Goal: Task Accomplishment & Management: Manage account settings

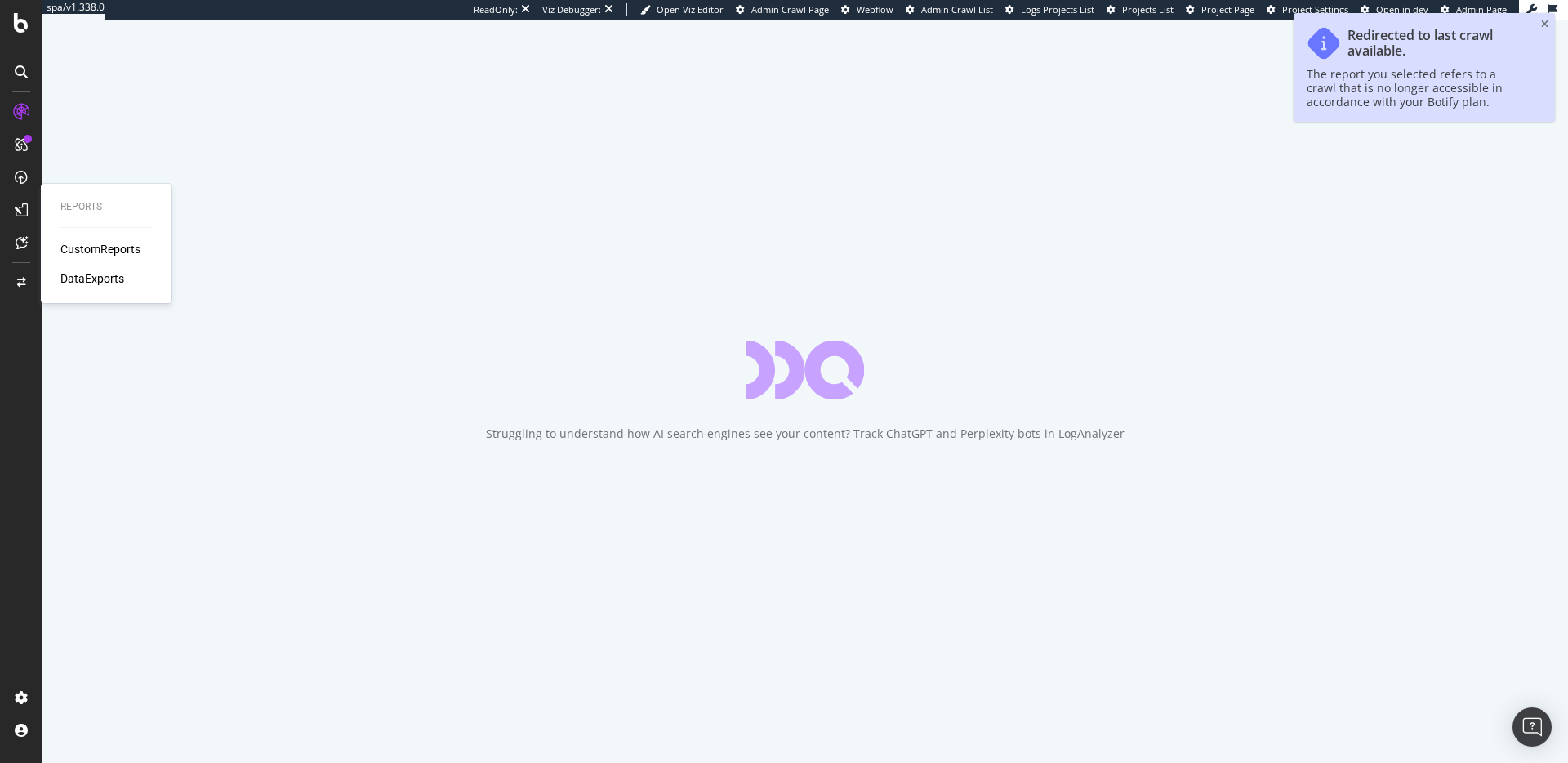
click at [72, 247] on div "CustomReports" at bounding box center [101, 248] width 80 height 16
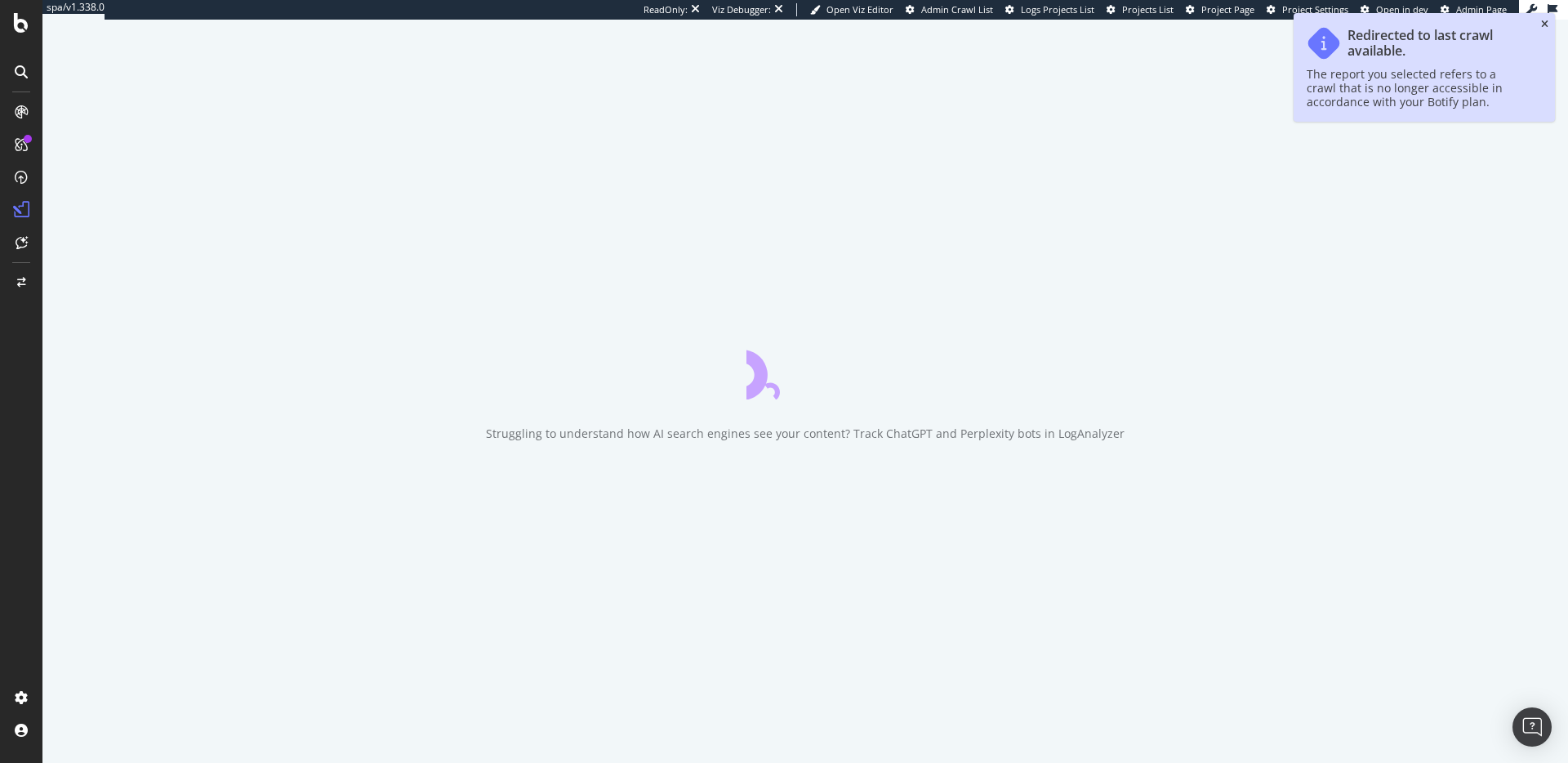
click at [1544, 26] on icon "close toast" at bounding box center [1544, 24] width 8 height 9
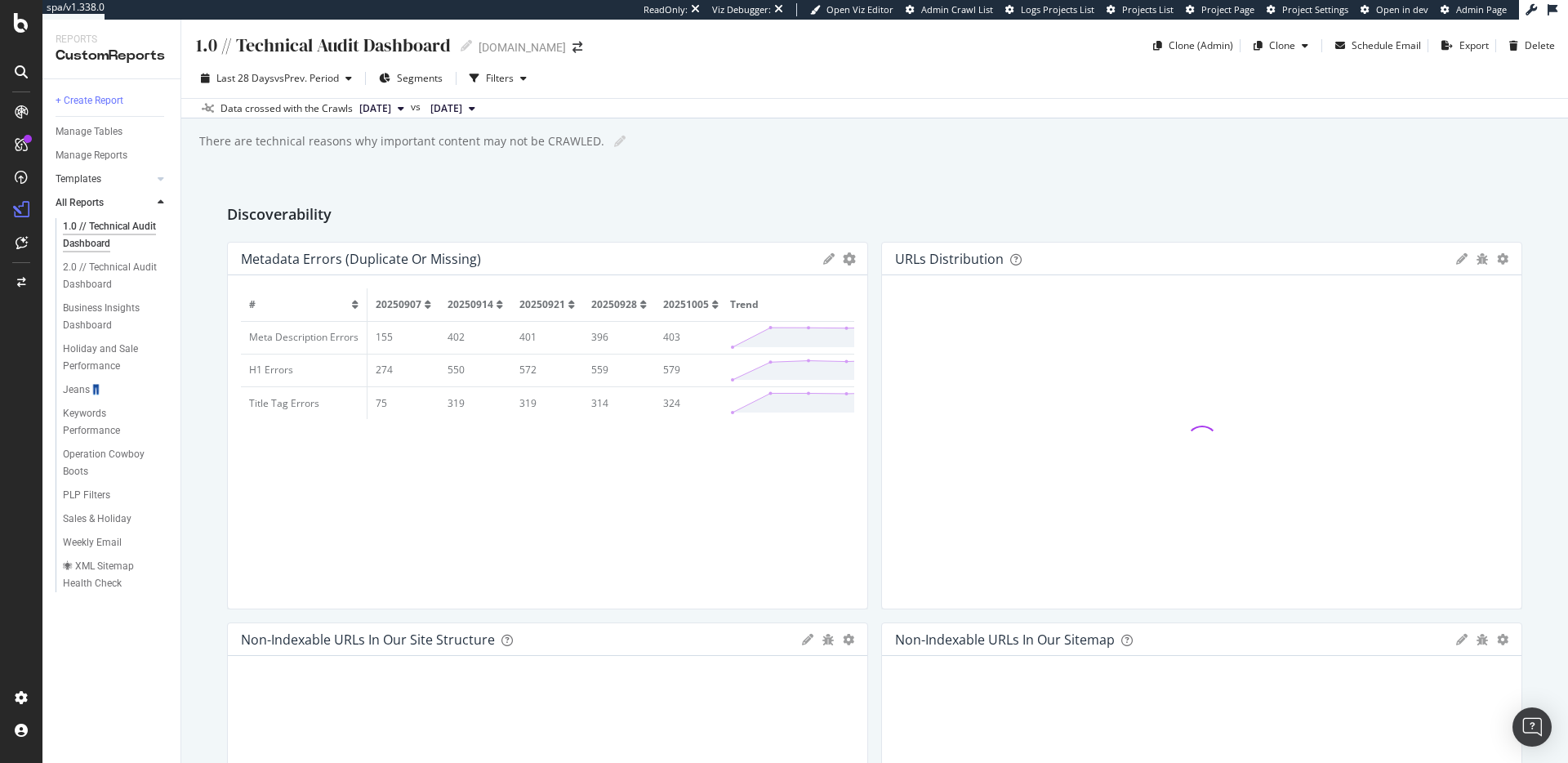
click at [109, 175] on link "Templates" at bounding box center [104, 179] width 97 height 17
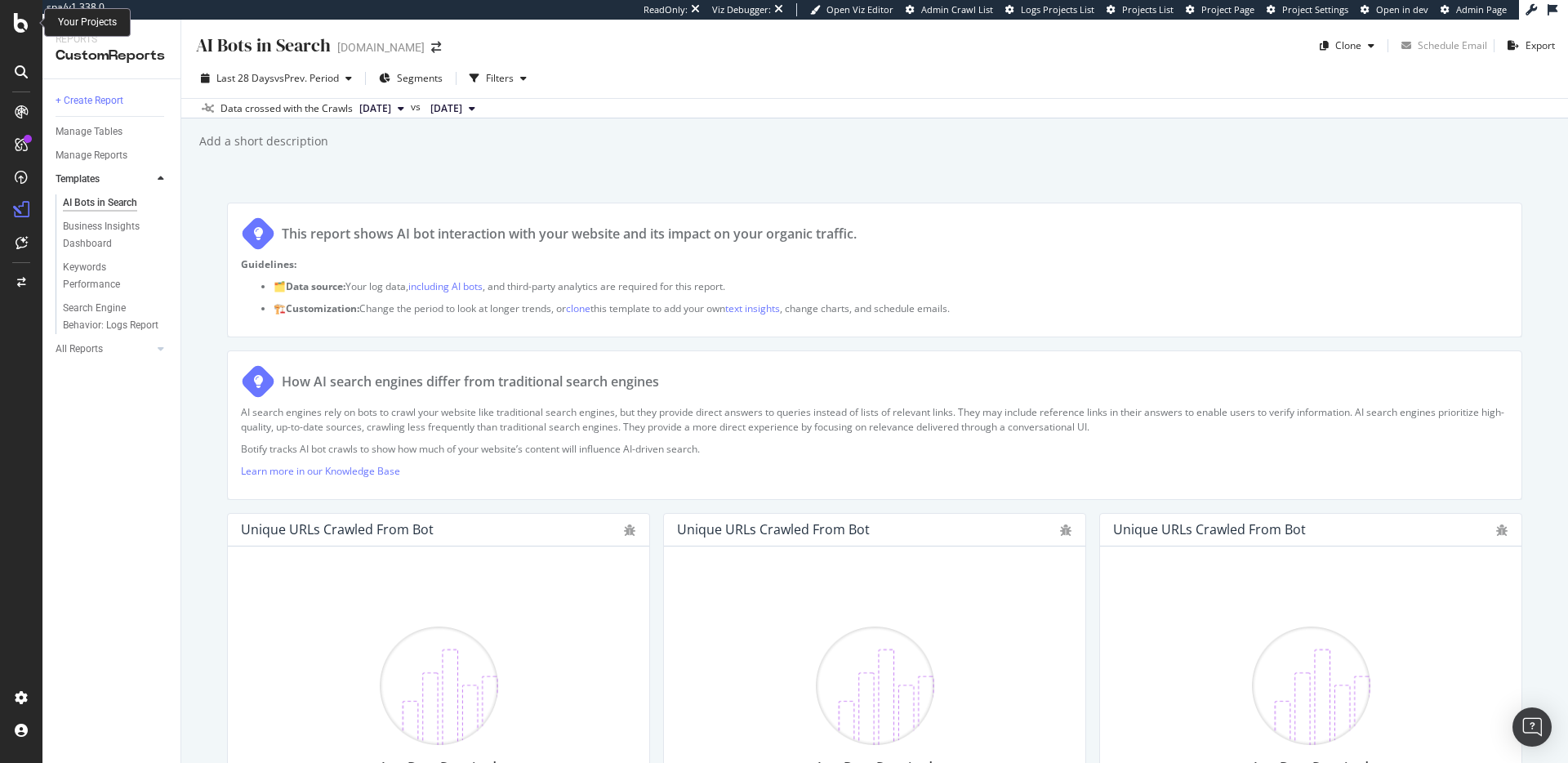
click at [6, 16] on div at bounding box center [21, 22] width 39 height 20
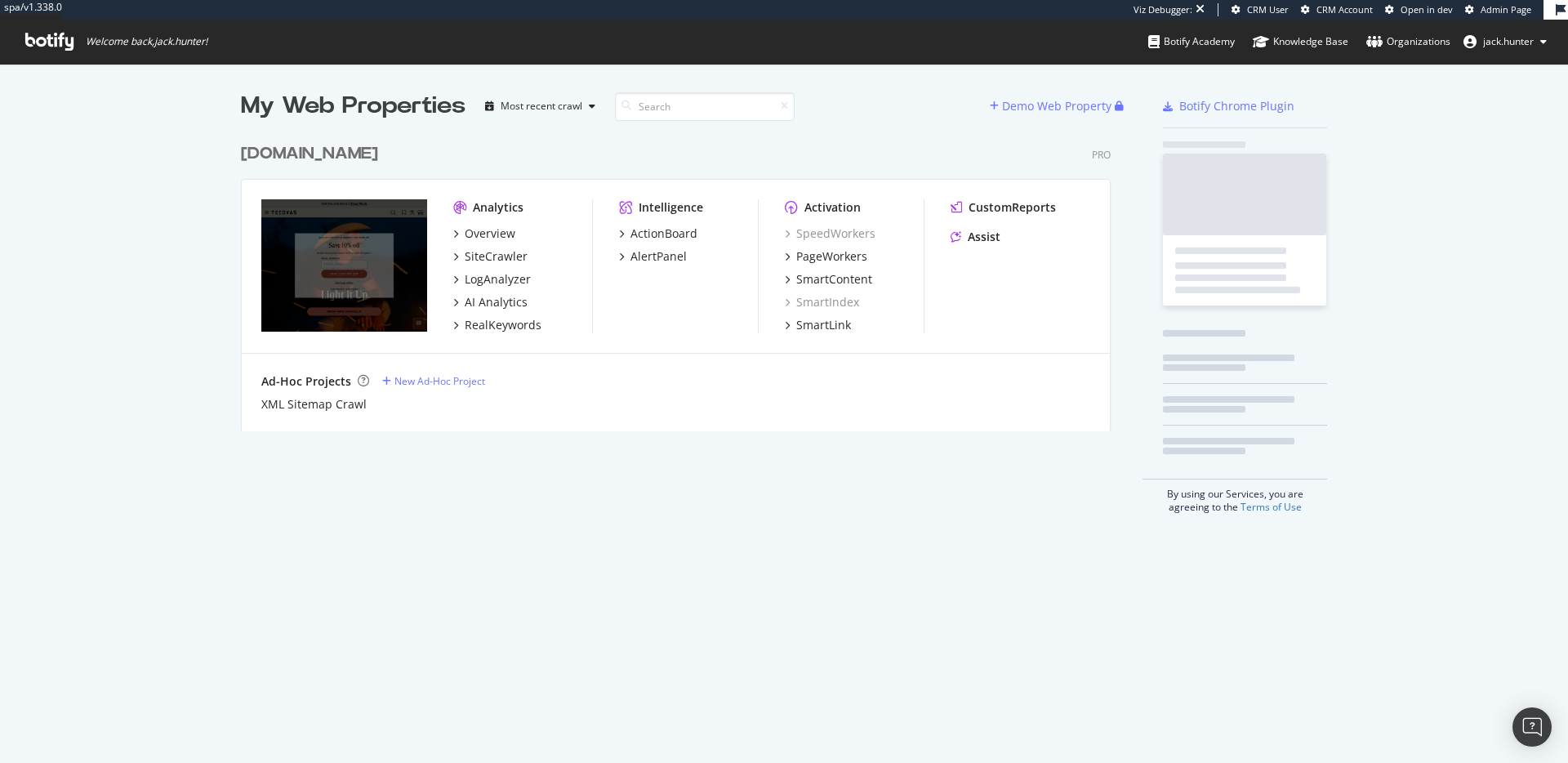
scroll to position [309, 883]
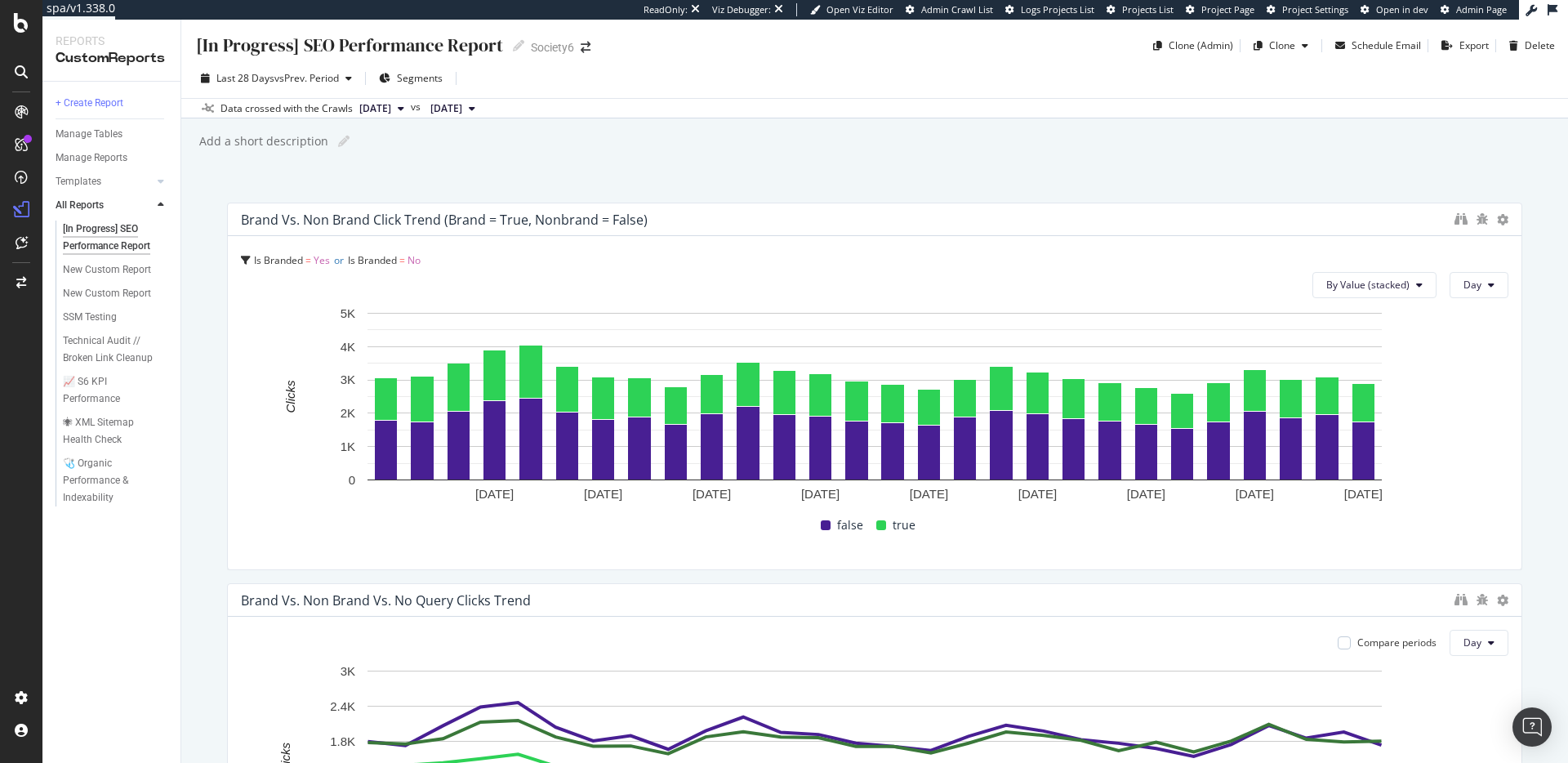
click at [1018, 162] on div "[In Progress] SEO Performance Report [In Progress] SEO Performance Report Socie…" at bounding box center [874, 391] width 1386 height 743
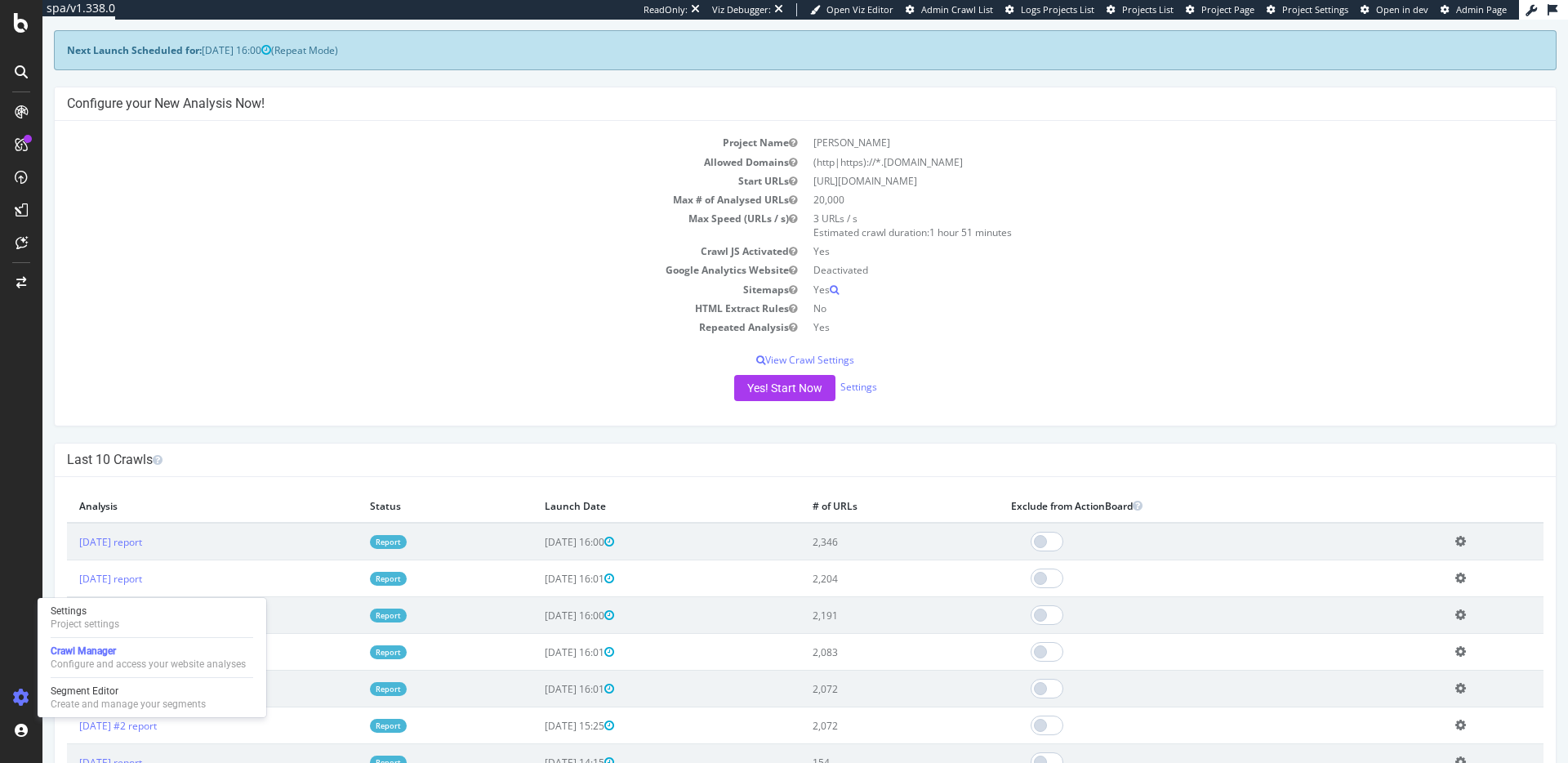
scroll to position [74, 0]
click at [124, 608] on div "Settings Project settings" at bounding box center [152, 617] width 216 height 29
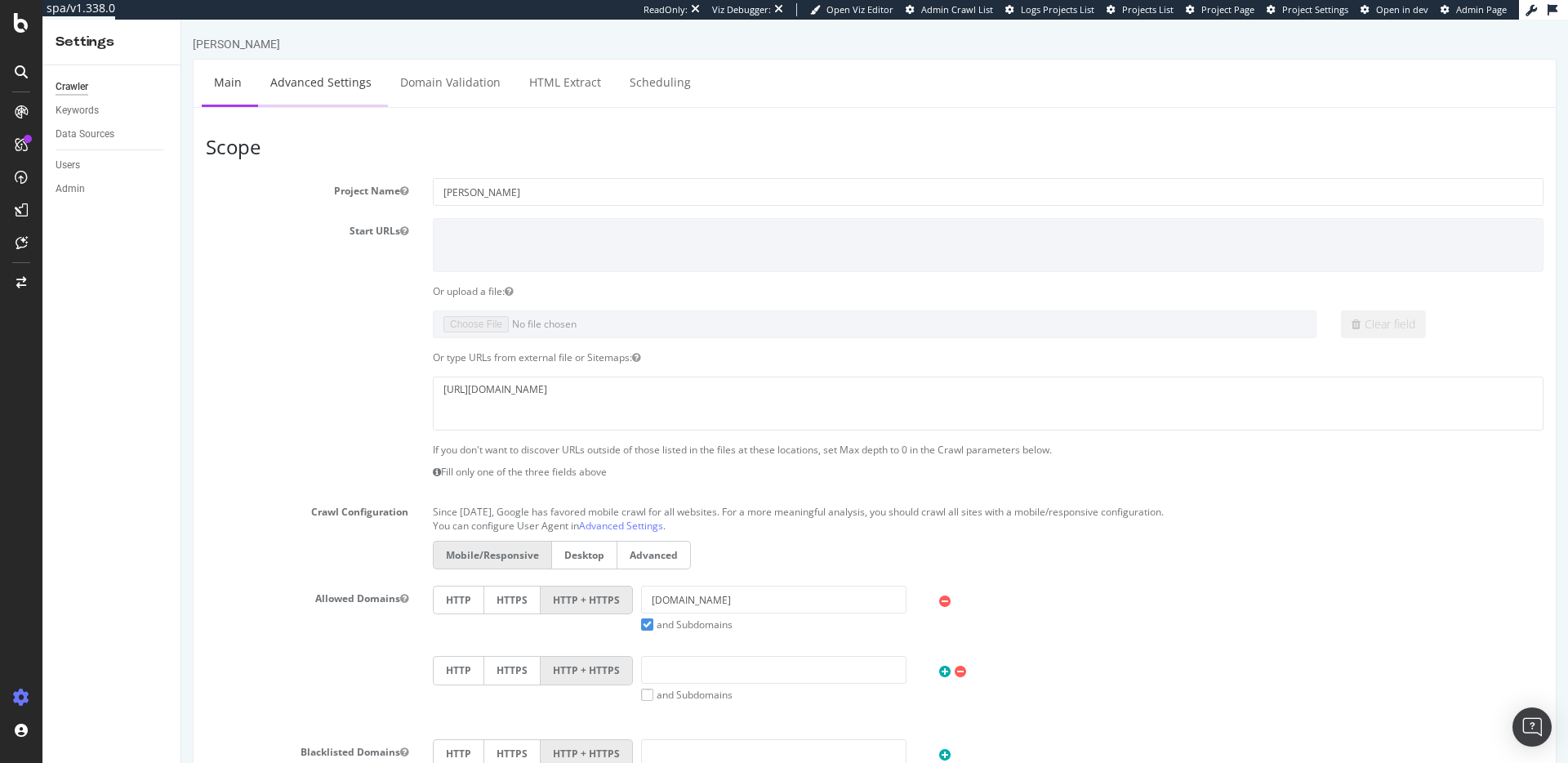
click at [341, 72] on link "Advanced Settings" at bounding box center [320, 82] width 125 height 45
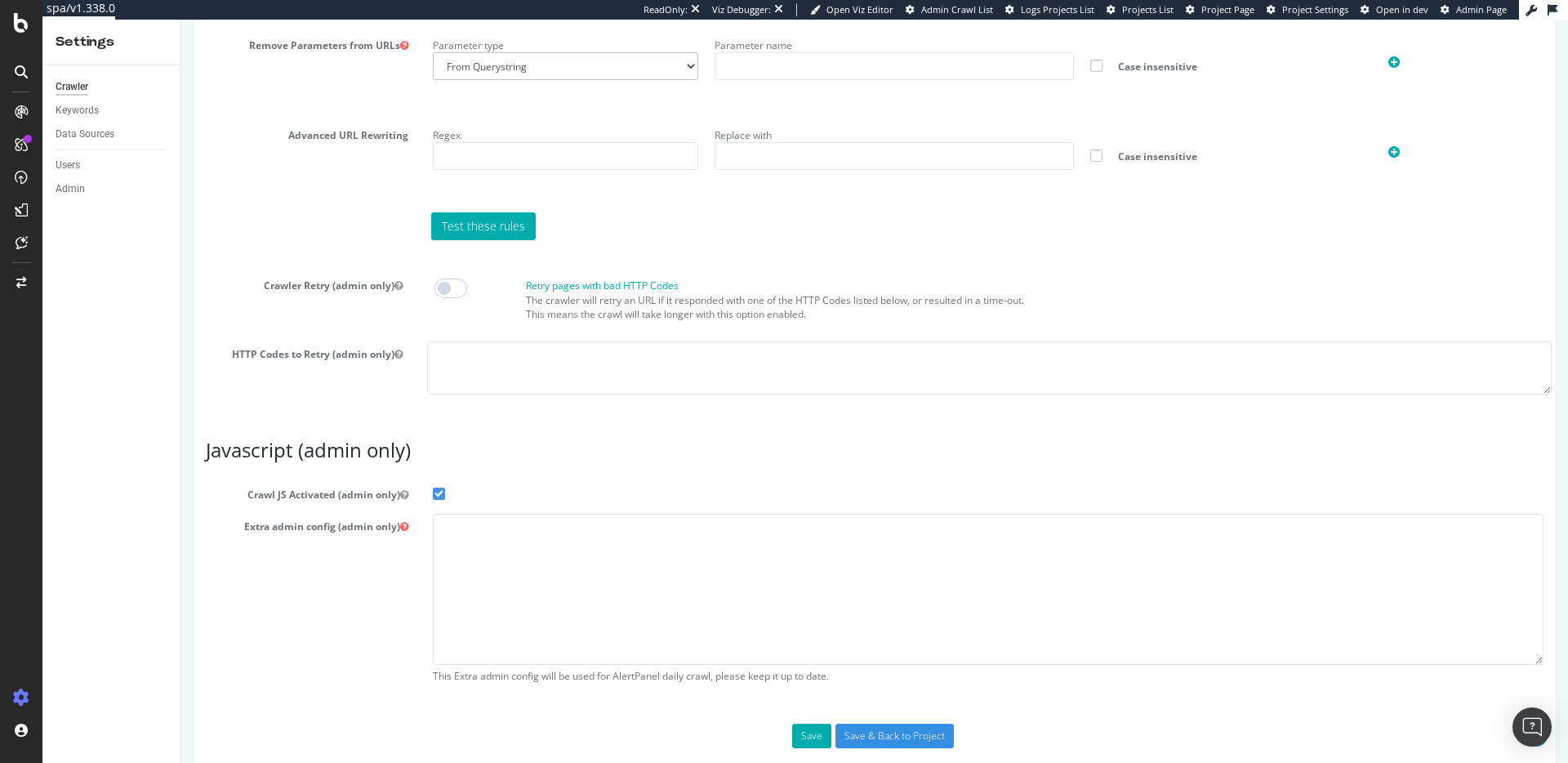
scroll to position [1225, 0]
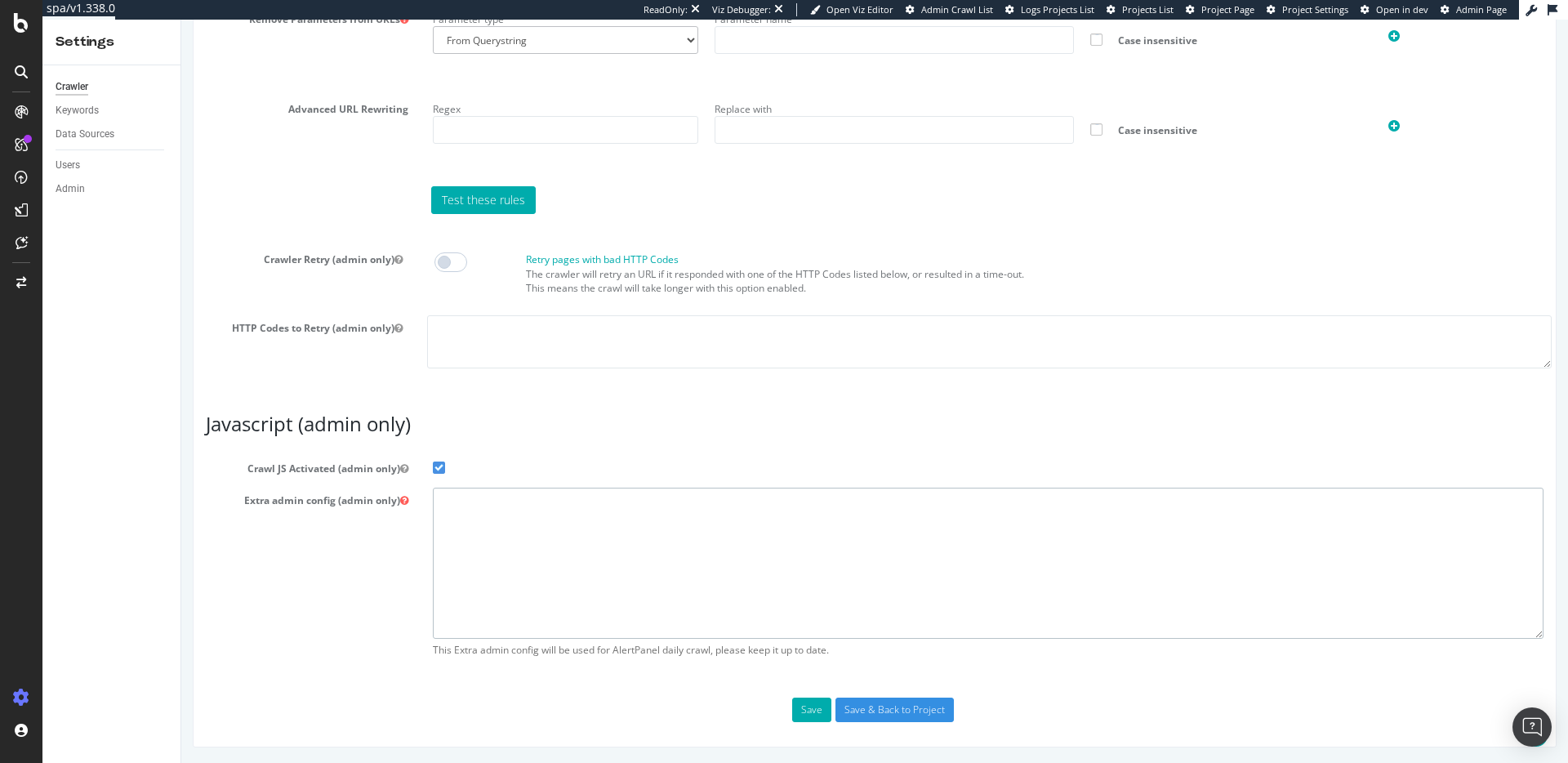
click at [454, 535] on textarea at bounding box center [988, 562] width 1111 height 151
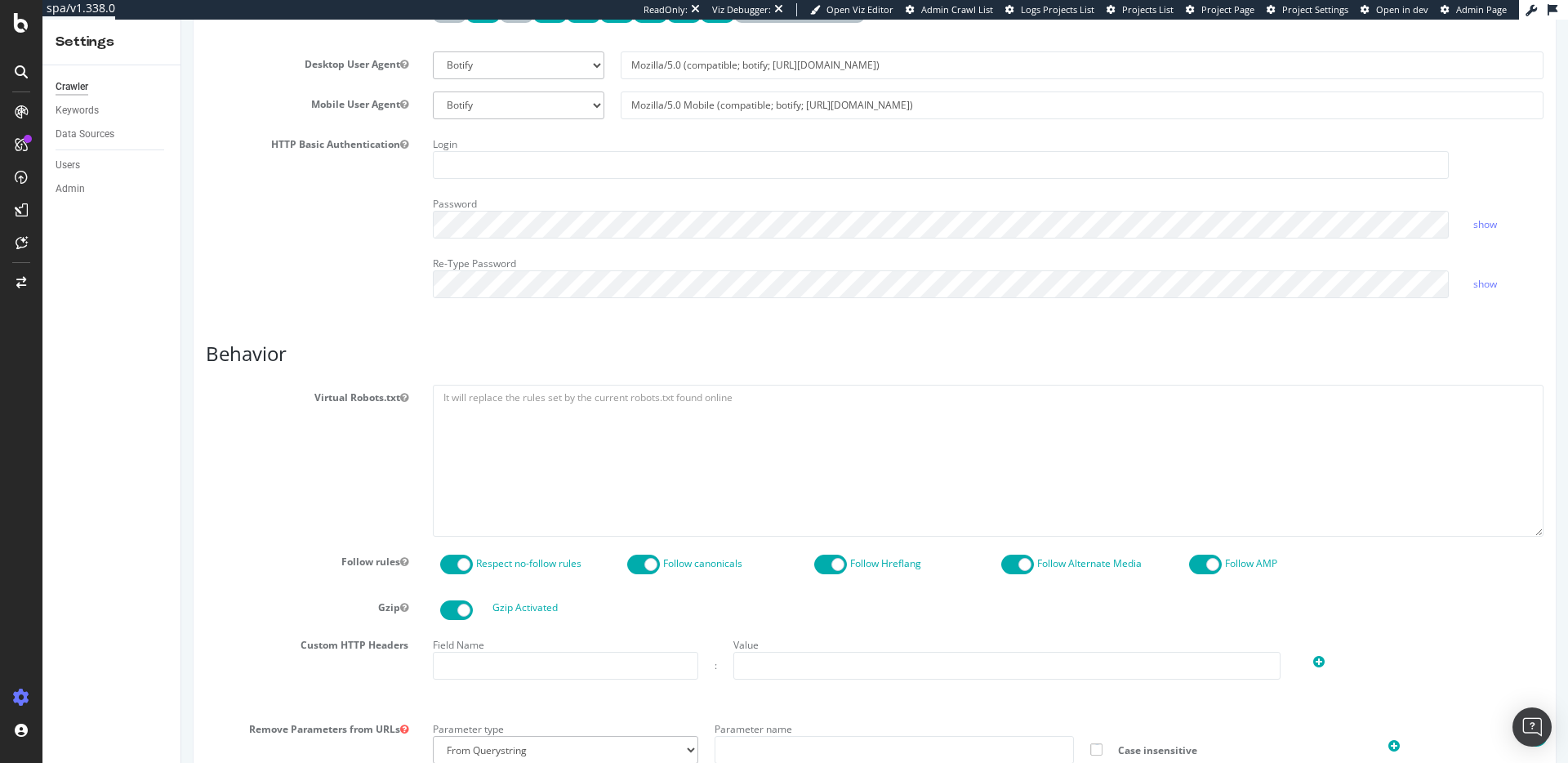
scroll to position [0, 0]
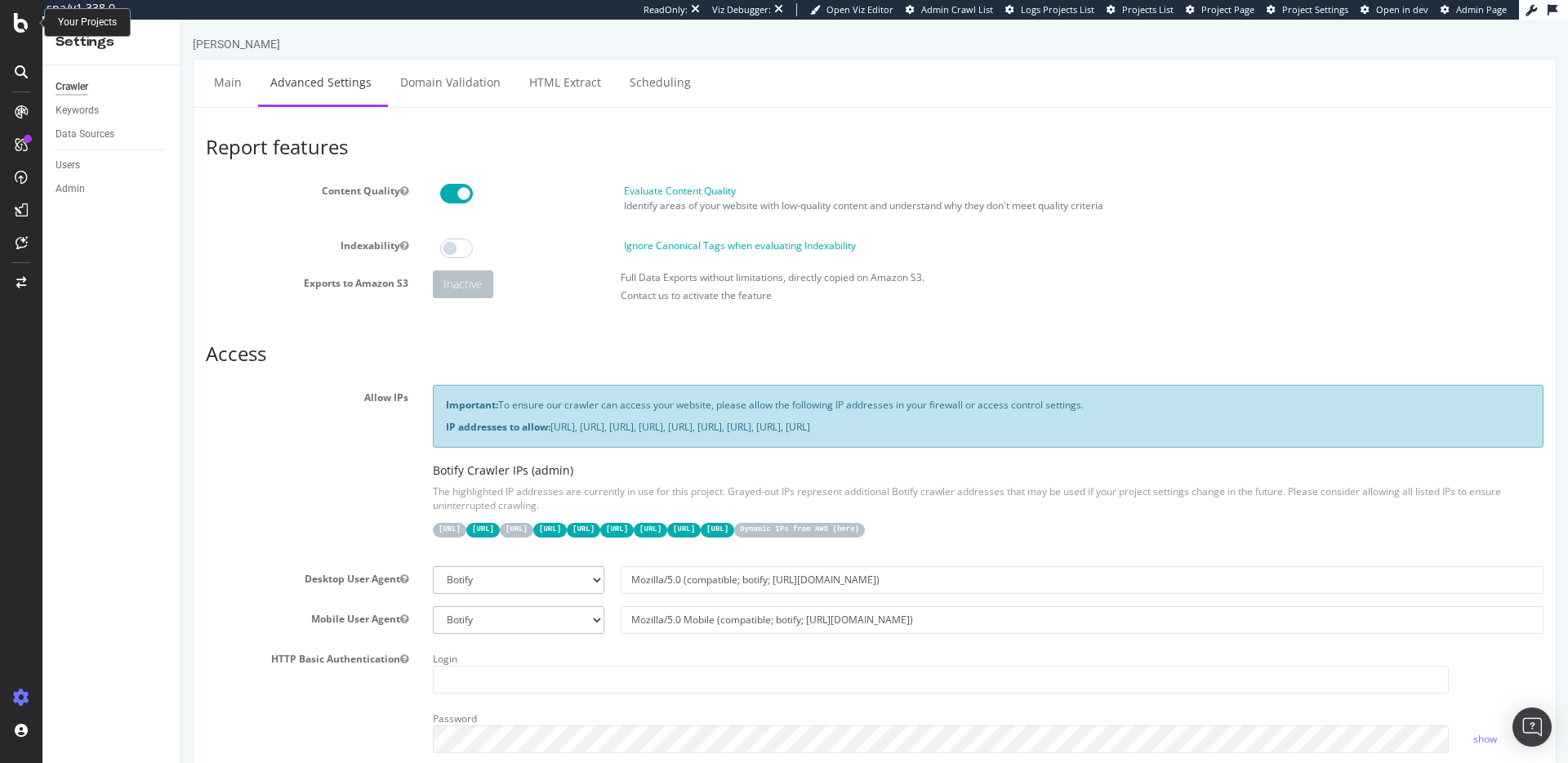
click at [24, 30] on icon at bounding box center [20, 22] width 15 height 20
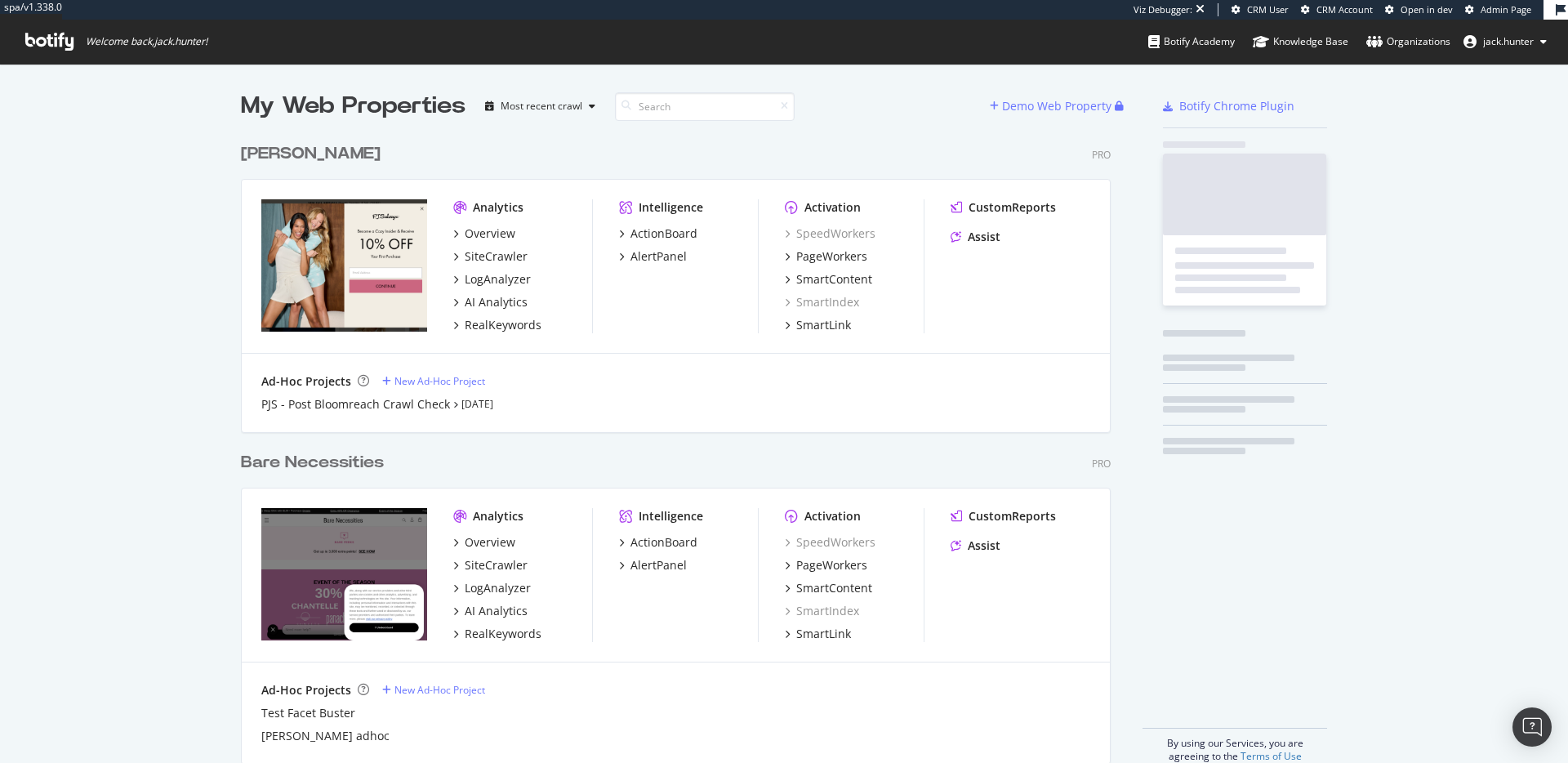
scroll to position [640, 883]
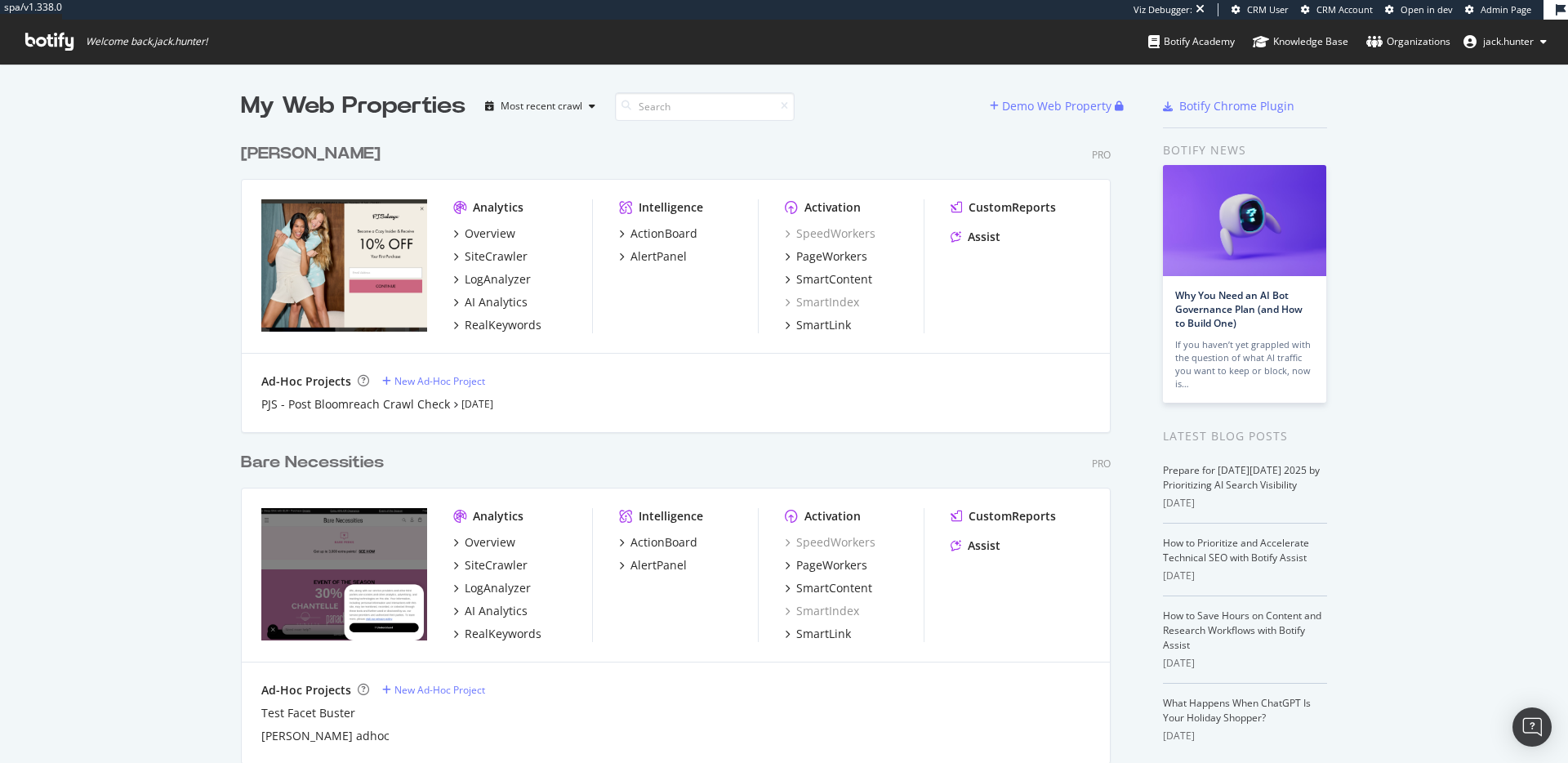
click at [260, 145] on div "PJ Salvage" at bounding box center [311, 154] width 140 height 24
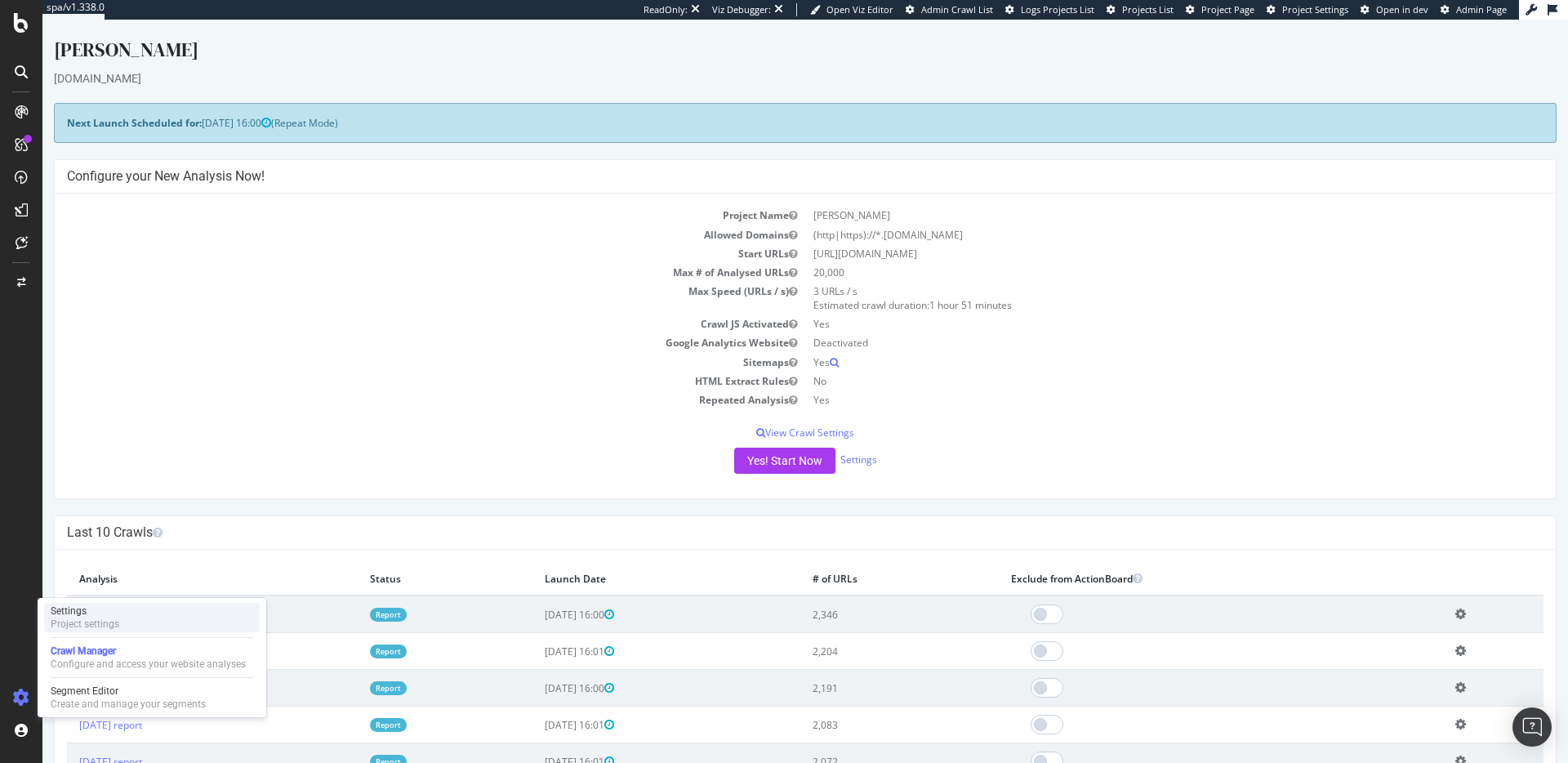
click at [125, 611] on div "Settings Project settings" at bounding box center [152, 617] width 216 height 29
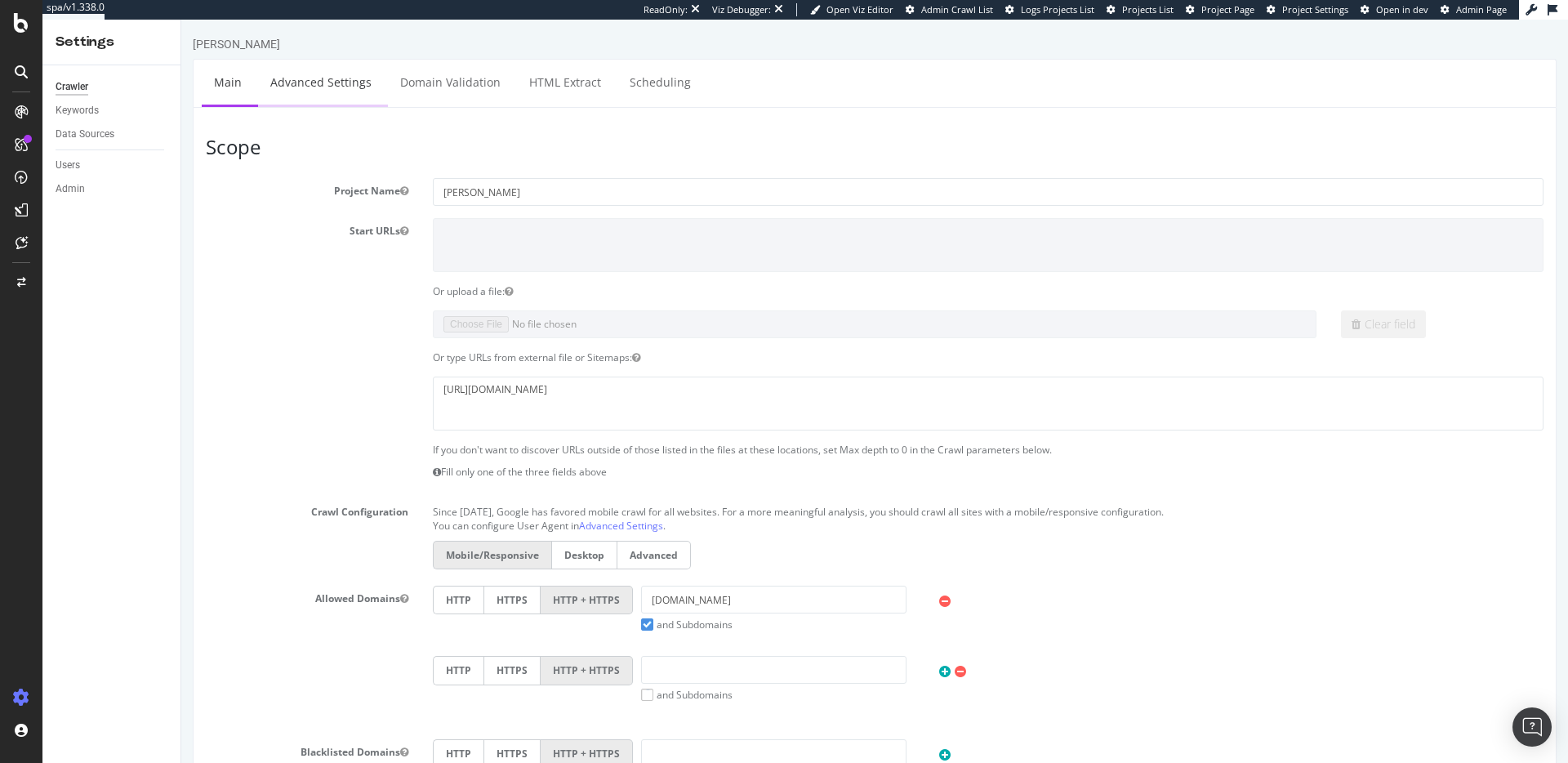
click at [293, 65] on link "Advanced Settings" at bounding box center [320, 82] width 125 height 45
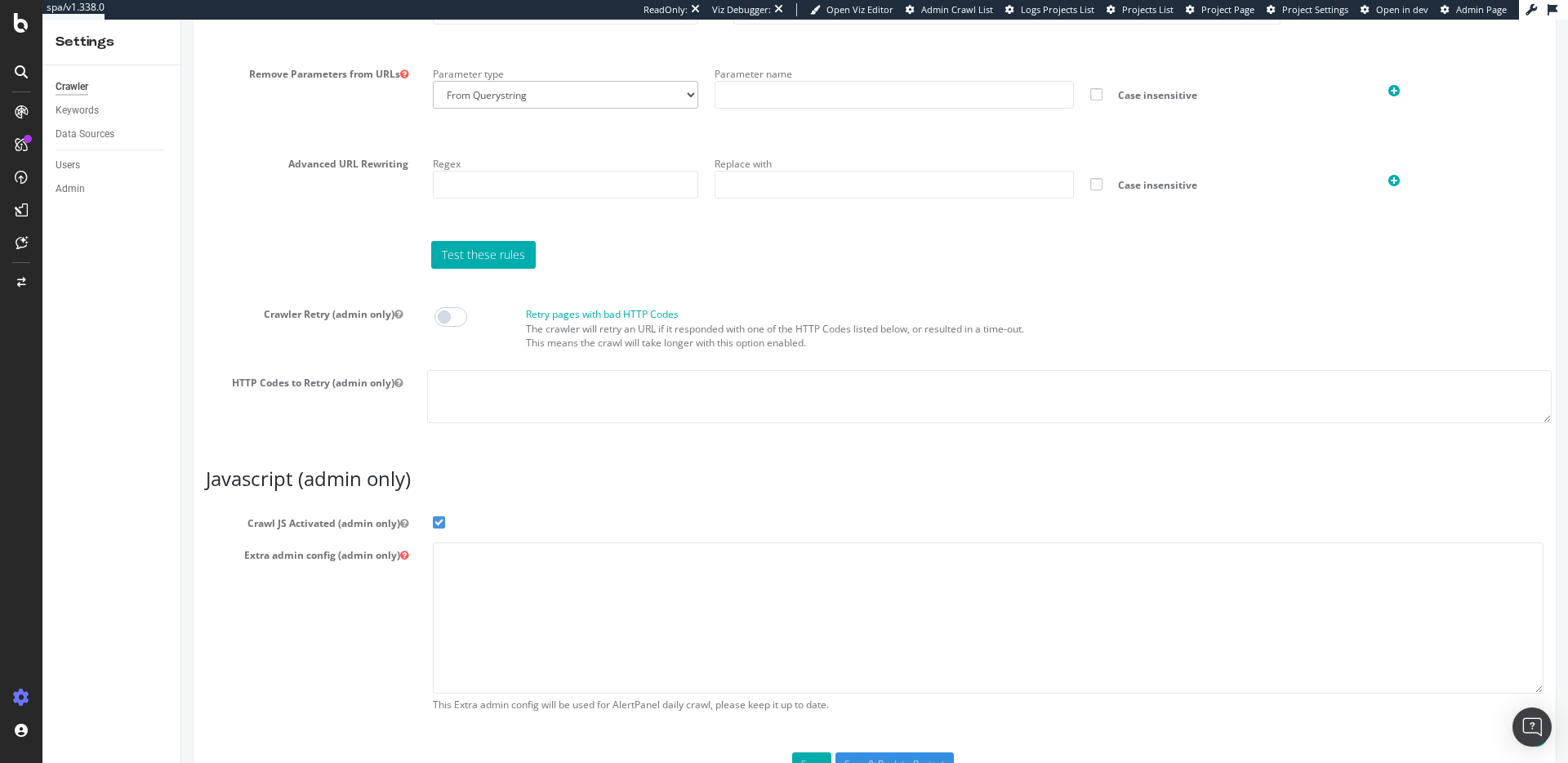
scroll to position [1225, 0]
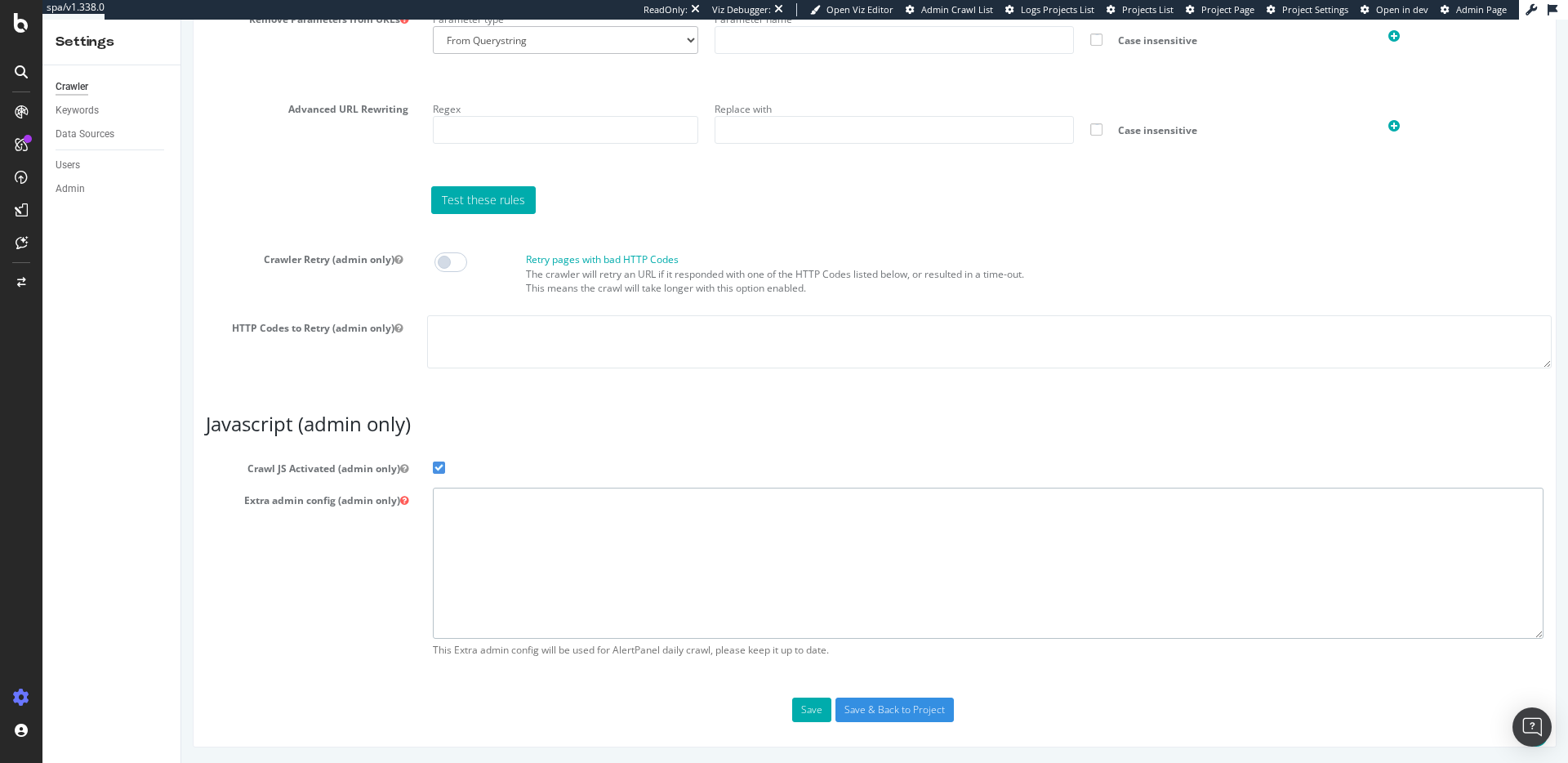
click at [570, 519] on textarea at bounding box center [988, 562] width 1111 height 151
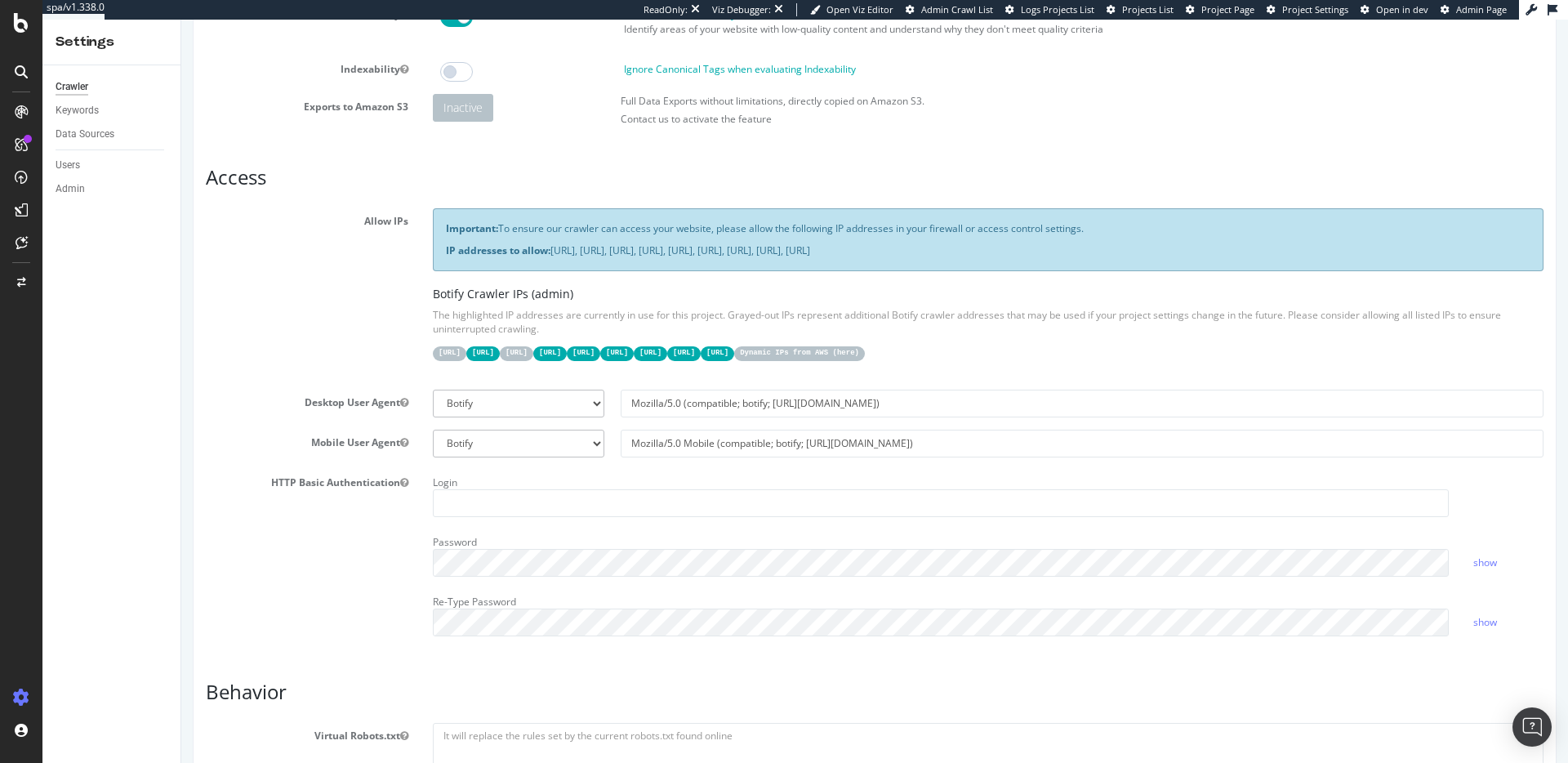
scroll to position [0, 0]
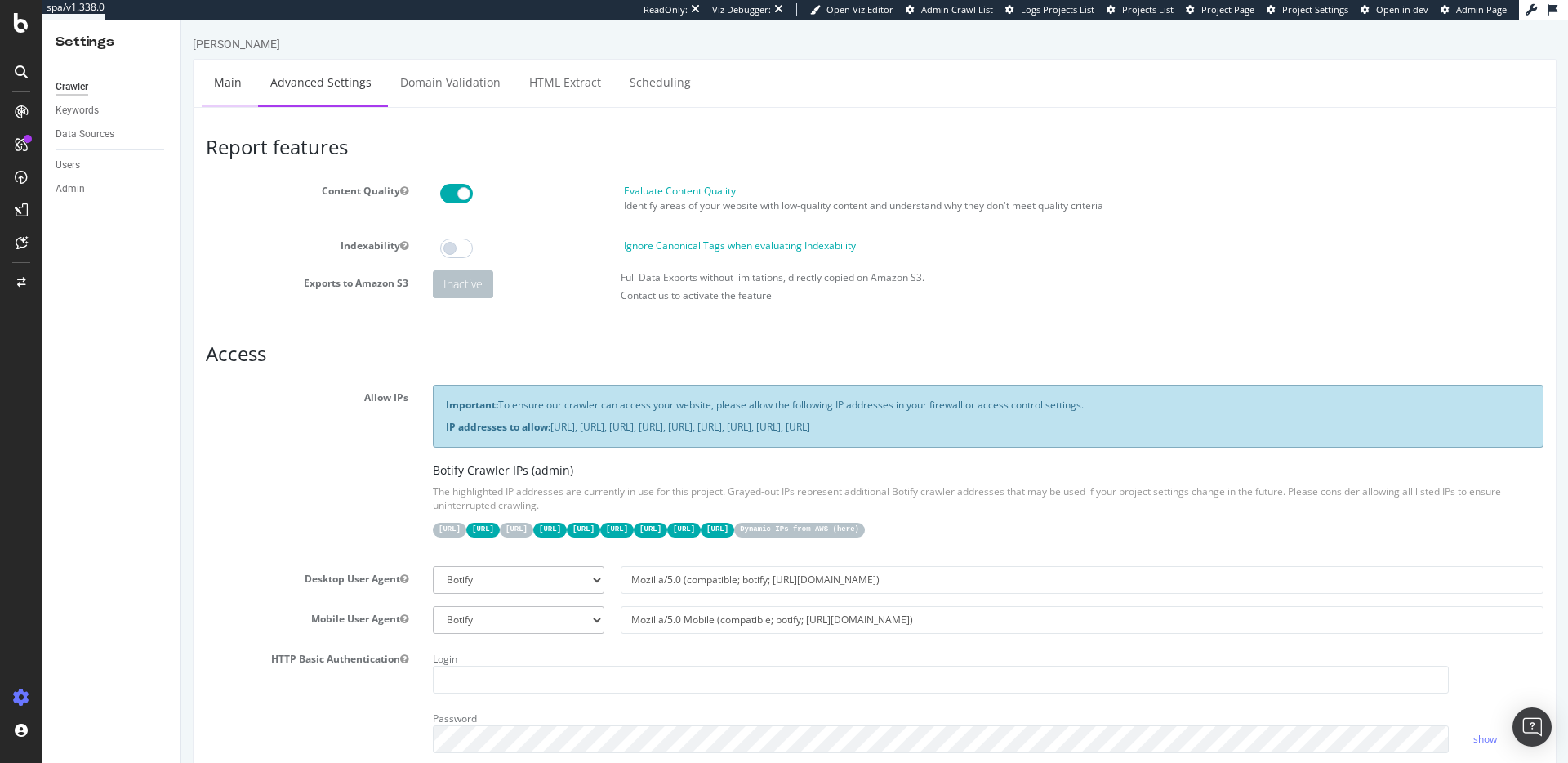
click at [226, 72] on link "Main" at bounding box center [227, 82] width 52 height 45
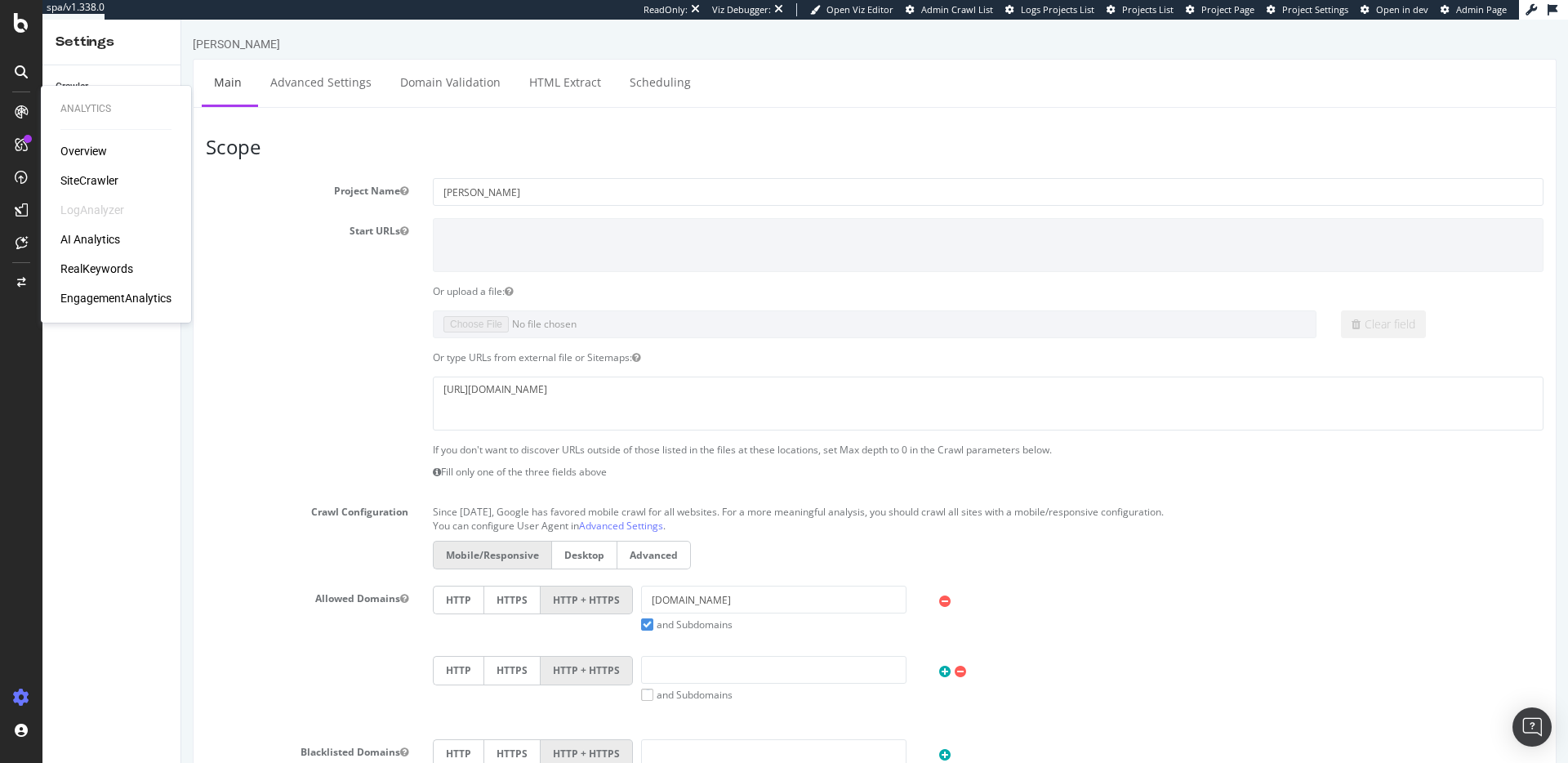
click at [88, 175] on div "SiteCrawler" at bounding box center [90, 180] width 58 height 16
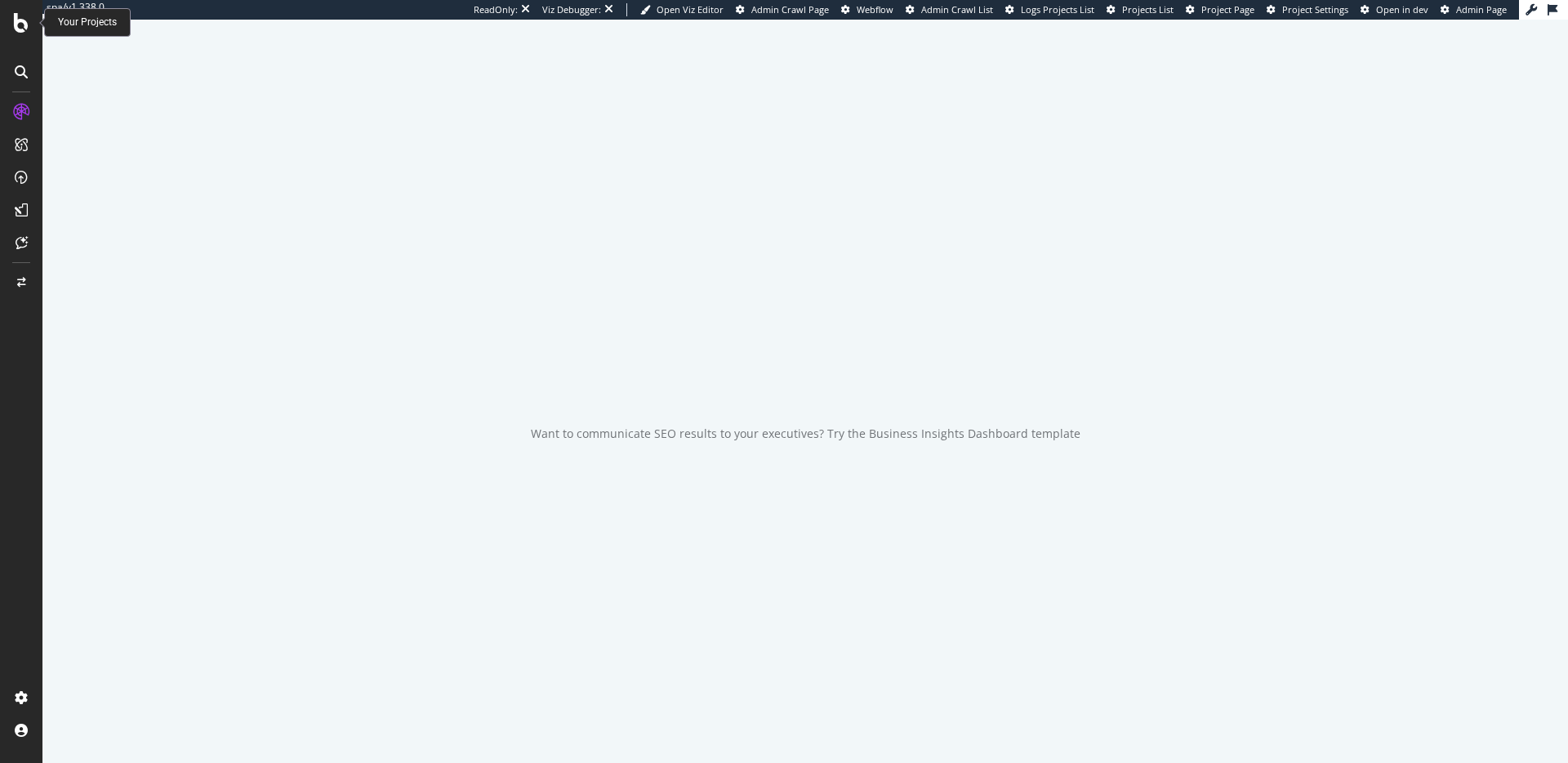
click at [25, 21] on icon at bounding box center [20, 22] width 15 height 20
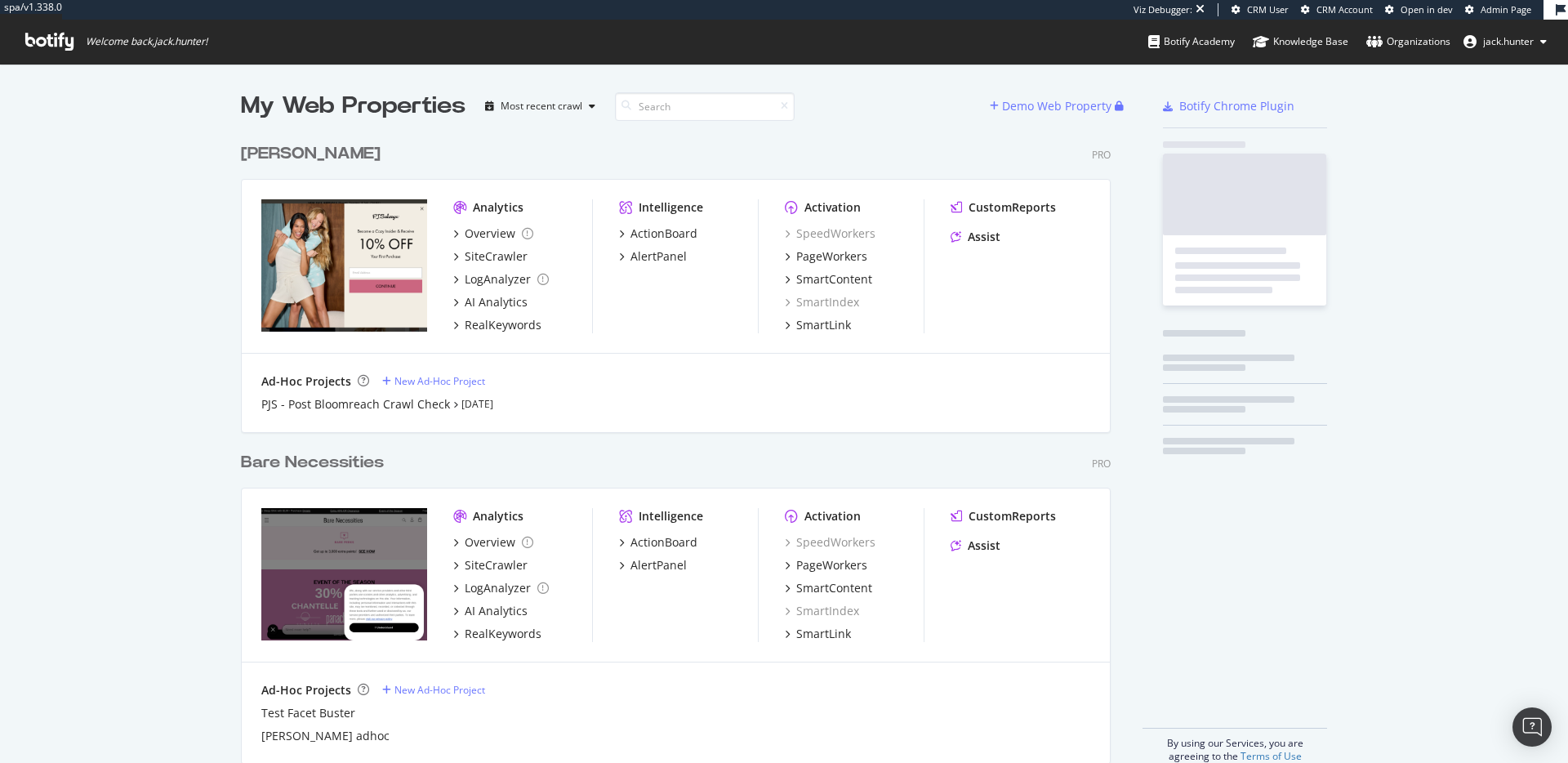
scroll to position [640, 883]
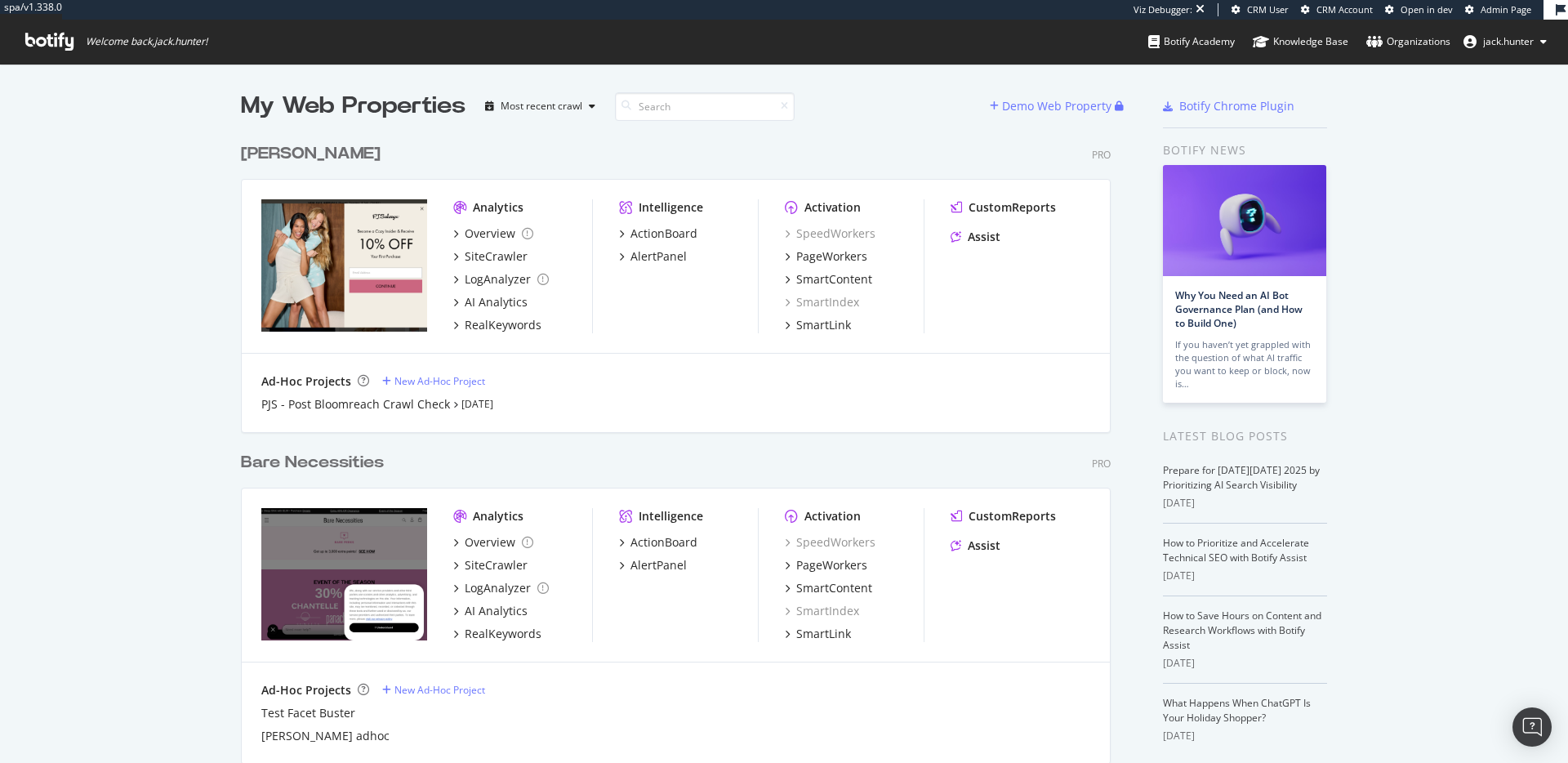
click at [318, 456] on div "Bare Necessities" at bounding box center [312, 463] width 143 height 24
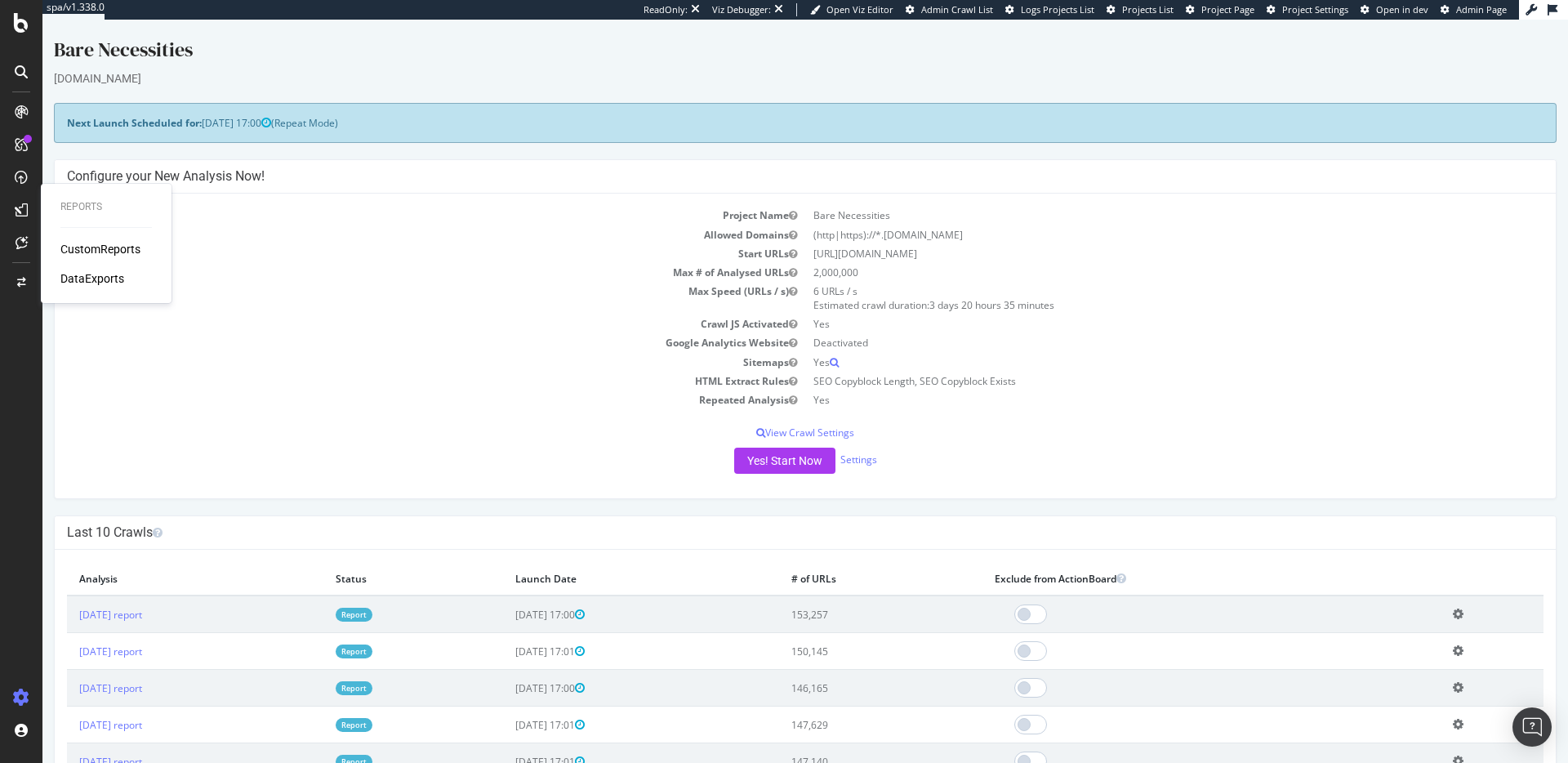
click at [109, 253] on div "CustomReports" at bounding box center [101, 248] width 80 height 16
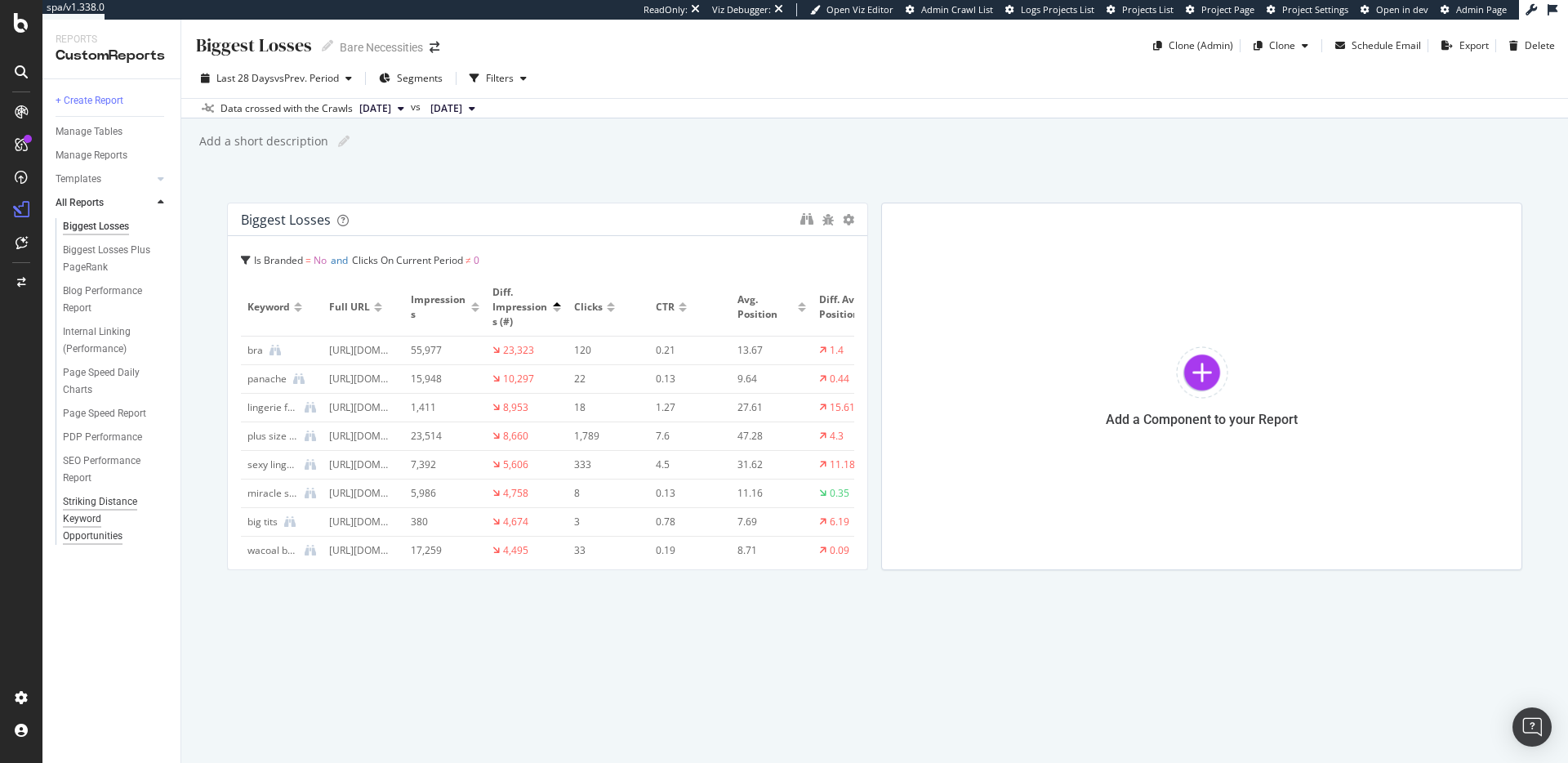
click at [110, 516] on div "Striking Distance Keyword Opportunities" at bounding box center [112, 519] width 97 height 51
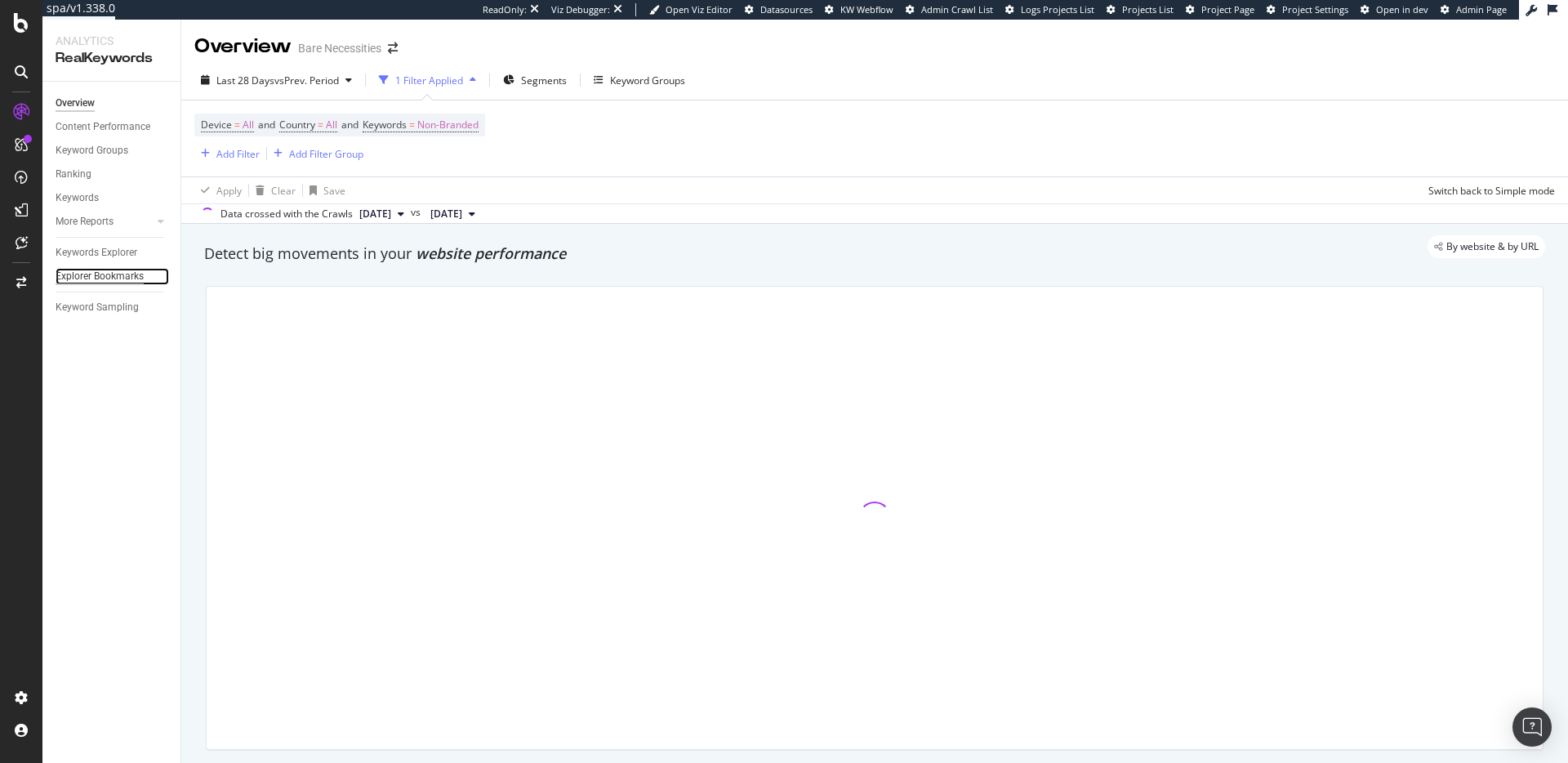
click at [109, 277] on div "Explorer Bookmarks" at bounding box center [99, 277] width 88 height 17
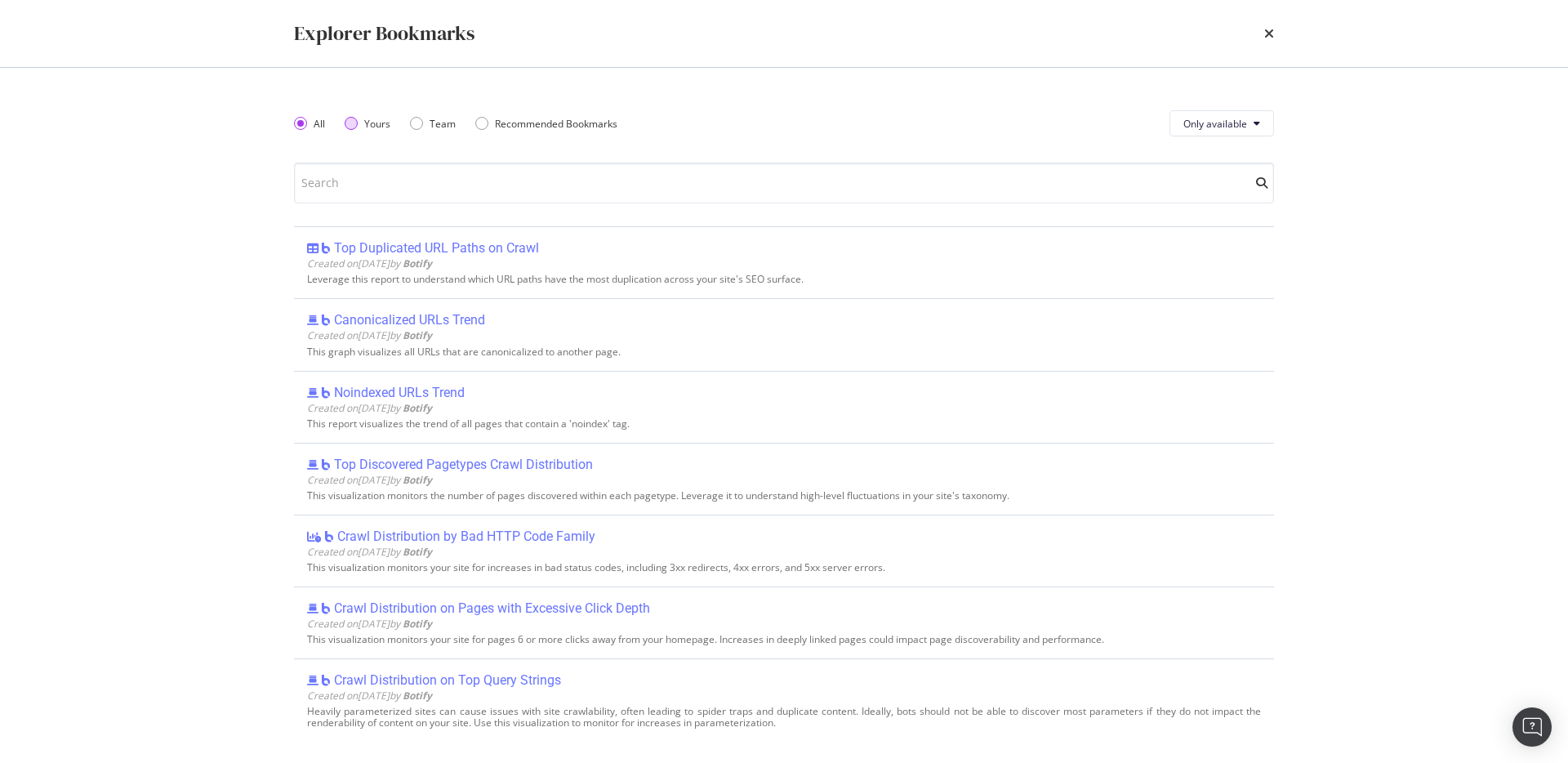
click at [364, 124] on div "Yours" at bounding box center [377, 124] width 26 height 14
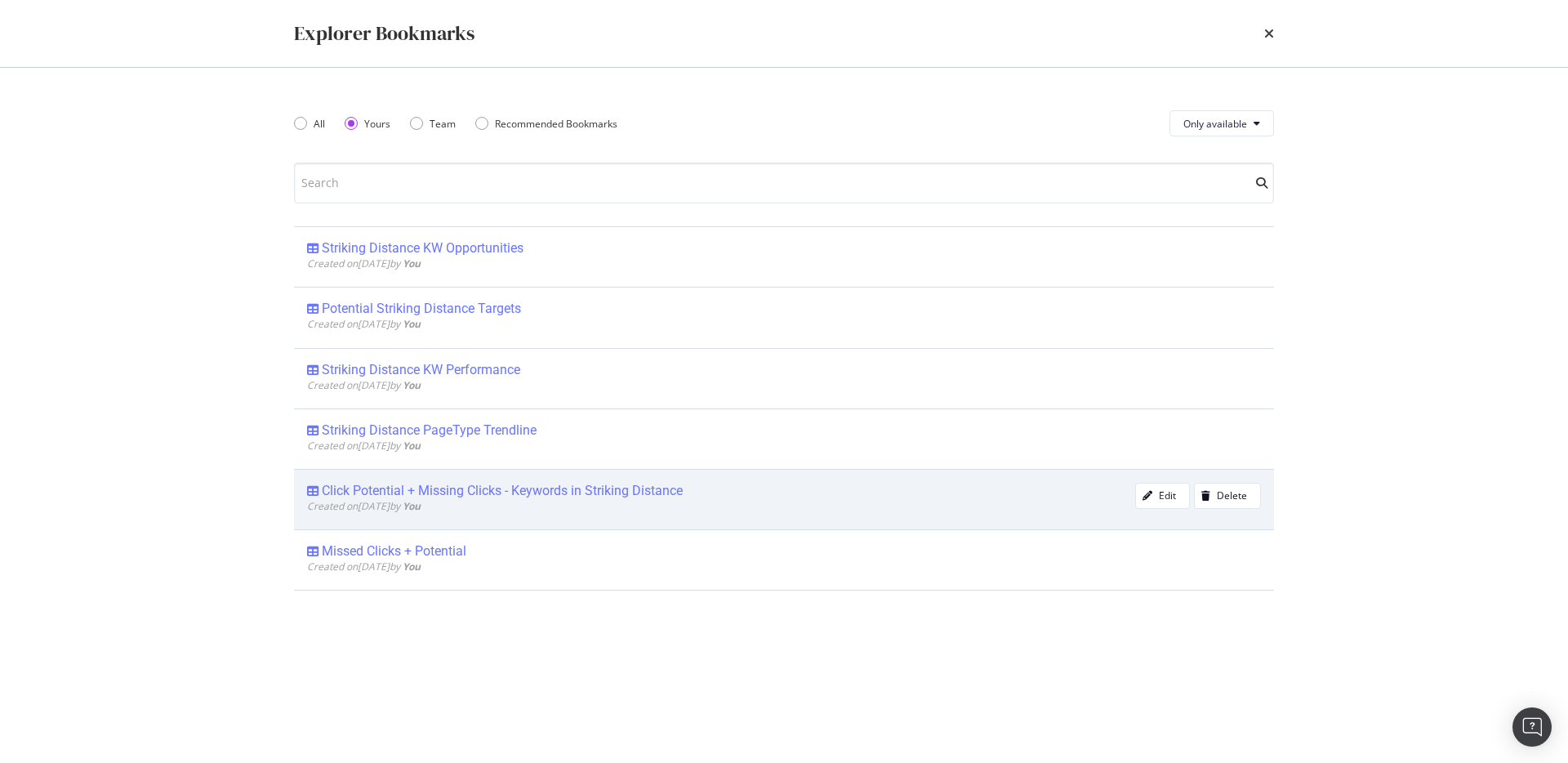
click at [656, 498] on div "Click Potential + Missing Clicks - Keywords in Striking Distance" at bounding box center [502, 491] width 361 height 16
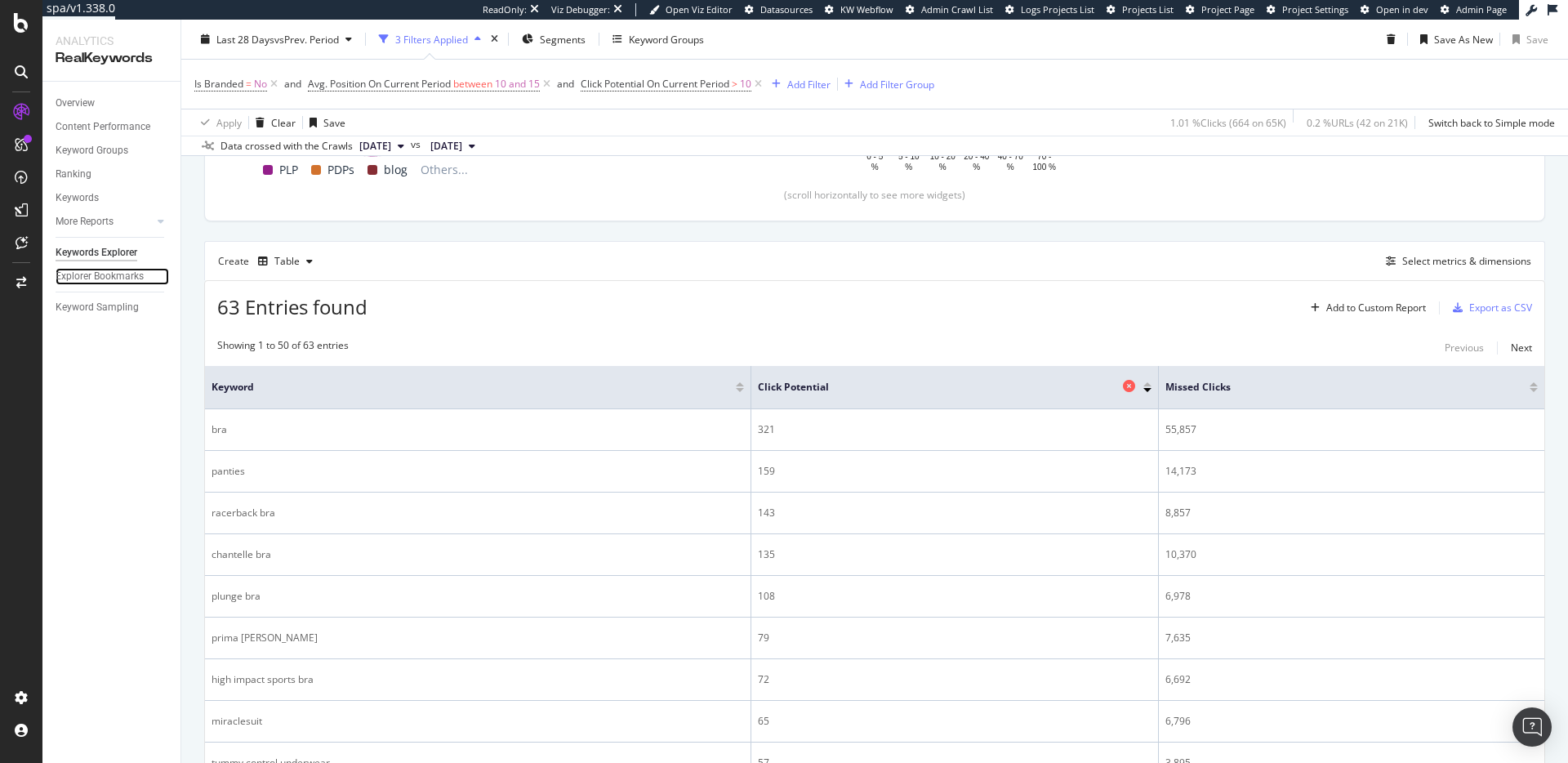
scroll to position [422, 0]
click at [1437, 259] on div "Select metrics & dimensions" at bounding box center [1466, 259] width 129 height 14
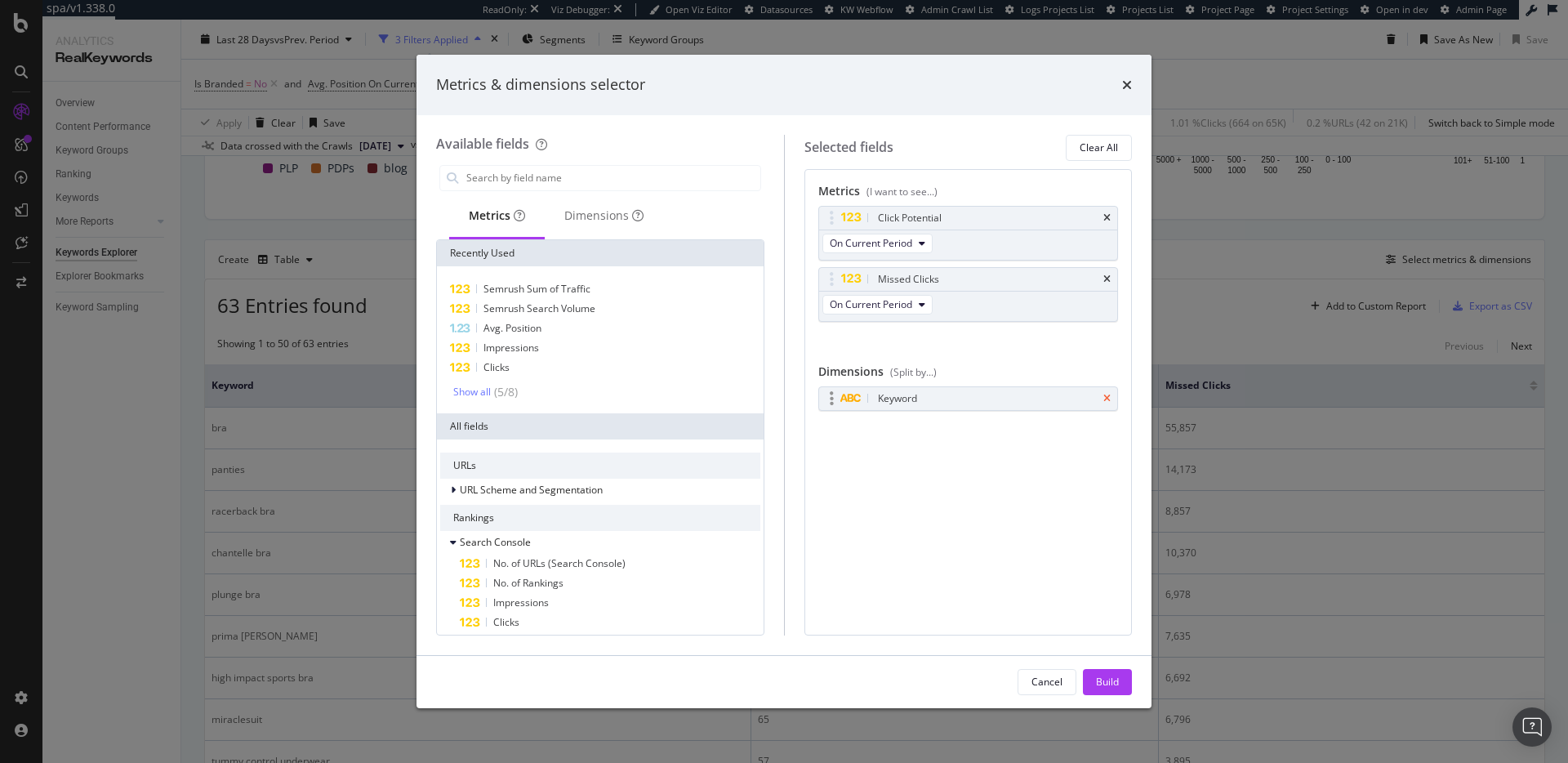
click at [1109, 396] on icon "times" at bounding box center [1106, 398] width 8 height 9
click at [637, 228] on div "Dimensions" at bounding box center [603, 217] width 119 height 45
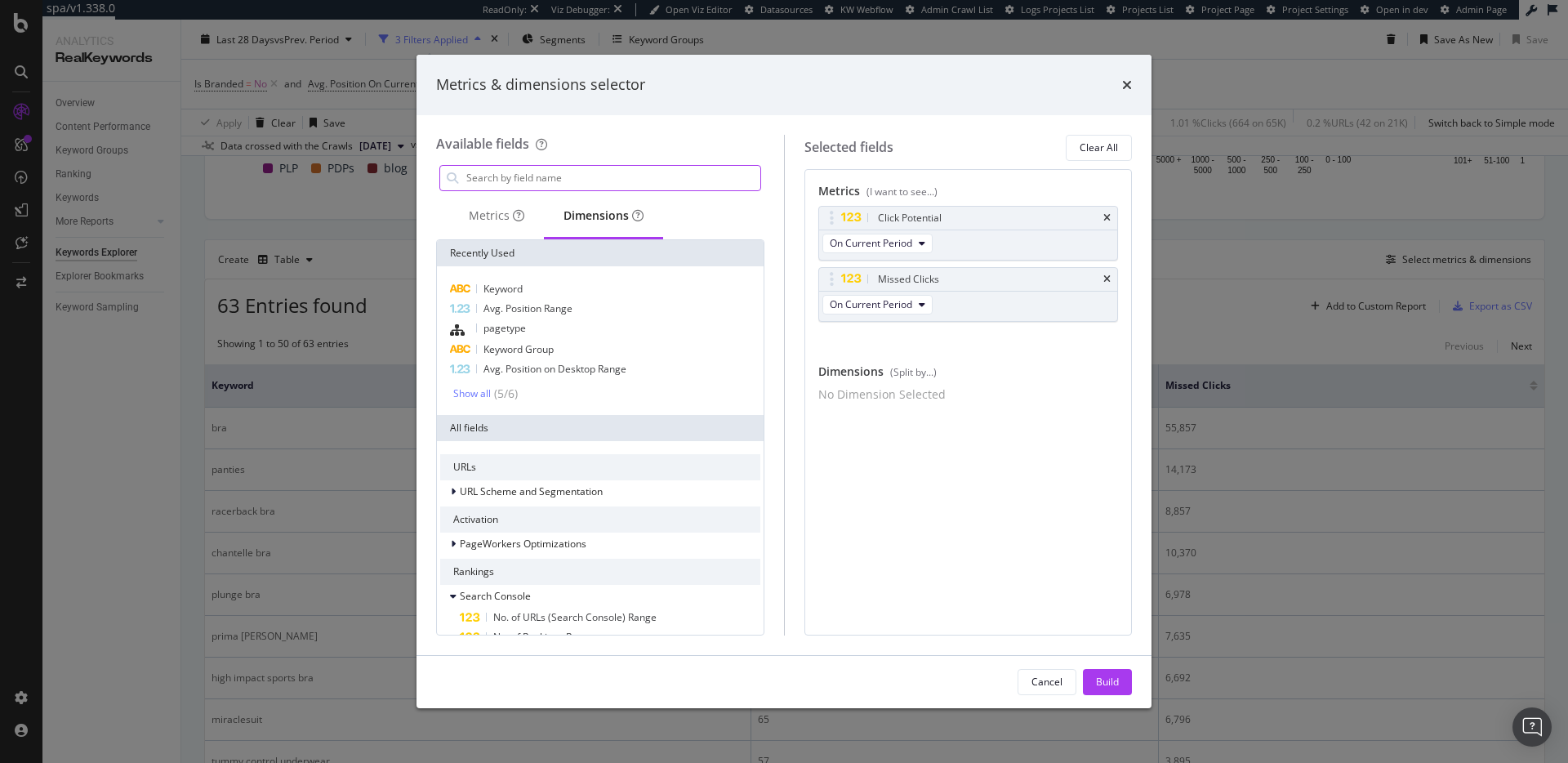
click at [572, 184] on input "modal" at bounding box center [613, 178] width 296 height 25
click at [489, 392] on div "Show all" at bounding box center [472, 393] width 38 height 11
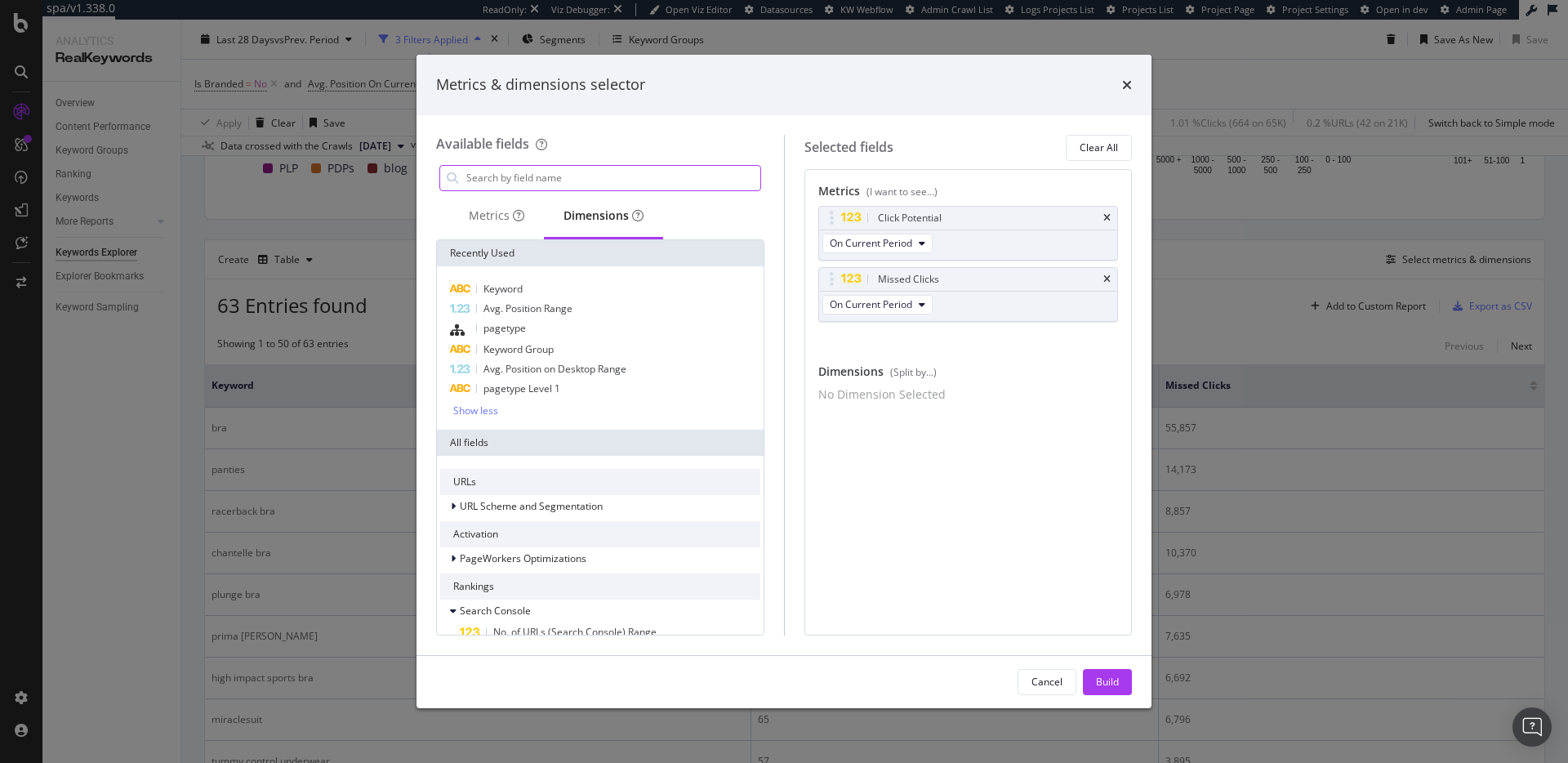
click at [583, 166] on input "modal" at bounding box center [613, 178] width 296 height 25
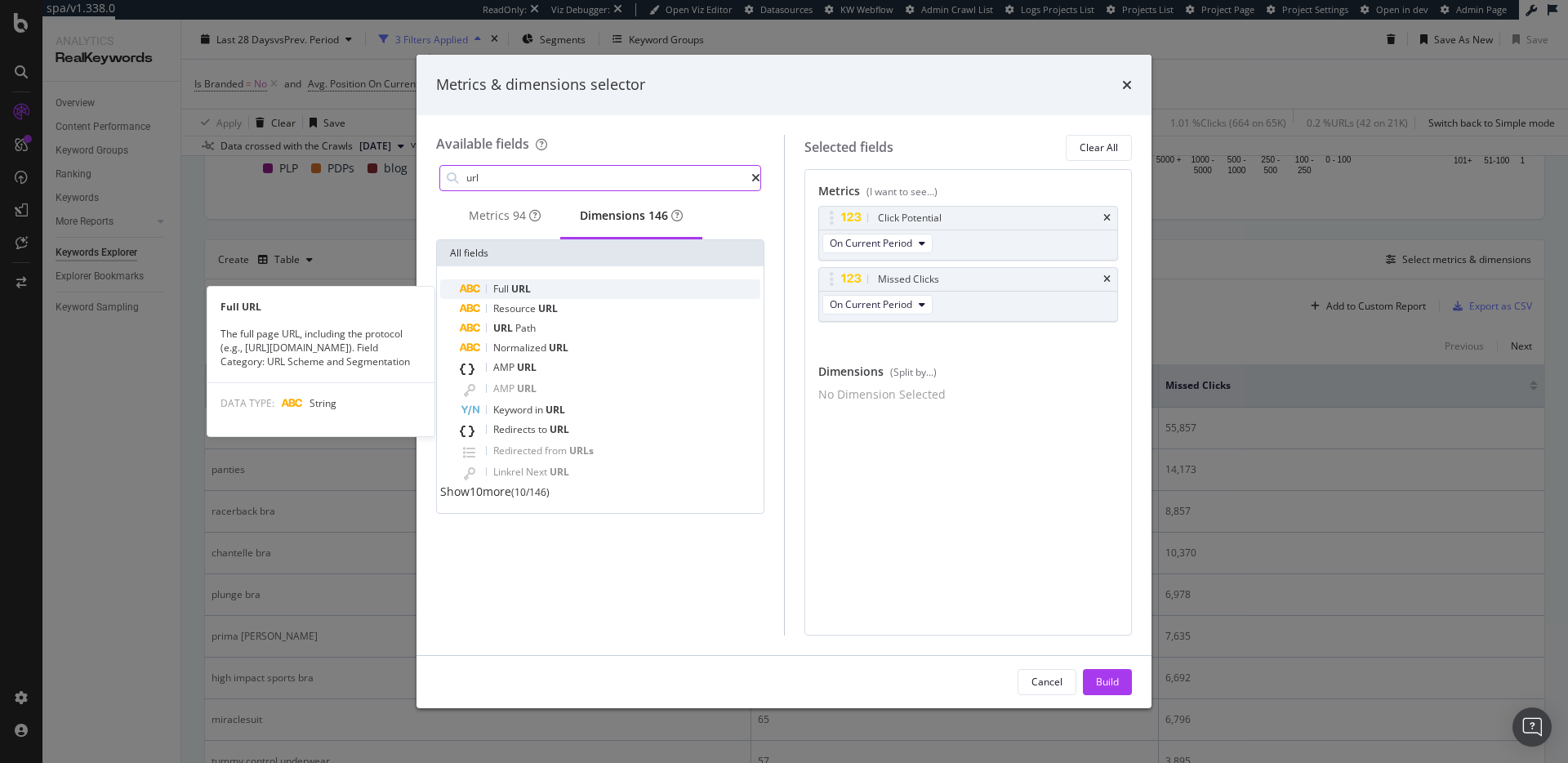
type input "url"
click at [561, 290] on div "Full URL" at bounding box center [610, 288] width 300 height 20
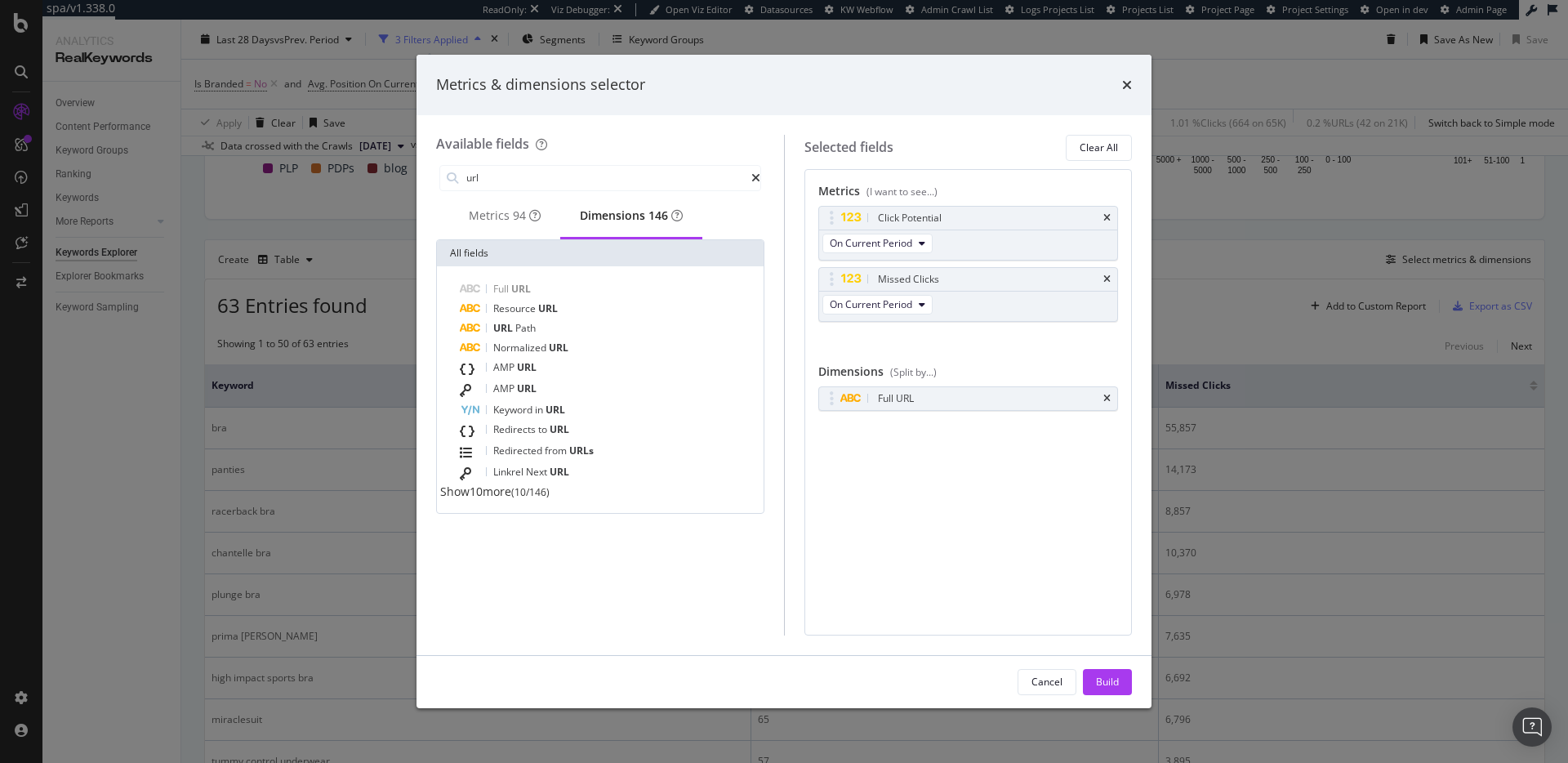
drag, startPoint x: 1108, startPoint y: 680, endPoint x: 912, endPoint y: 554, distance: 233.0
click at [1108, 680] on div "Build" at bounding box center [1107, 682] width 23 height 14
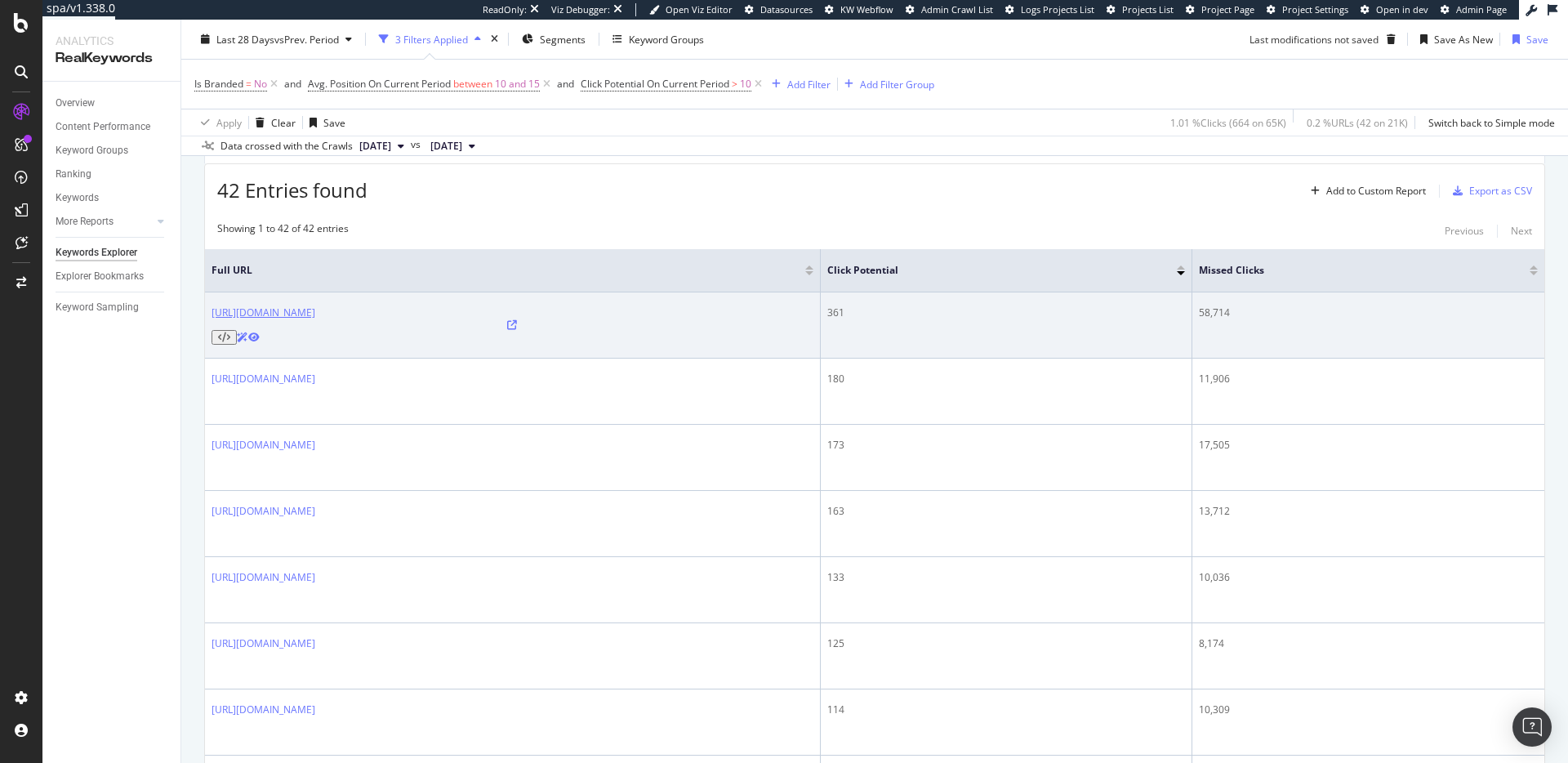
scroll to position [502, 0]
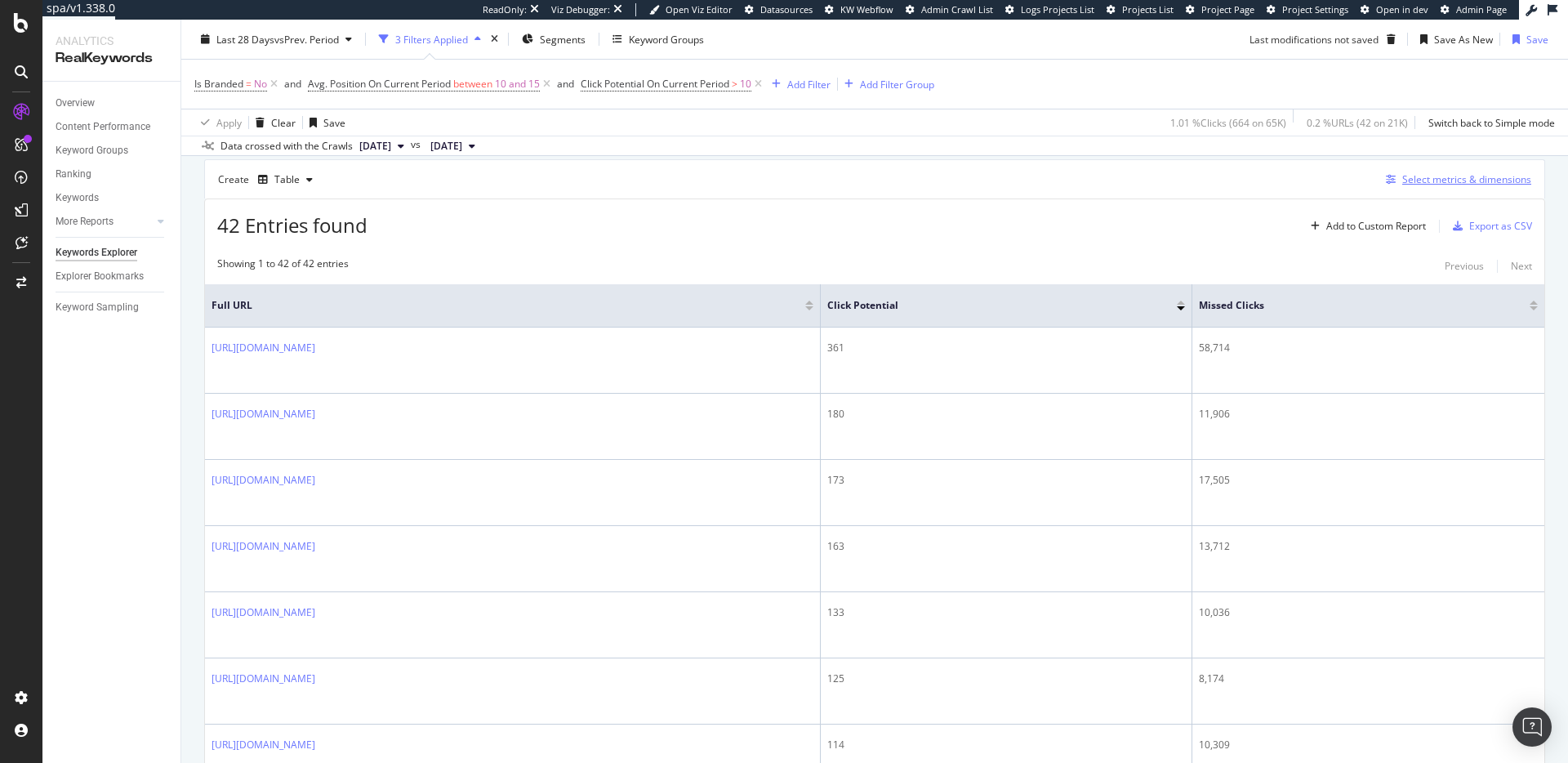
click at [1447, 185] on div "Select metrics & dimensions" at bounding box center [1466, 179] width 129 height 14
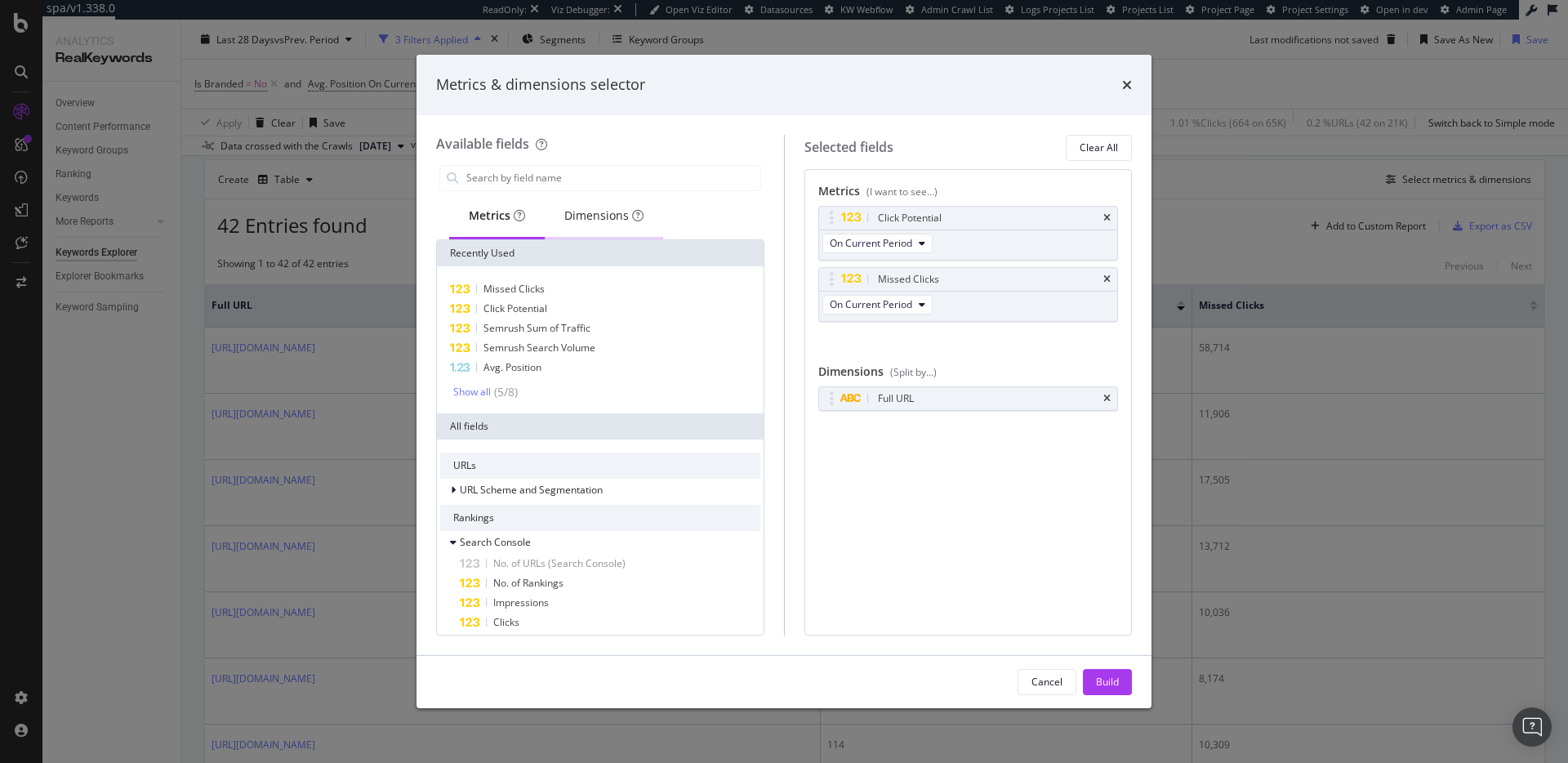
click at [563, 224] on div "Dimensions" at bounding box center [603, 217] width 119 height 45
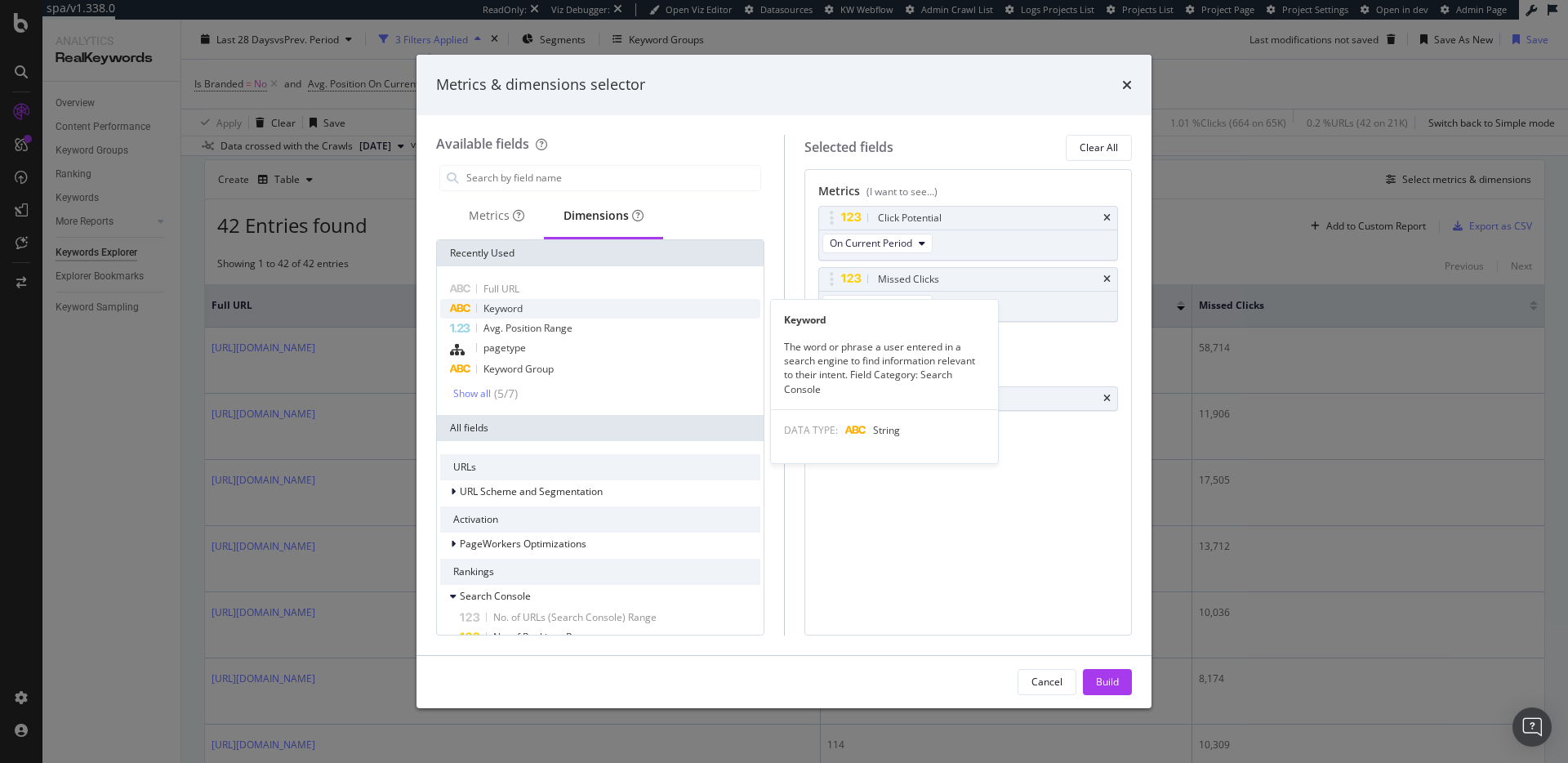
click at [534, 315] on div "Keyword" at bounding box center [600, 308] width 320 height 20
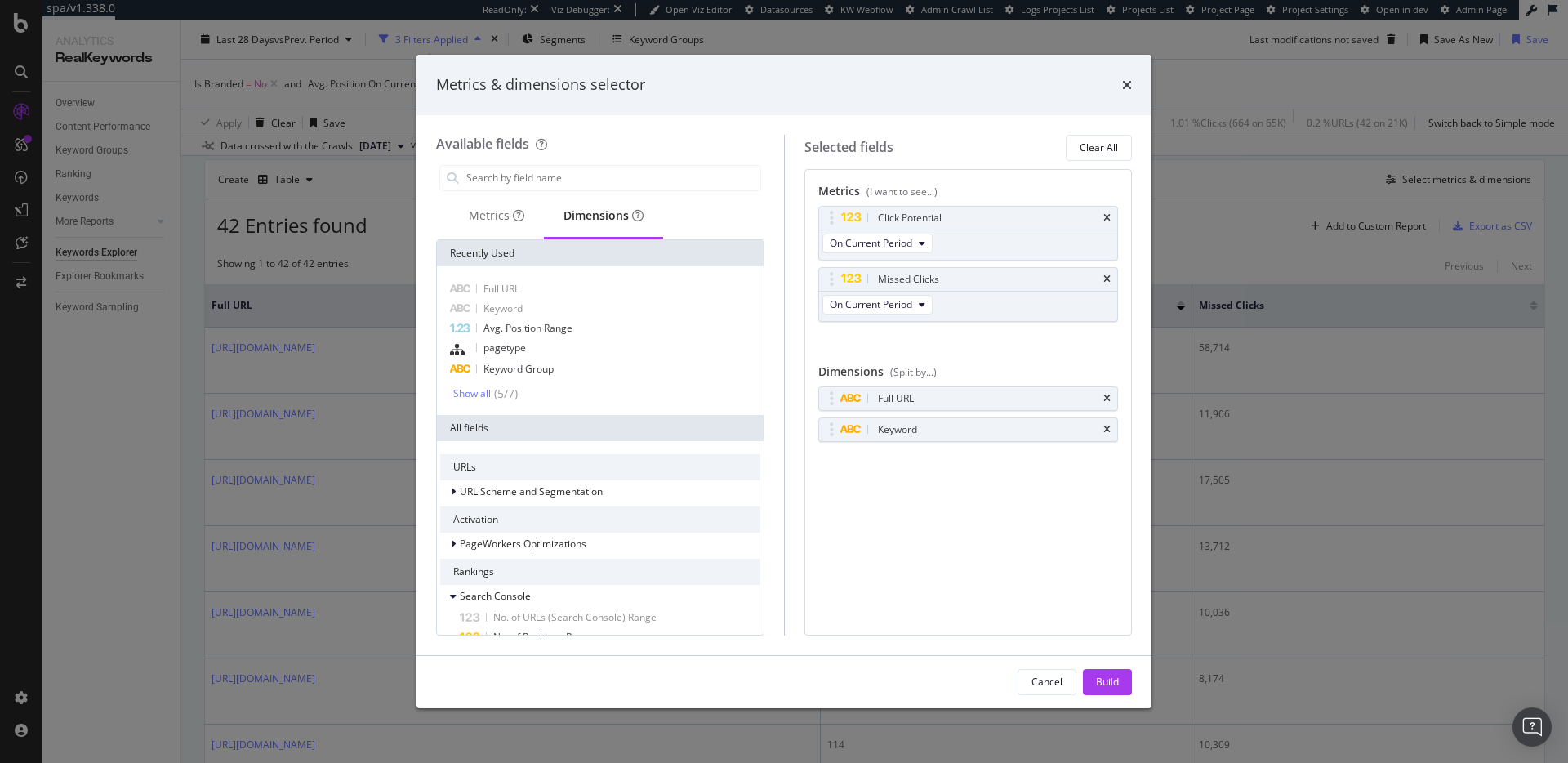
click at [1109, 689] on div "Build" at bounding box center [1107, 682] width 23 height 25
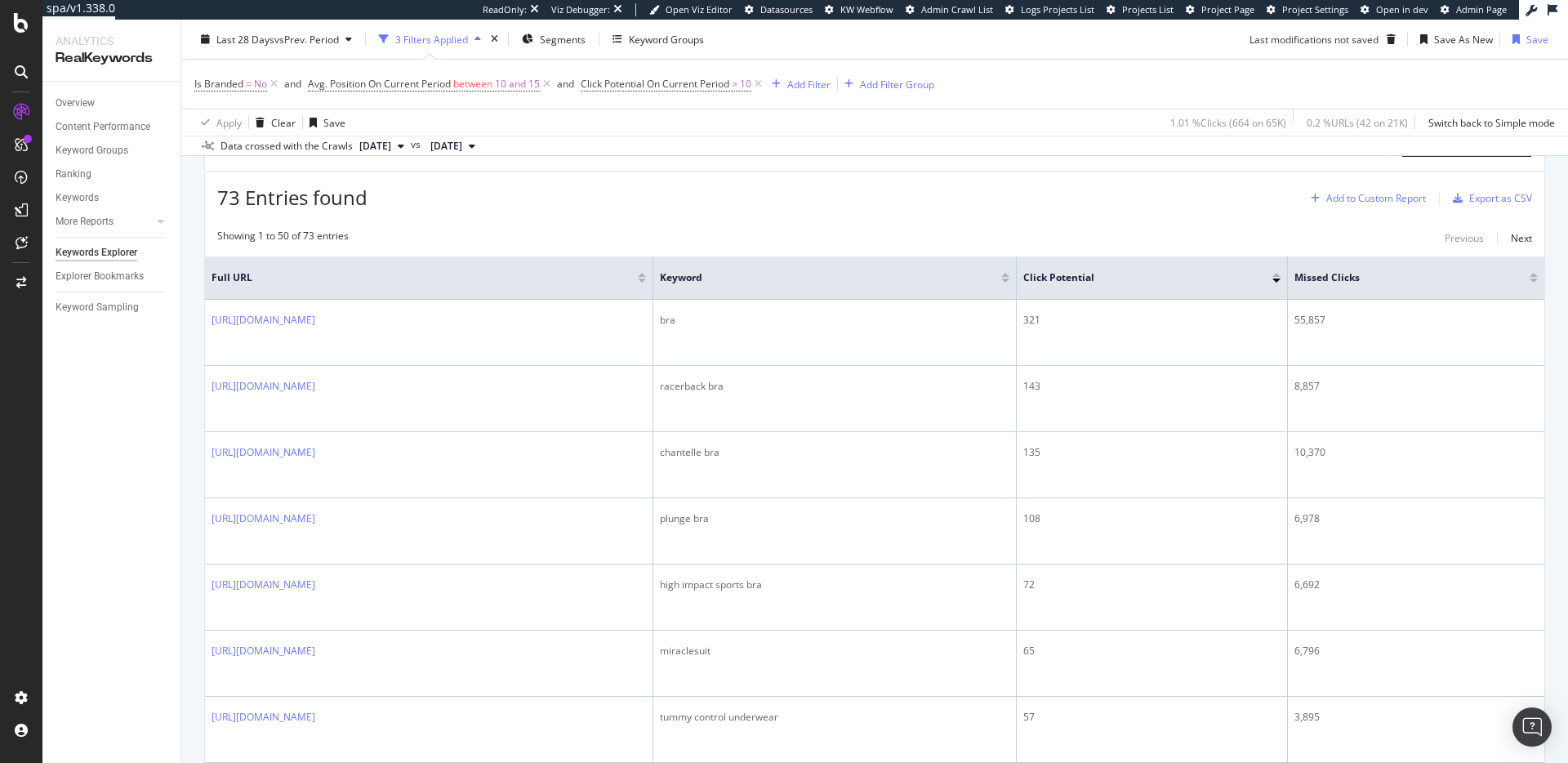
scroll to position [456, 0]
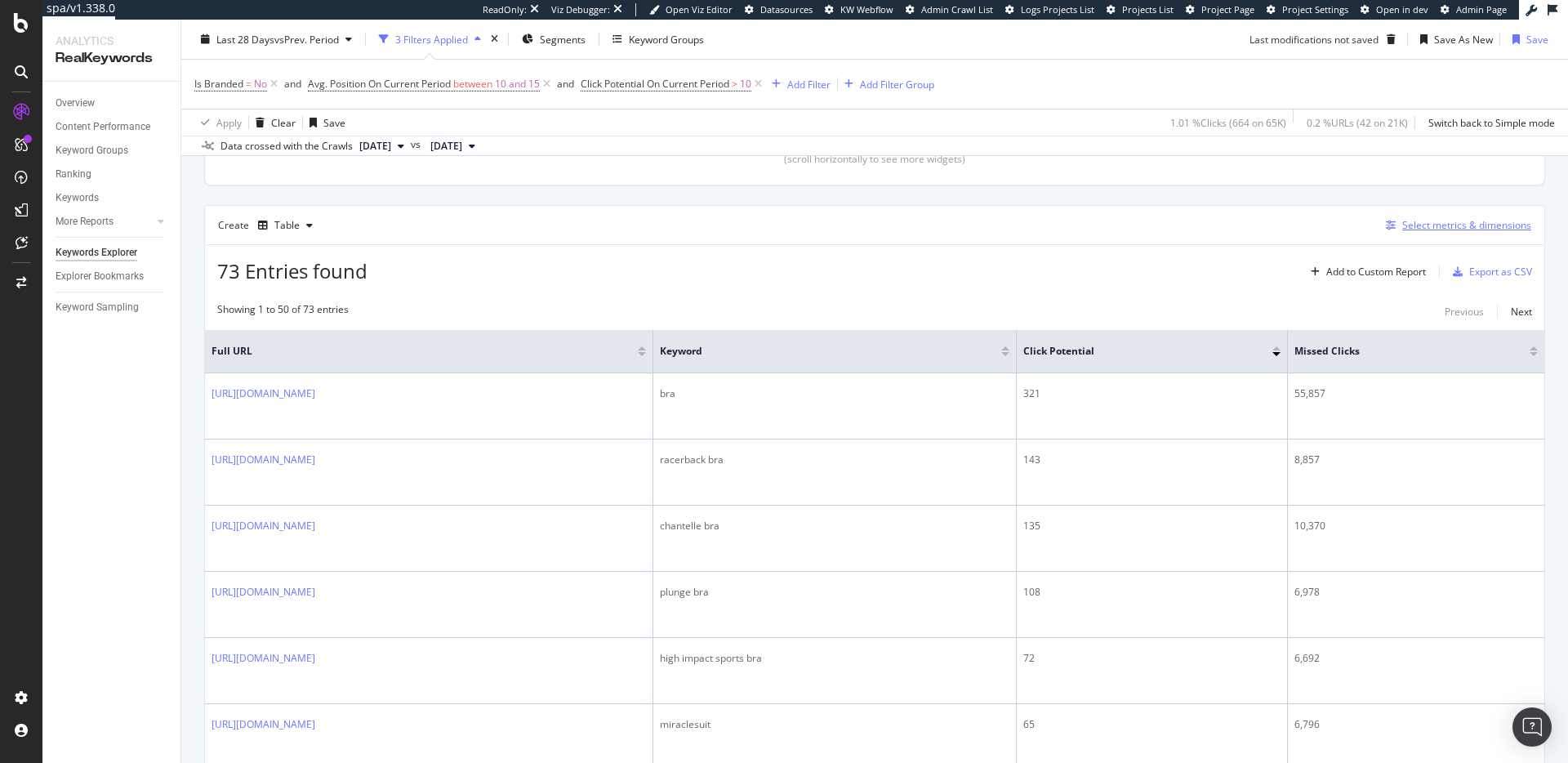
click at [1439, 219] on div "Select metrics & dimensions" at bounding box center [1466, 225] width 129 height 14
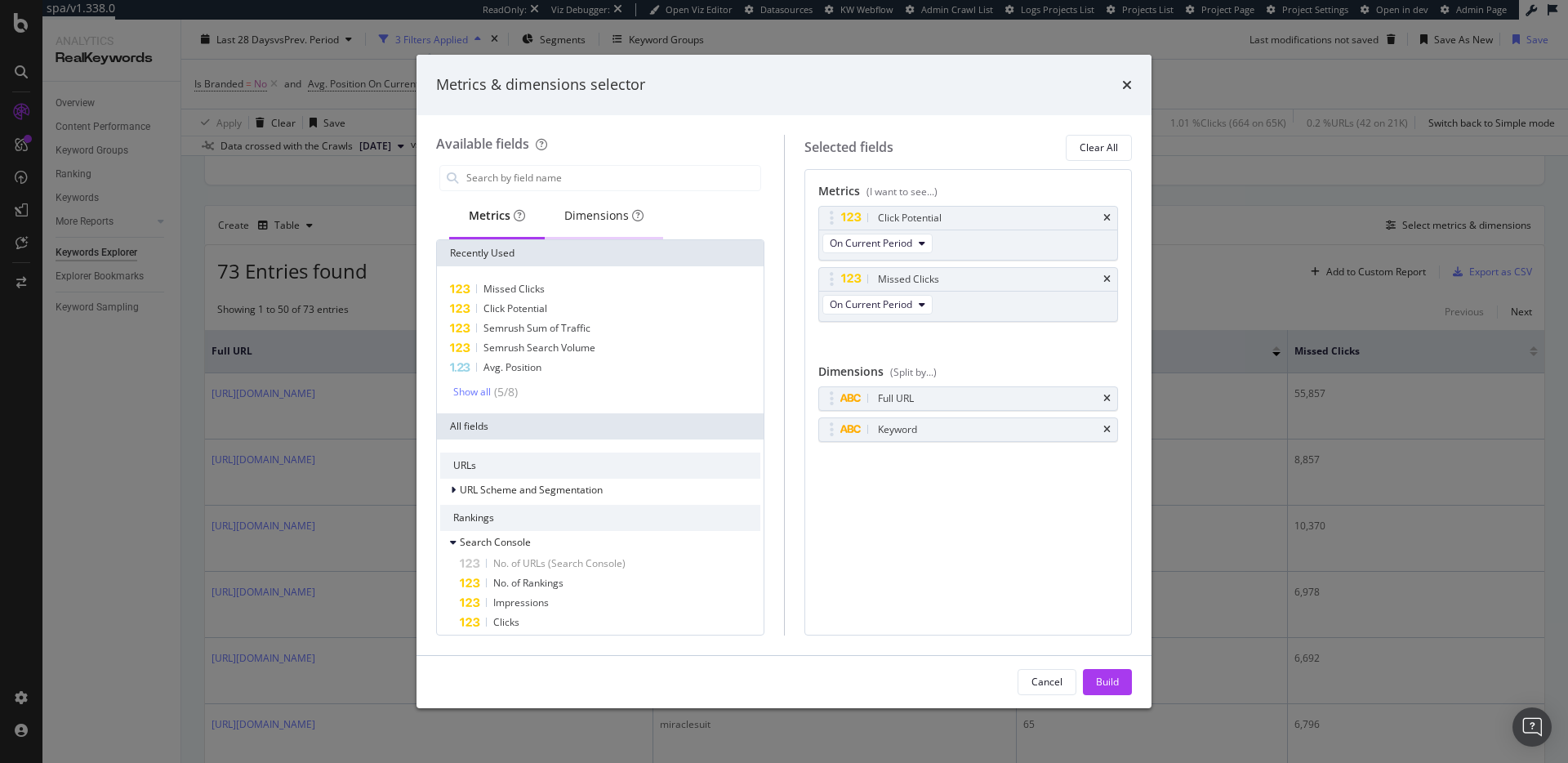
click at [623, 218] on div "Dimensions" at bounding box center [603, 215] width 79 height 16
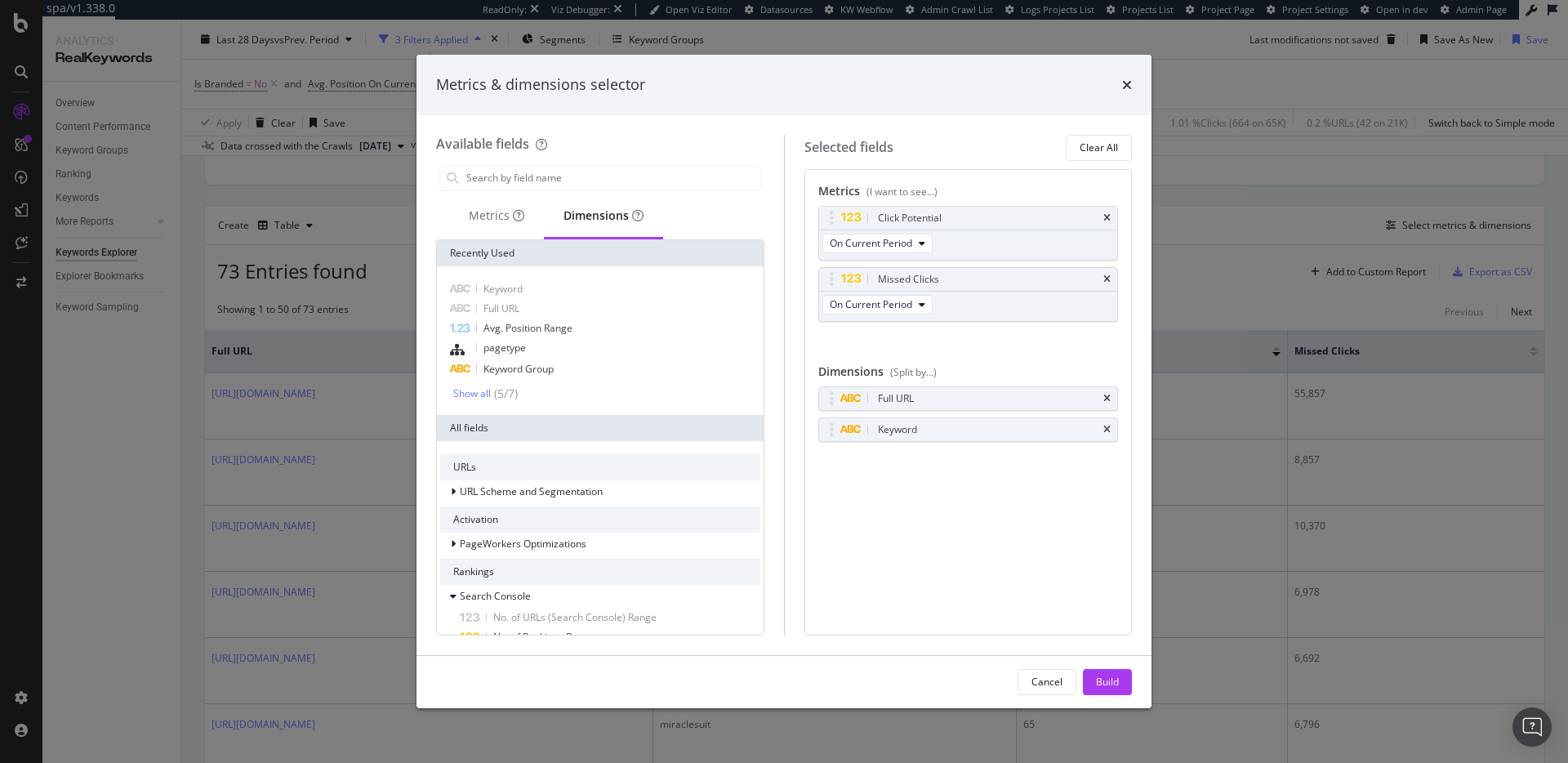
click at [1135, 84] on div "Metrics & dimensions selector" at bounding box center [784, 84] width 735 height 61
click at [1133, 89] on div "Metrics & dimensions selector" at bounding box center [784, 84] width 735 height 61
click at [1128, 87] on icon "times" at bounding box center [1126, 84] width 9 height 13
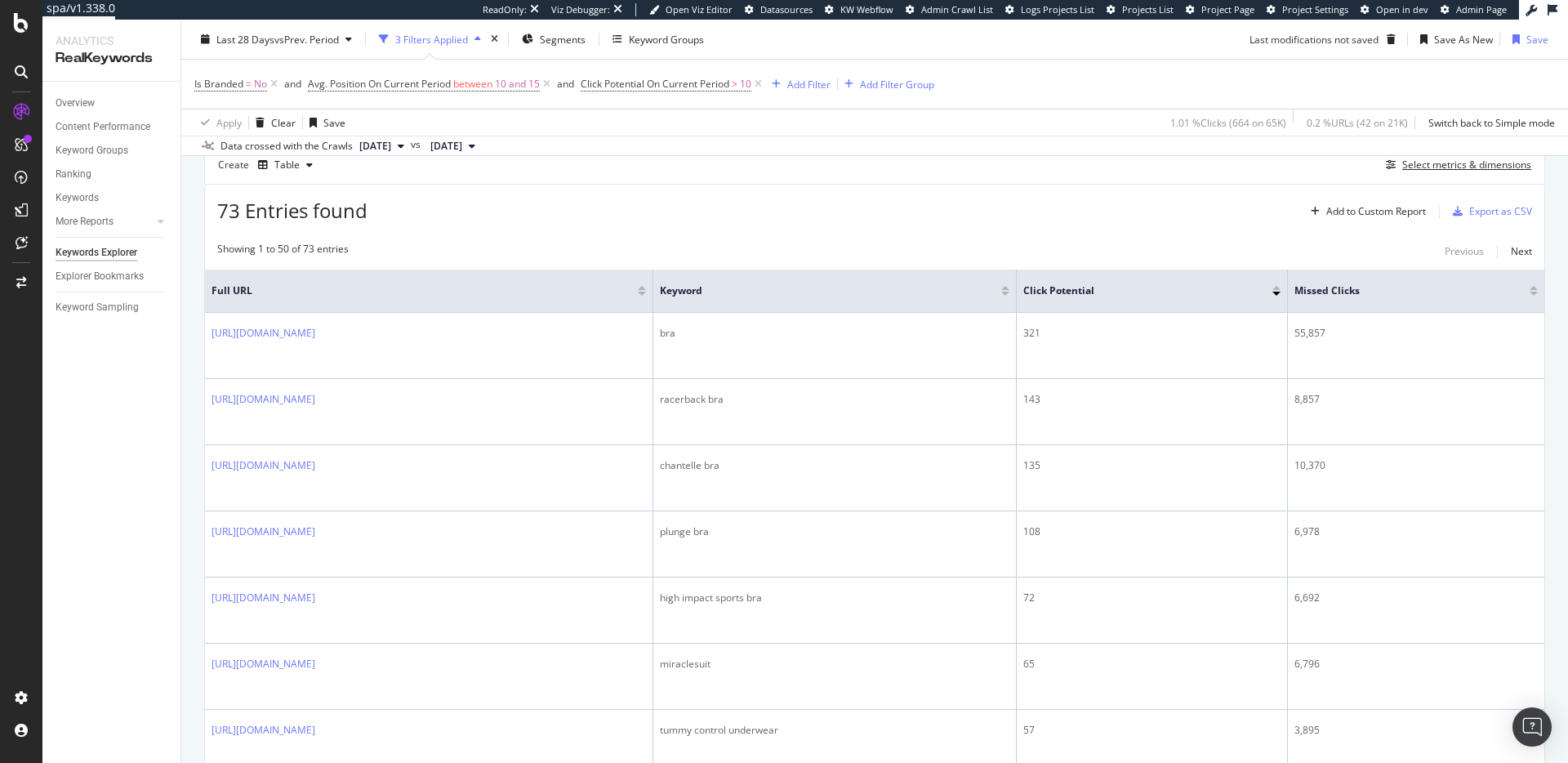
scroll to position [501, 0]
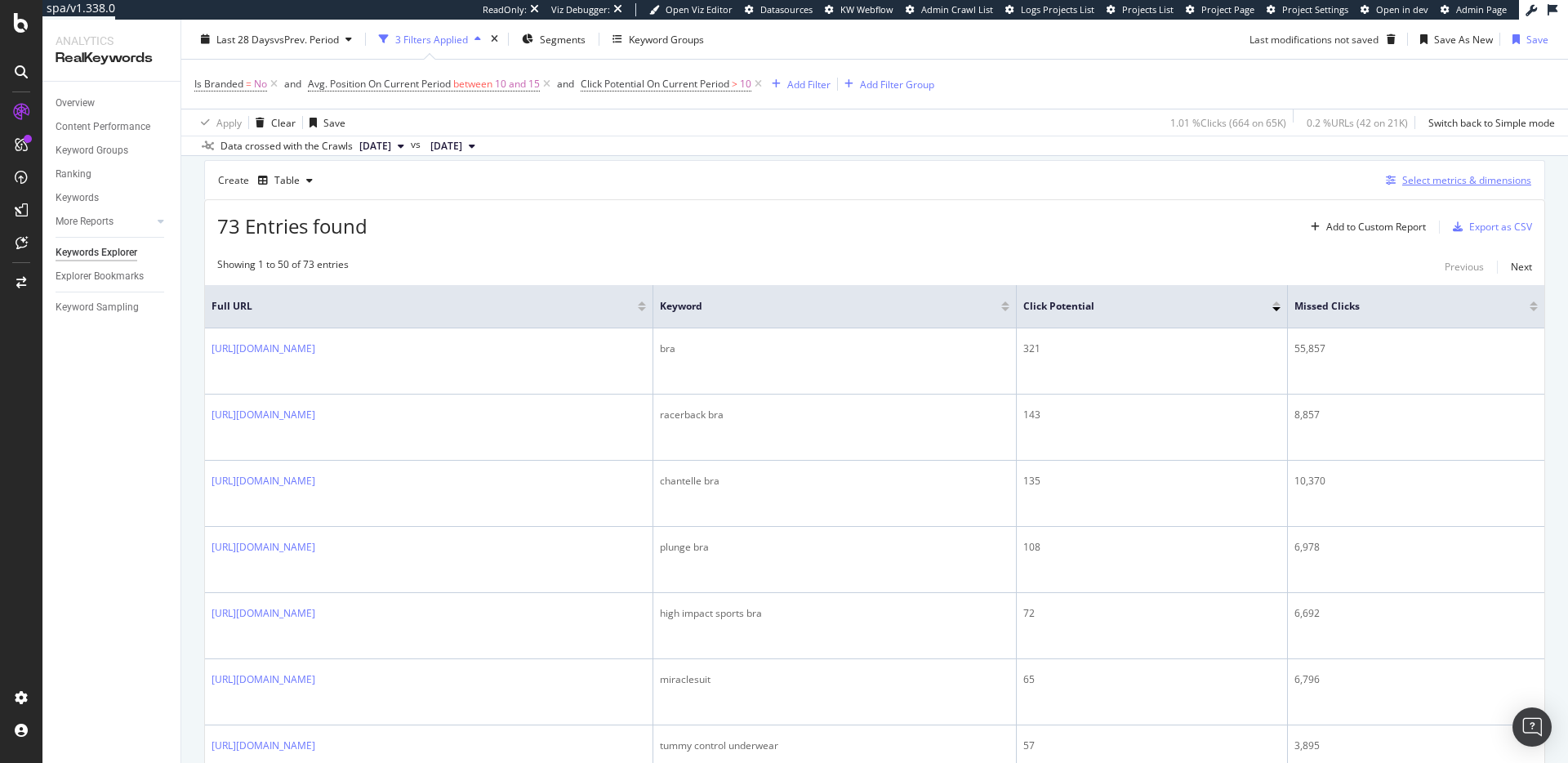
click at [1470, 188] on div "Select metrics & dimensions" at bounding box center [1455, 180] width 152 height 18
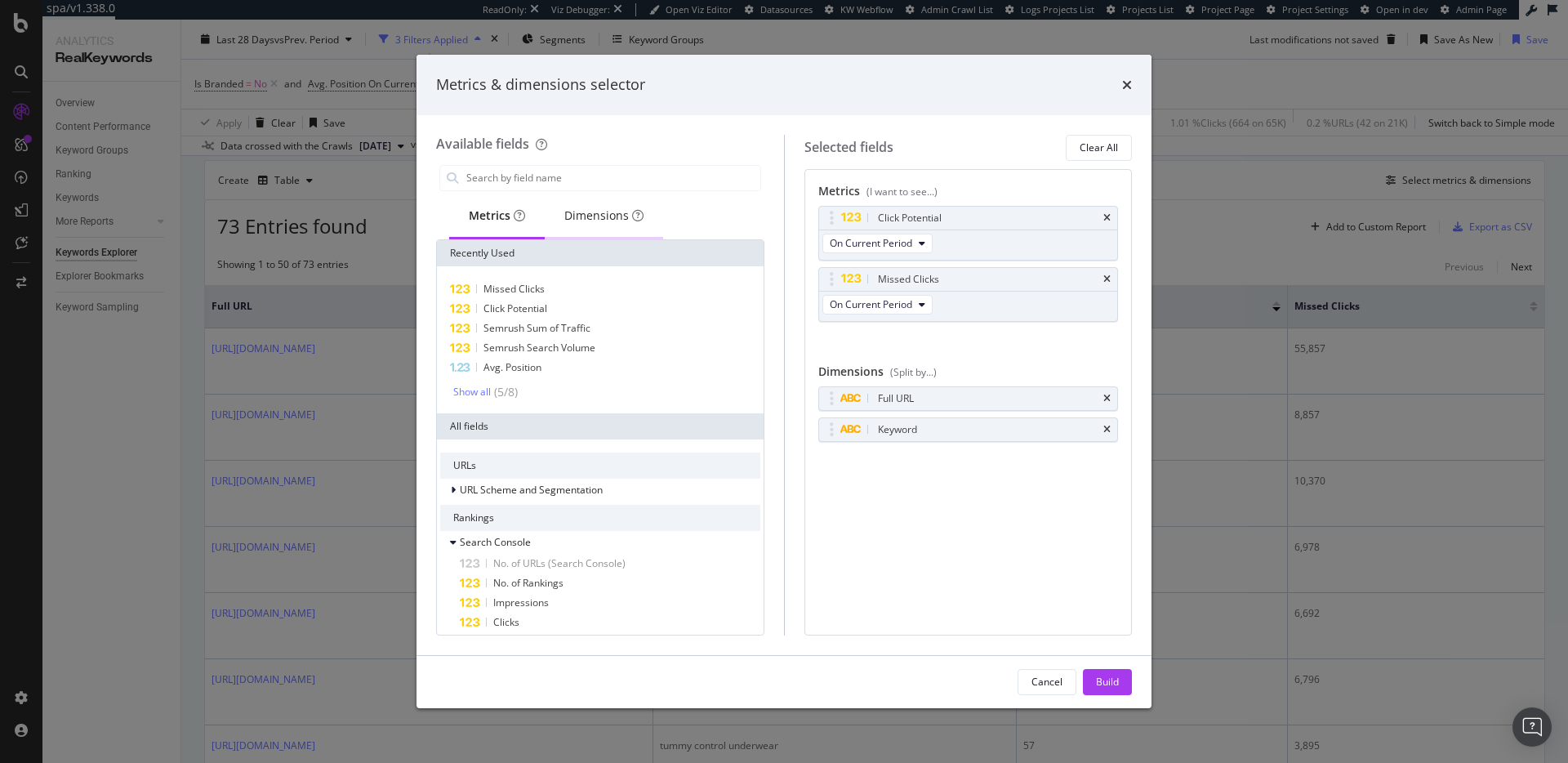
click at [591, 213] on div "Dimensions" at bounding box center [603, 215] width 79 height 16
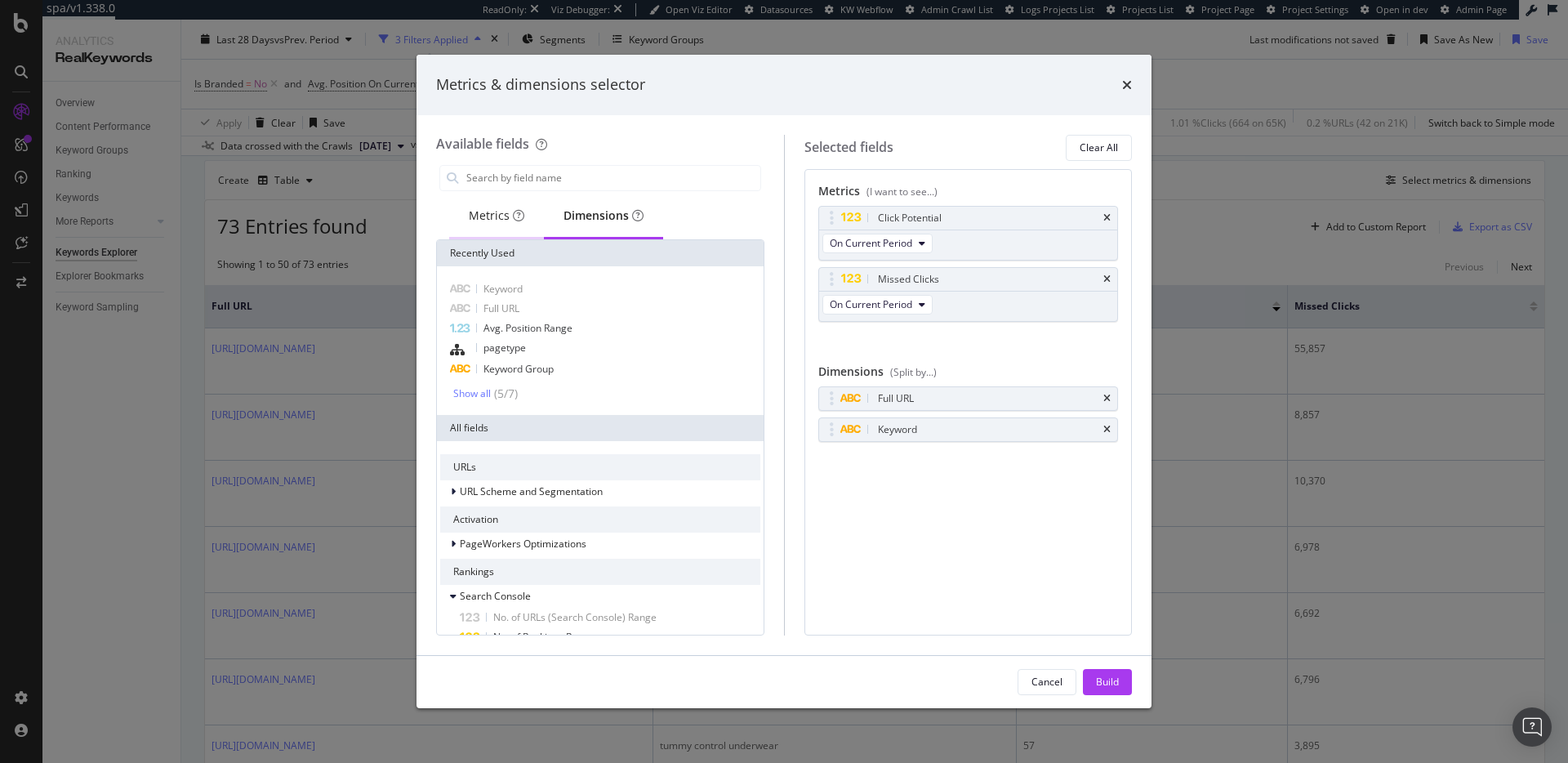
click at [474, 217] on div "Metrics" at bounding box center [496, 215] width 55 height 16
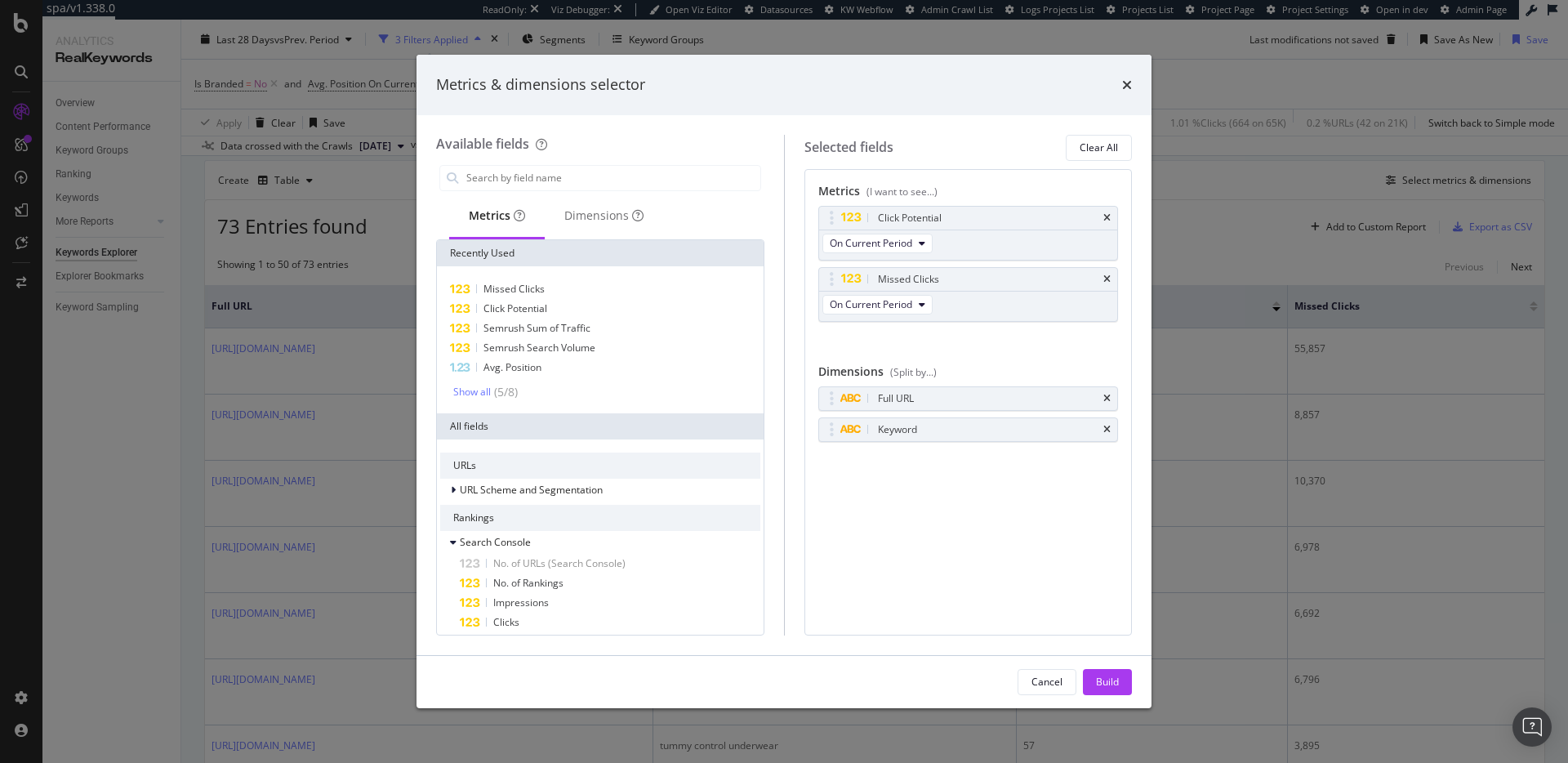
click at [558, 150] on div "Available fields" at bounding box center [600, 144] width 328 height 19
click at [571, 169] on input "modal" at bounding box center [613, 178] width 296 height 25
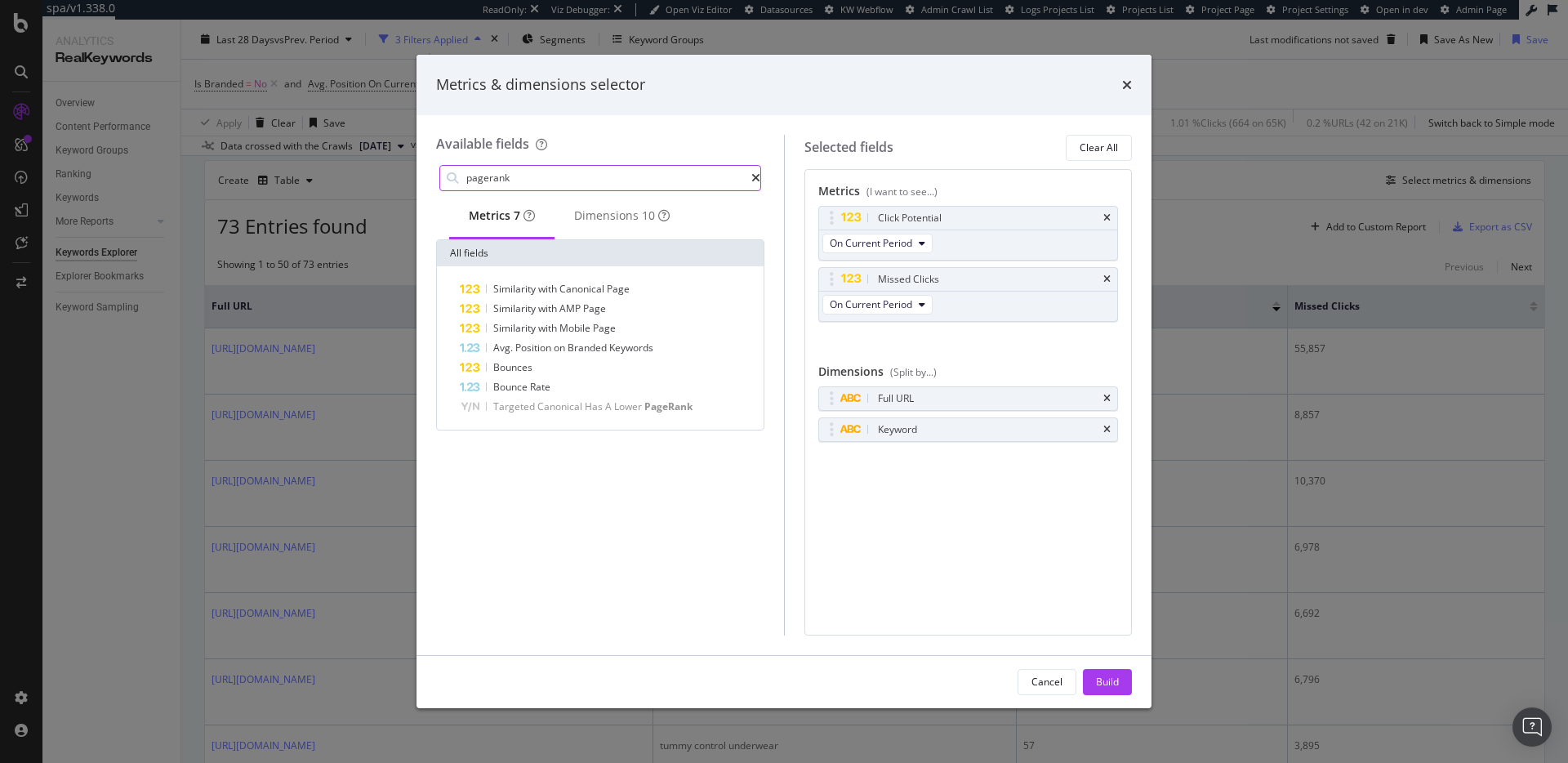
click at [544, 176] on input "pagerank" at bounding box center [608, 178] width 287 height 25
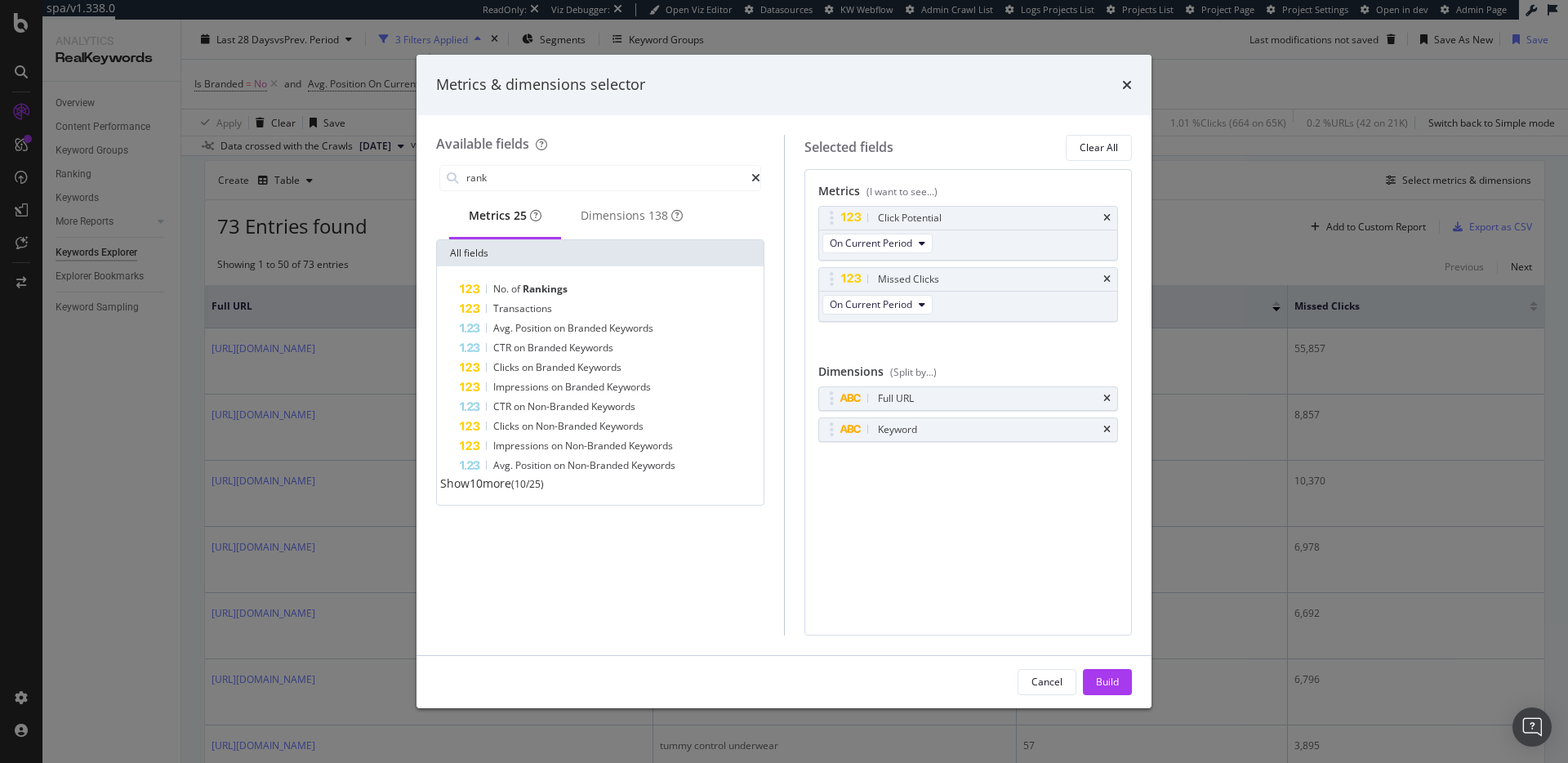
click at [503, 491] on span "Show 10 more" at bounding box center [475, 483] width 71 height 15
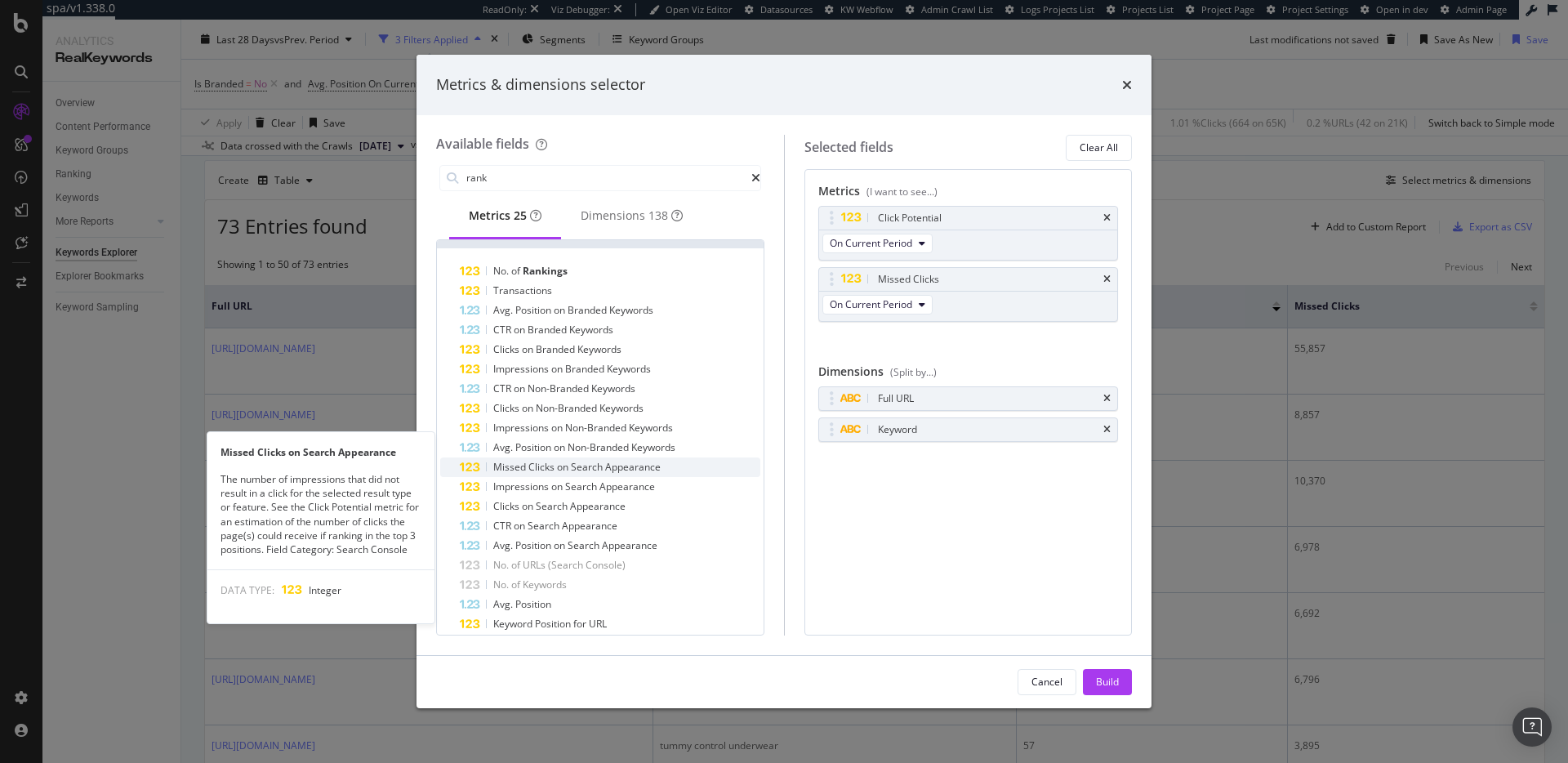
scroll to position [0, 0]
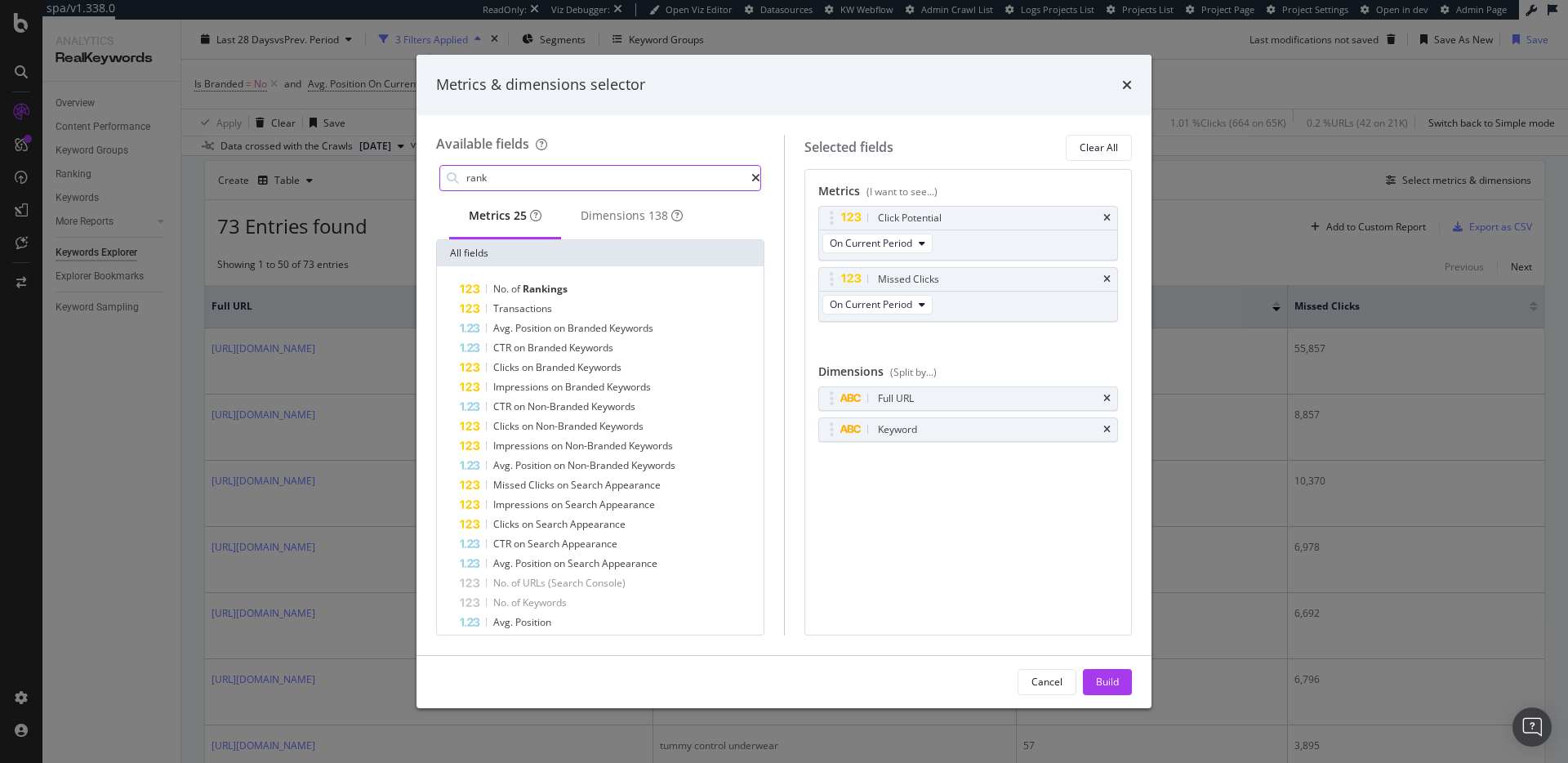
click at [513, 180] on input "rank" at bounding box center [608, 178] width 287 height 25
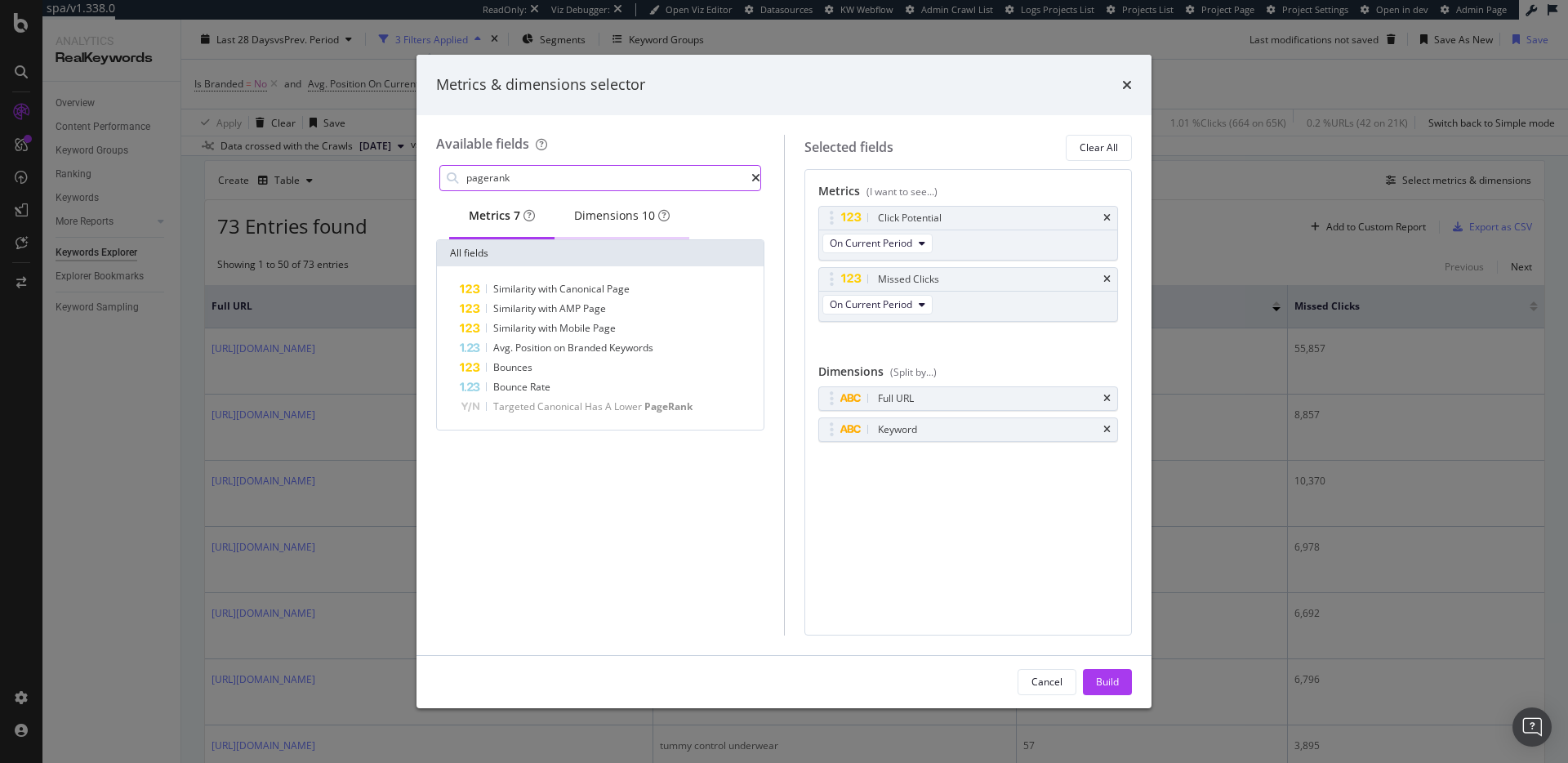
type input "pagerank"
click at [639, 220] on div "Dimensions 10" at bounding box center [622, 215] width 96 height 16
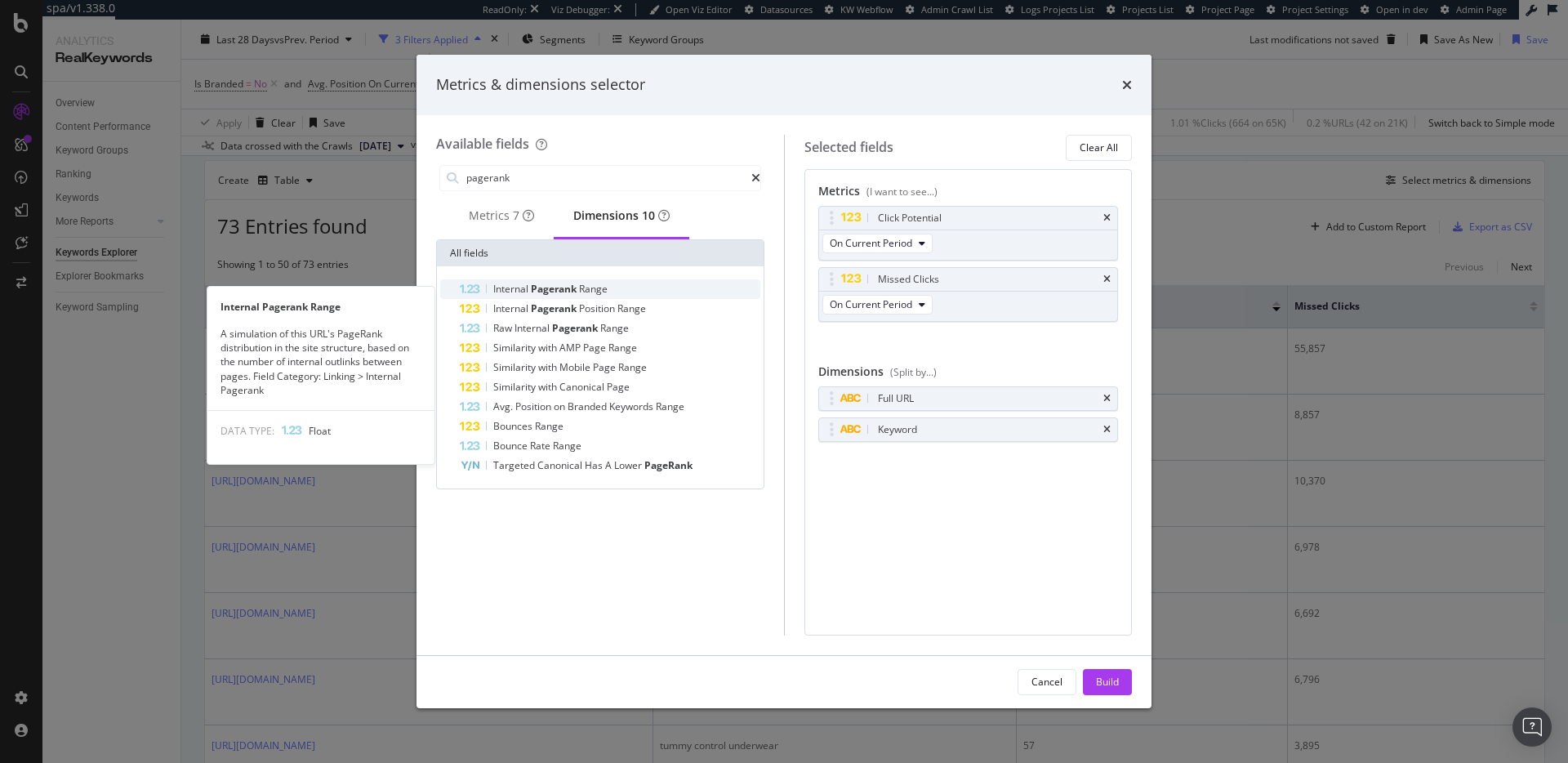
click at [641, 292] on div "Internal Pagerank Range" at bounding box center [610, 288] width 300 height 20
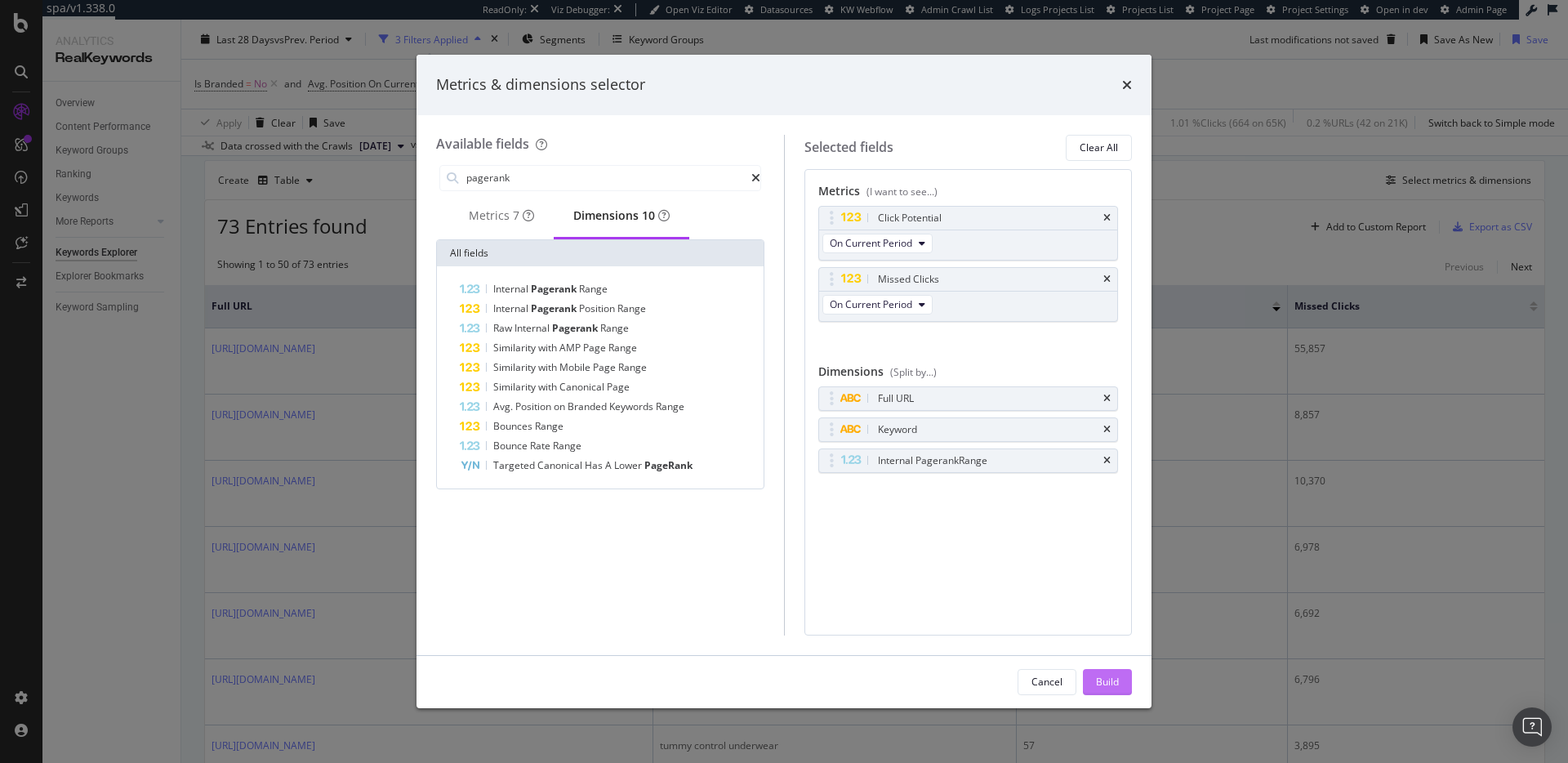
click at [1115, 678] on div "Build" at bounding box center [1107, 682] width 23 height 14
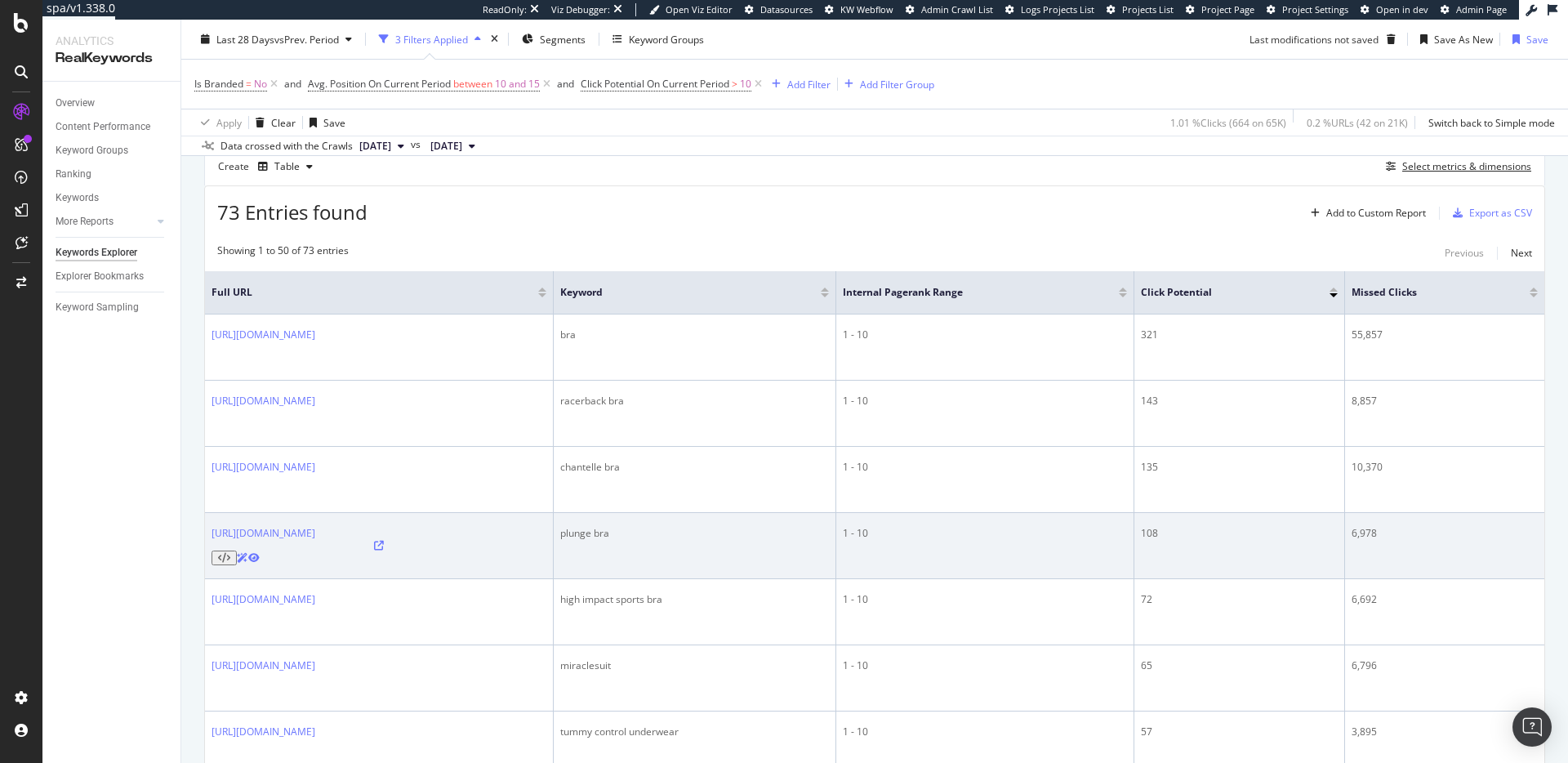
scroll to position [505, 0]
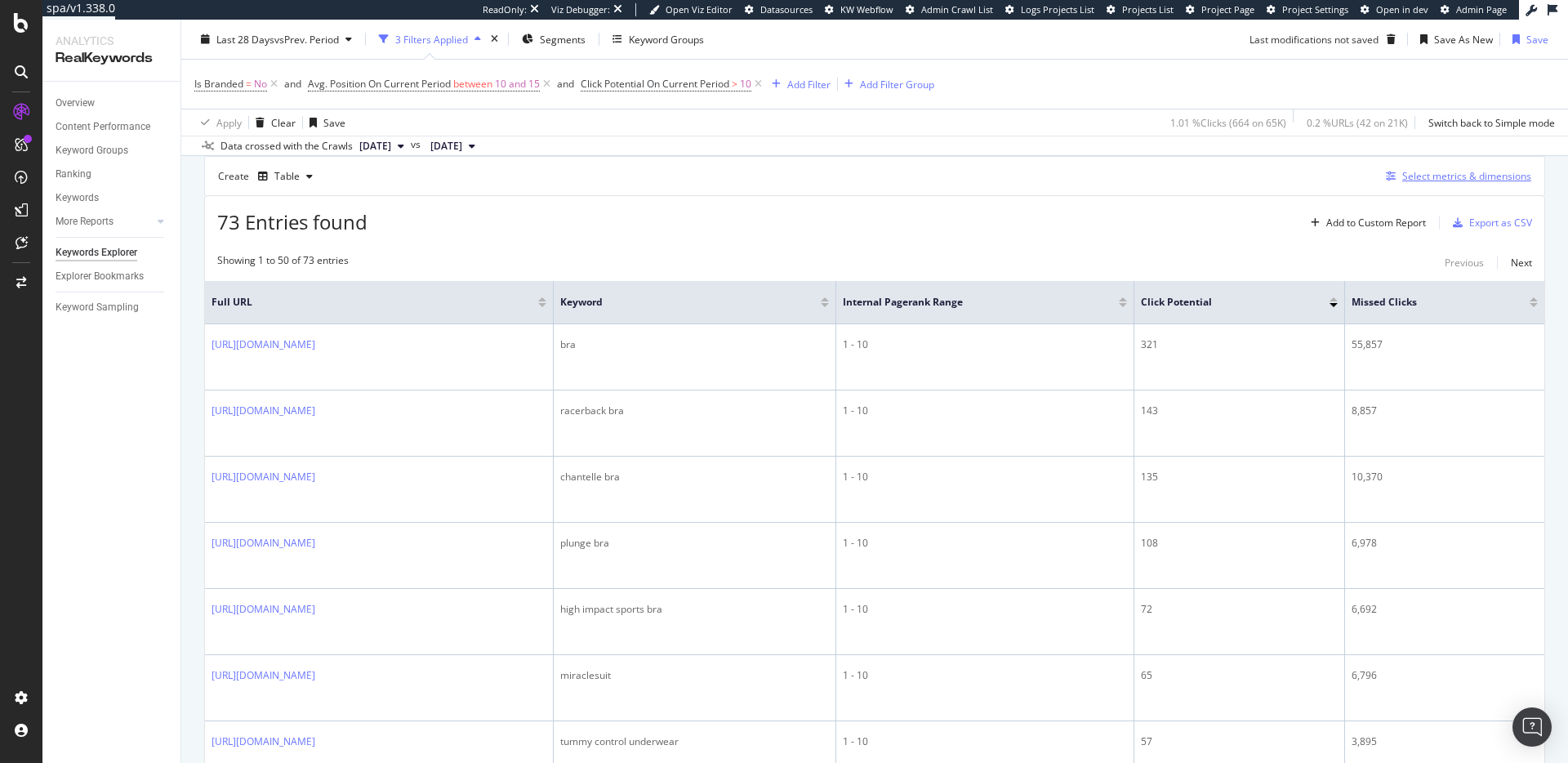
click at [1426, 184] on div "Select metrics & dimensions" at bounding box center [1455, 176] width 152 height 18
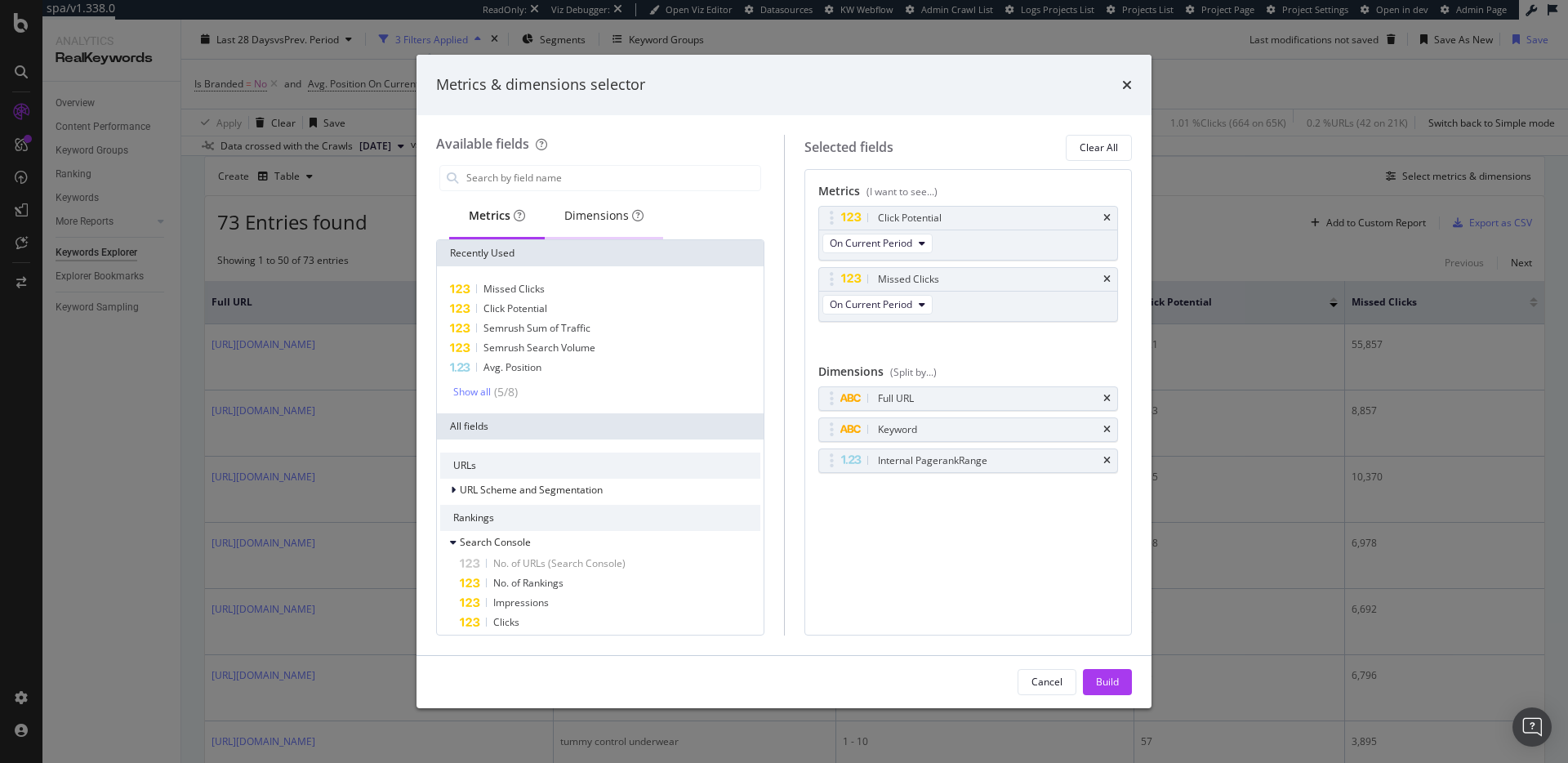
click at [572, 211] on div "Dimensions" at bounding box center [603, 215] width 79 height 16
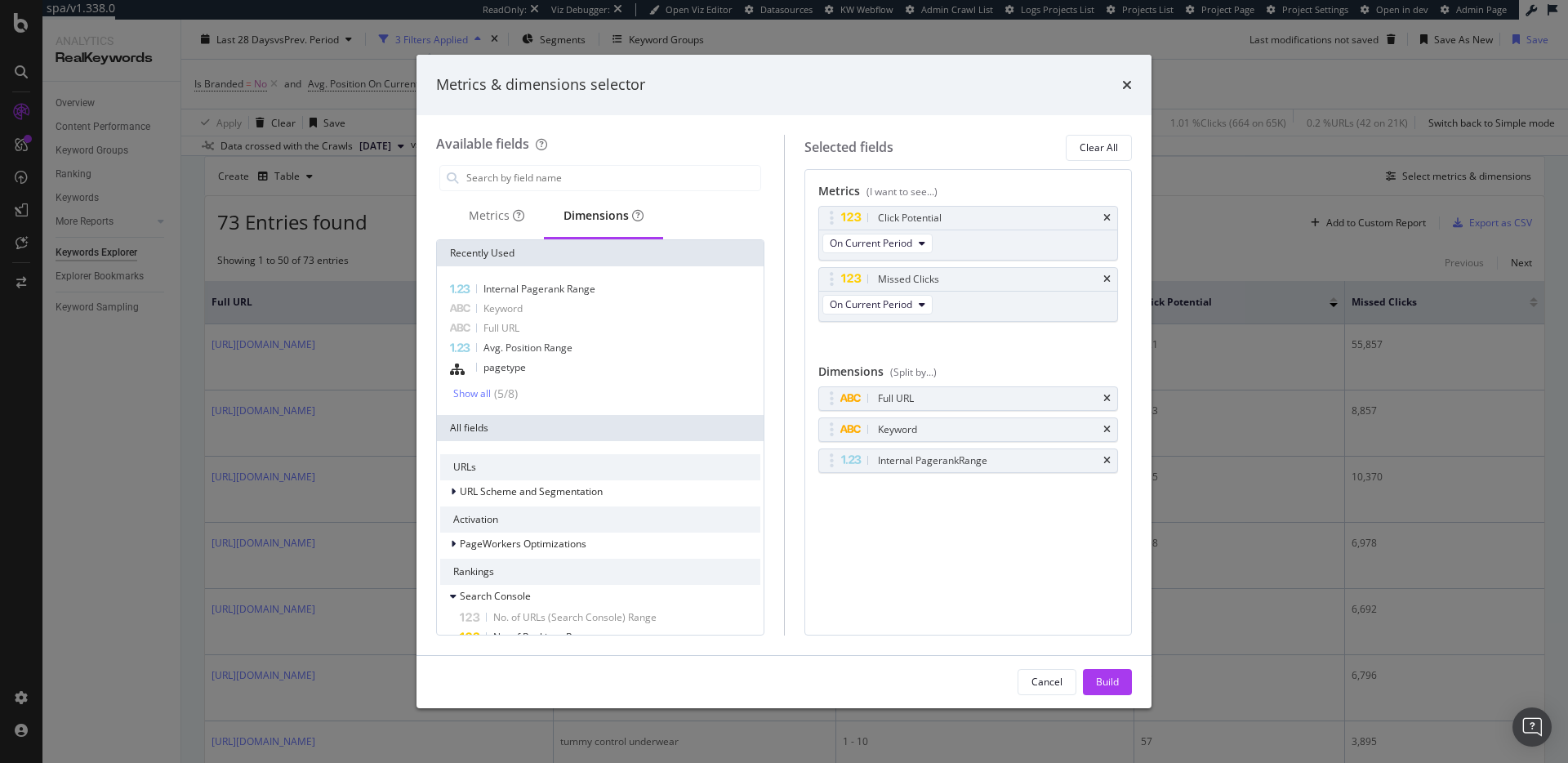
click at [1106, 458] on icon "times" at bounding box center [1106, 460] width 8 height 9
click at [584, 183] on input "modal" at bounding box center [613, 178] width 296 height 25
type input "o"
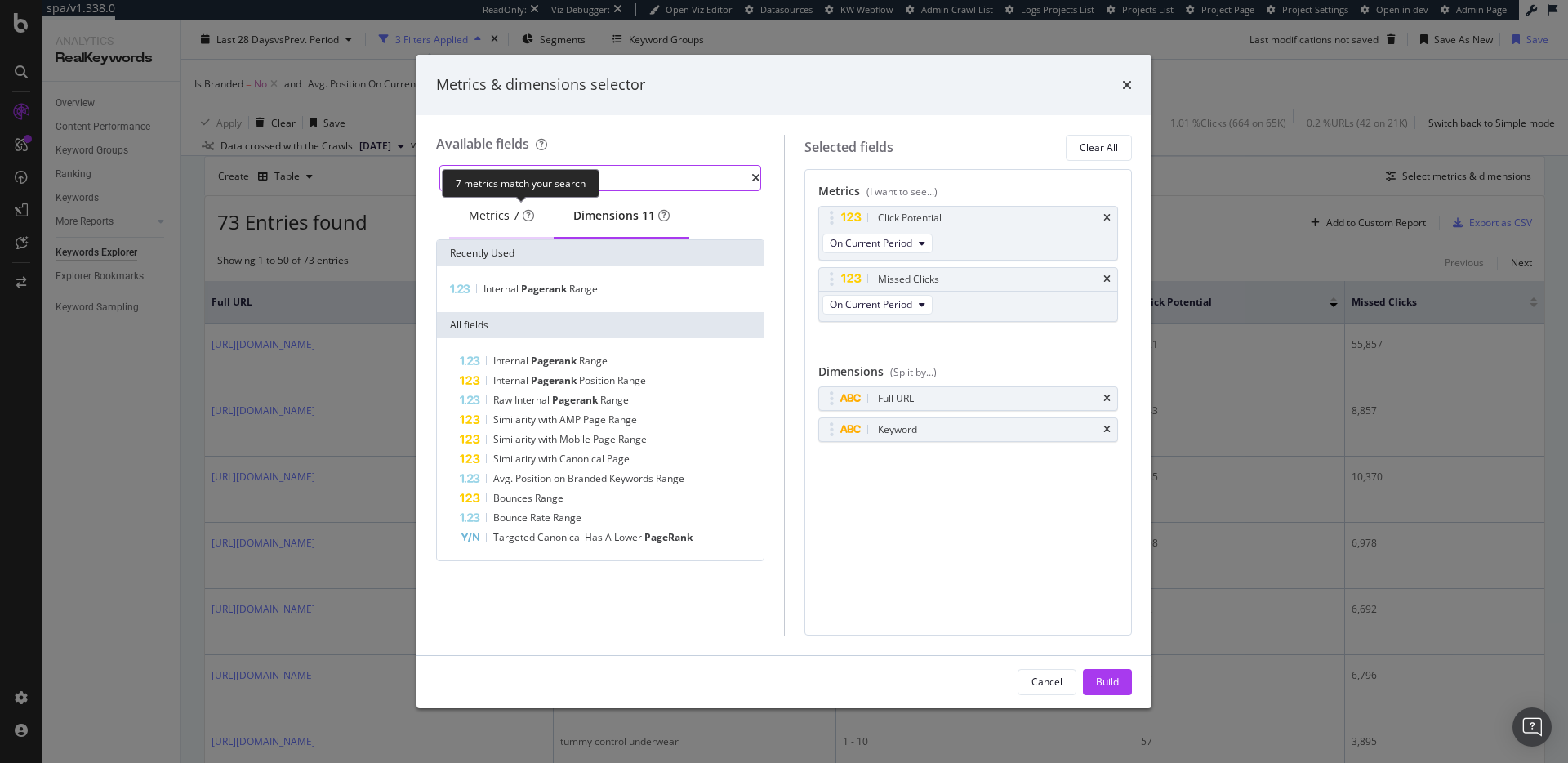
type input "pagerank"
click at [513, 224] on div "7" at bounding box center [516, 215] width 7 height 16
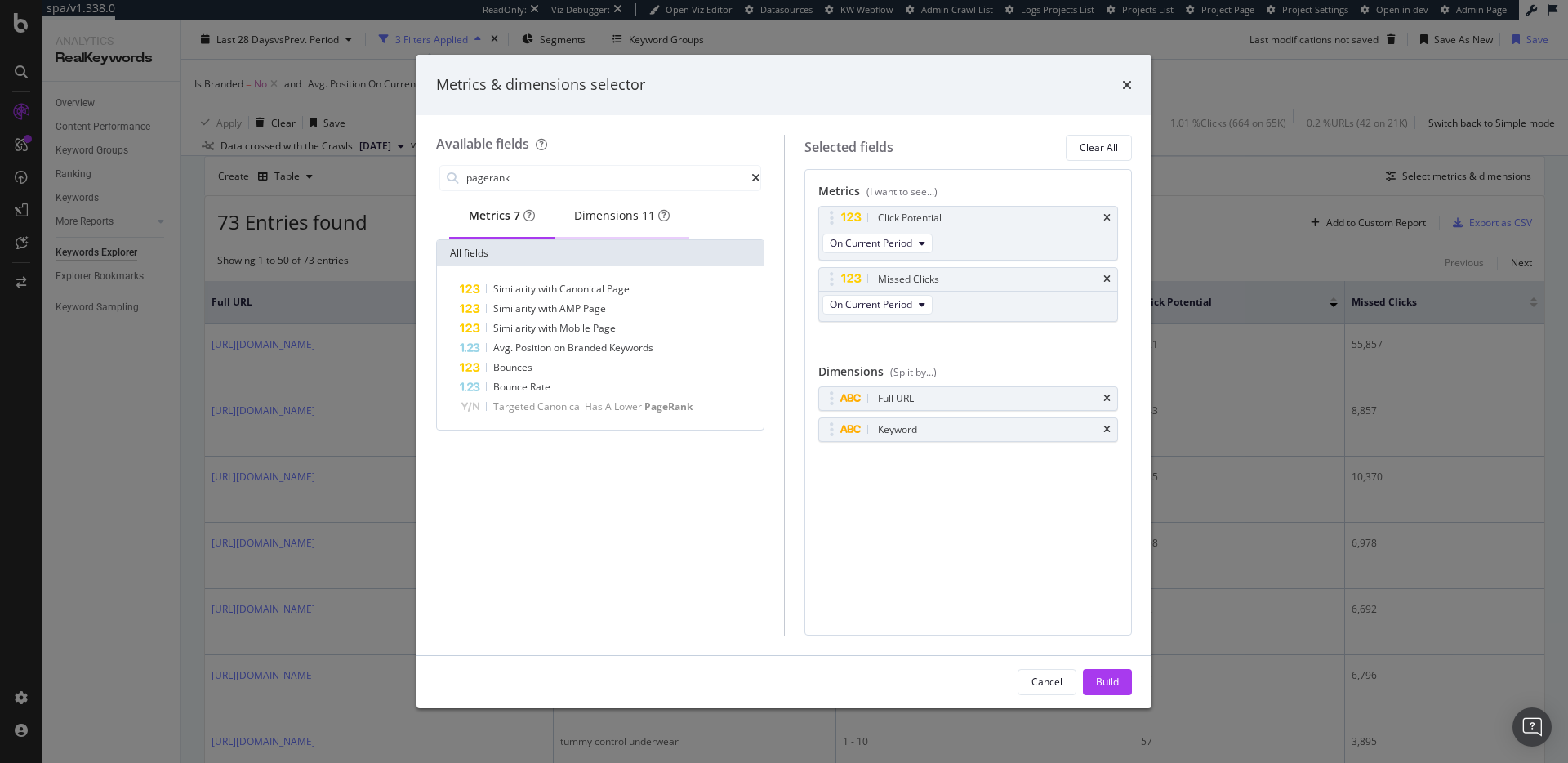
click at [628, 224] on div "Dimensions 11" at bounding box center [622, 215] width 96 height 16
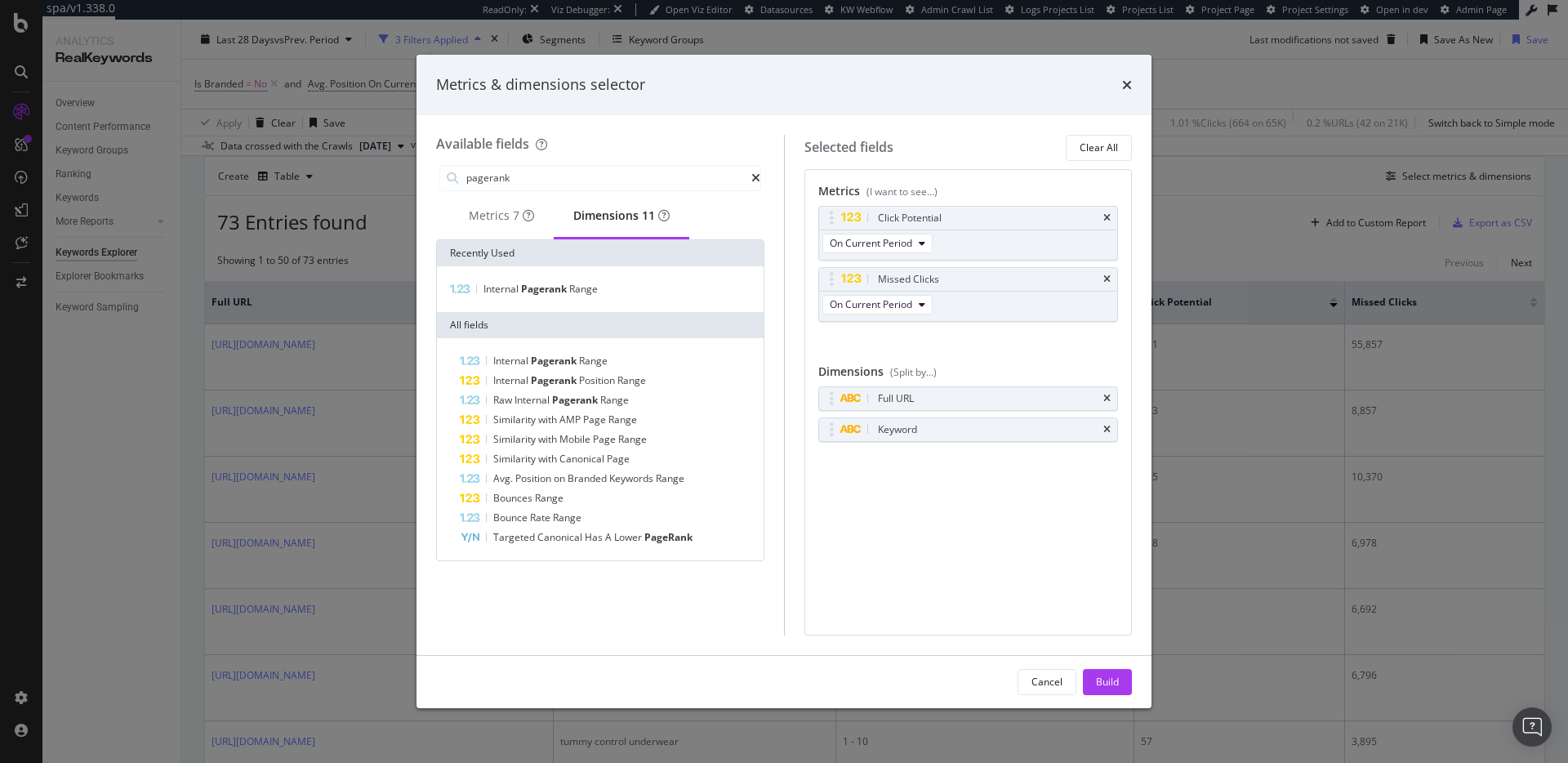
click at [1125, 82] on icon "times" at bounding box center [1126, 84] width 9 height 13
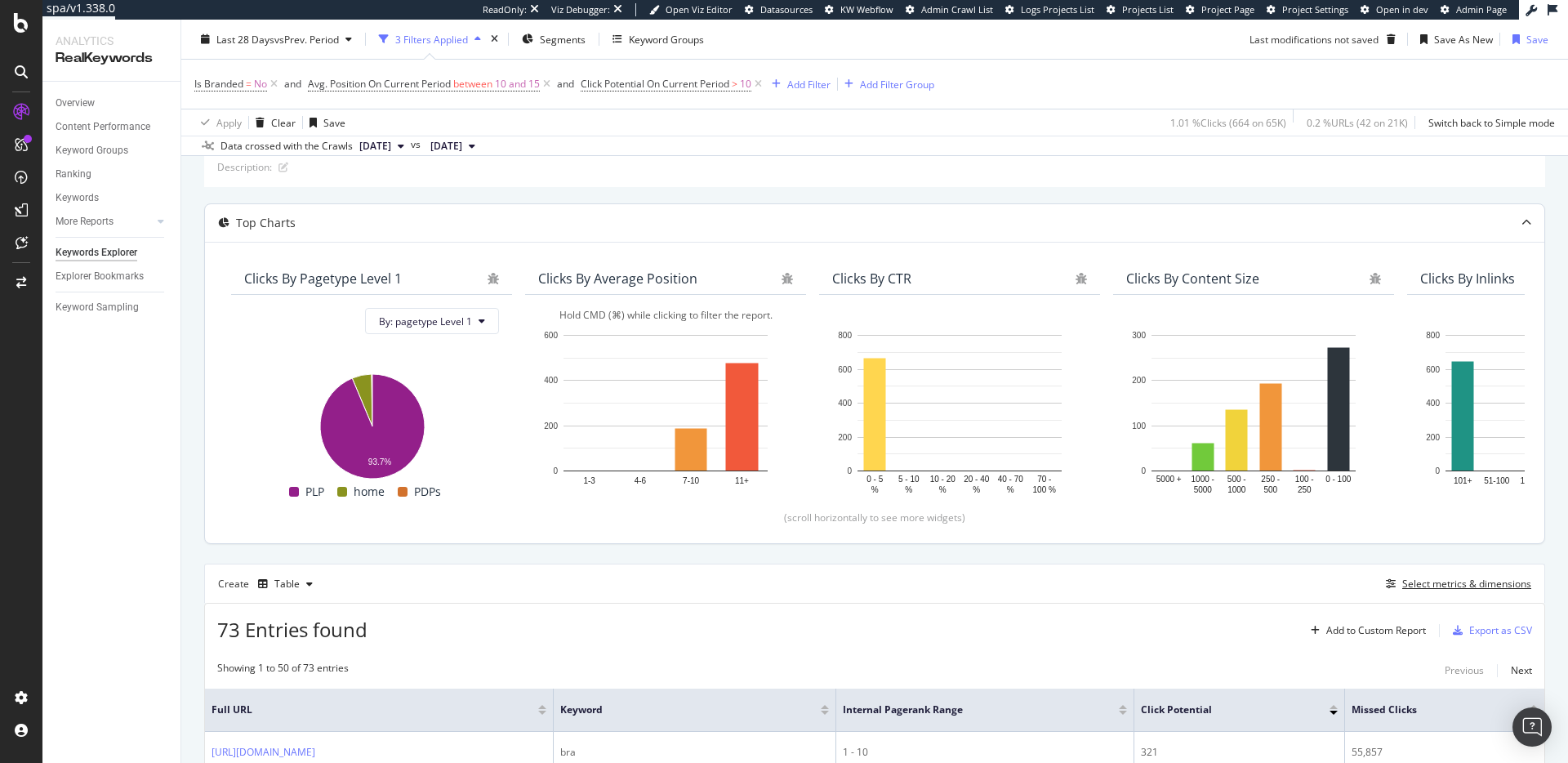
scroll to position [0, 0]
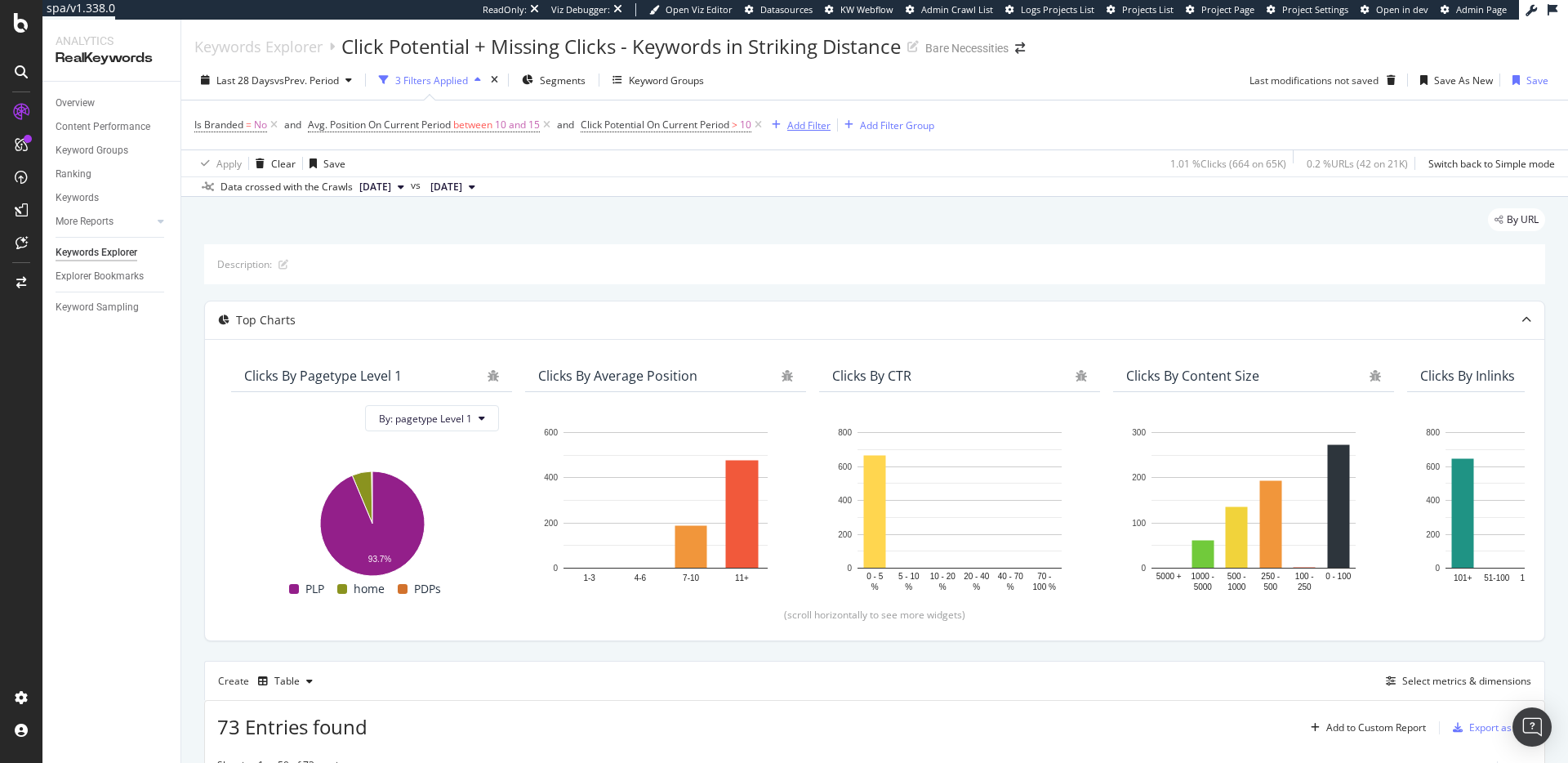
click at [793, 122] on div "Add Filter" at bounding box center [809, 125] width 44 height 14
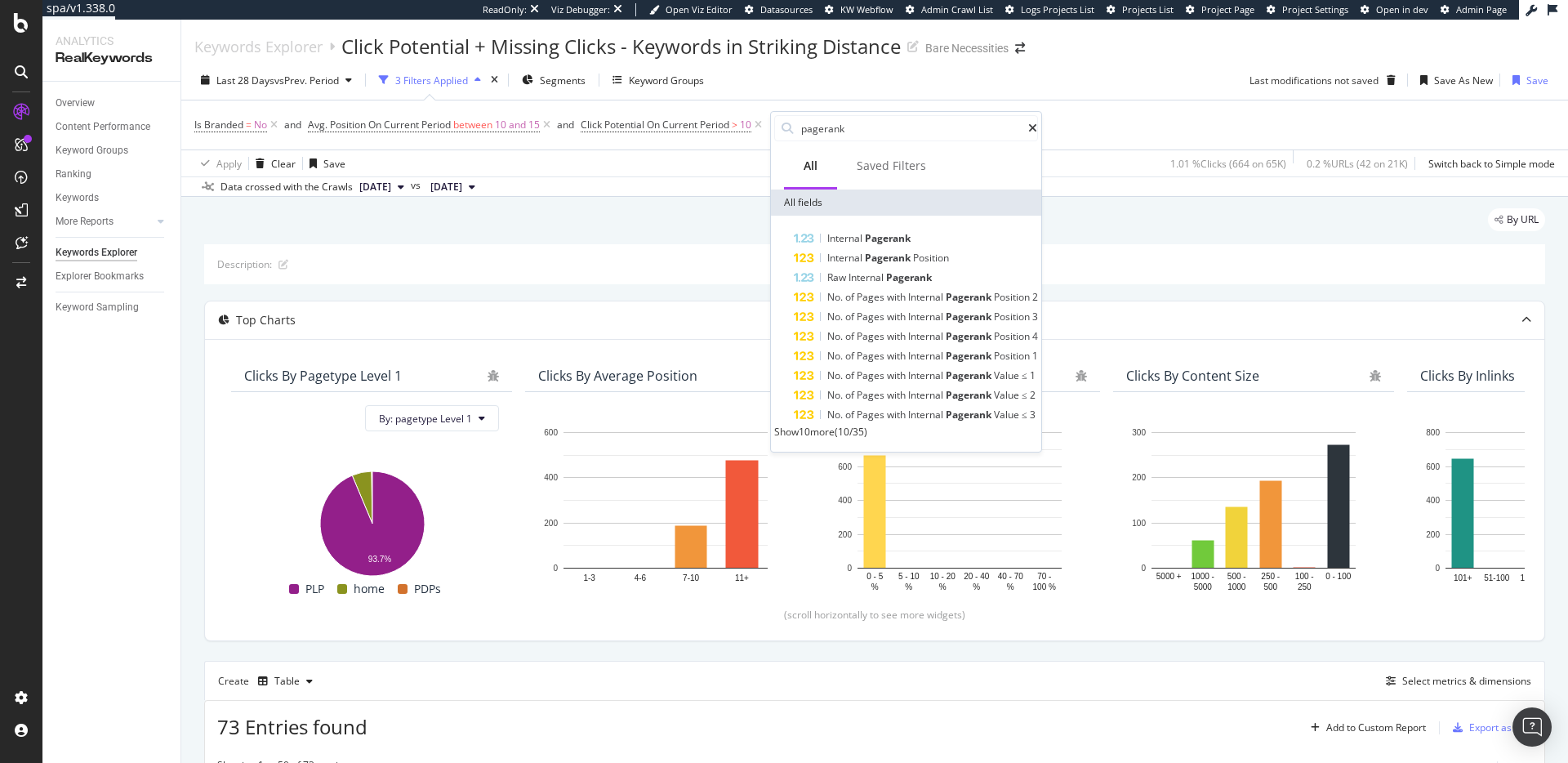
type input "pagerank"
click at [834, 439] on span "Show 10 more" at bounding box center [804, 432] width 61 height 14
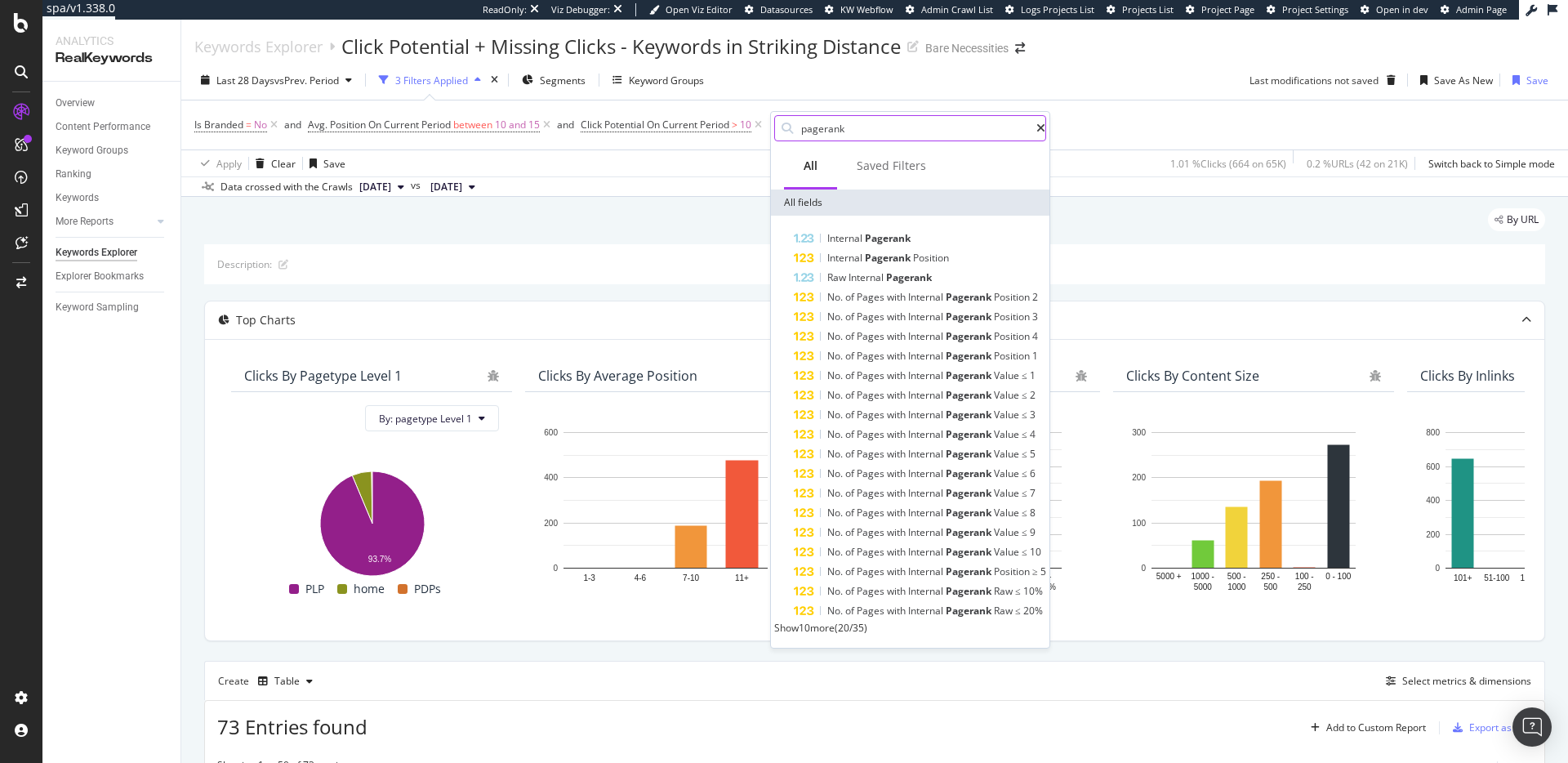
click at [1042, 123] on icon at bounding box center [1041, 128] width 9 height 11
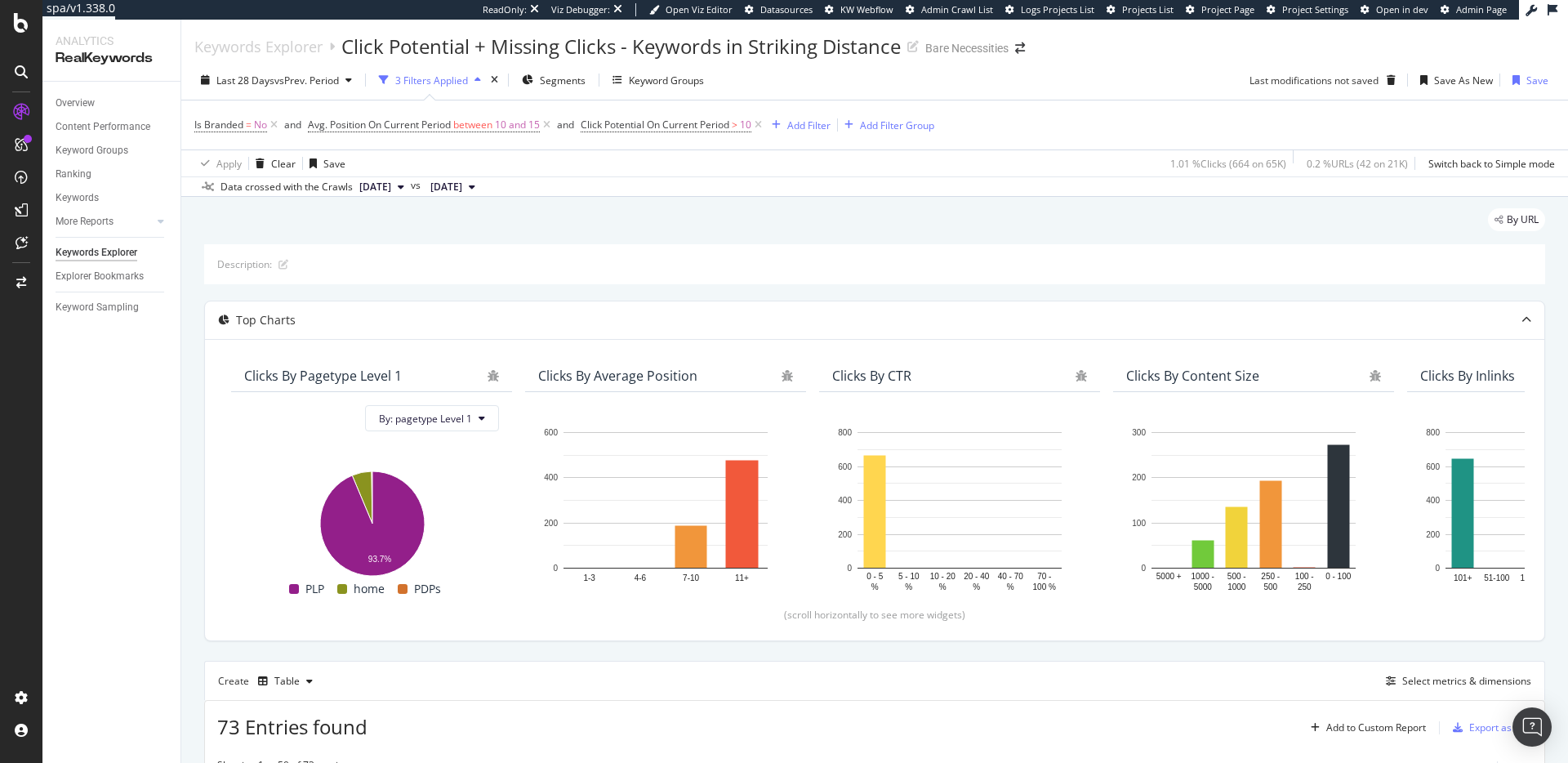
click at [574, 239] on div "By URL" at bounding box center [874, 226] width 1341 height 36
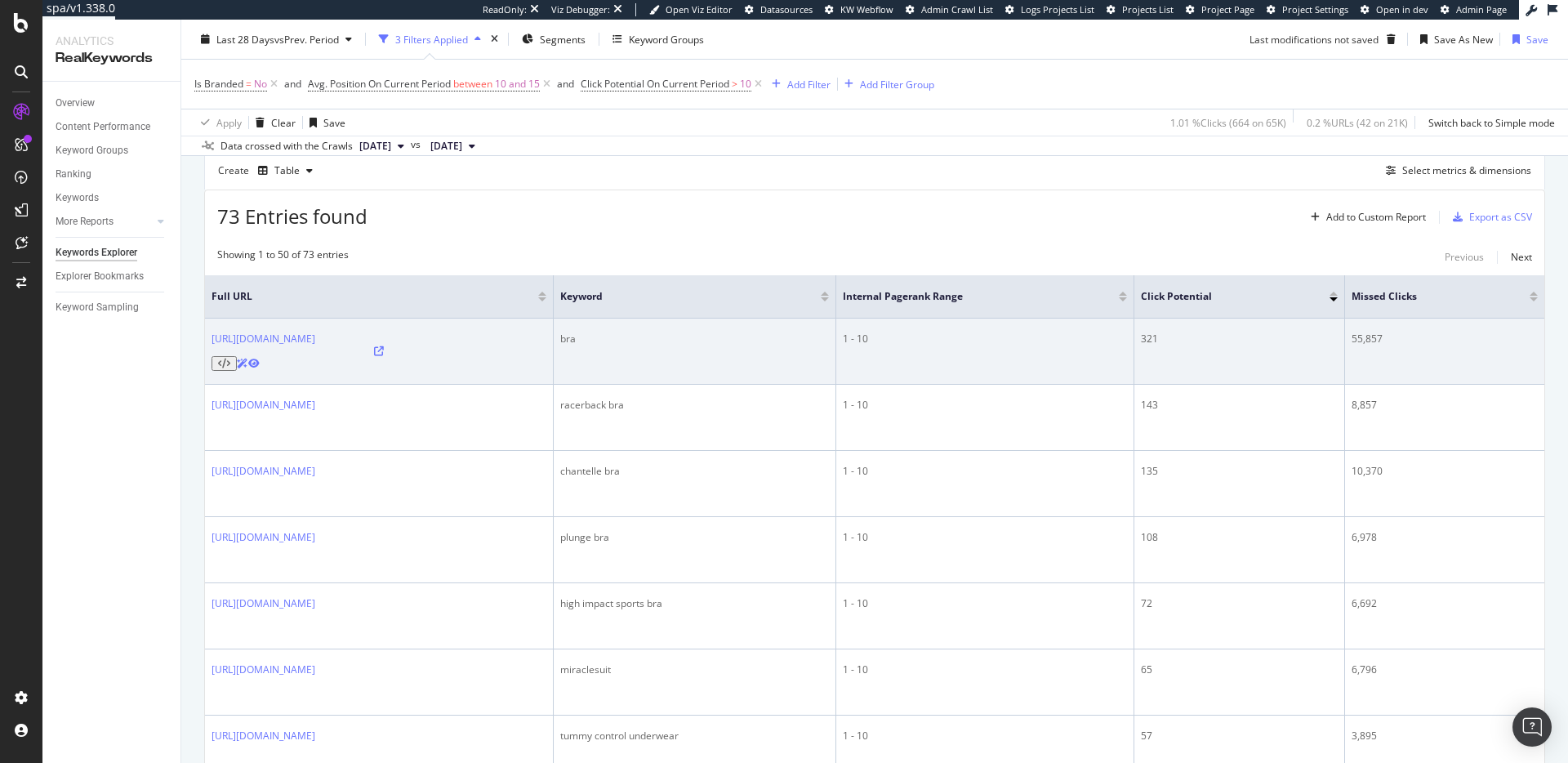
scroll to position [509, 0]
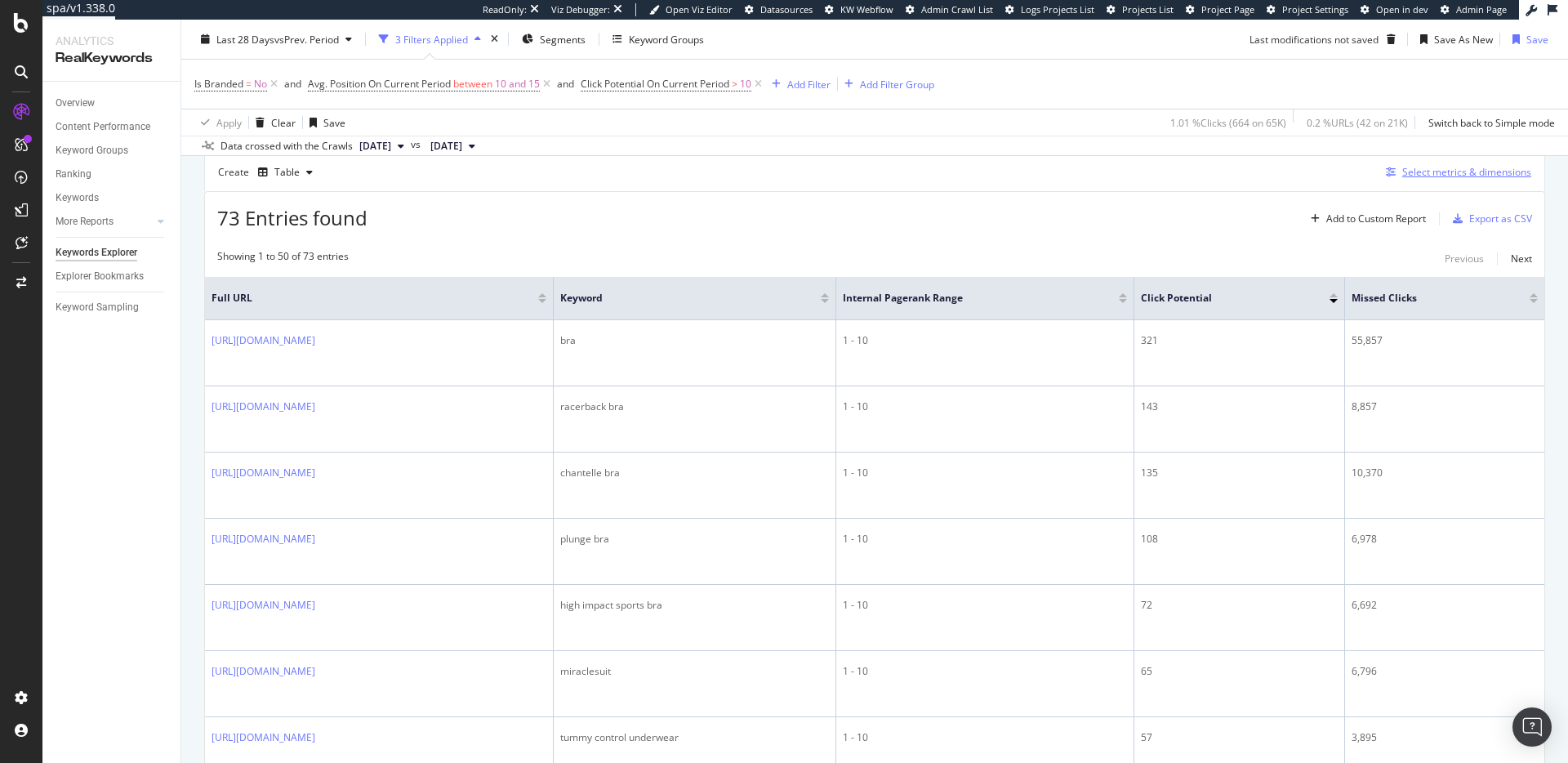
click at [1416, 167] on div "Select metrics & dimensions" at bounding box center [1466, 172] width 129 height 14
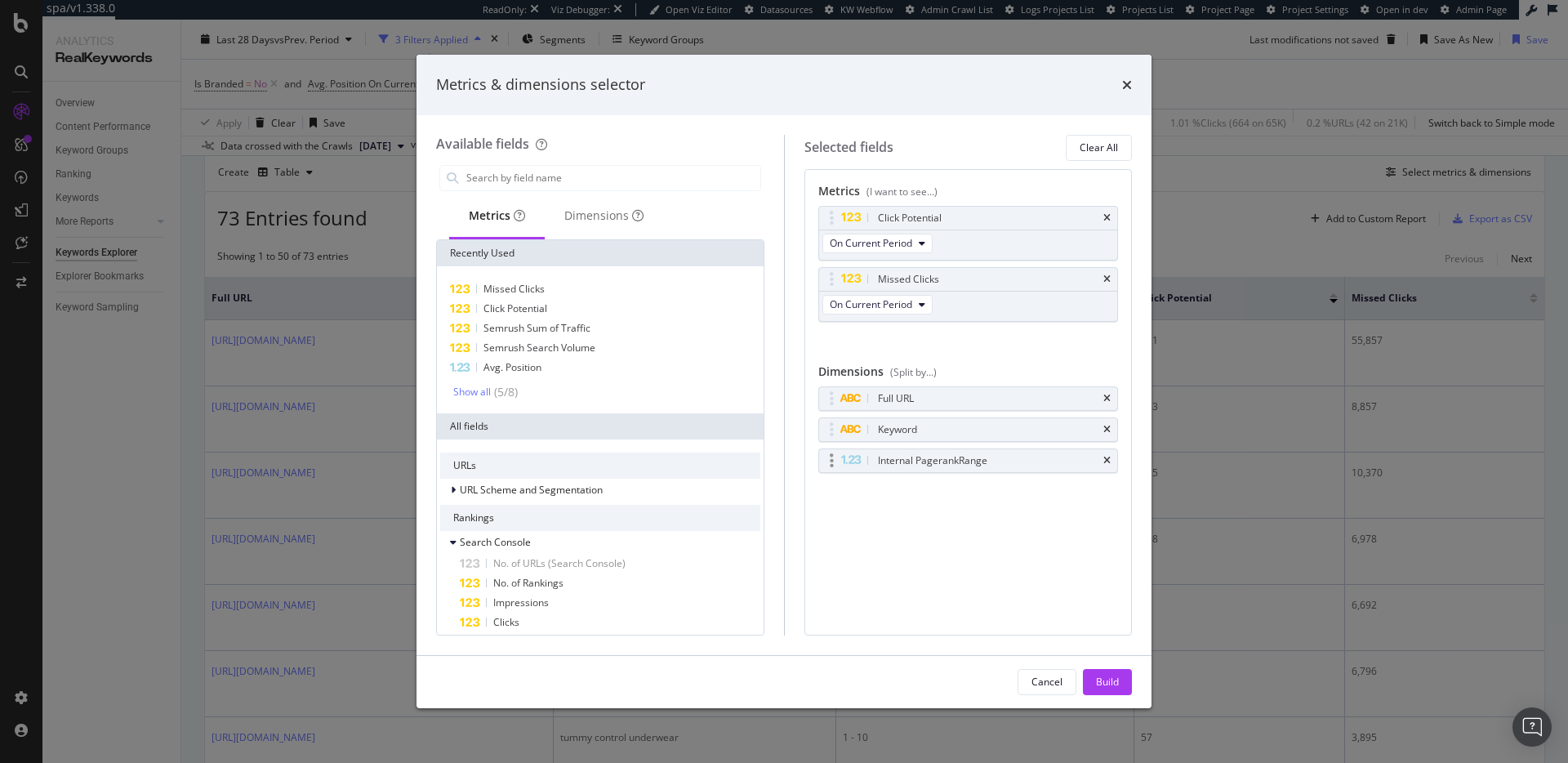
click at [1040, 466] on div "Internal Pagerank Range" at bounding box center [987, 460] width 226 height 16
click at [1106, 463] on icon "times" at bounding box center [1106, 460] width 8 height 9
click at [636, 187] on input "modal" at bounding box center [613, 178] width 296 height 25
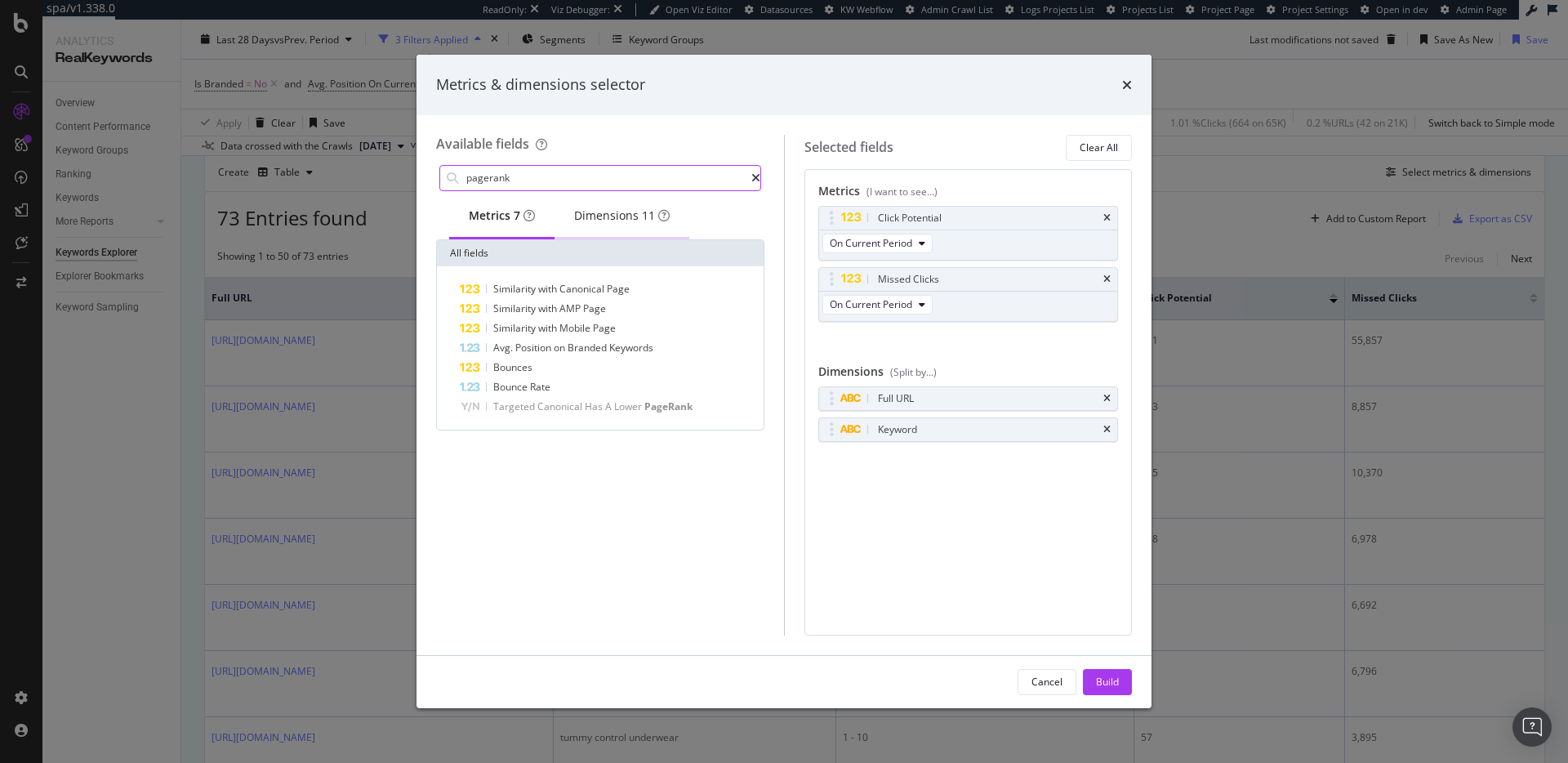
type input "pagerank"
click at [608, 221] on div "Dimensions 11" at bounding box center [622, 215] width 96 height 16
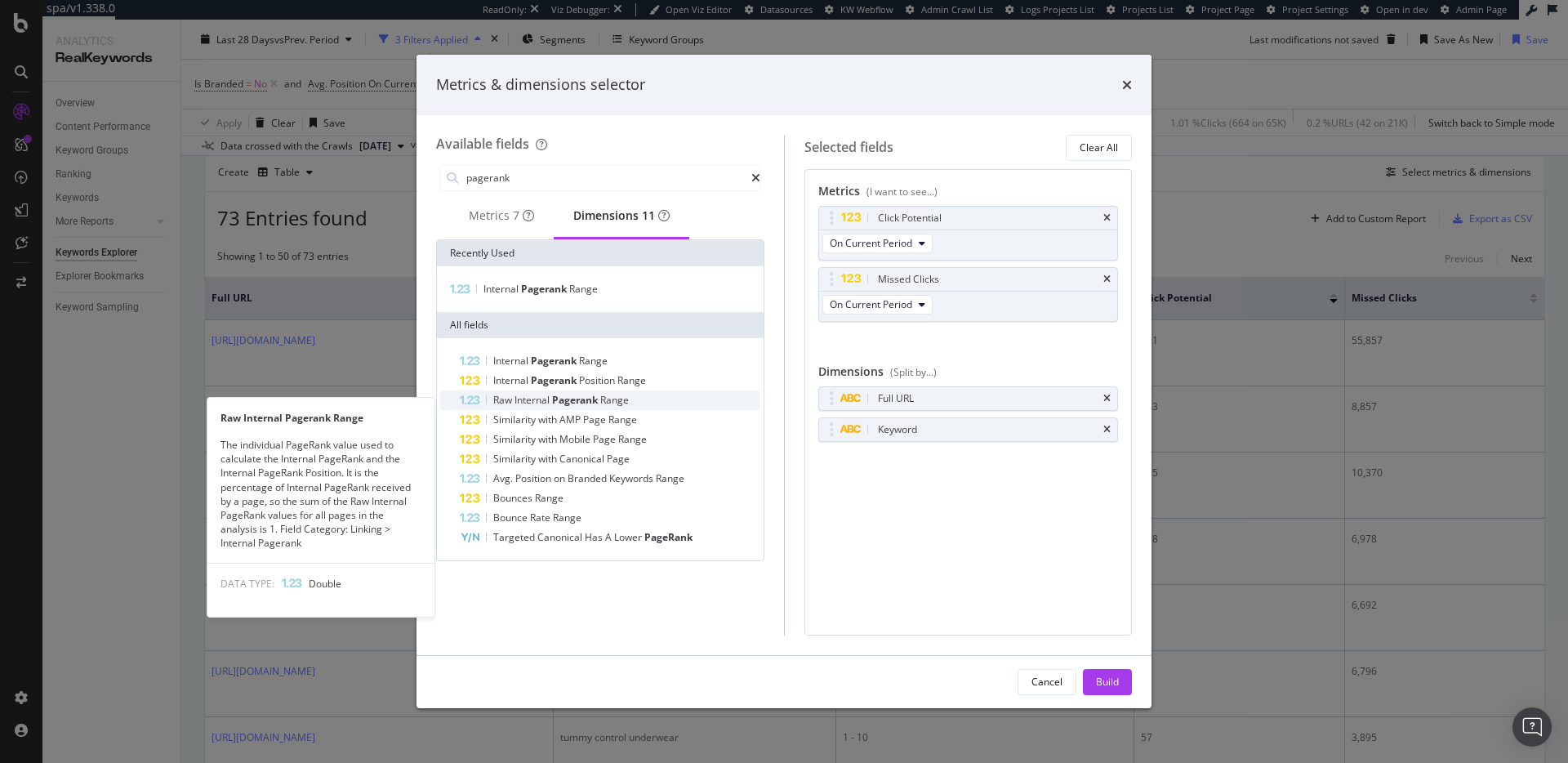
click at [622, 407] on span "Range" at bounding box center [615, 399] width 29 height 14
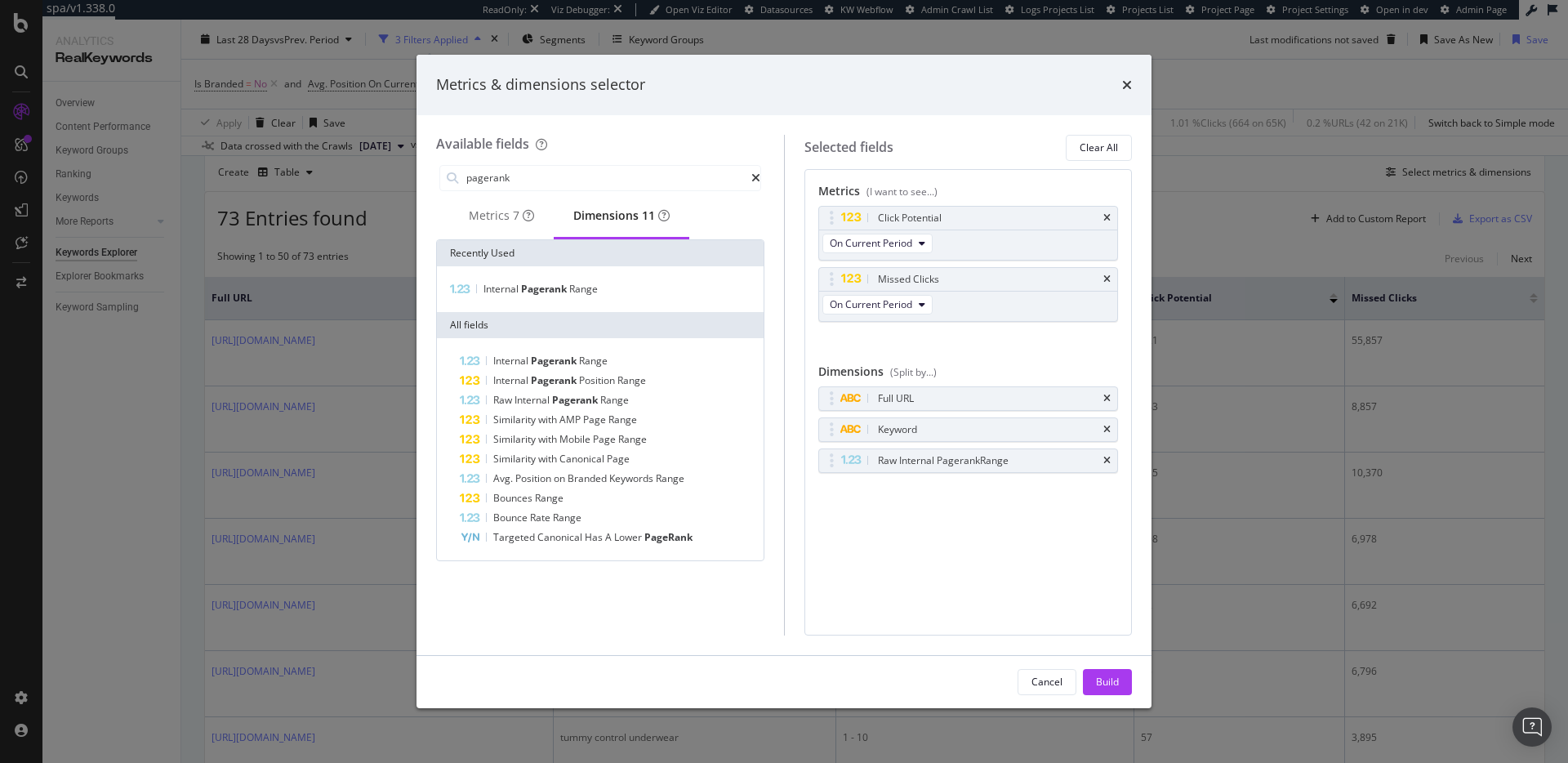
click at [1112, 673] on div "Build" at bounding box center [1107, 682] width 23 height 25
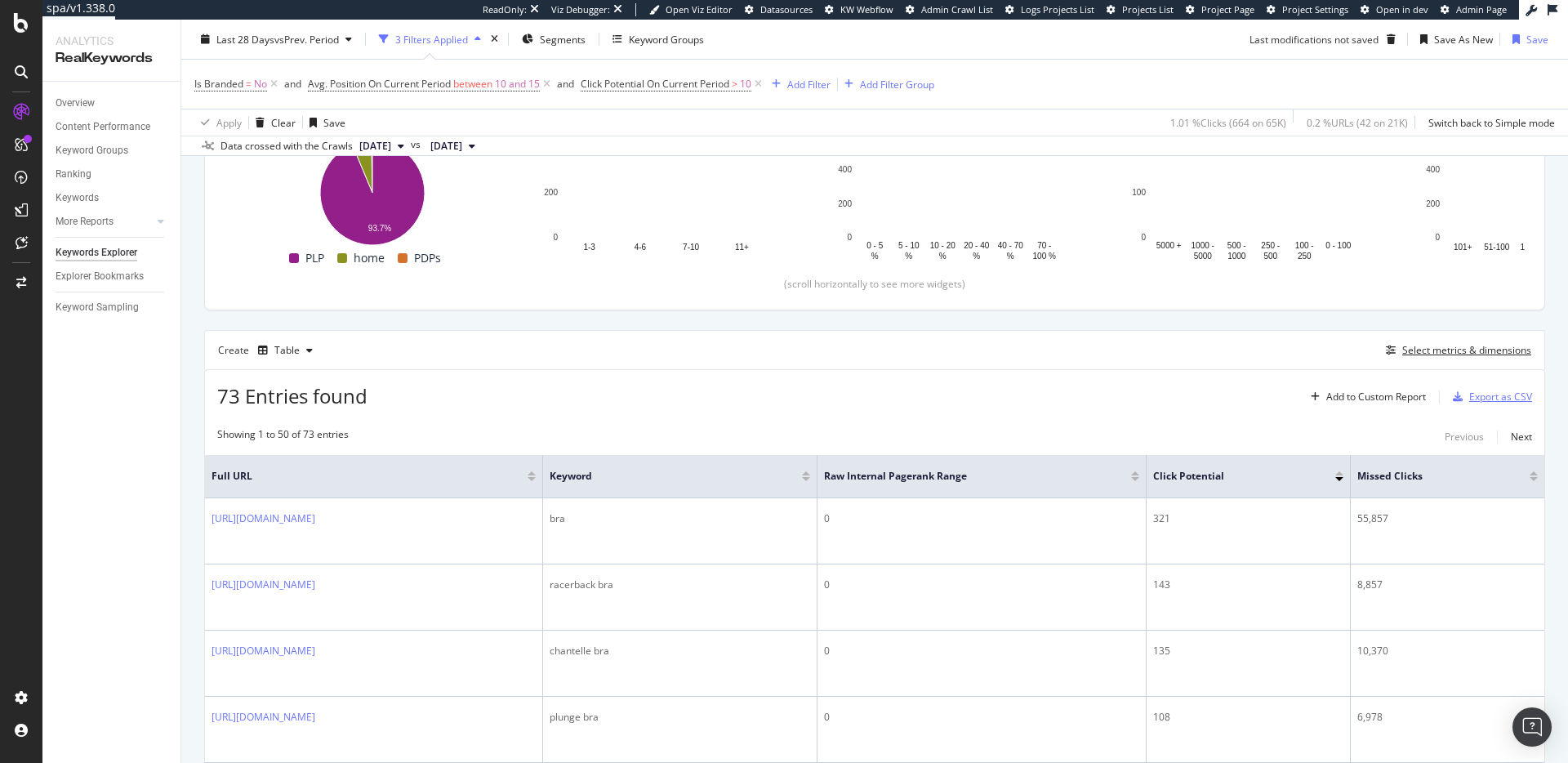
scroll to position [363, 0]
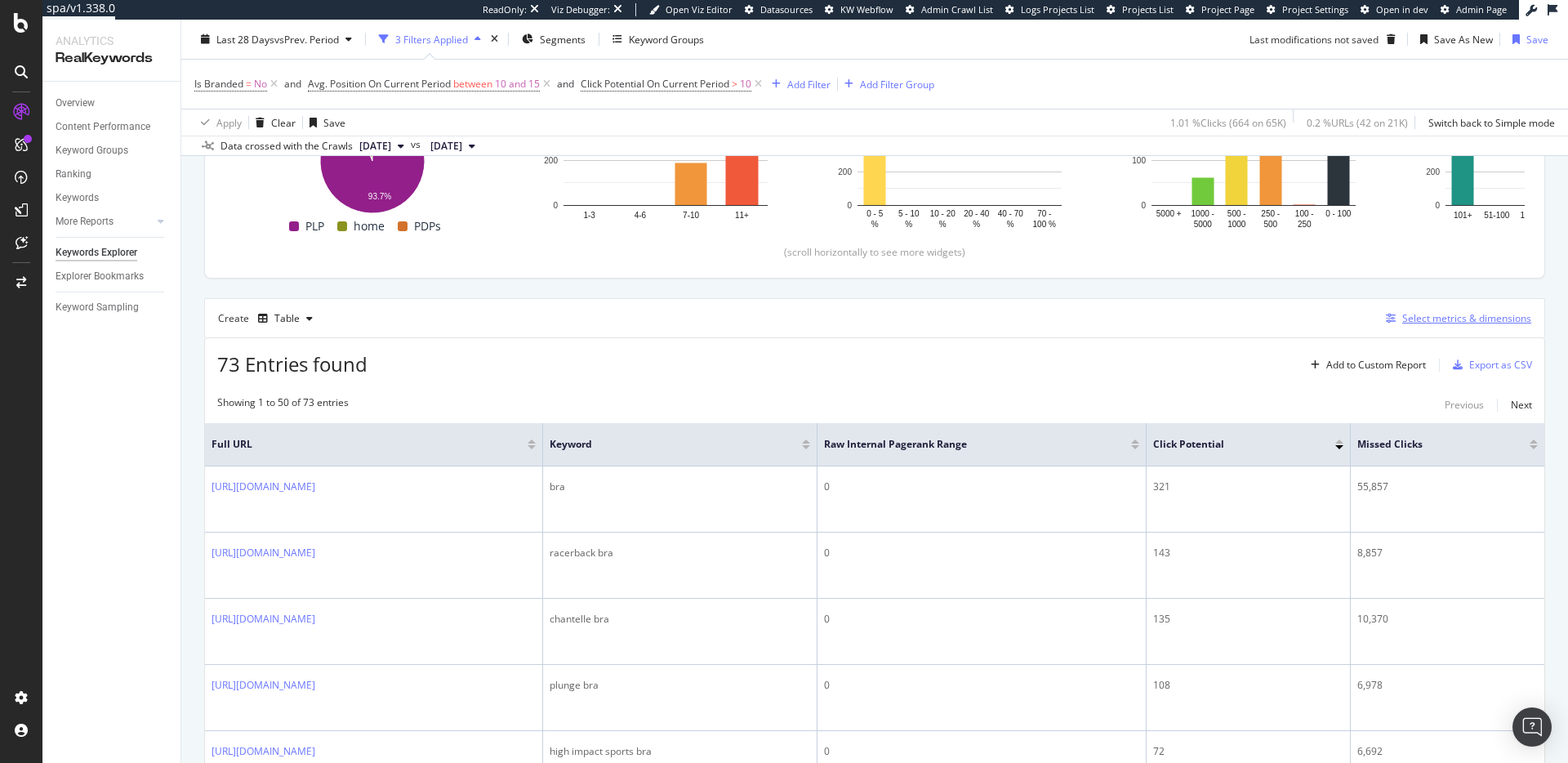
click at [1420, 317] on div "Select metrics & dimensions" at bounding box center [1466, 318] width 129 height 14
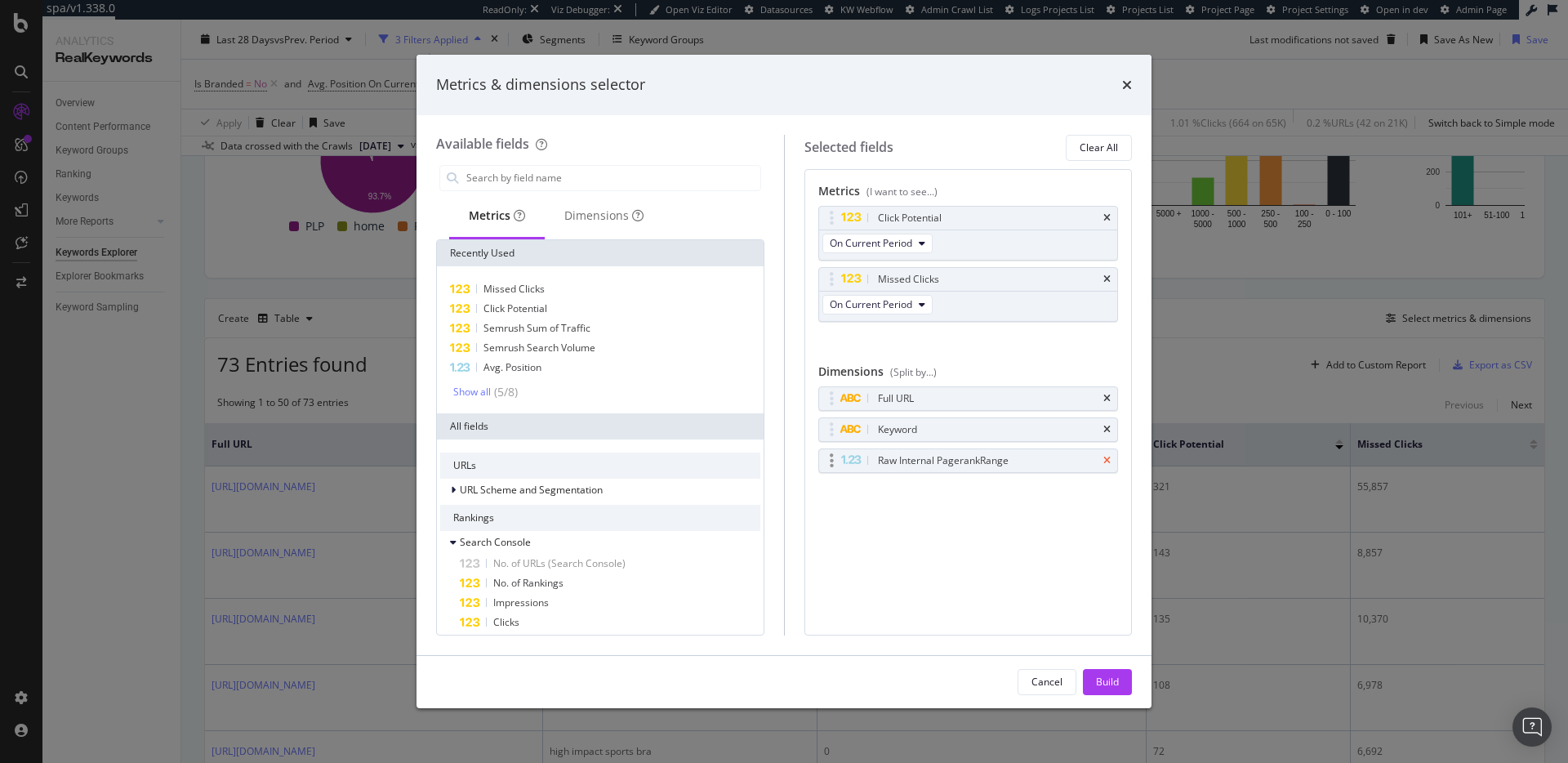
click at [1106, 456] on icon "times" at bounding box center [1106, 460] width 8 height 9
drag, startPoint x: 1125, startPoint y: 81, endPoint x: 1084, endPoint y: 310, distance: 232.6
click at [1124, 82] on icon "times" at bounding box center [1126, 84] width 9 height 13
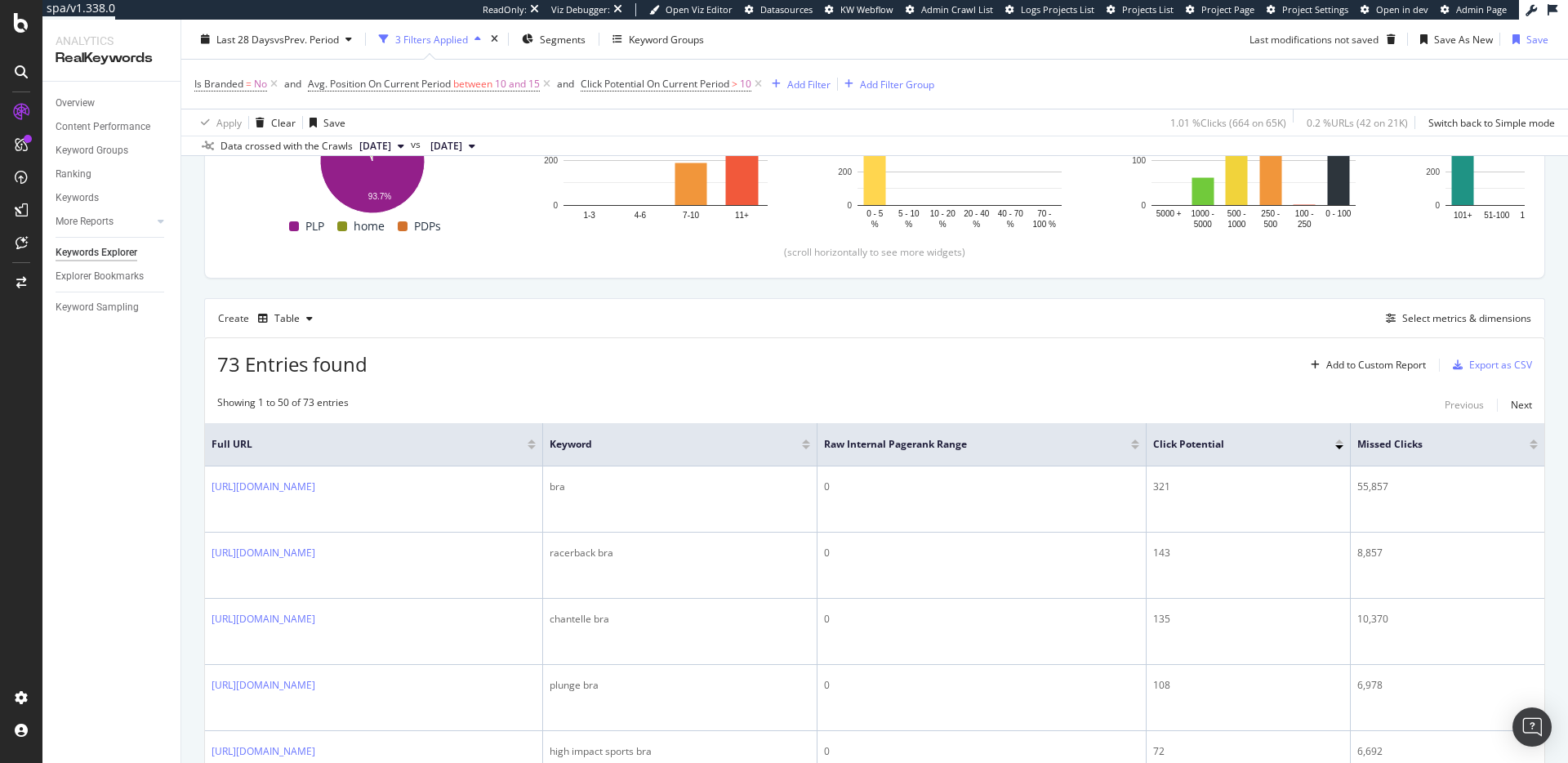
click at [1083, 321] on div "Create Table Select metrics & dimensions" at bounding box center [874, 317] width 1341 height 39
click at [809, 90] on div "Add Filter" at bounding box center [798, 84] width 66 height 18
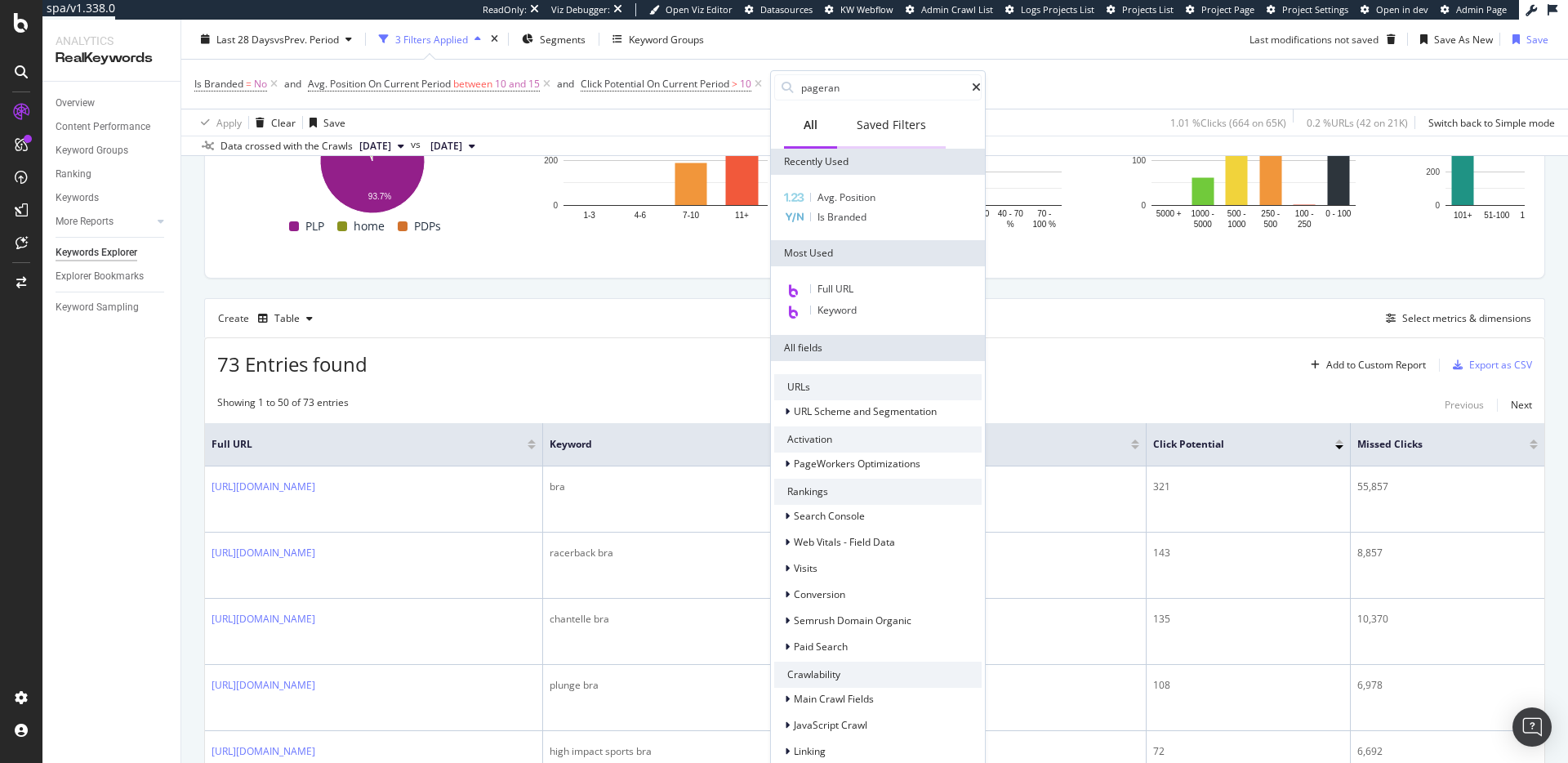
type input "pagerank"
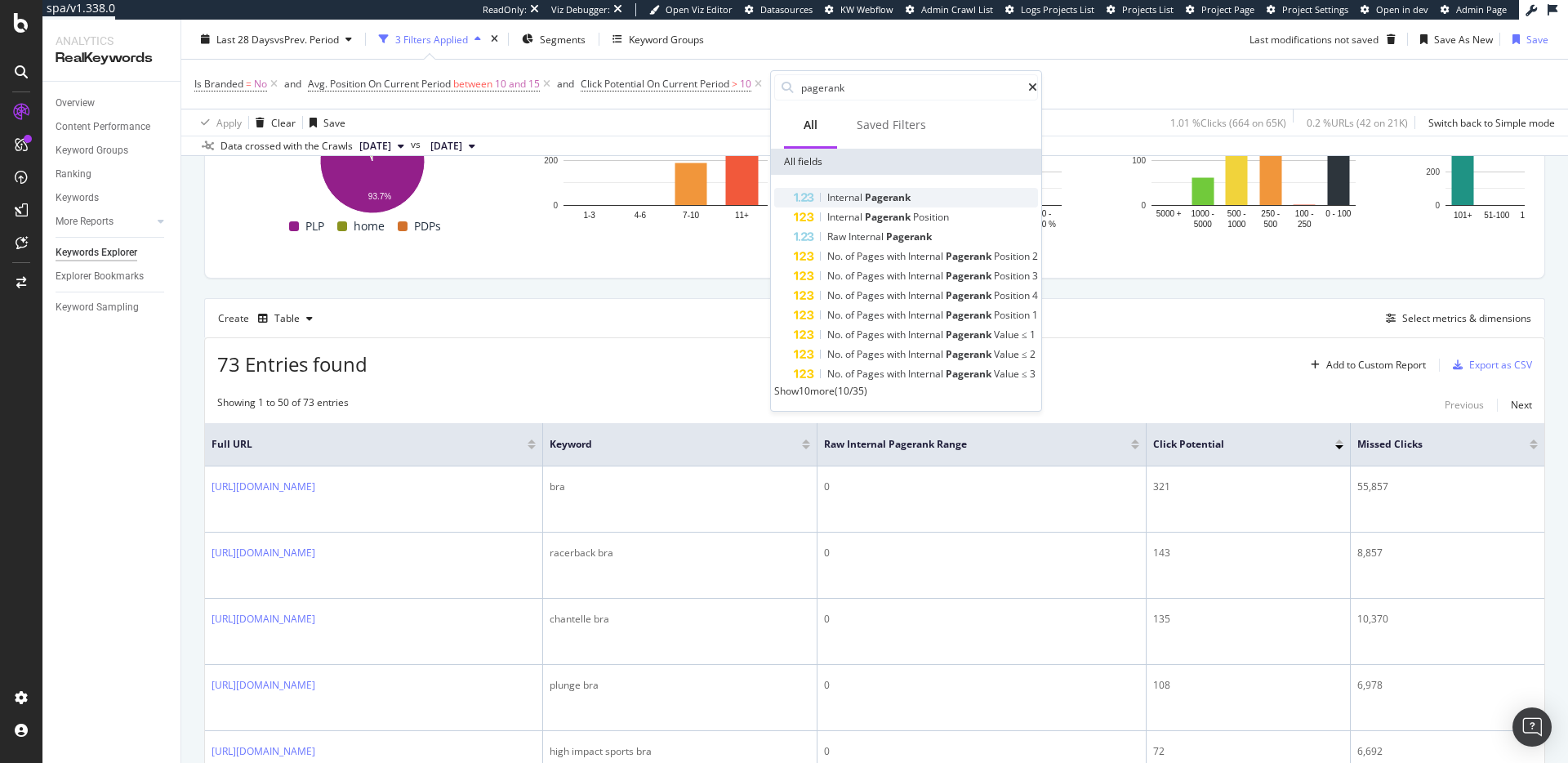
click at [960, 197] on div "Internal Pagerank" at bounding box center [915, 197] width 244 height 20
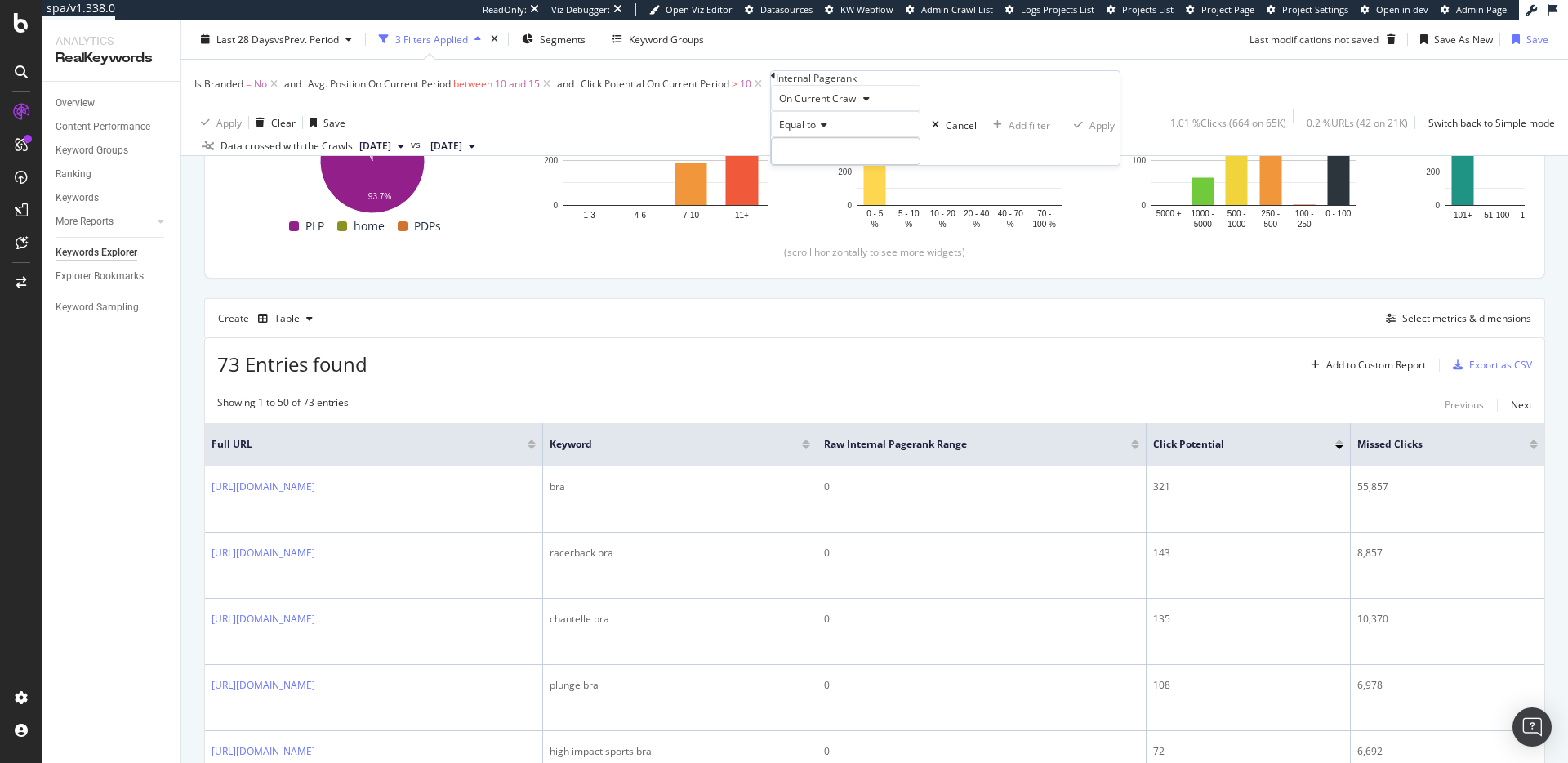
click at [828, 130] on icon at bounding box center [821, 125] width 11 height 9
click at [862, 207] on div "Less than or equal to" at bounding box center [845, 198] width 148 height 17
drag, startPoint x: 844, startPoint y: 150, endPoint x: 840, endPoint y: 159, distance: 9.8
click at [844, 131] on span "Less than or equal to" at bounding box center [826, 125] width 95 height 14
click at [839, 189] on div "Less than" at bounding box center [845, 180] width 148 height 17
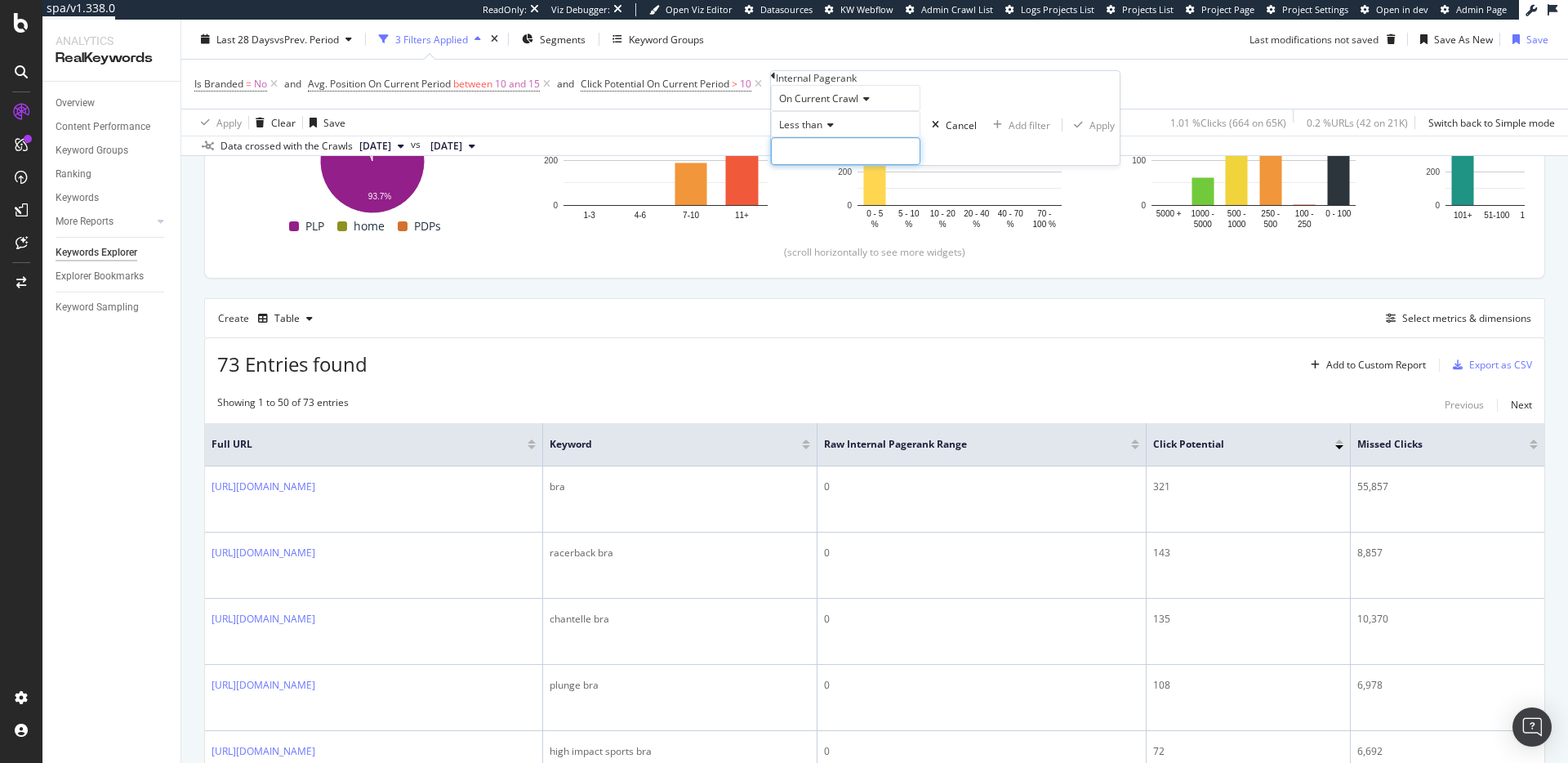
click at [857, 165] on input "number" at bounding box center [845, 151] width 149 height 28
type input "7"
click at [1089, 132] on div "Apply" at bounding box center [1102, 125] width 26 height 14
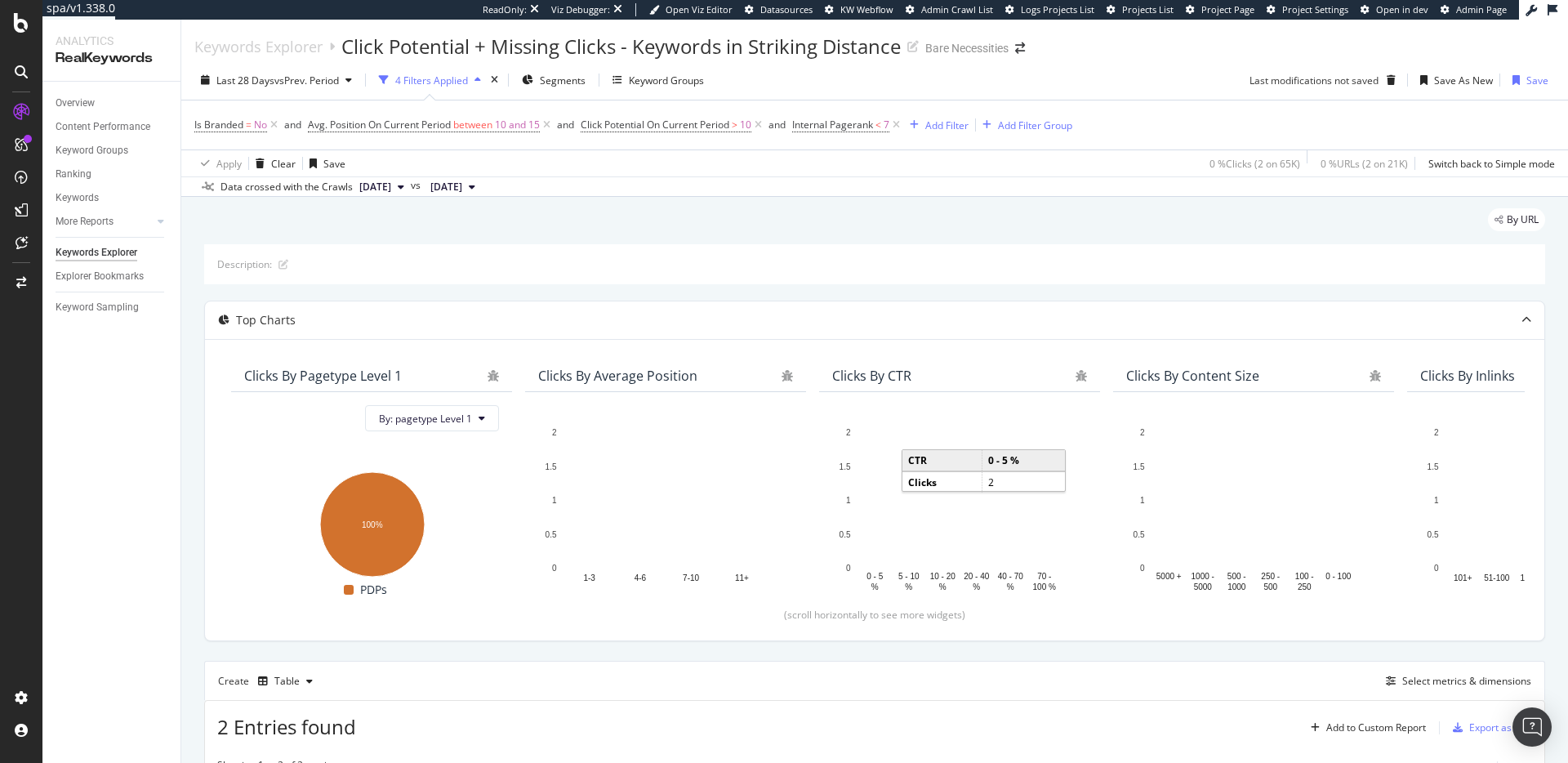
scroll to position [248, 0]
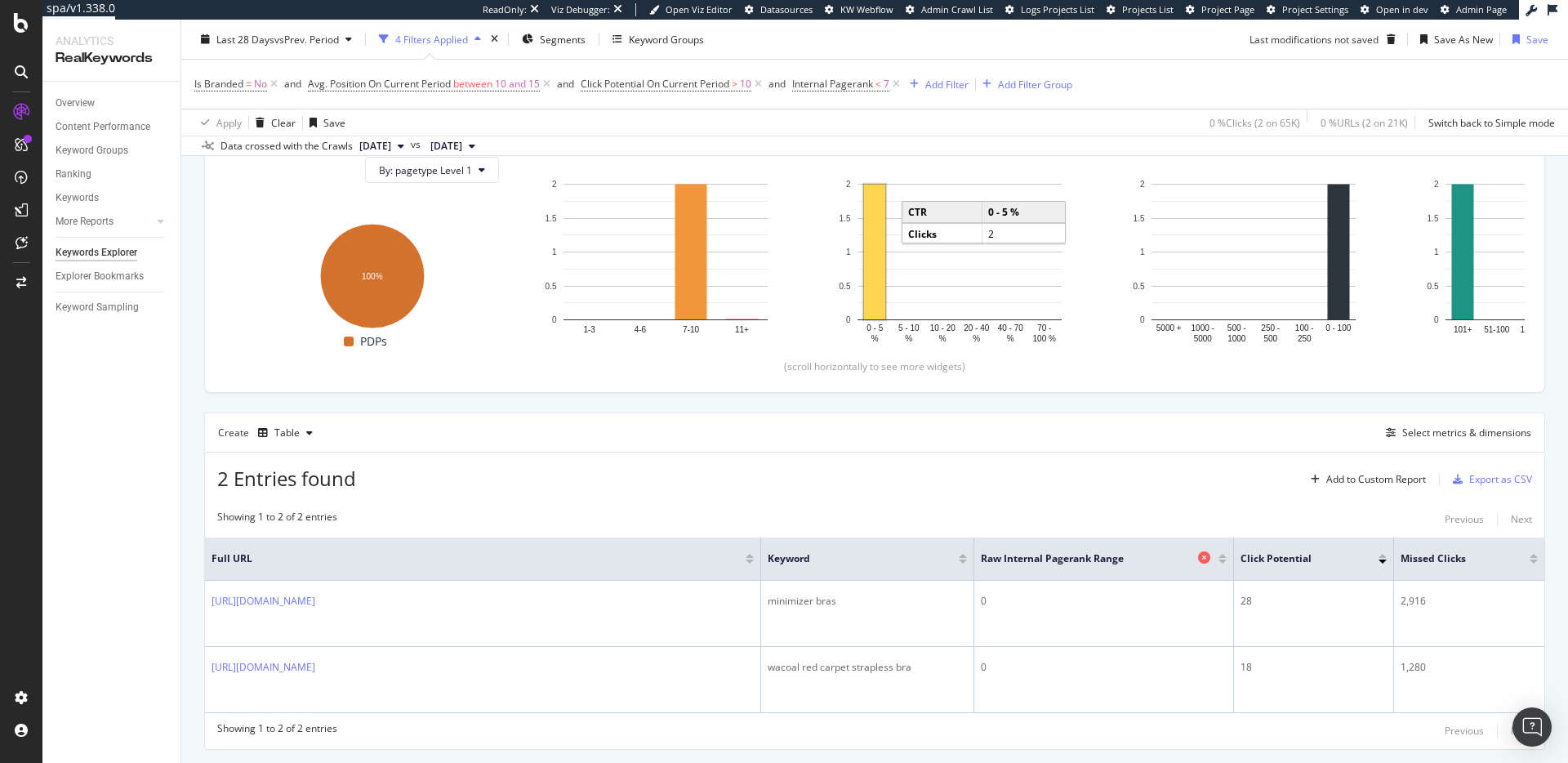
click at [1204, 556] on icon at bounding box center [1204, 557] width 12 height 12
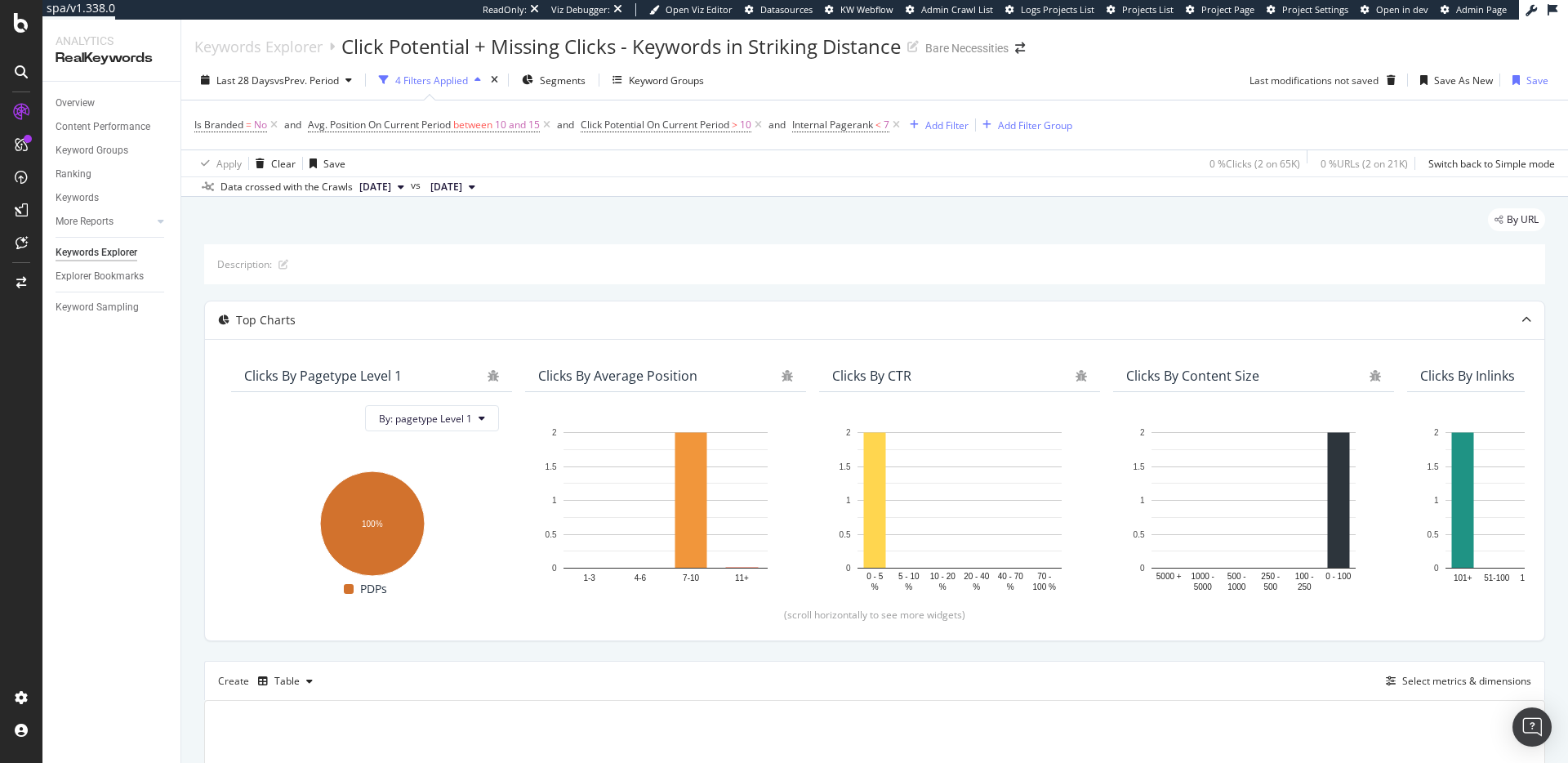
click at [839, 133] on span "Internal Pagerank < 7" at bounding box center [848, 125] width 111 height 23
click at [843, 126] on span "Internal Pagerank" at bounding box center [833, 125] width 81 height 14
click at [867, 203] on input "7" at bounding box center [873, 189] width 149 height 28
click at [866, 203] on input "7" at bounding box center [873, 189] width 149 height 28
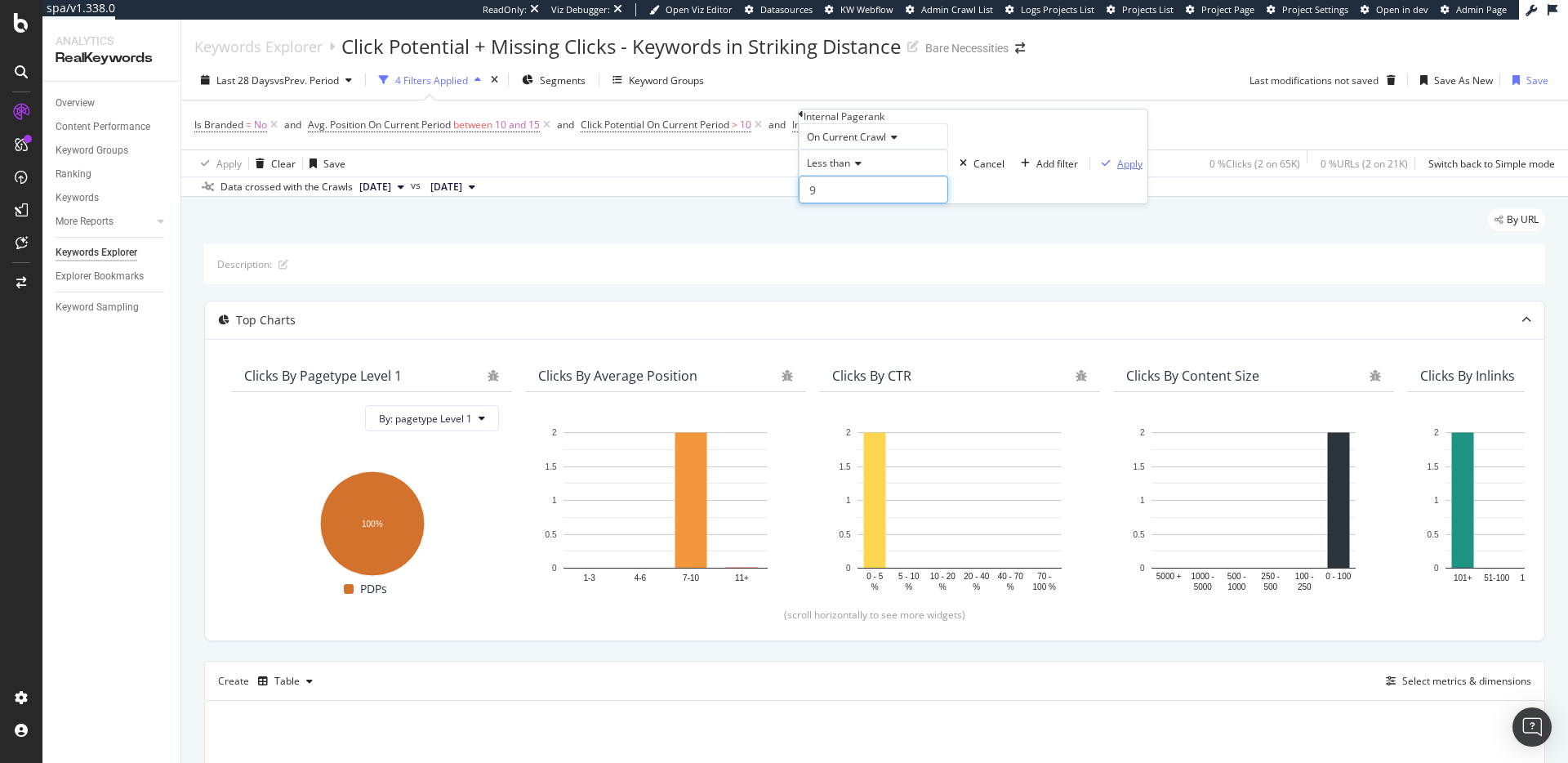
type input "9"
click at [1090, 172] on button "Apply" at bounding box center [1118, 164] width 57 height 15
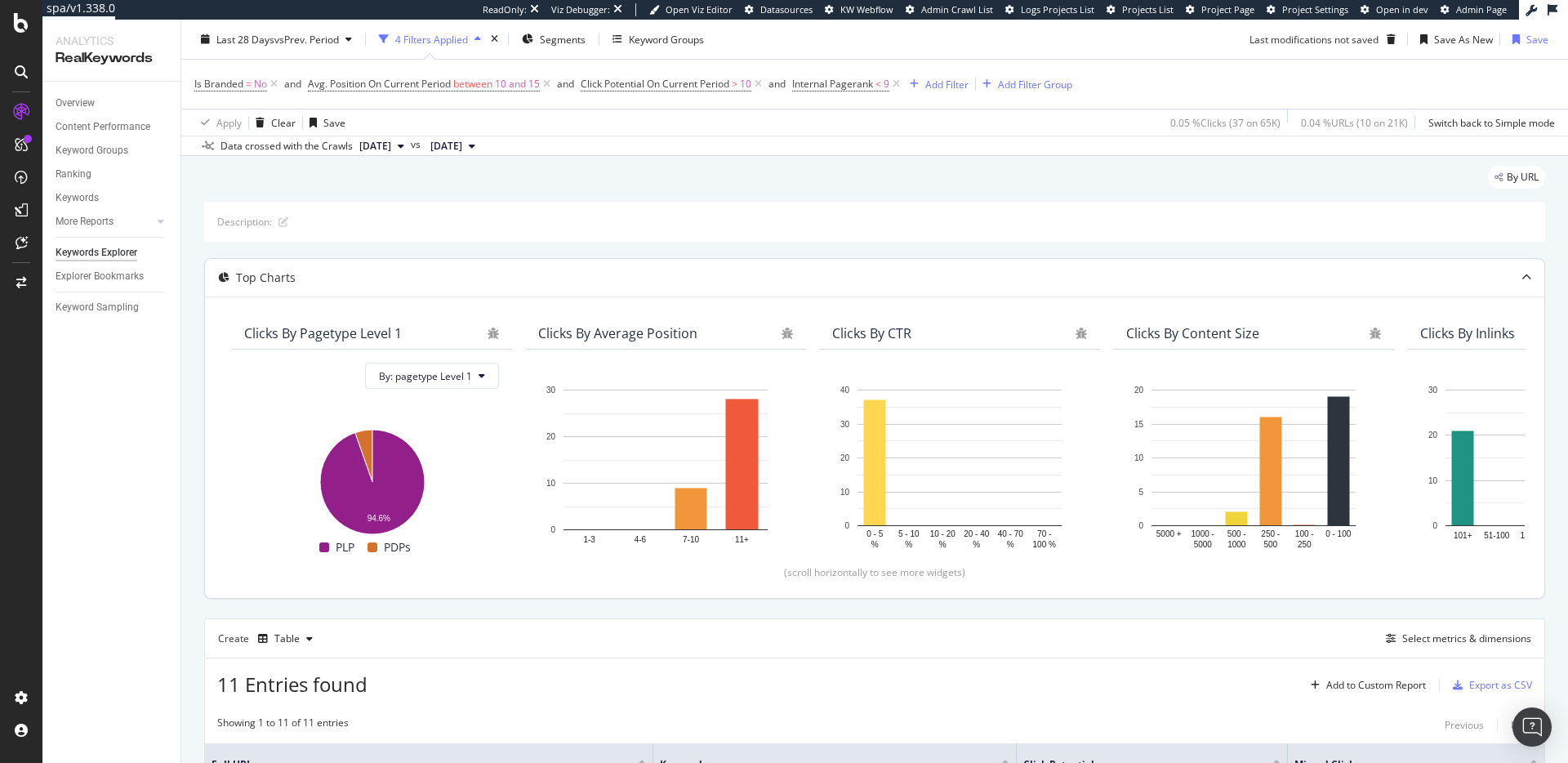
scroll to position [9, 0]
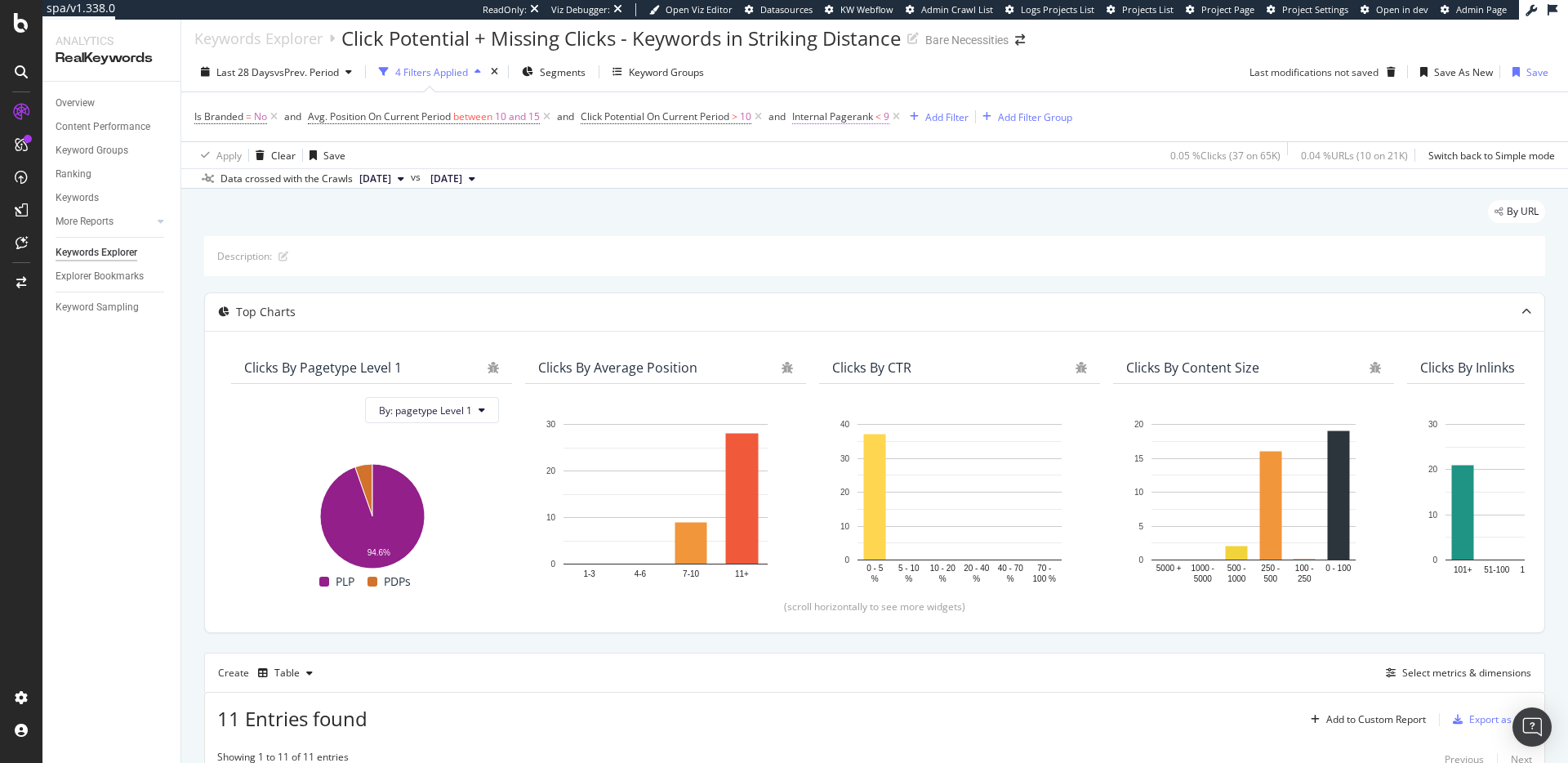
click at [842, 121] on span "Internal Pagerank" at bounding box center [833, 116] width 81 height 14
drag, startPoint x: 857, startPoint y: 206, endPoint x: 771, endPoint y: 208, distance: 86.0
click at [771, 208] on body "spa/v1.338.0 ReadOnly: Viz Debugger: Open Viz Editor Datasources KW Webflow Adm…" at bounding box center [784, 382] width 1568 height 763
type input "6"
click at [1118, 162] on div "Apply" at bounding box center [1130, 155] width 26 height 14
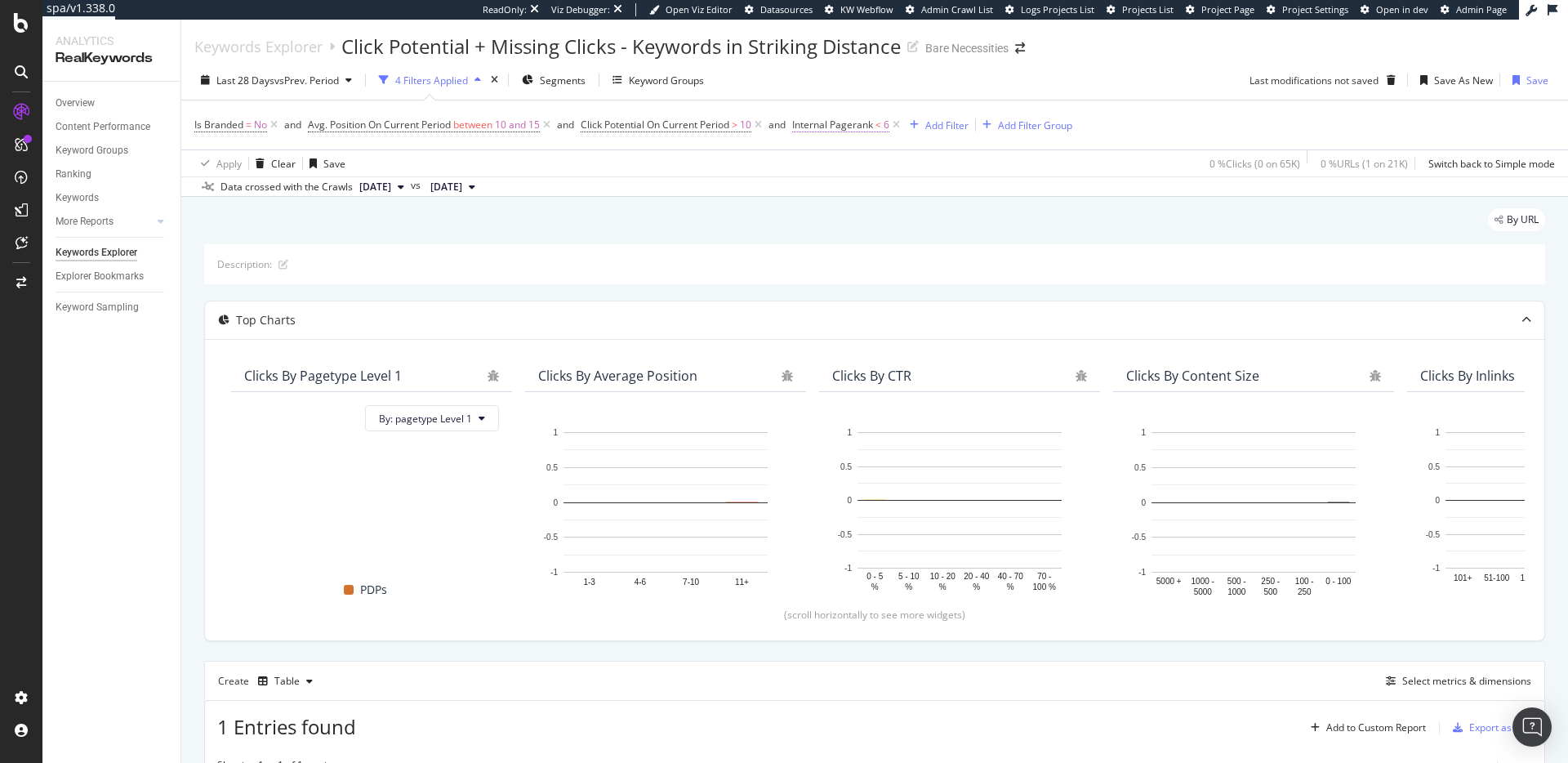
click at [836, 122] on span "Internal Pagerank" at bounding box center [833, 125] width 81 height 14
click at [855, 203] on input "6" at bounding box center [873, 189] width 149 height 28
click at [852, 203] on input "6" at bounding box center [873, 189] width 149 height 28
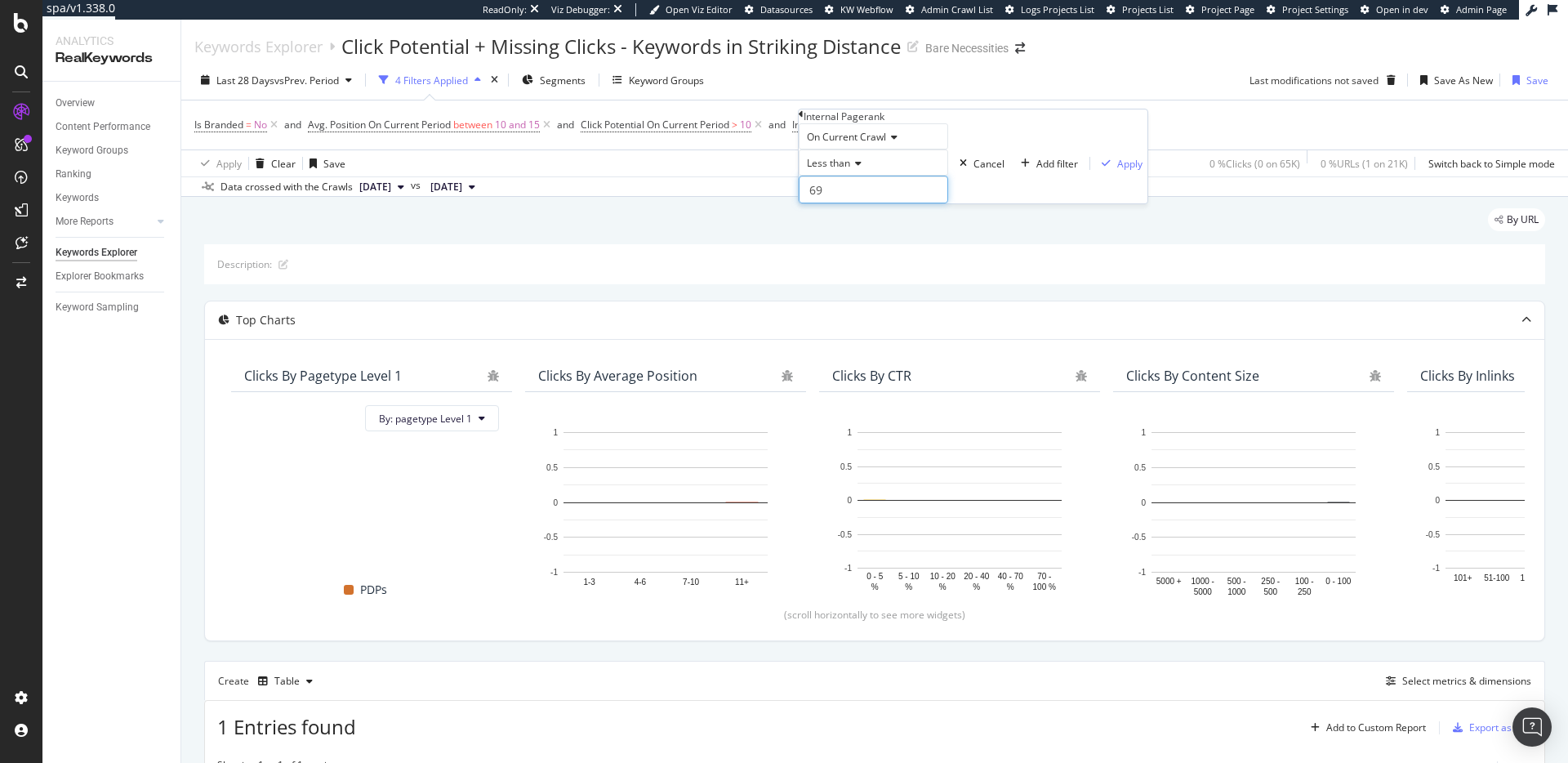
click at [831, 203] on input "69" at bounding box center [873, 189] width 149 height 28
type input "9"
drag, startPoint x: 958, startPoint y: 248, endPoint x: 966, endPoint y: 251, distance: 8.5
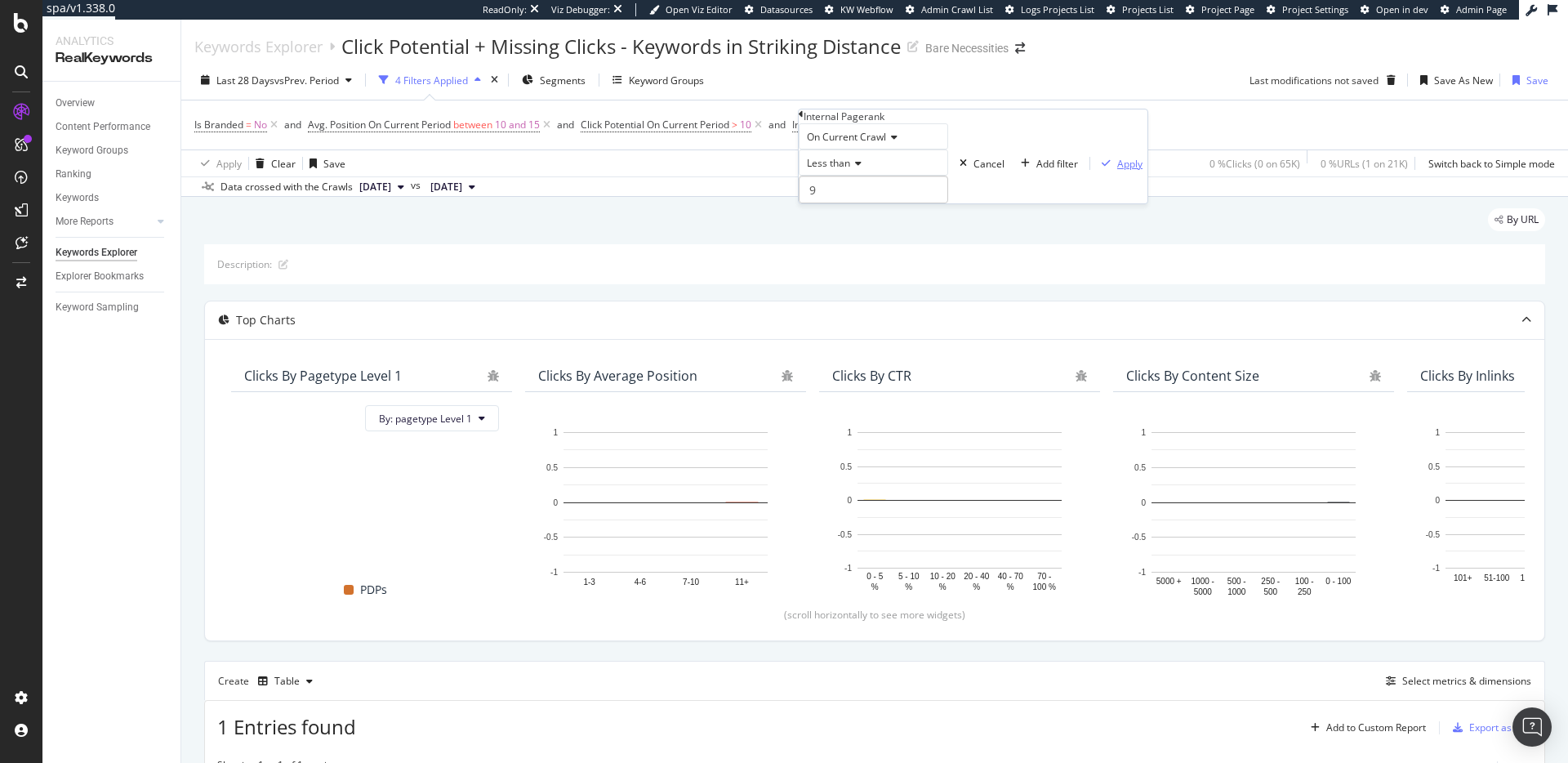
click at [1095, 171] on div "Apply" at bounding box center [1119, 164] width 48 height 14
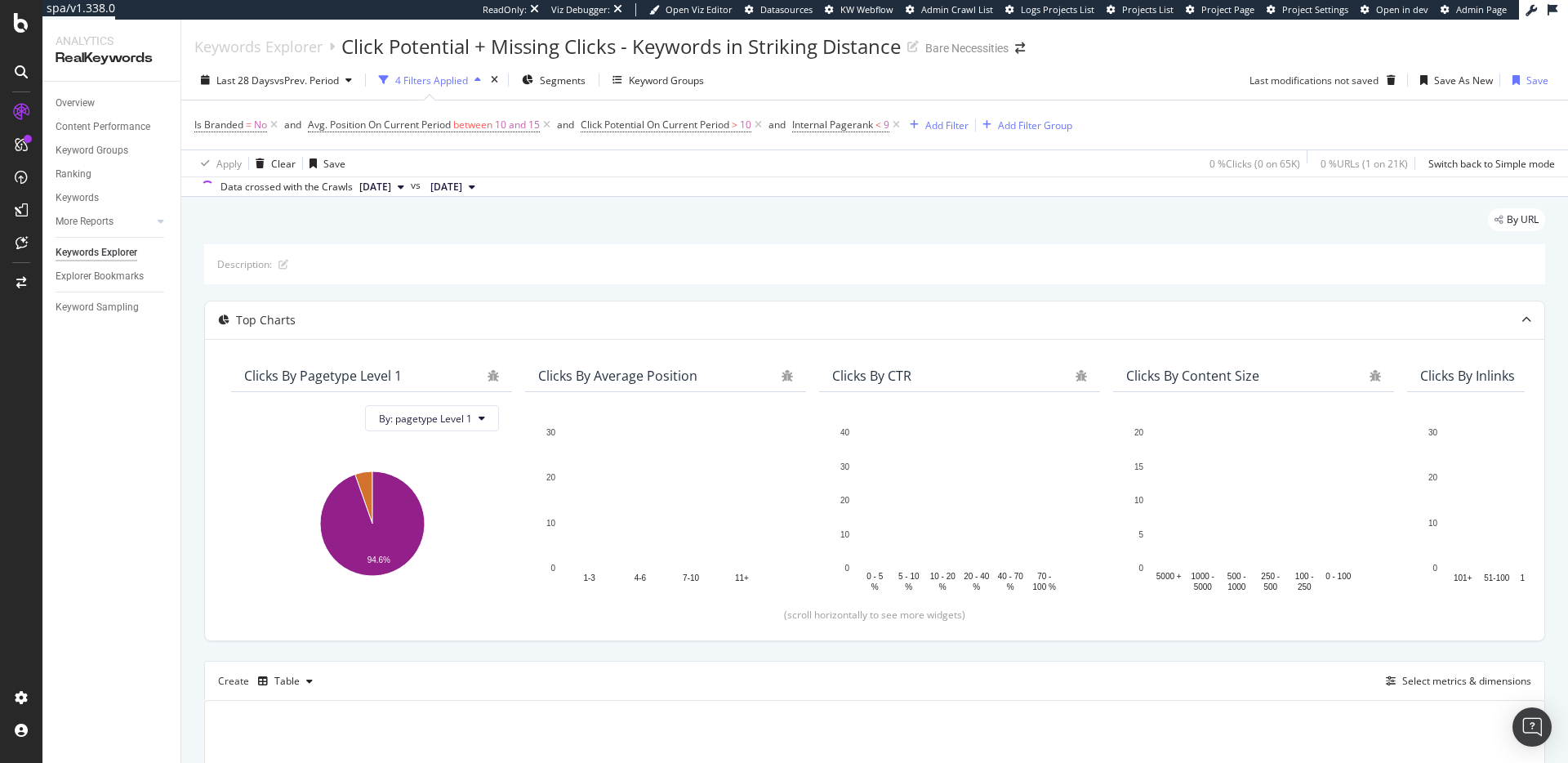
click at [966, 251] on div "Description:" at bounding box center [874, 264] width 1341 height 40
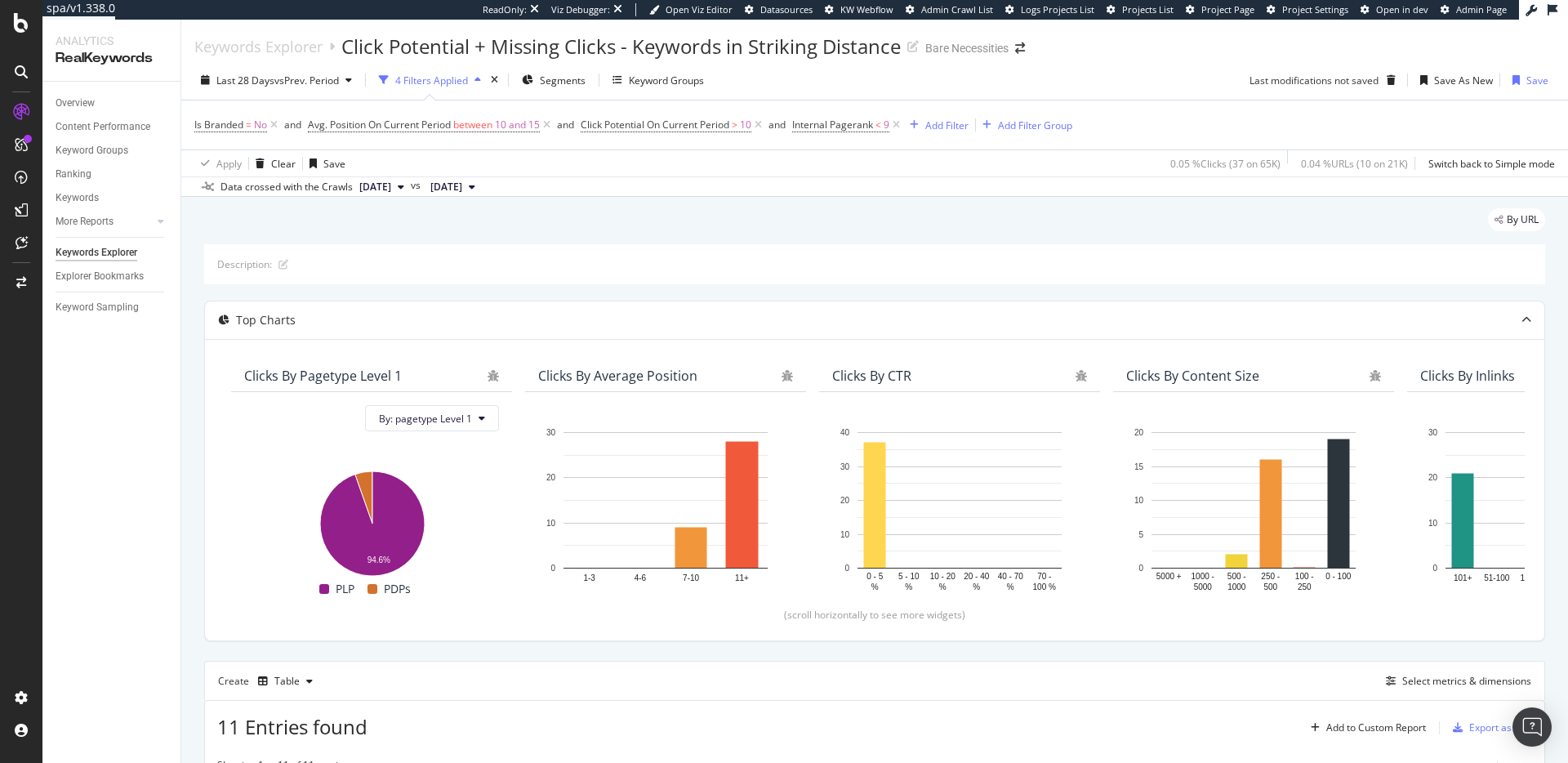
click at [116, 60] on div "RealKeywords" at bounding box center [111, 58] width 112 height 19
click at [73, 39] on div "Analytics" at bounding box center [111, 40] width 112 height 16
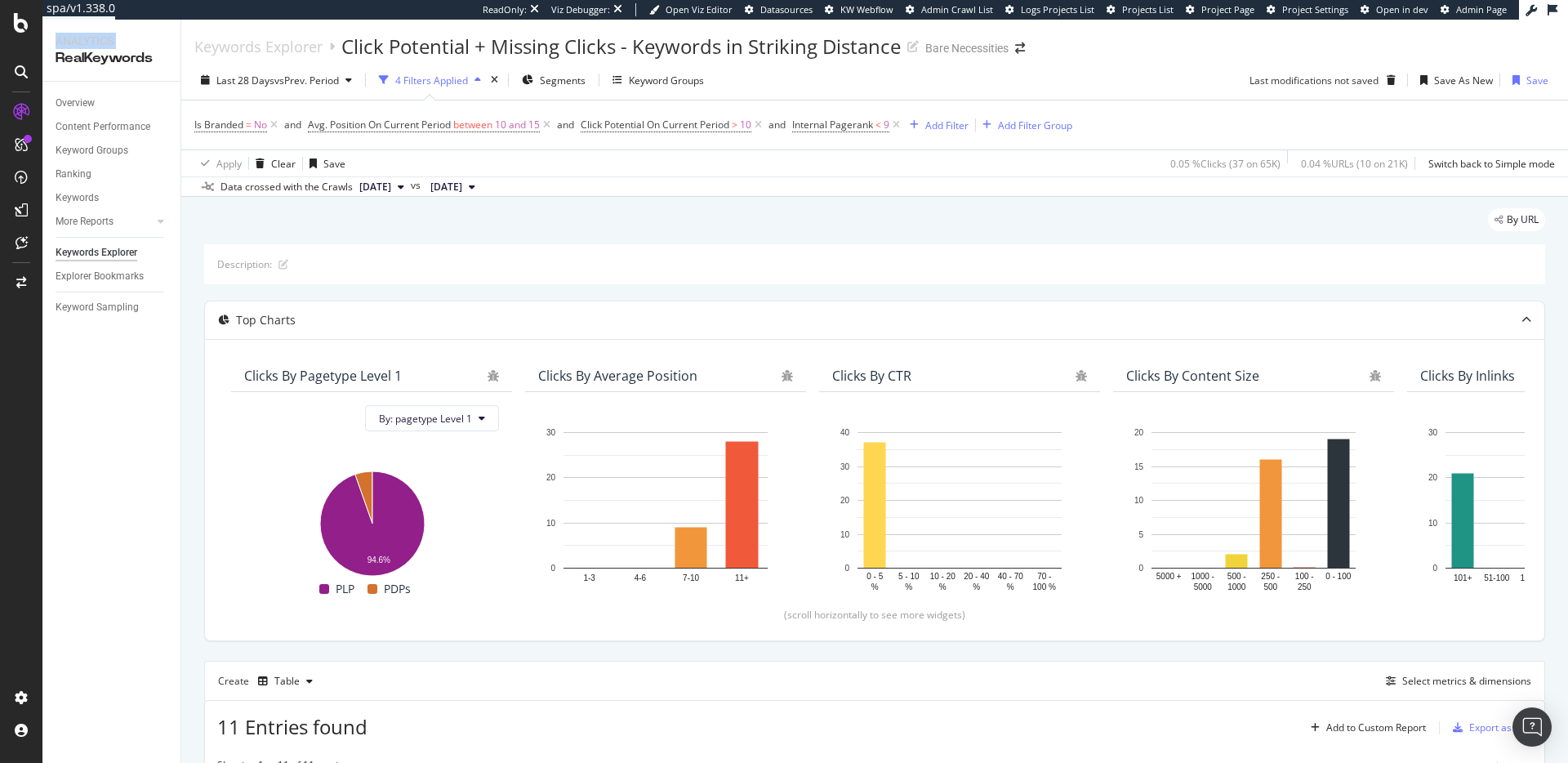
click at [73, 40] on div "Analytics" at bounding box center [111, 40] width 112 height 16
click at [79, 55] on div "RealKeywords" at bounding box center [111, 58] width 112 height 19
click at [113, 56] on div "RealKeywords" at bounding box center [111, 58] width 112 height 19
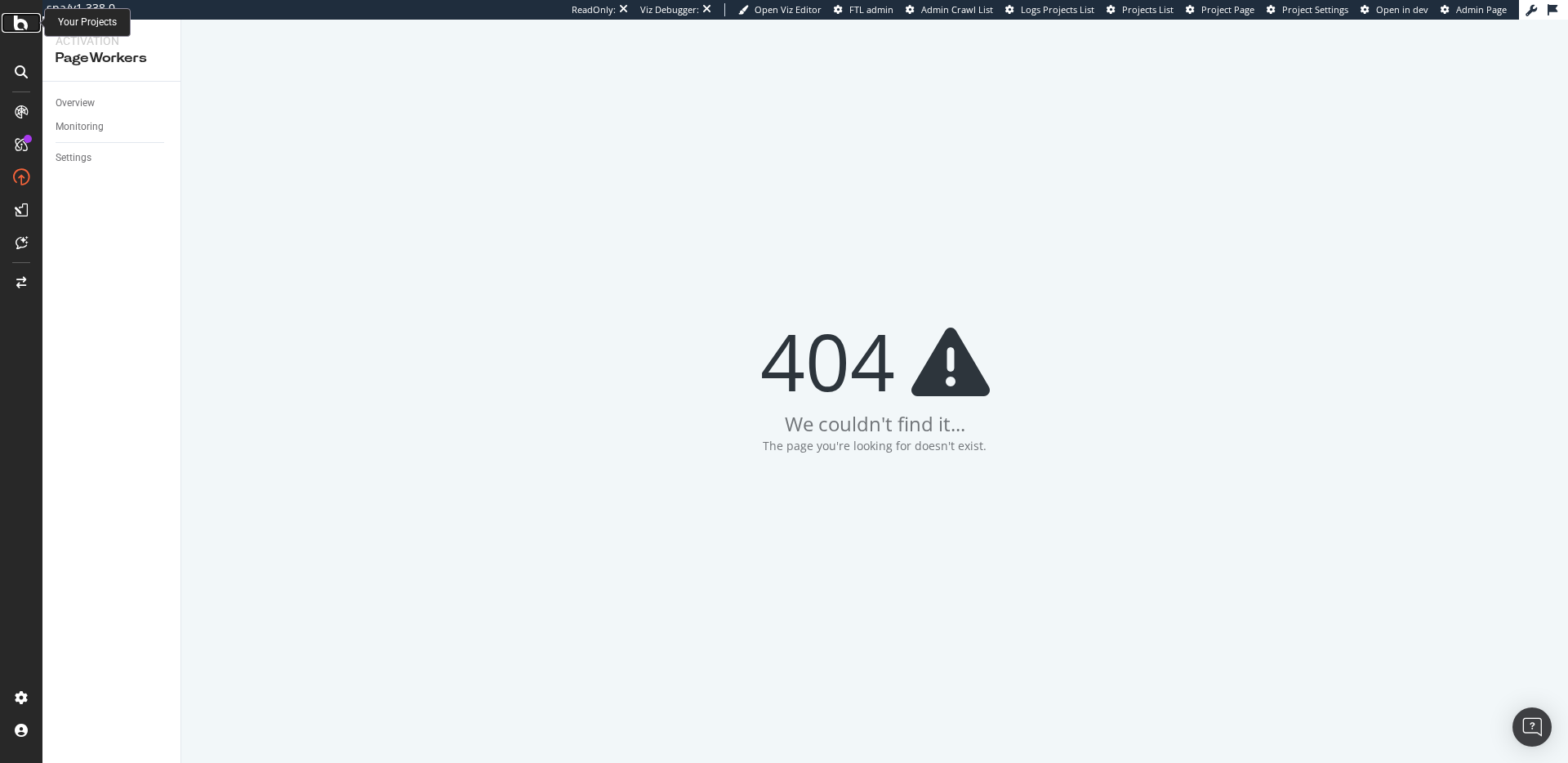
click at [20, 29] on icon at bounding box center [20, 22] width 15 height 20
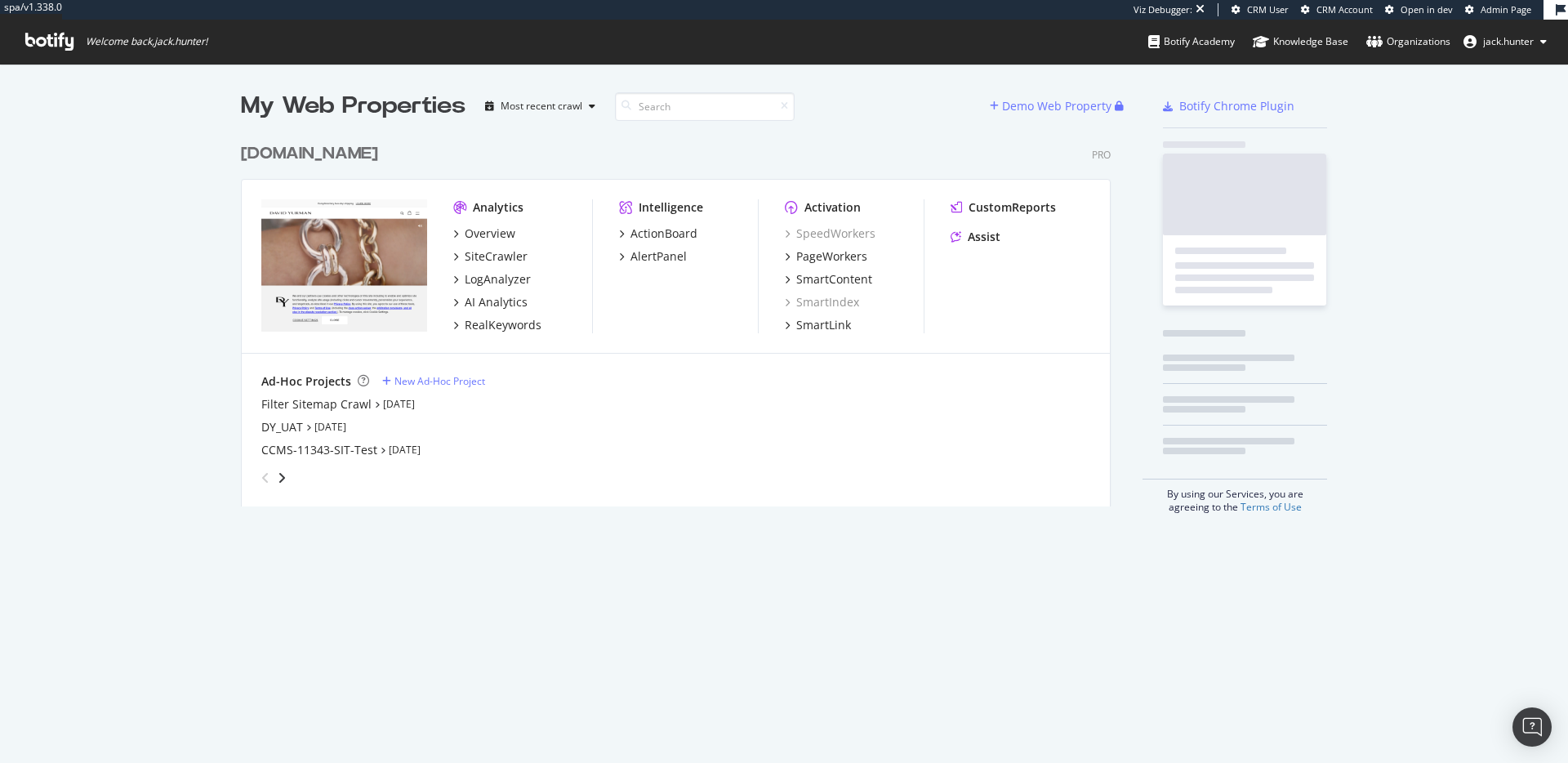
scroll to position [384, 883]
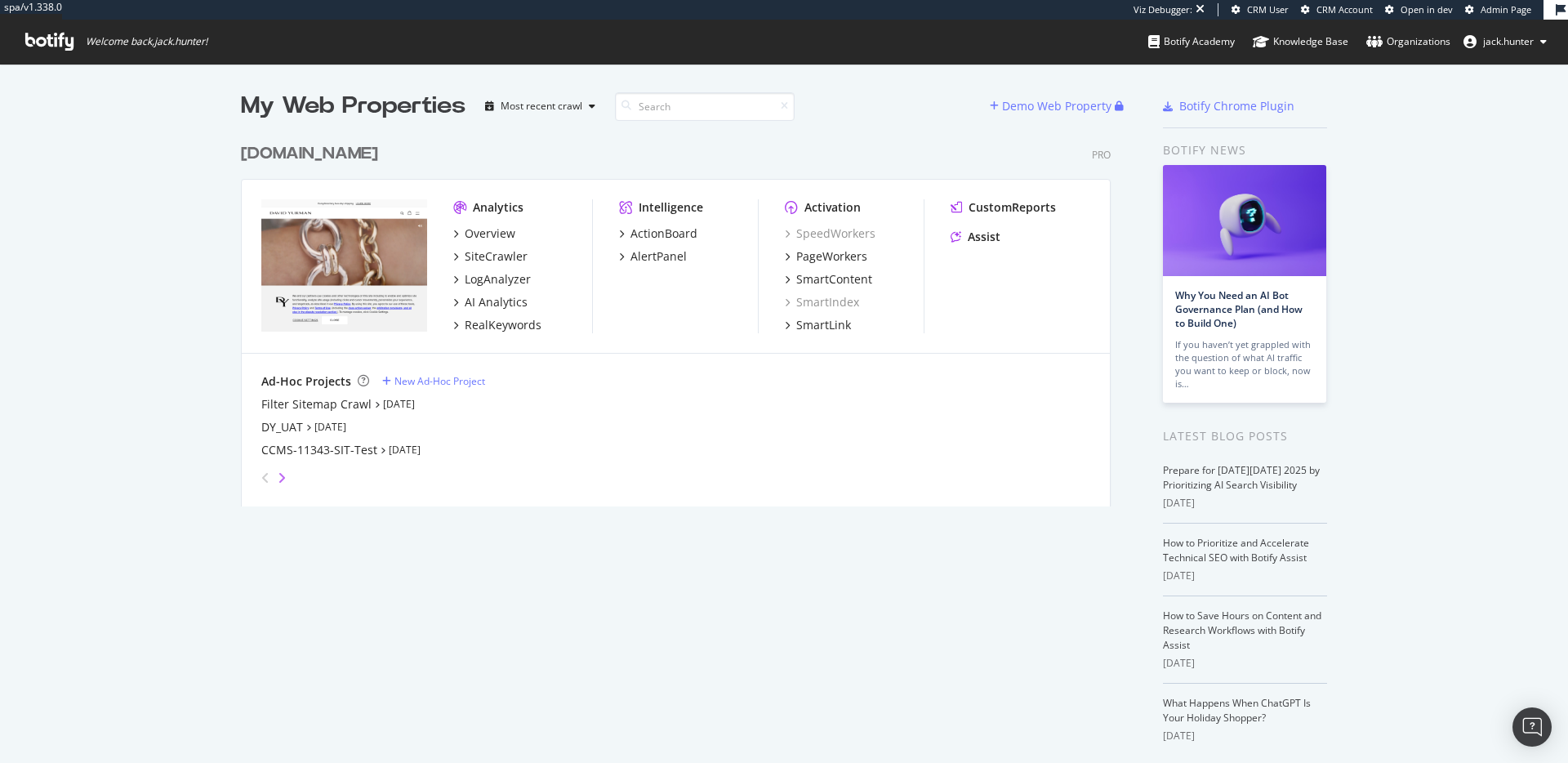
click at [283, 473] on icon "angle-right" at bounding box center [282, 477] width 9 height 13
click at [277, 475] on icon "angle-right" at bounding box center [282, 477] width 9 height 13
click at [262, 475] on icon "angle-left" at bounding box center [265, 477] width 9 height 13
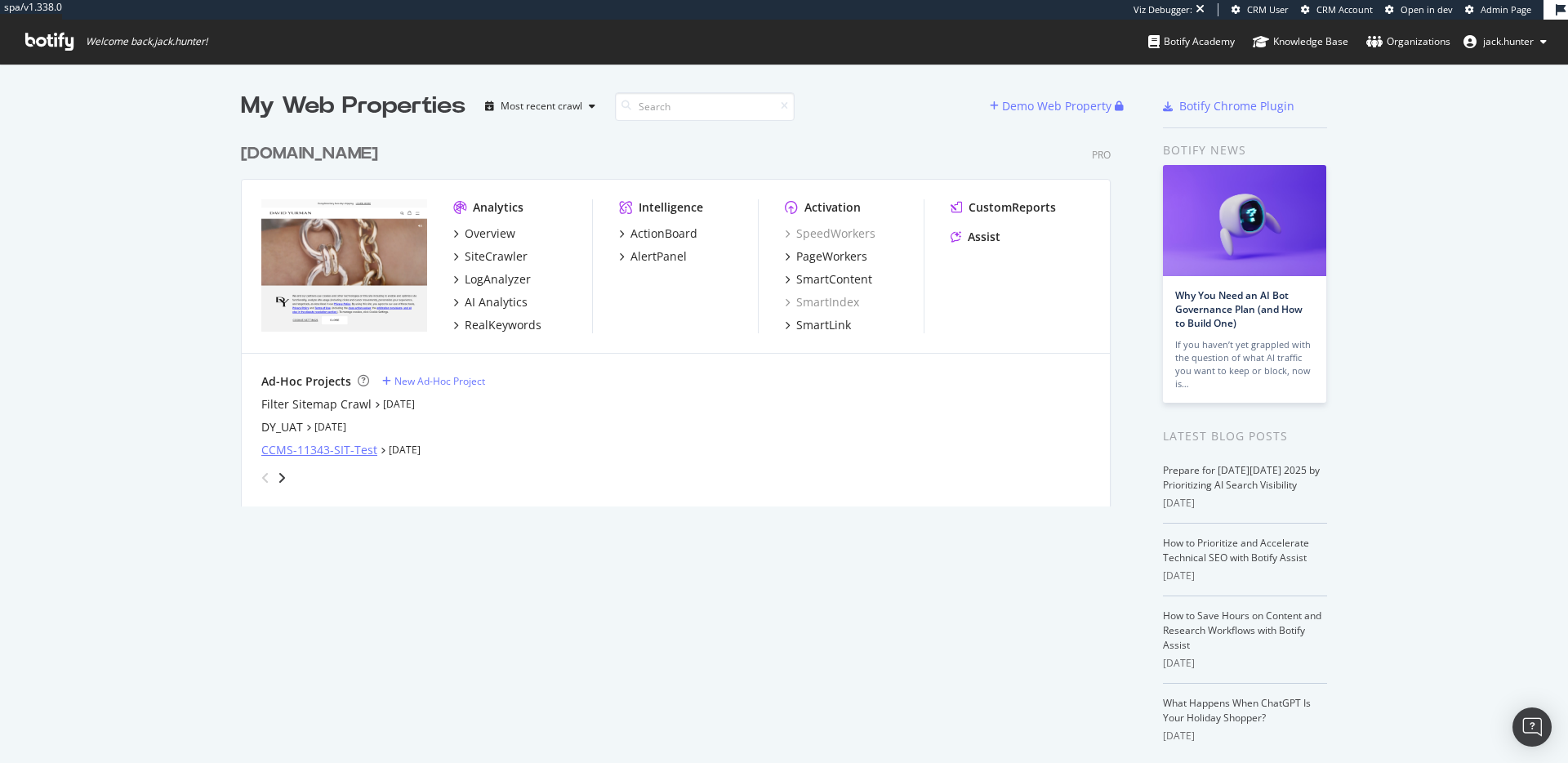
drag, startPoint x: 263, startPoint y: 475, endPoint x: 322, endPoint y: 441, distance: 68.1
click at [263, 475] on icon "angle-left" at bounding box center [265, 477] width 9 height 13
click at [488, 248] on div "SiteCrawler" at bounding box center [497, 256] width 63 height 16
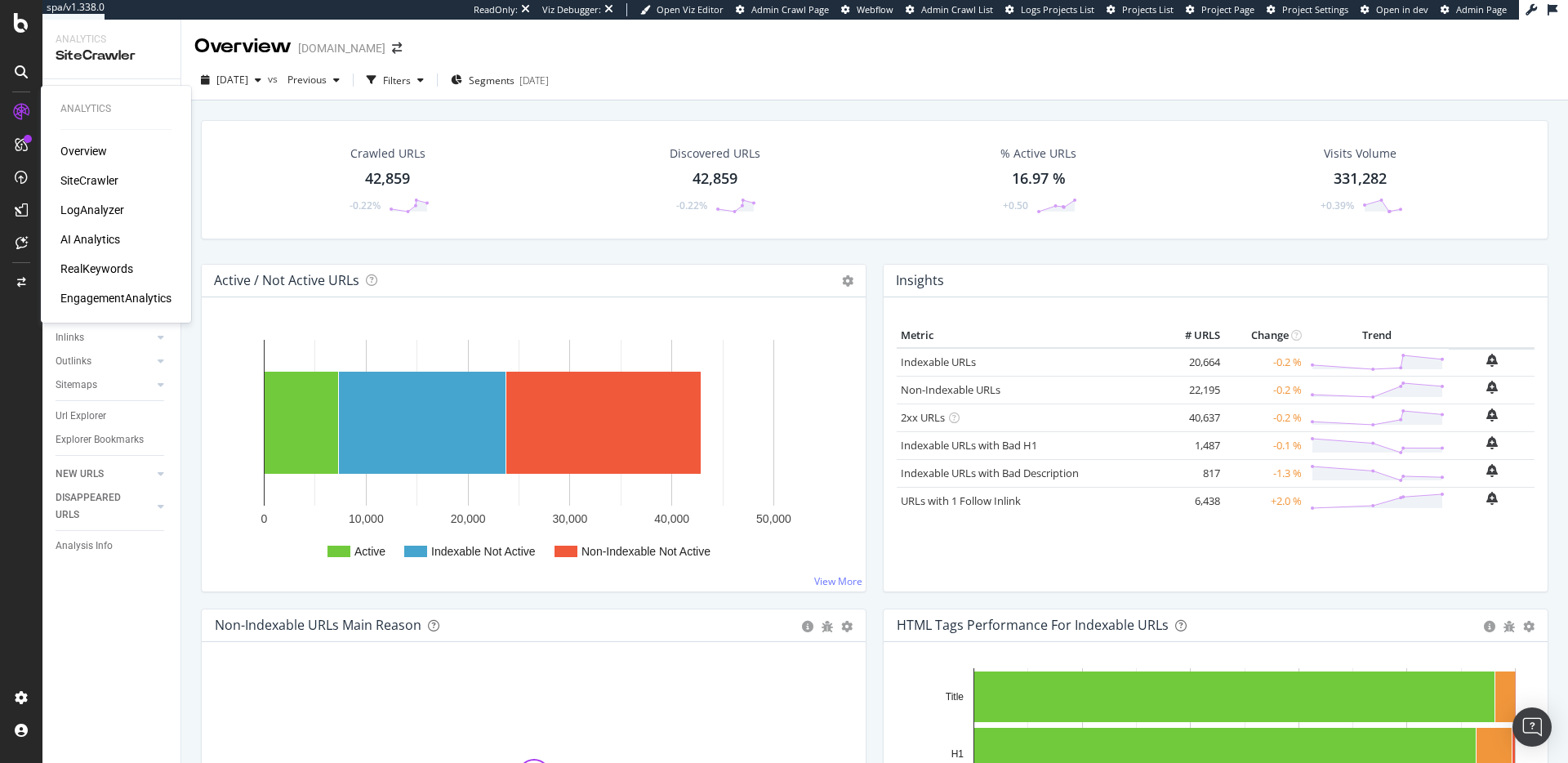
click at [103, 240] on div "AI Analytics" at bounding box center [90, 239] width 60 height 16
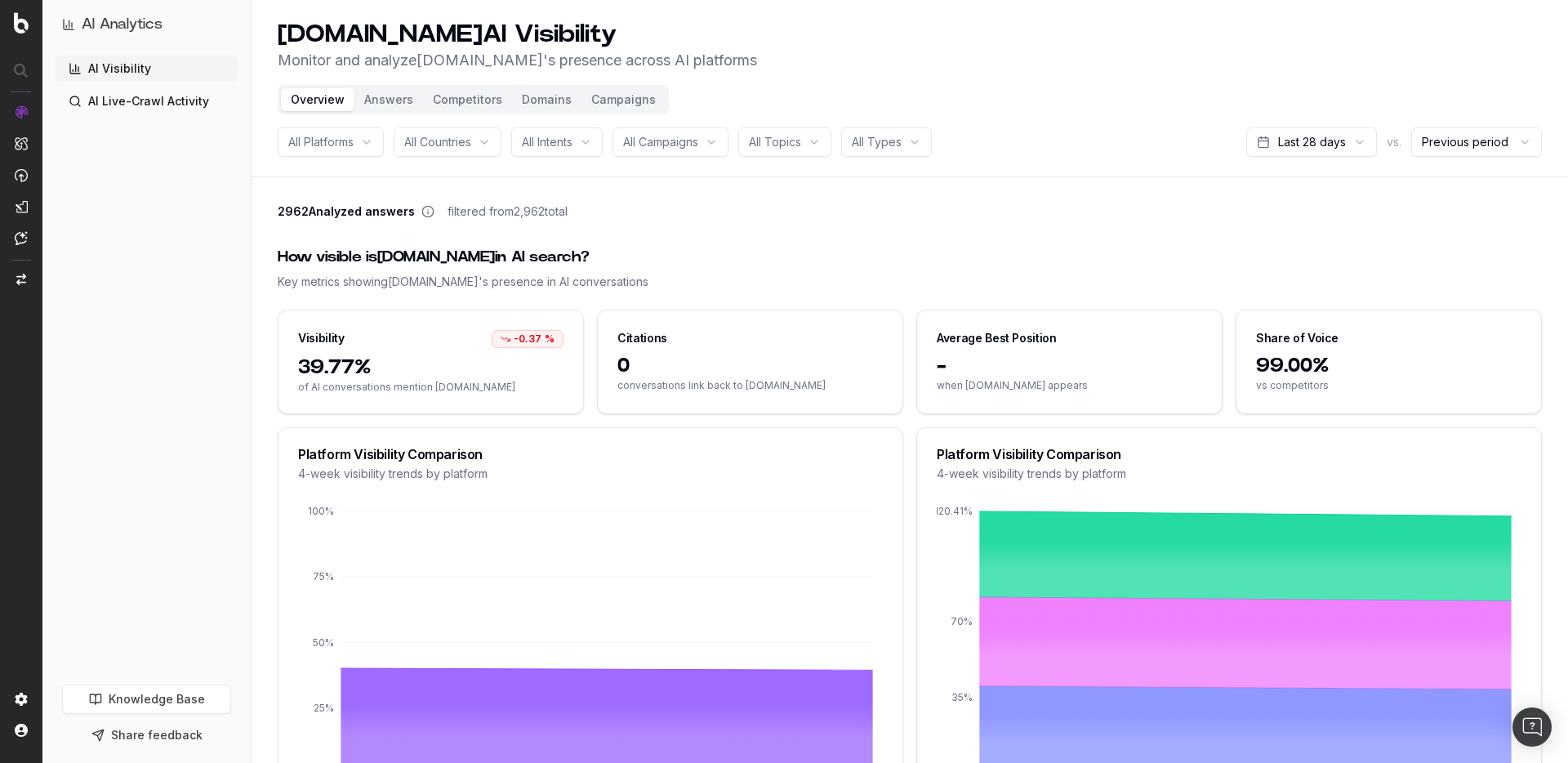
click at [388, 113] on div "Overview Answers Competitors Domains Campaigns" at bounding box center [473, 100] width 392 height 29
click at [388, 110] on button "Answers" at bounding box center [388, 99] width 68 height 23
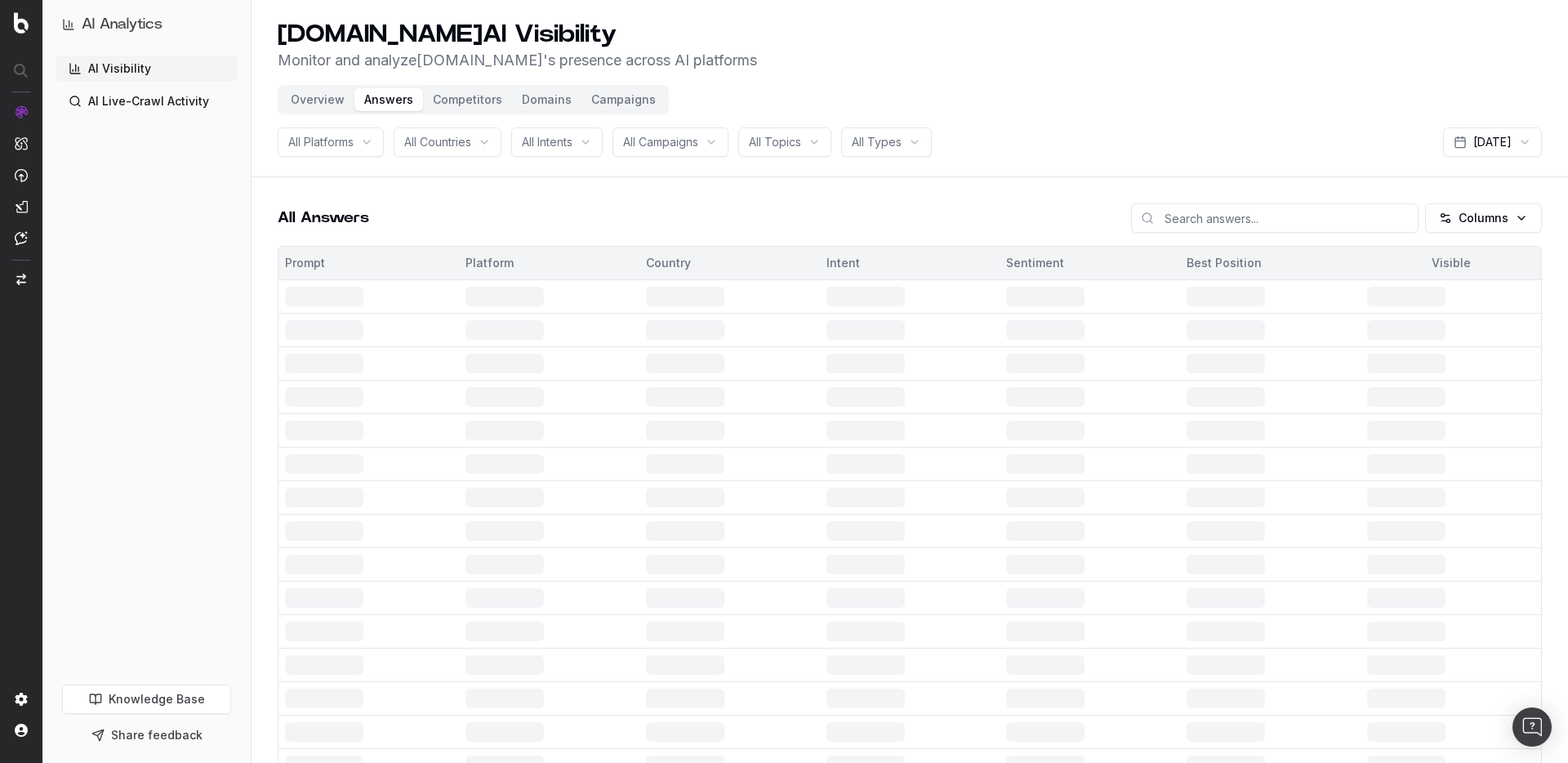
click at [621, 101] on button "Campaigns" at bounding box center [624, 99] width 84 height 23
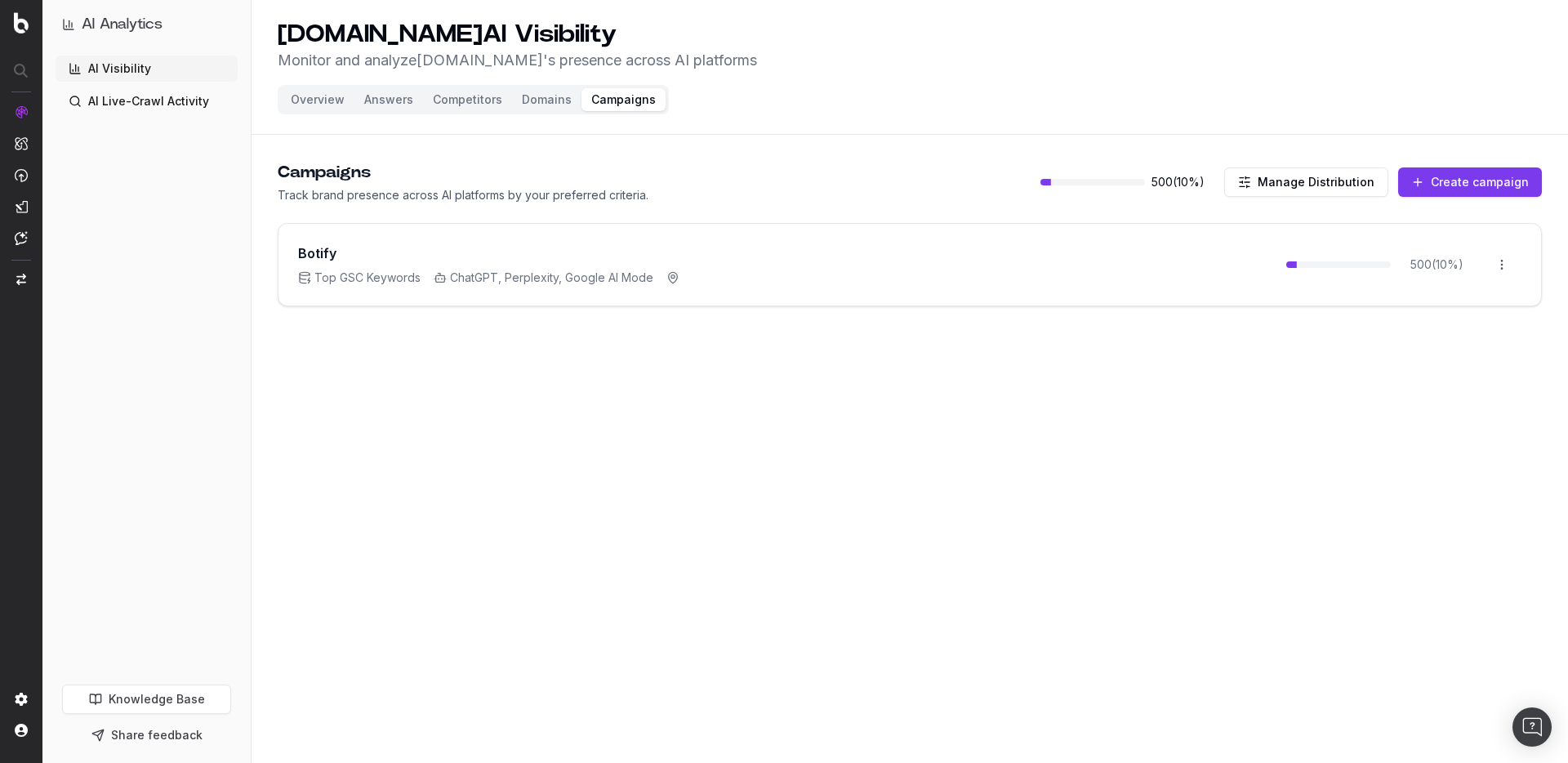
click at [1385, 276] on div "500 ( 10 %) Open menu" at bounding box center [1404, 265] width 235 height 43
click at [1499, 269] on html "AI Analytics AI Visibility AI Live-Crawl Activity Knowledge Base Share feedback…" at bounding box center [784, 382] width 1568 height 763
click at [1470, 295] on div "Edit campaign" at bounding box center [1456, 300] width 125 height 26
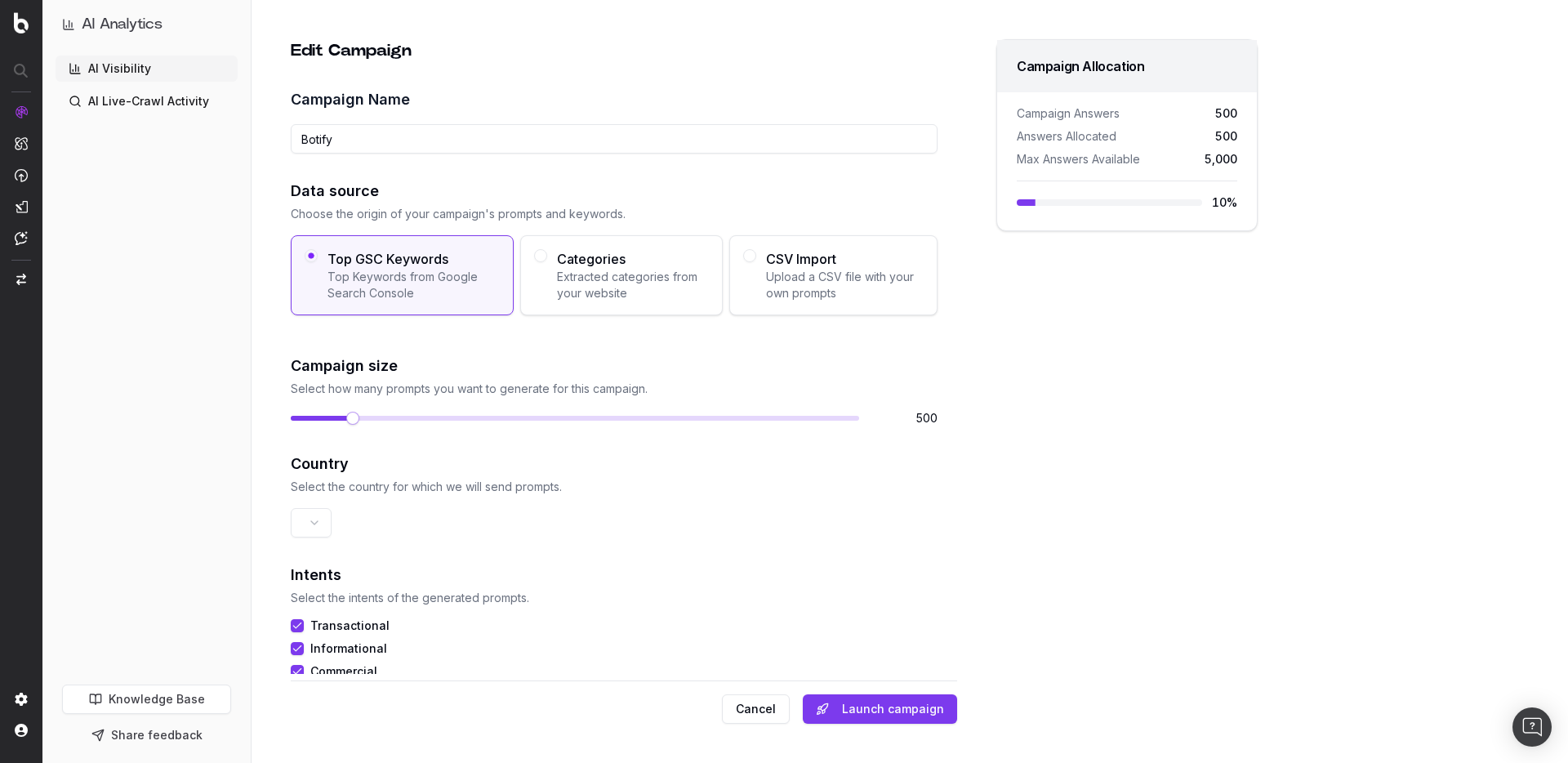
click at [116, 79] on link "AI Visibility" at bounding box center [146, 68] width 182 height 26
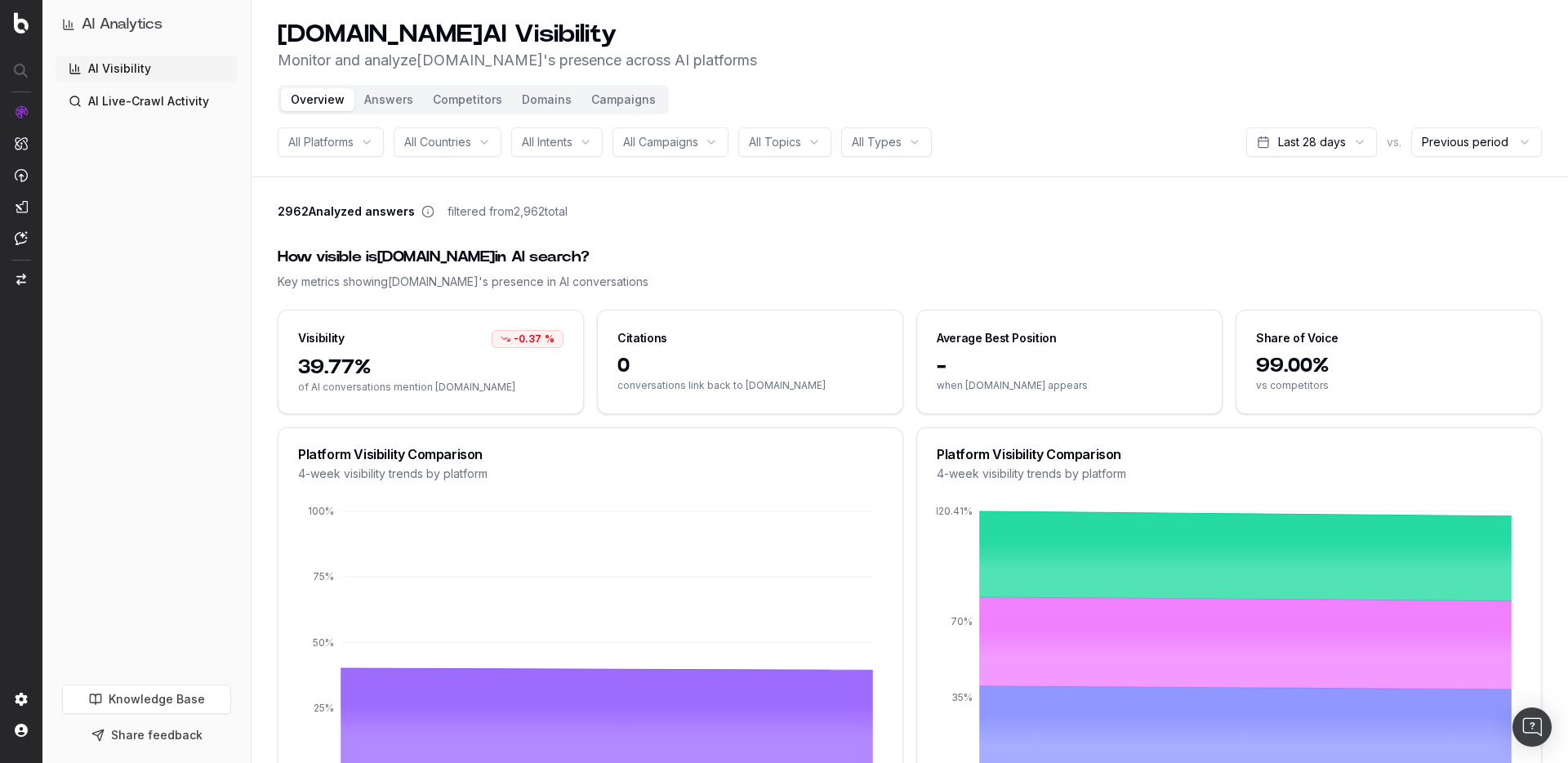
click at [446, 106] on button "Competitors" at bounding box center [467, 99] width 89 height 23
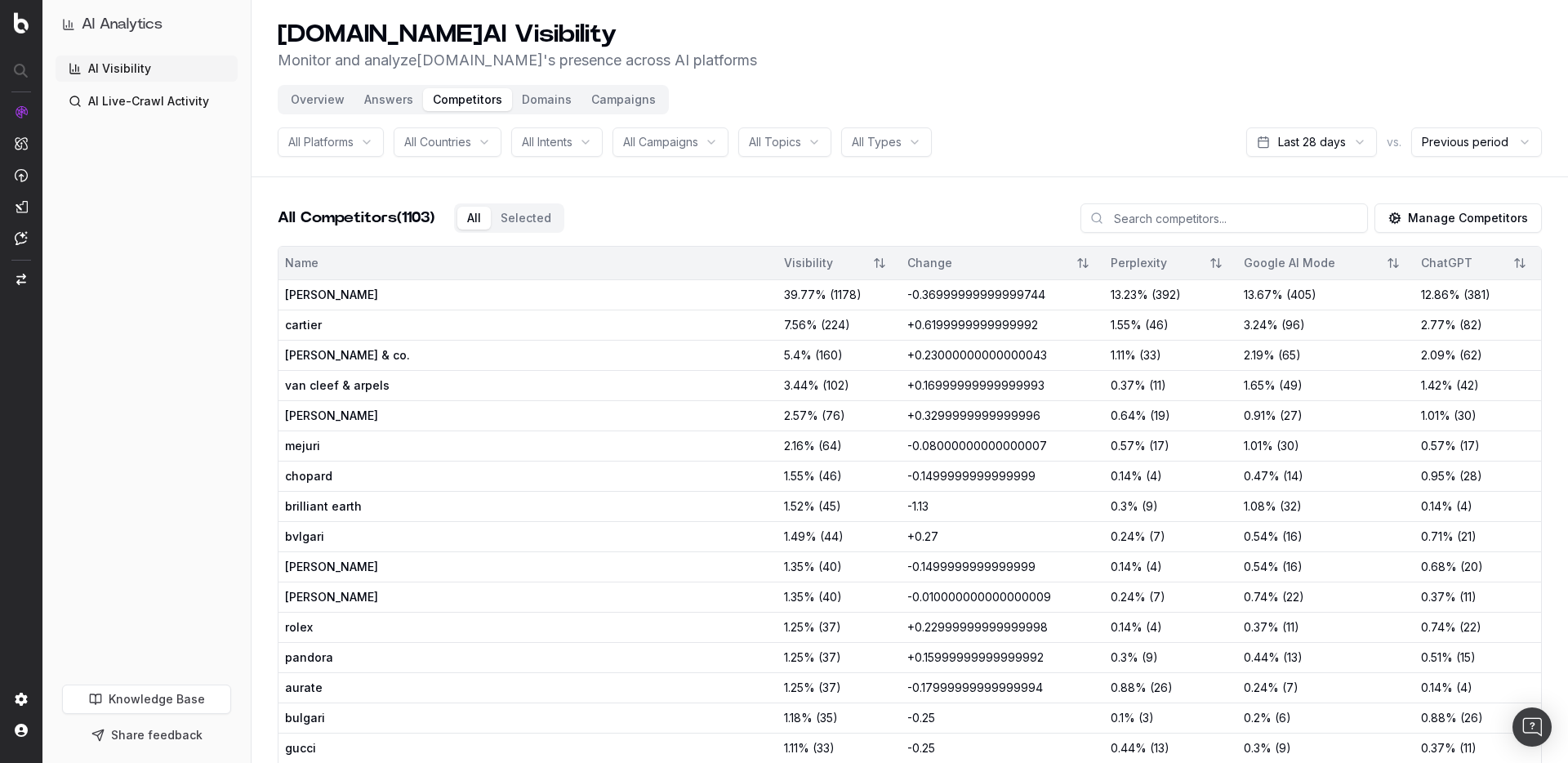
click at [1423, 211] on button "Manage Competitors" at bounding box center [1458, 218] width 167 height 29
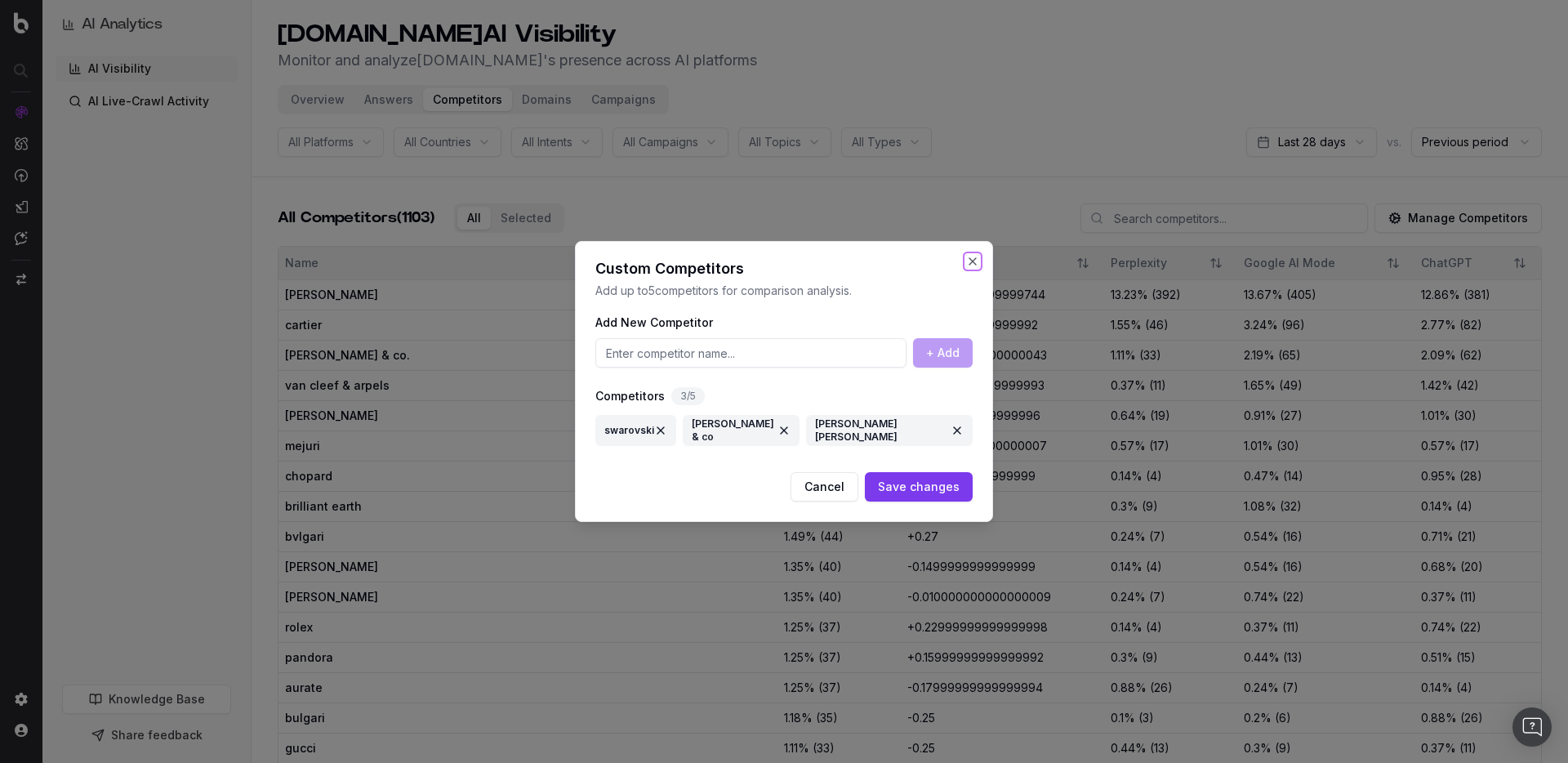
click at [972, 259] on button "Close" at bounding box center [972, 261] width 13 height 13
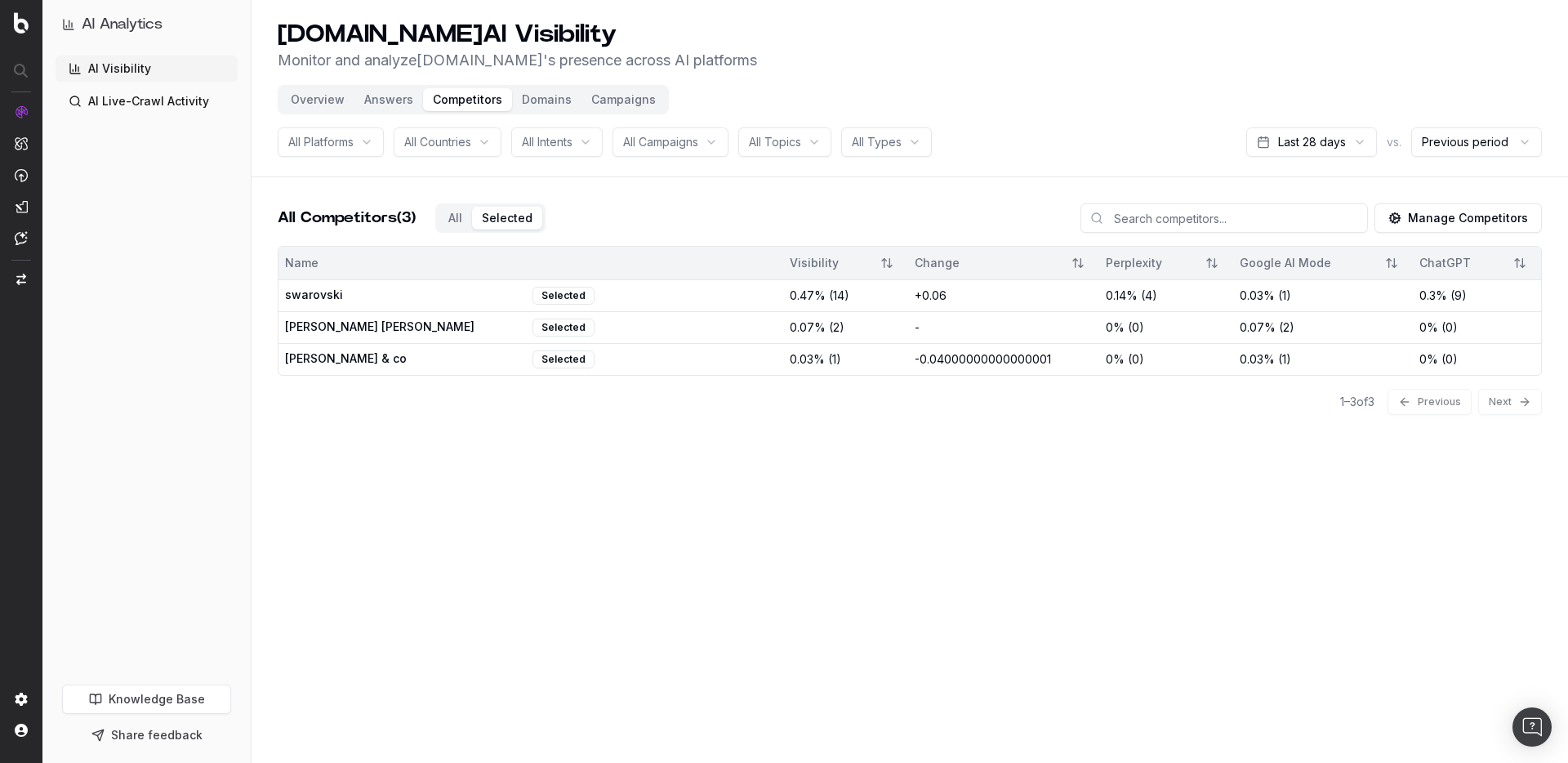
click at [510, 220] on button "Selected" at bounding box center [507, 218] width 70 height 23
click at [313, 108] on button "Overview" at bounding box center [317, 99] width 73 height 23
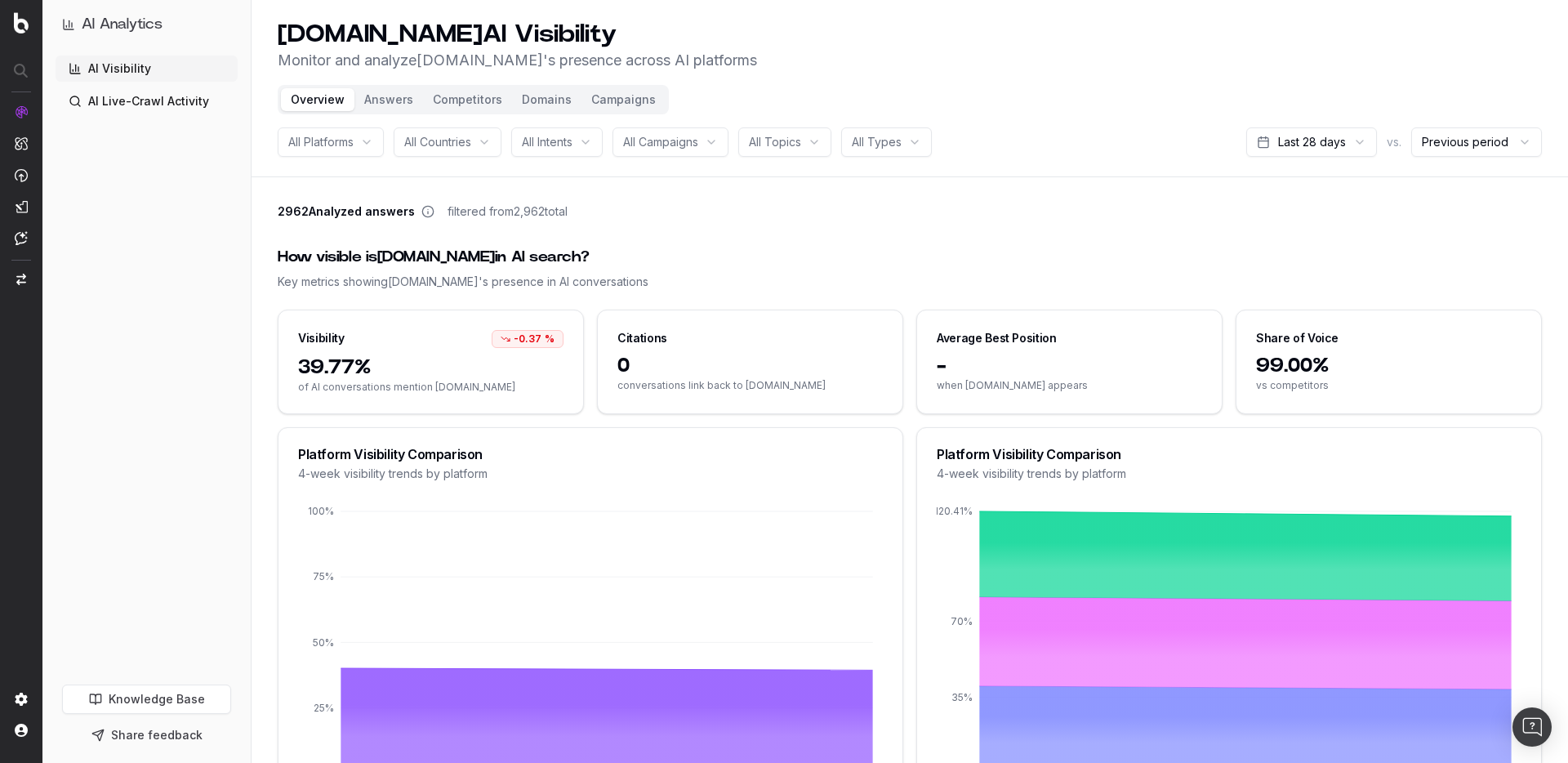
click at [633, 341] on div "Citations" at bounding box center [642, 338] width 49 height 16
click at [624, 358] on span "0" at bounding box center [750, 366] width 265 height 26
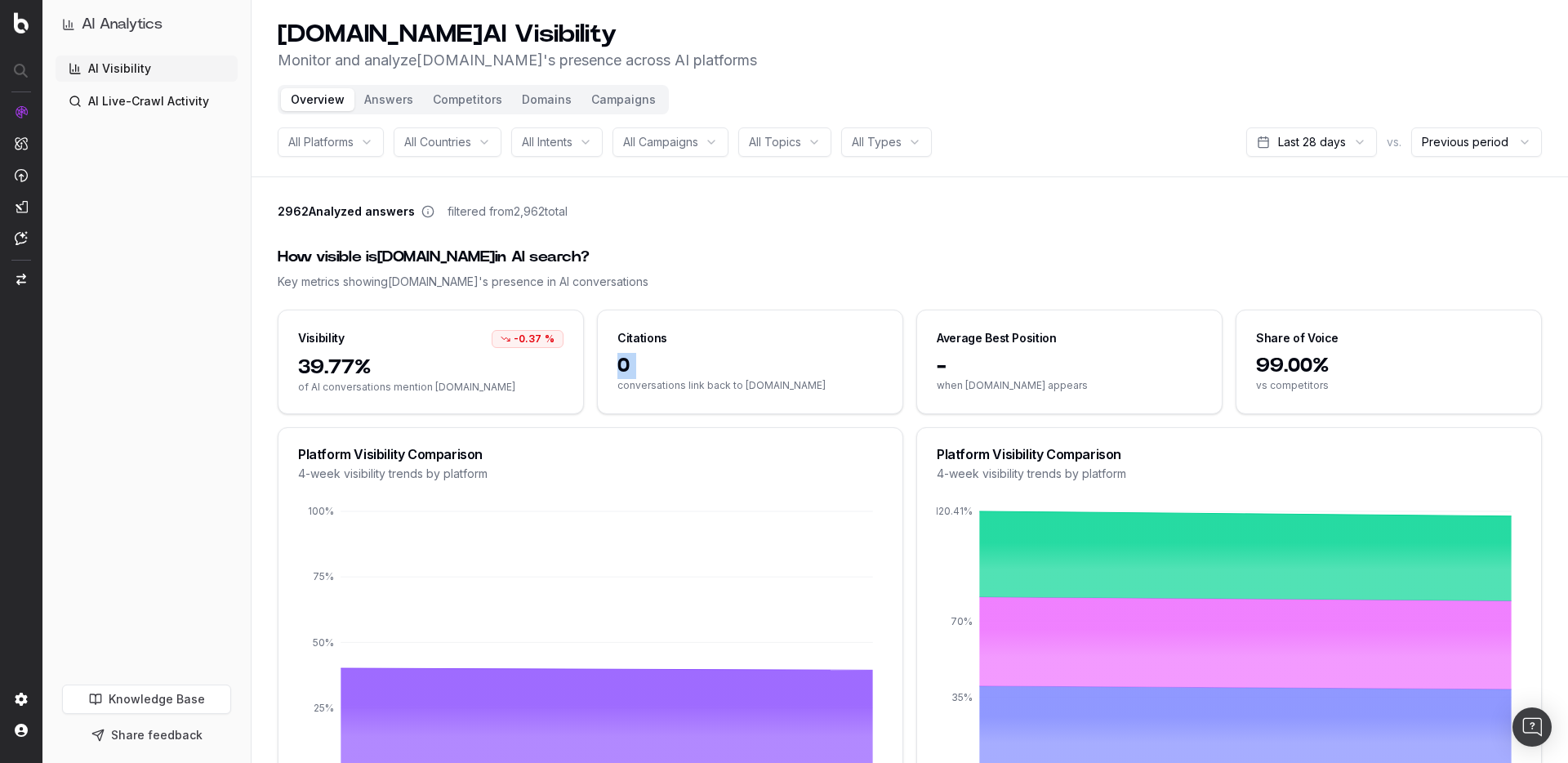
click at [624, 358] on span "0" at bounding box center [750, 366] width 265 height 26
click at [995, 341] on div "Average Best Position" at bounding box center [996, 338] width 120 height 16
click at [1002, 384] on span "when davidyurman.com appears" at bounding box center [1069, 385] width 265 height 13
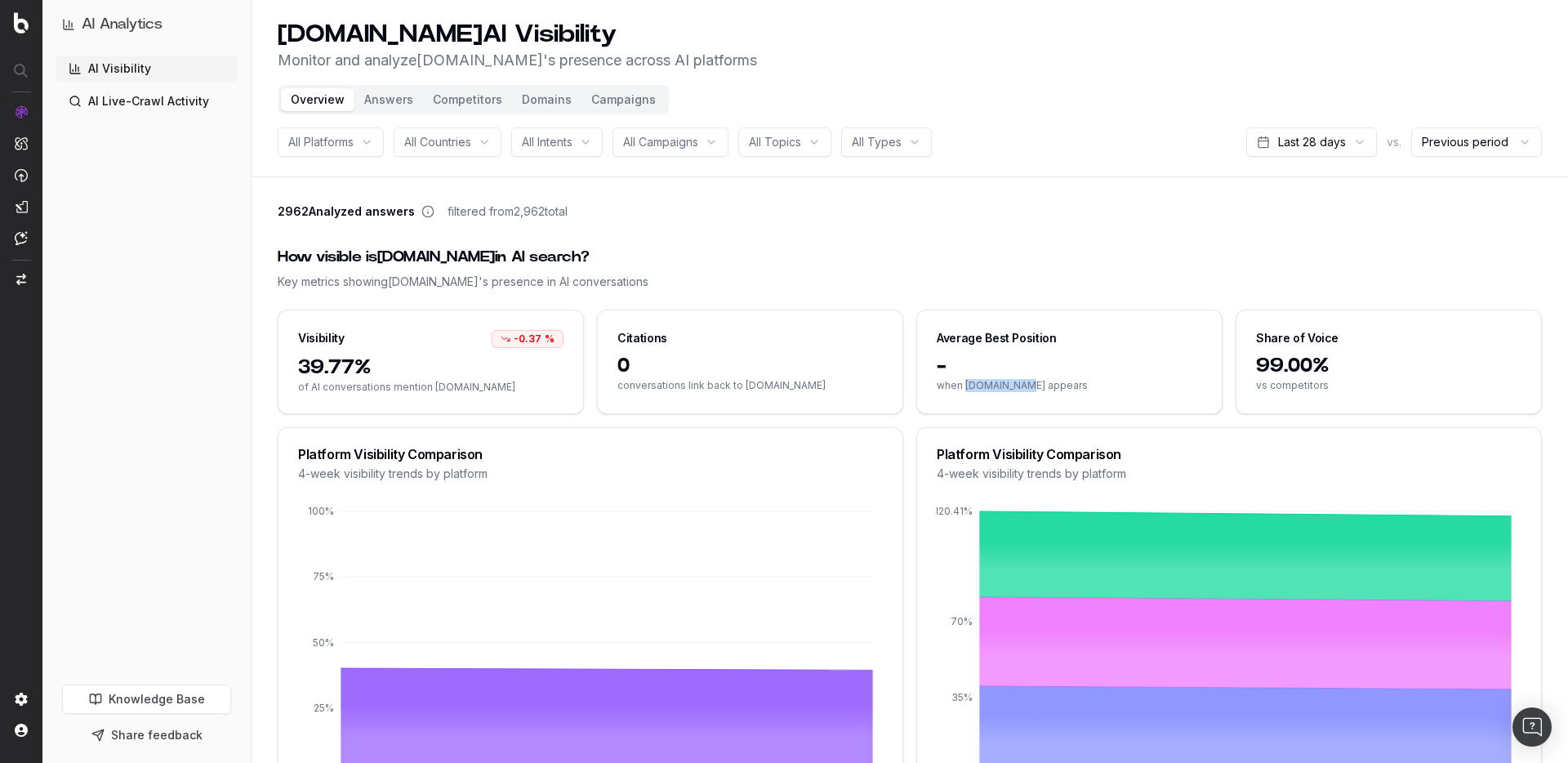
click at [1002, 384] on span "when davidyurman.com appears" at bounding box center [1069, 385] width 265 height 13
click at [1303, 384] on span "vs competitors" at bounding box center [1388, 385] width 265 height 13
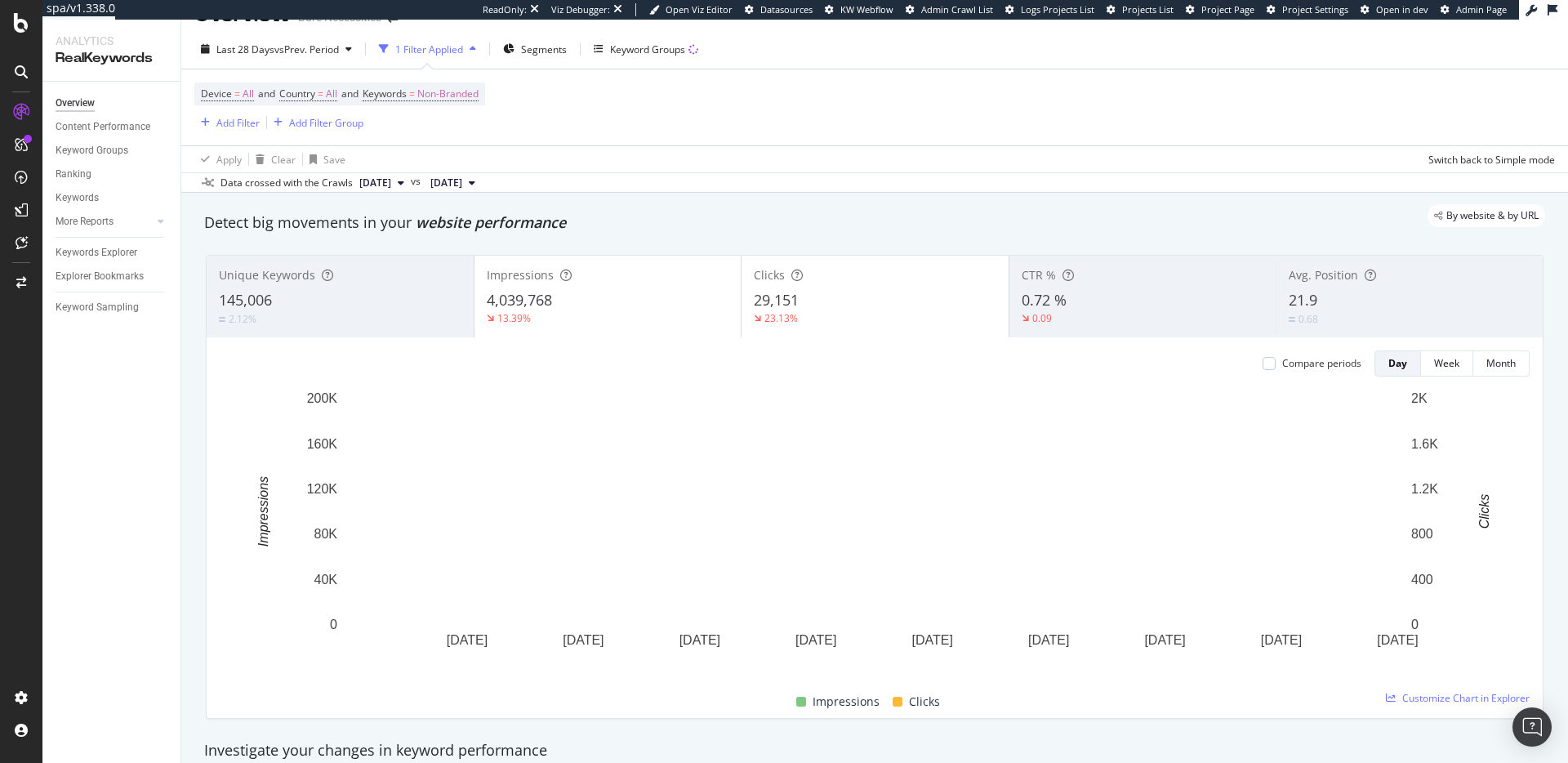
scroll to position [44, 0]
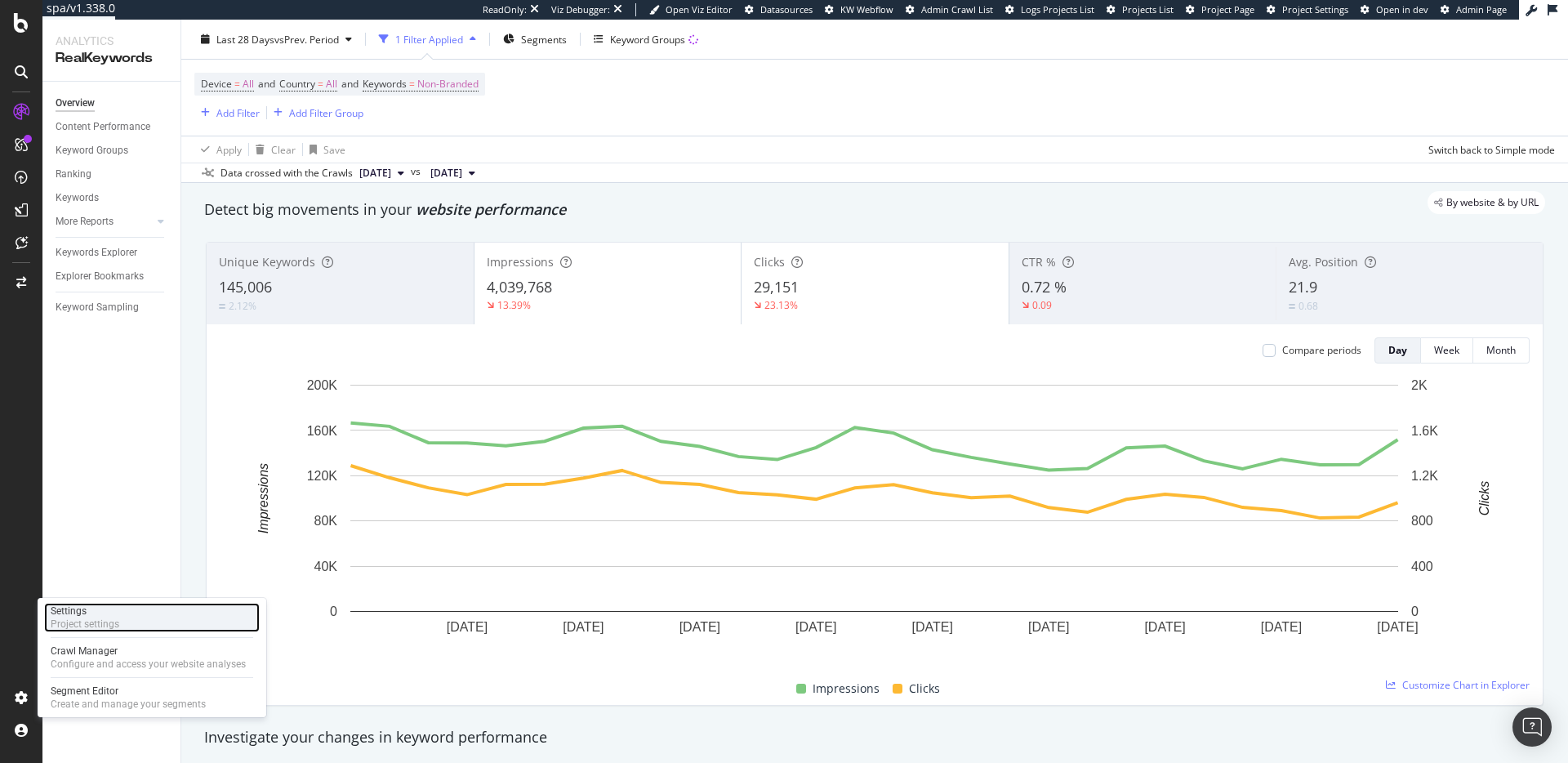
click at [148, 626] on div "Settings Project settings" at bounding box center [152, 617] width 216 height 29
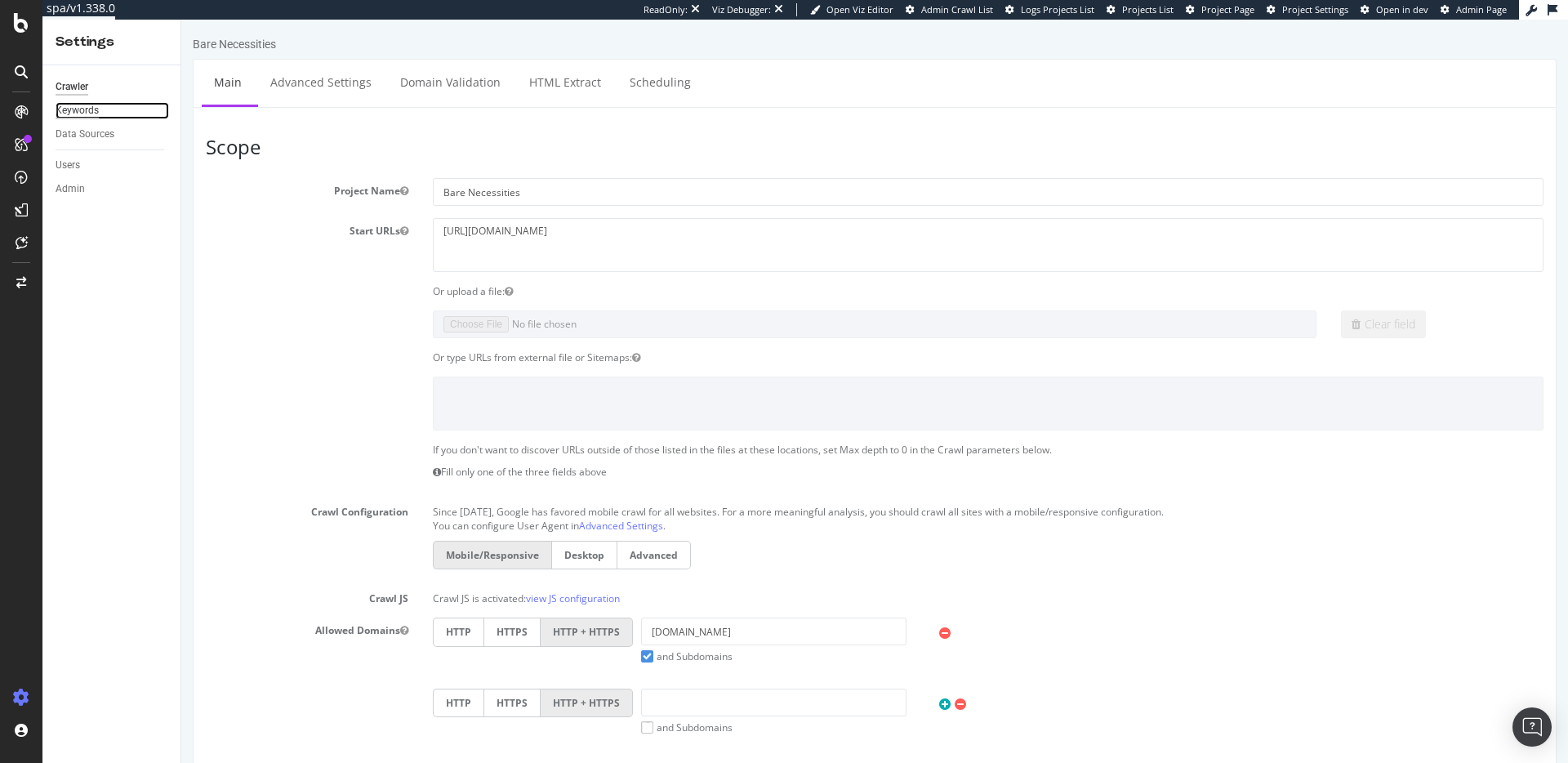
click at [78, 111] on div "Keywords" at bounding box center [77, 111] width 44 height 17
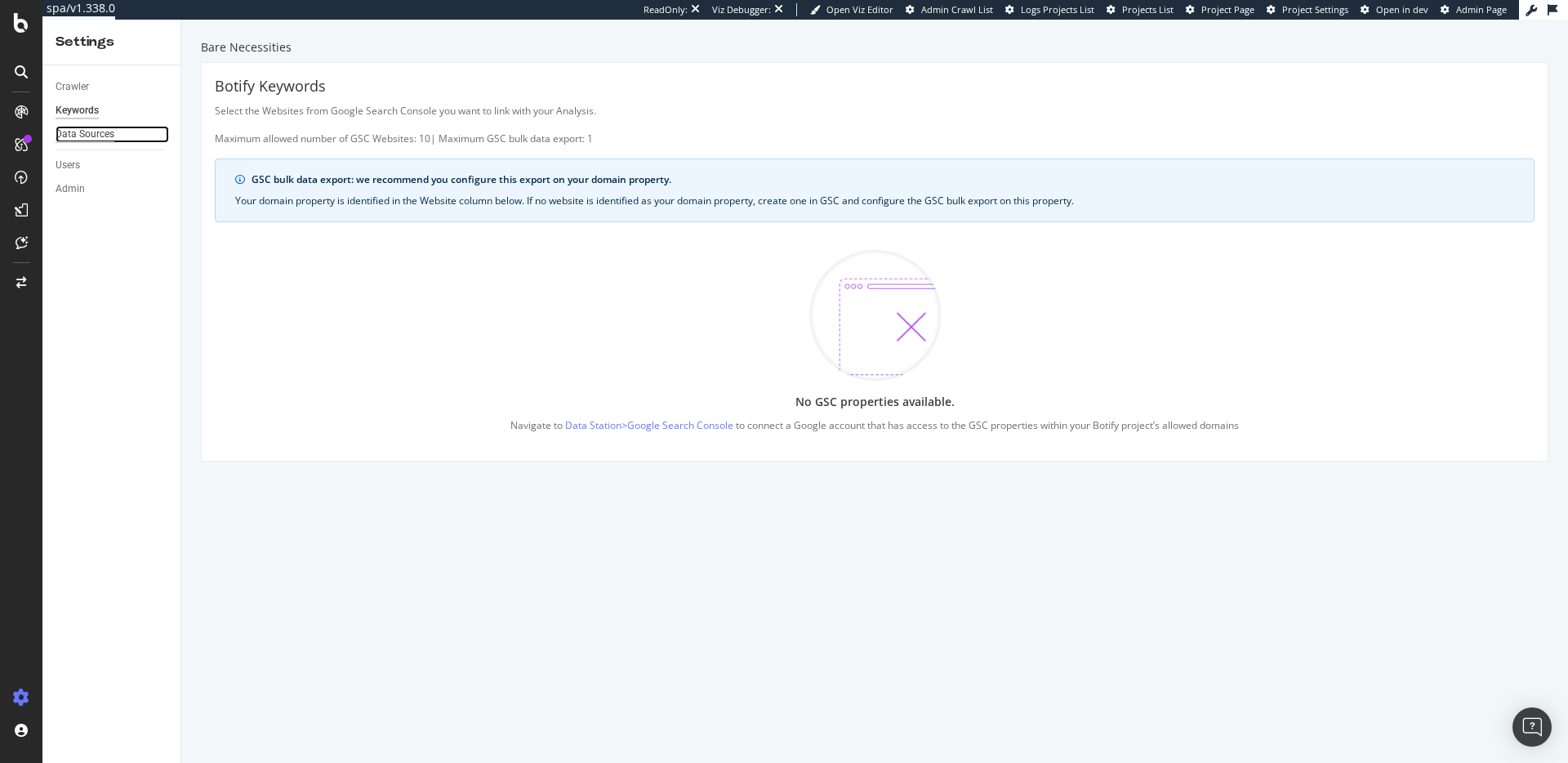
click at [107, 129] on div "Data Sources" at bounding box center [84, 134] width 59 height 17
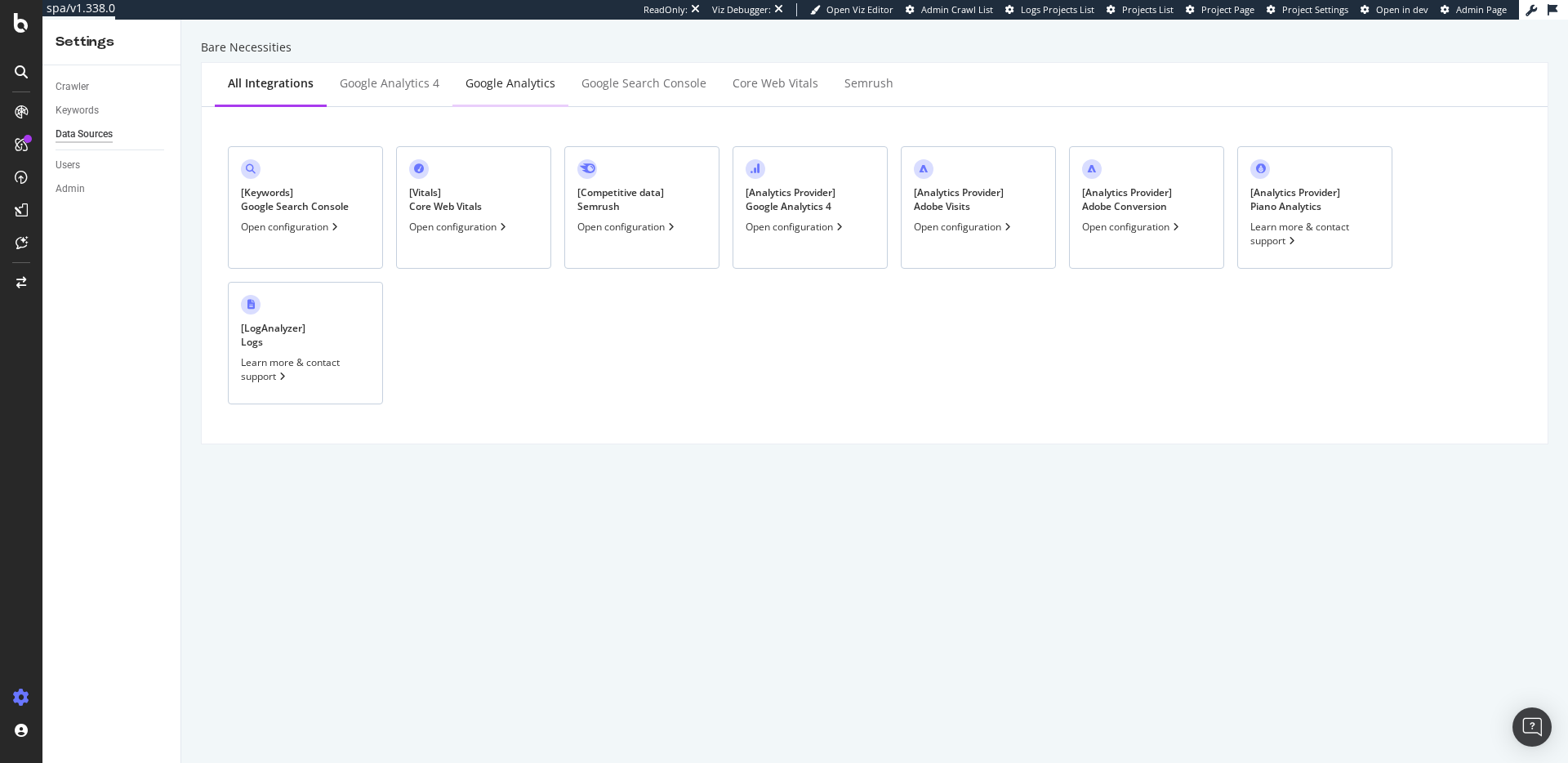
click at [493, 85] on div "Google Analytics" at bounding box center [510, 83] width 90 height 16
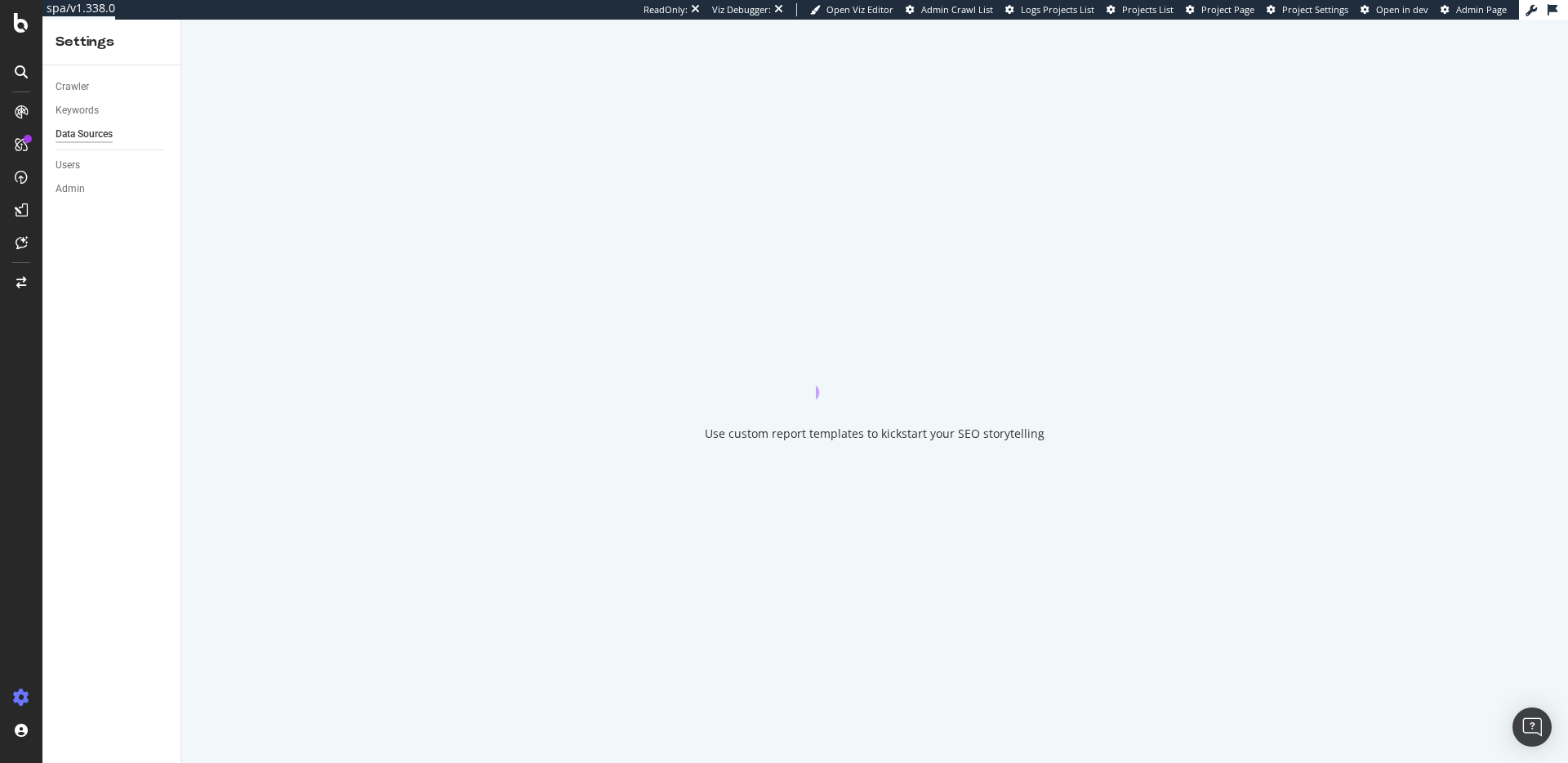
click at [582, 83] on div "Use custom report templates to kickstart your SEO storytelling" at bounding box center [874, 391] width 1386 height 743
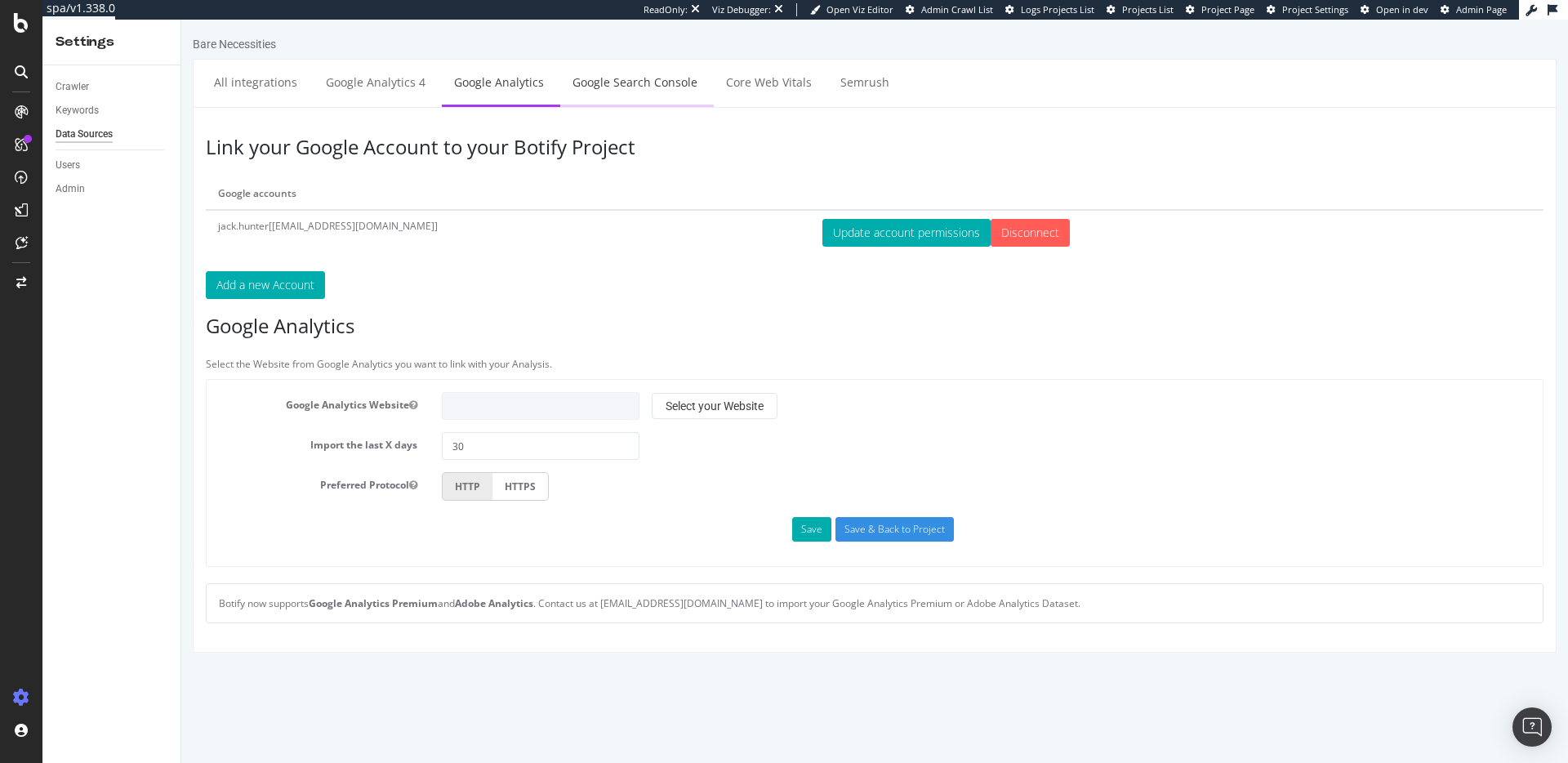
click at [627, 79] on link "Google Search Console" at bounding box center [635, 82] width 149 height 45
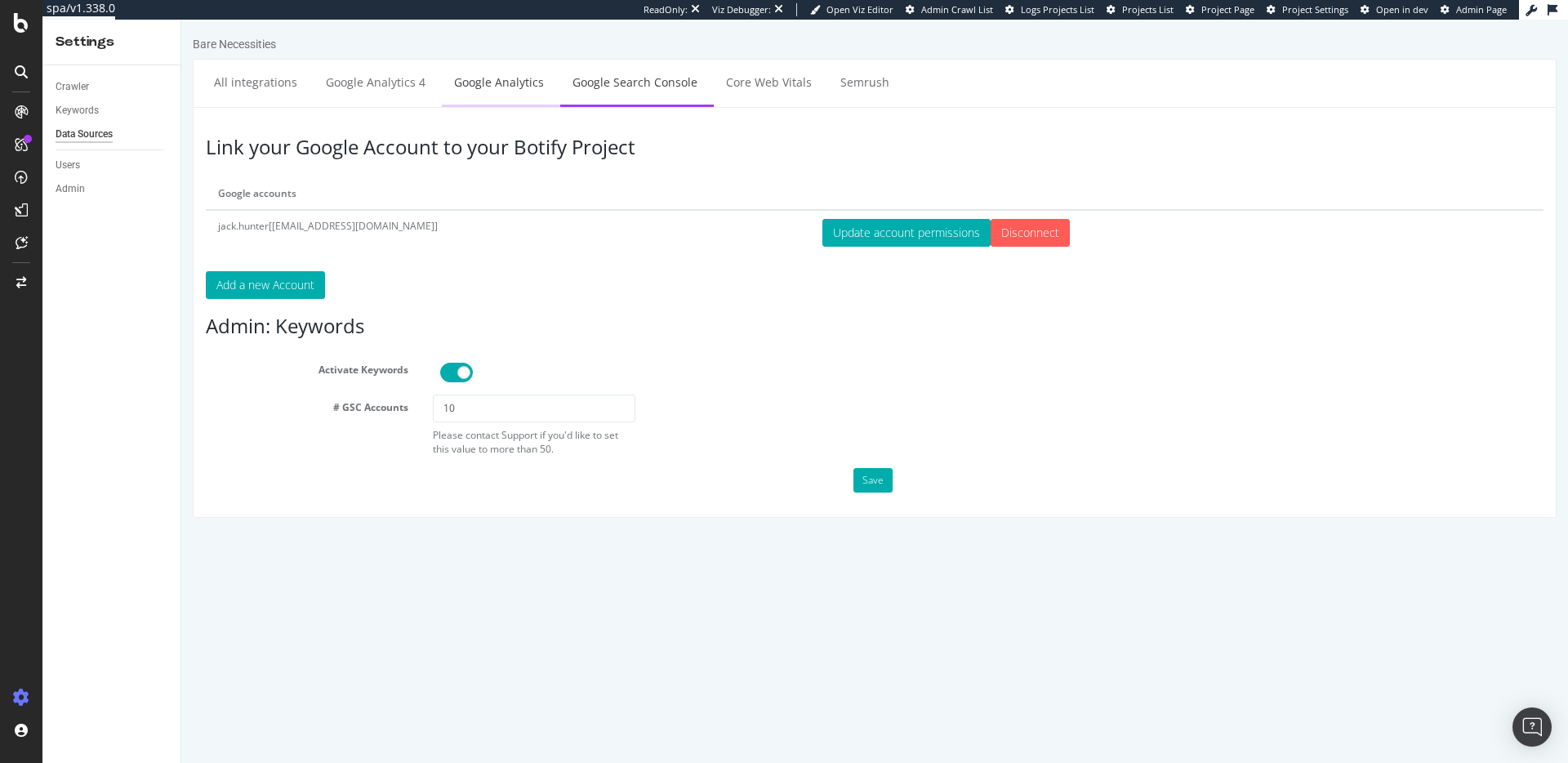
click at [510, 91] on link "Google Analytics" at bounding box center [499, 82] width 114 height 45
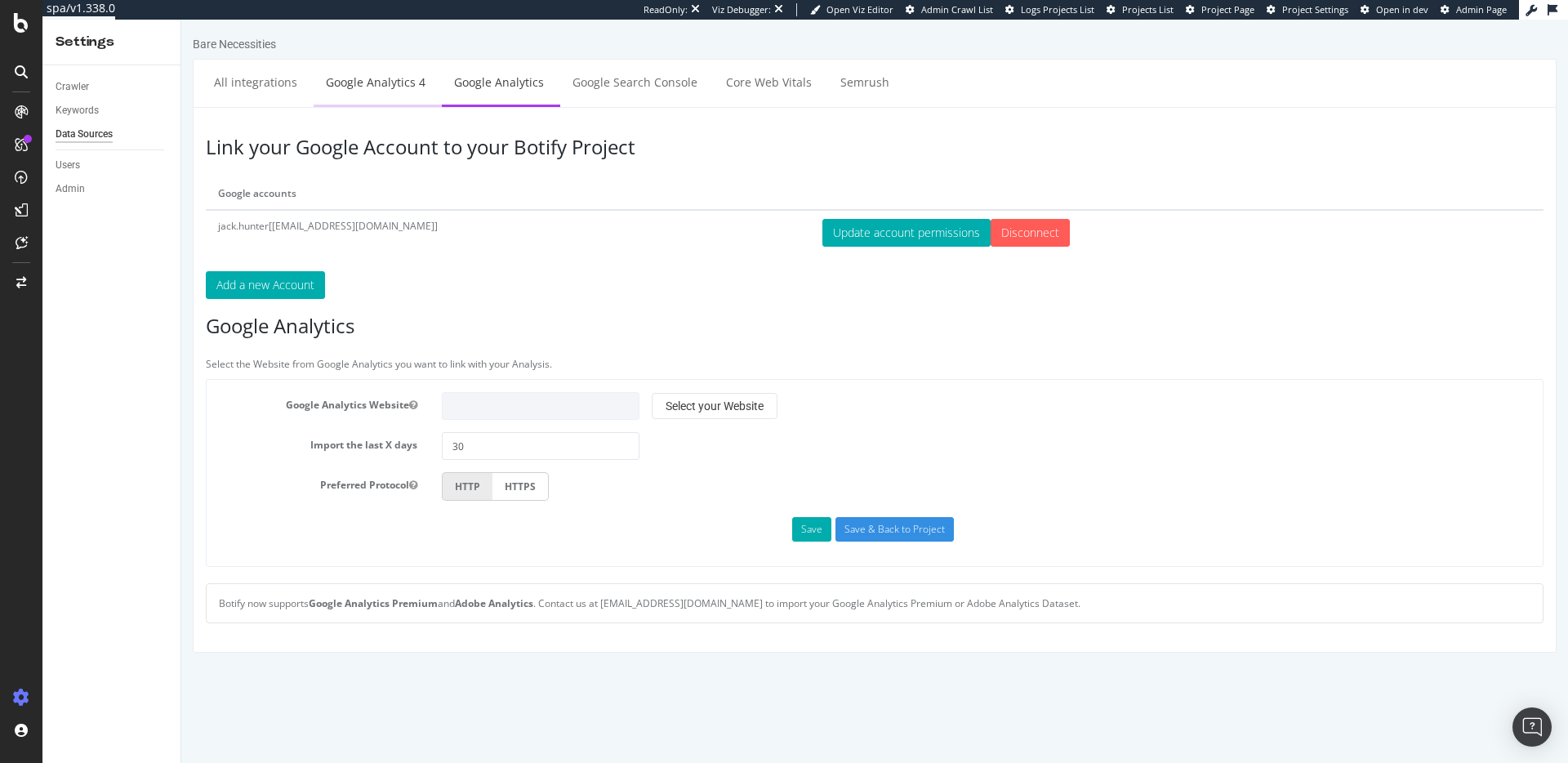
click at [410, 87] on link "Google Analytics 4" at bounding box center [376, 82] width 125 height 45
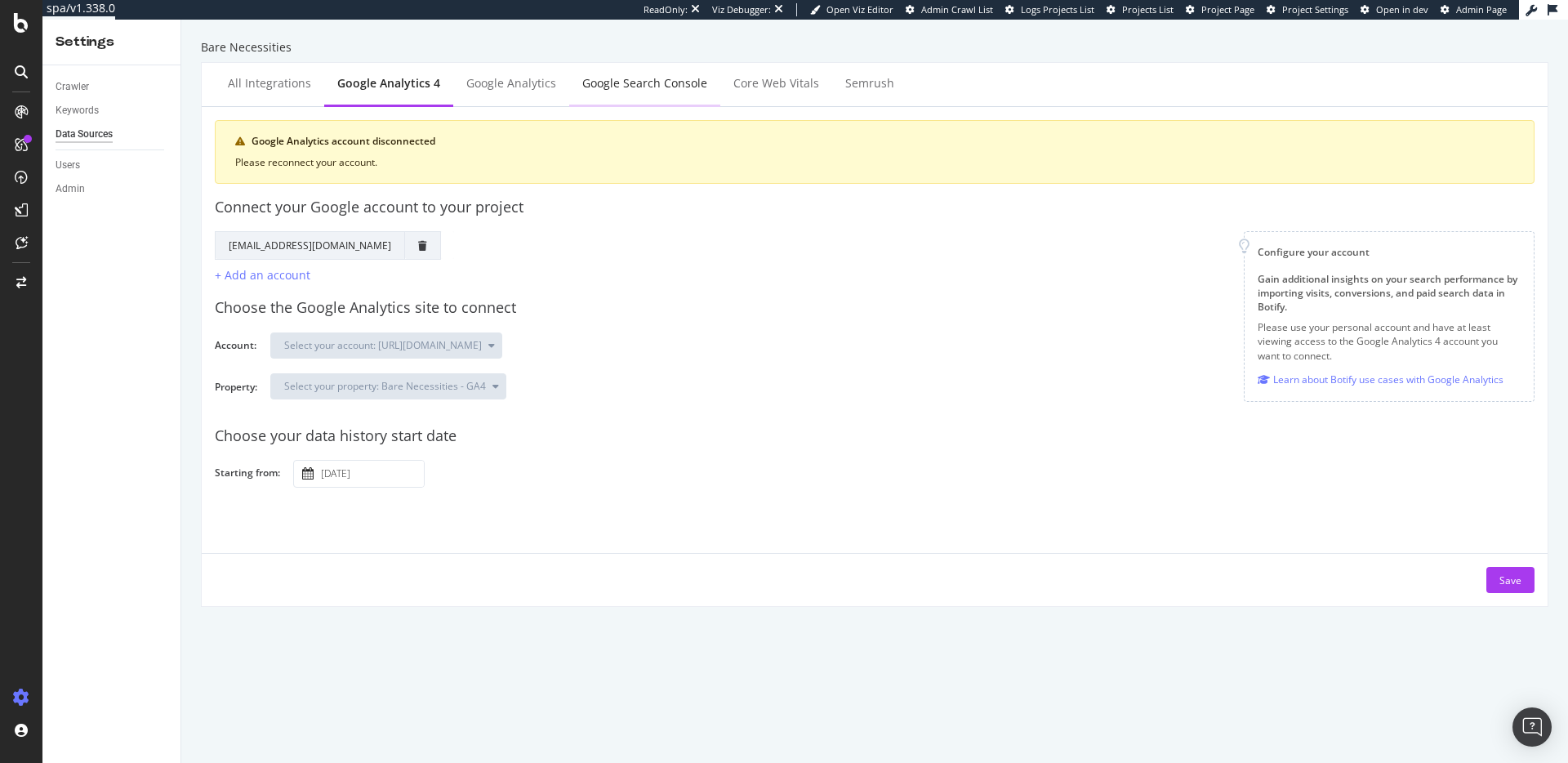
click at [659, 91] on div "Google Search Console" at bounding box center [644, 84] width 151 height 45
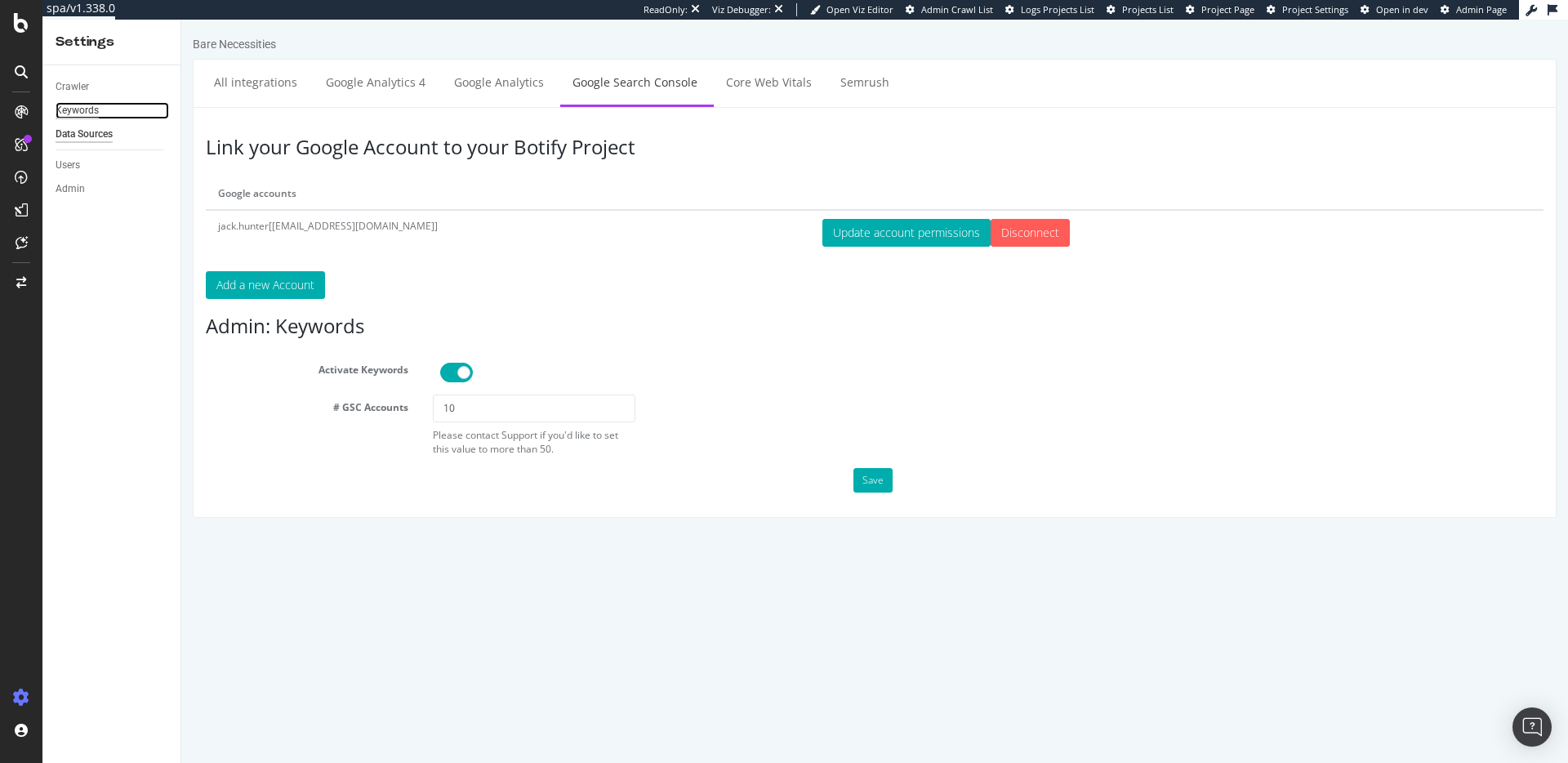
click at [80, 109] on div "Keywords" at bounding box center [77, 111] width 44 height 17
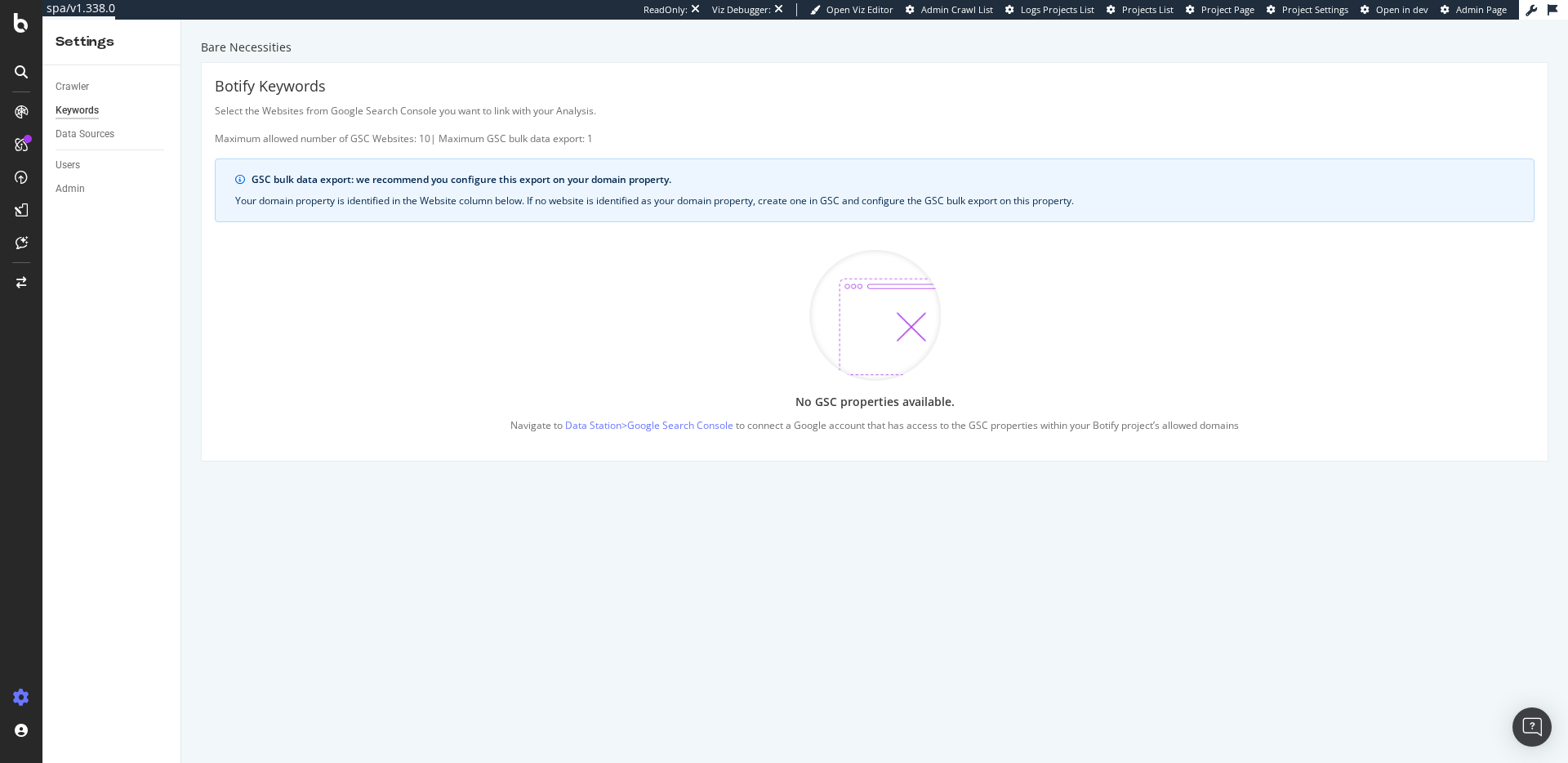
click at [274, 110] on div "Select the Websites from Google Search Console you want to link with your Analy…" at bounding box center [874, 125] width 1320 height 42
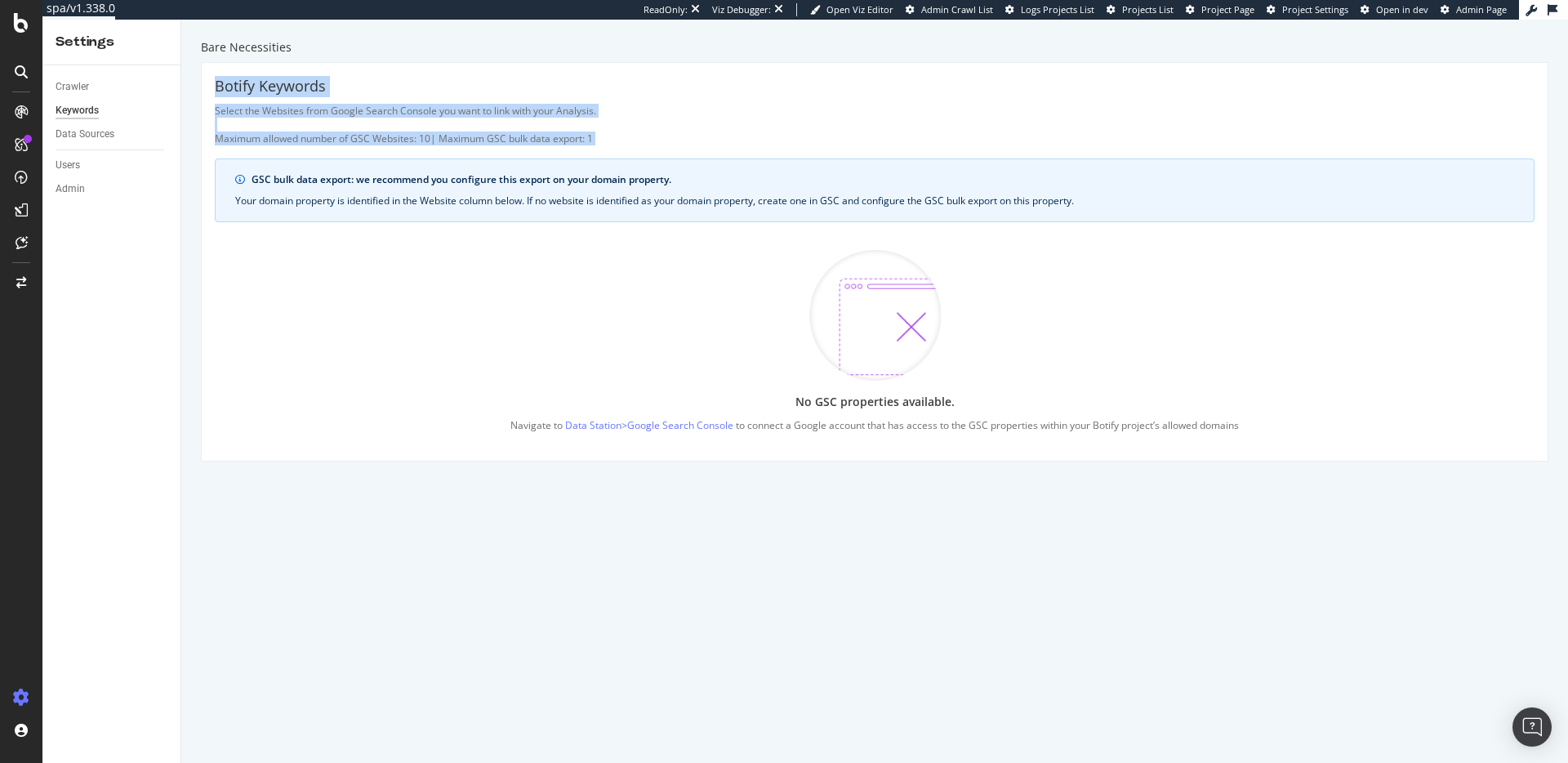
drag, startPoint x: 219, startPoint y: 90, endPoint x: 348, endPoint y: 201, distance: 170.2
click at [642, 148] on div "Botify Keywords Select the Websites from Google Search Console you want to link…" at bounding box center [874, 262] width 1346 height 398
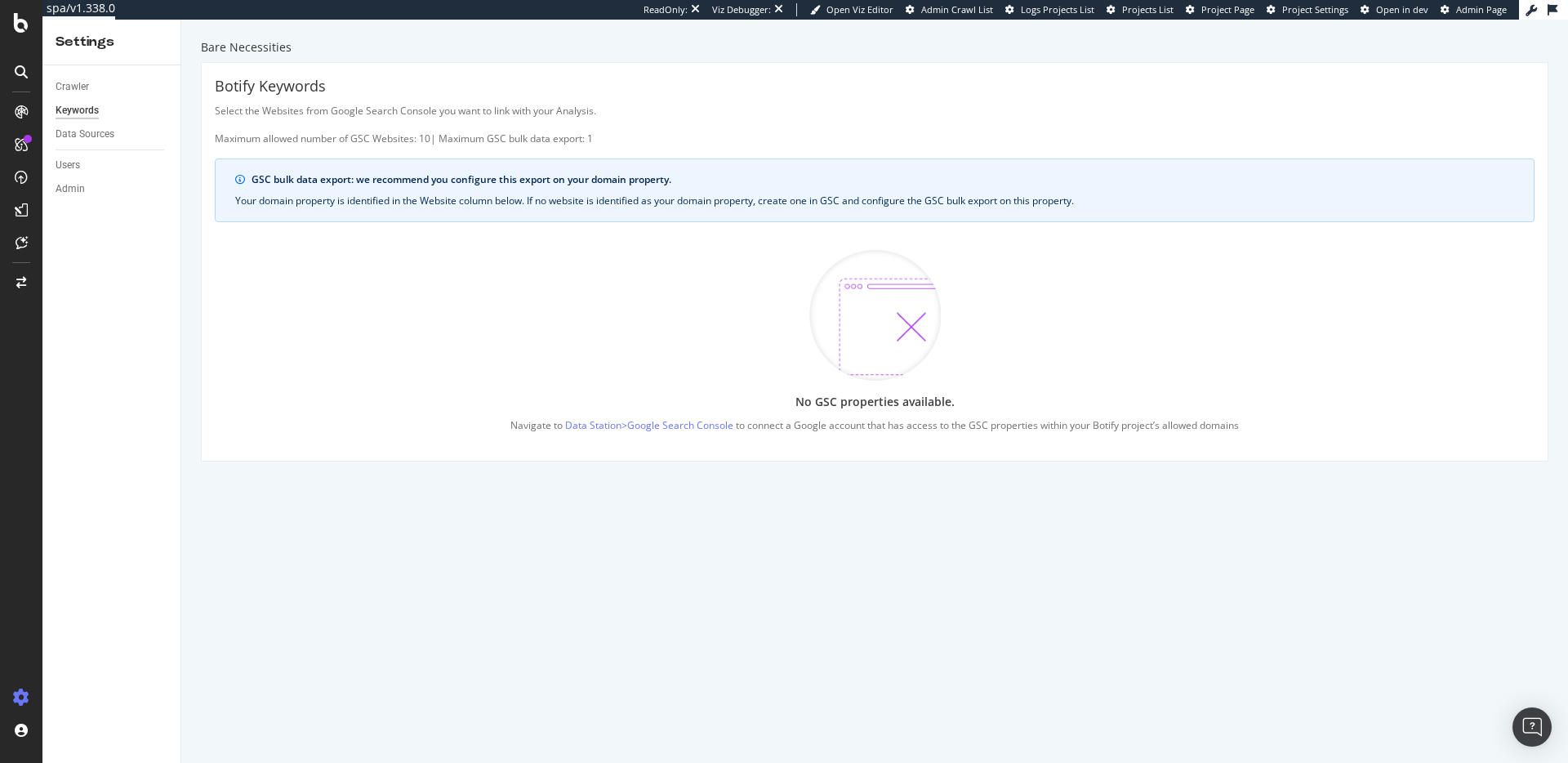
click at [607, 194] on div "Your domain property is identified in the Website column below. If no website i…" at bounding box center [874, 201] width 1279 height 15
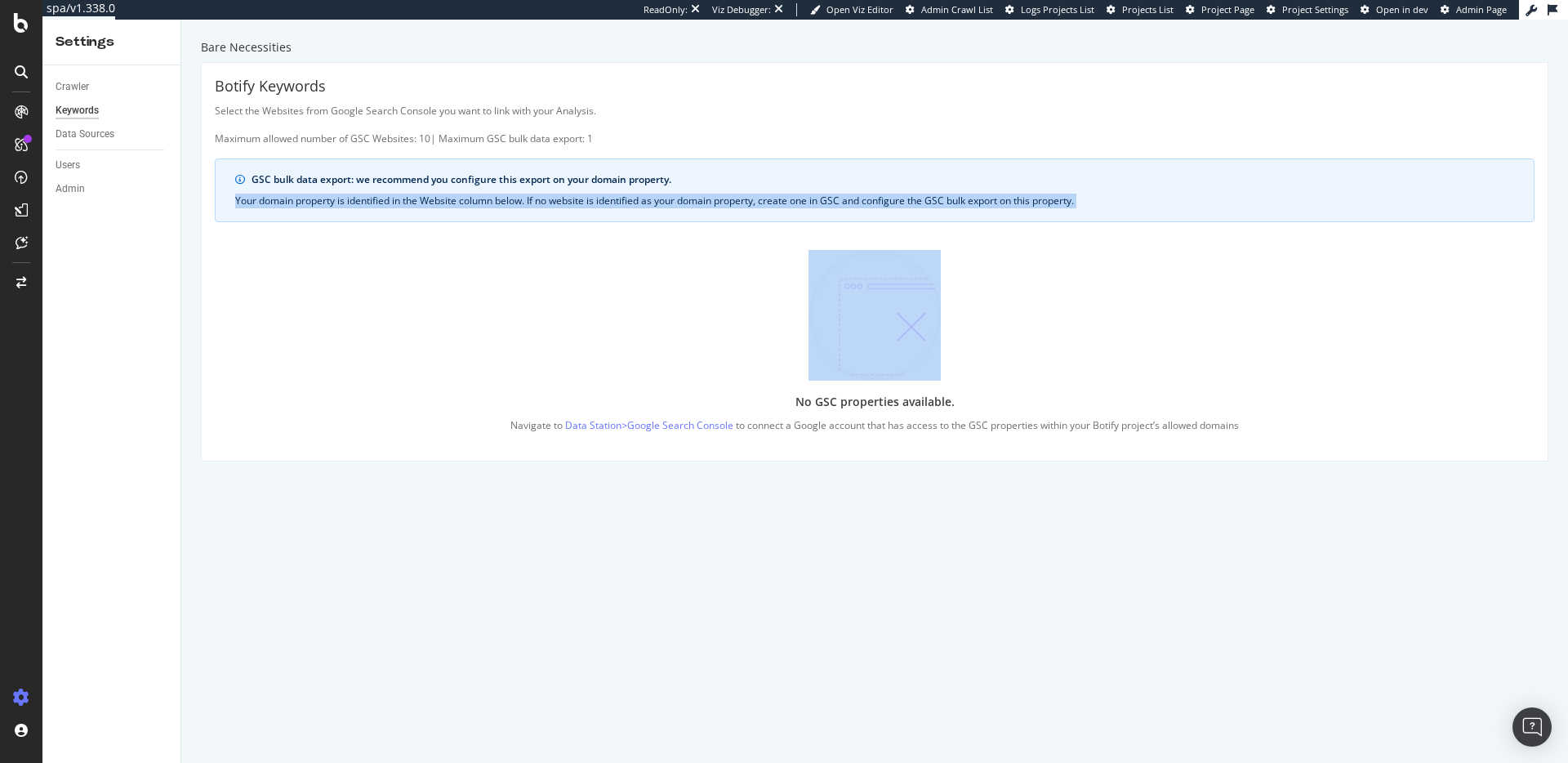
click at [607, 194] on div "Your domain property is identified in the Website column below. If no website i…" at bounding box center [874, 201] width 1279 height 15
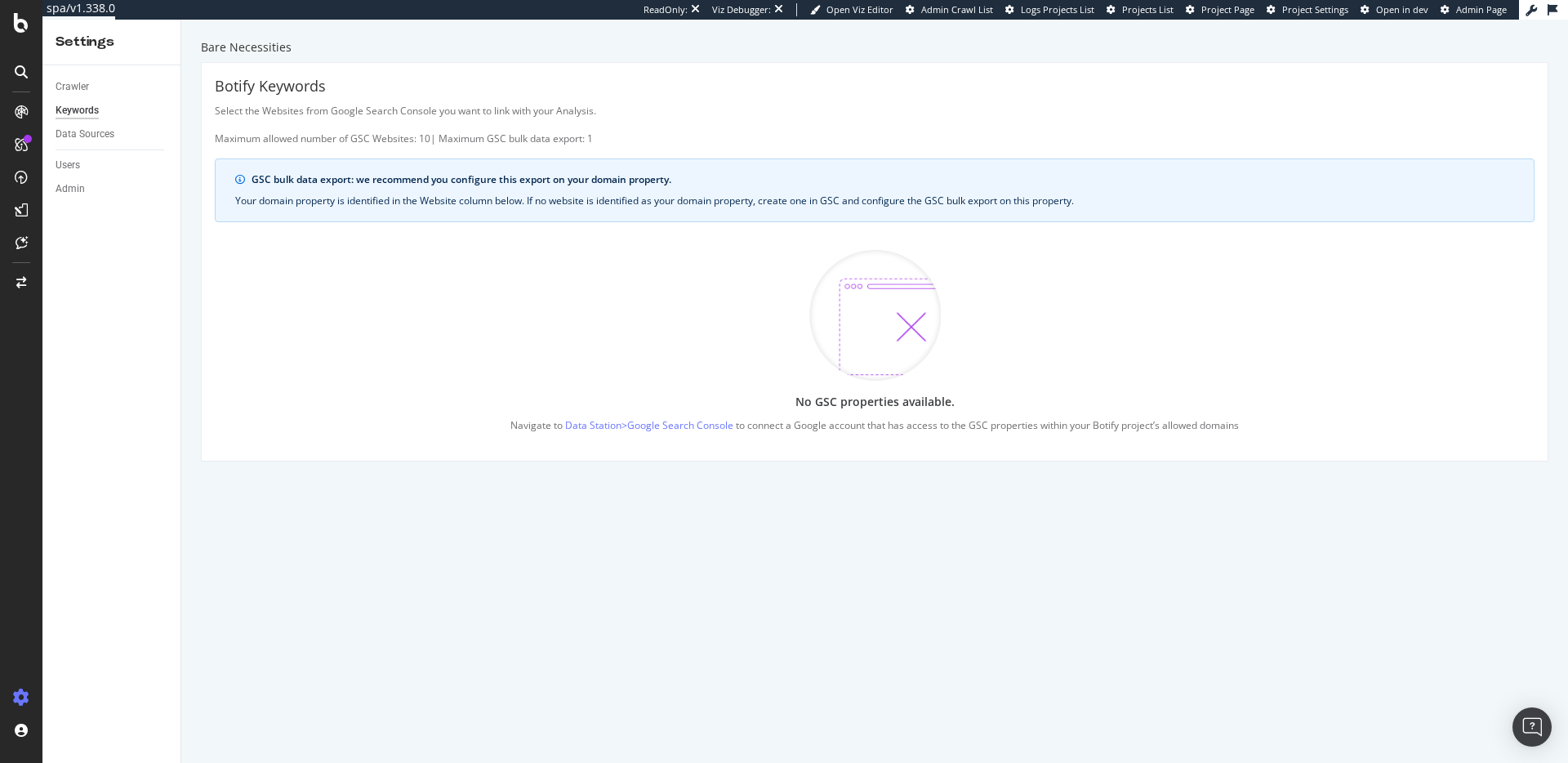
click at [503, 182] on div "GSC bulk data export: we recommend you configure this export on your domain pro…" at bounding box center [883, 179] width 1263 height 15
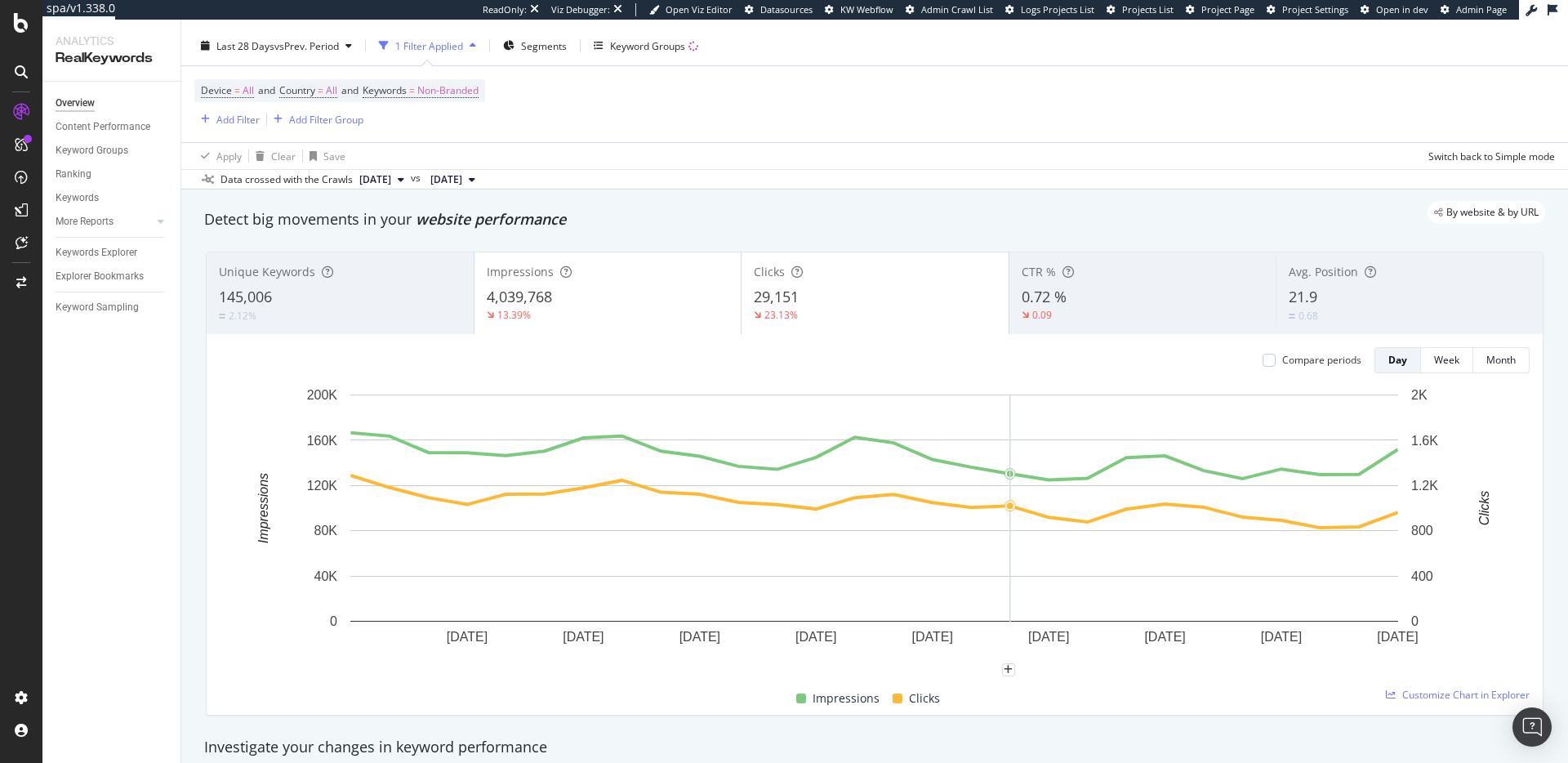
scroll to position [32, 0]
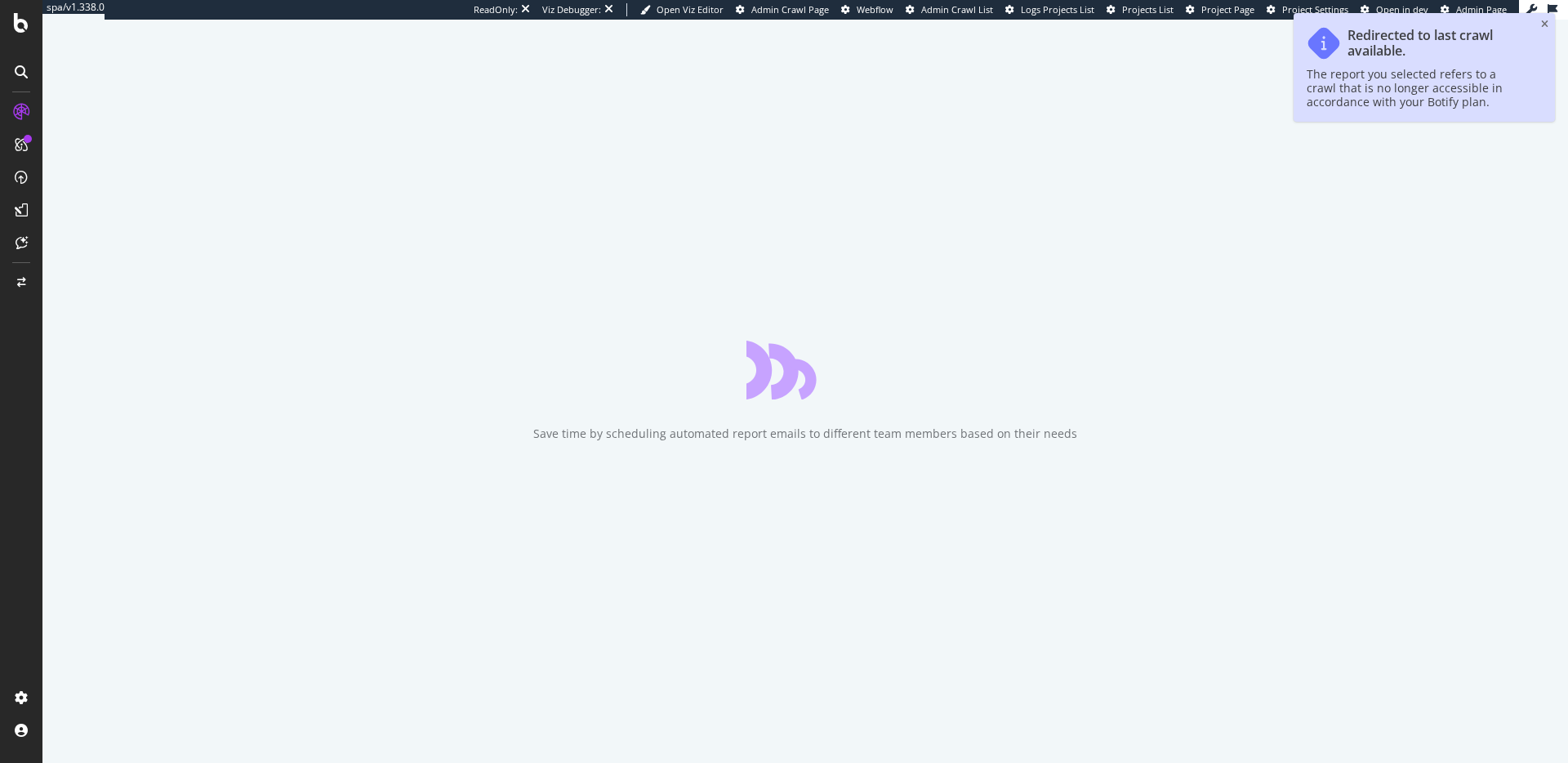
click at [24, 11] on div at bounding box center [21, 382] width 43 height 763
click at [19, 26] on icon at bounding box center [20, 22] width 15 height 20
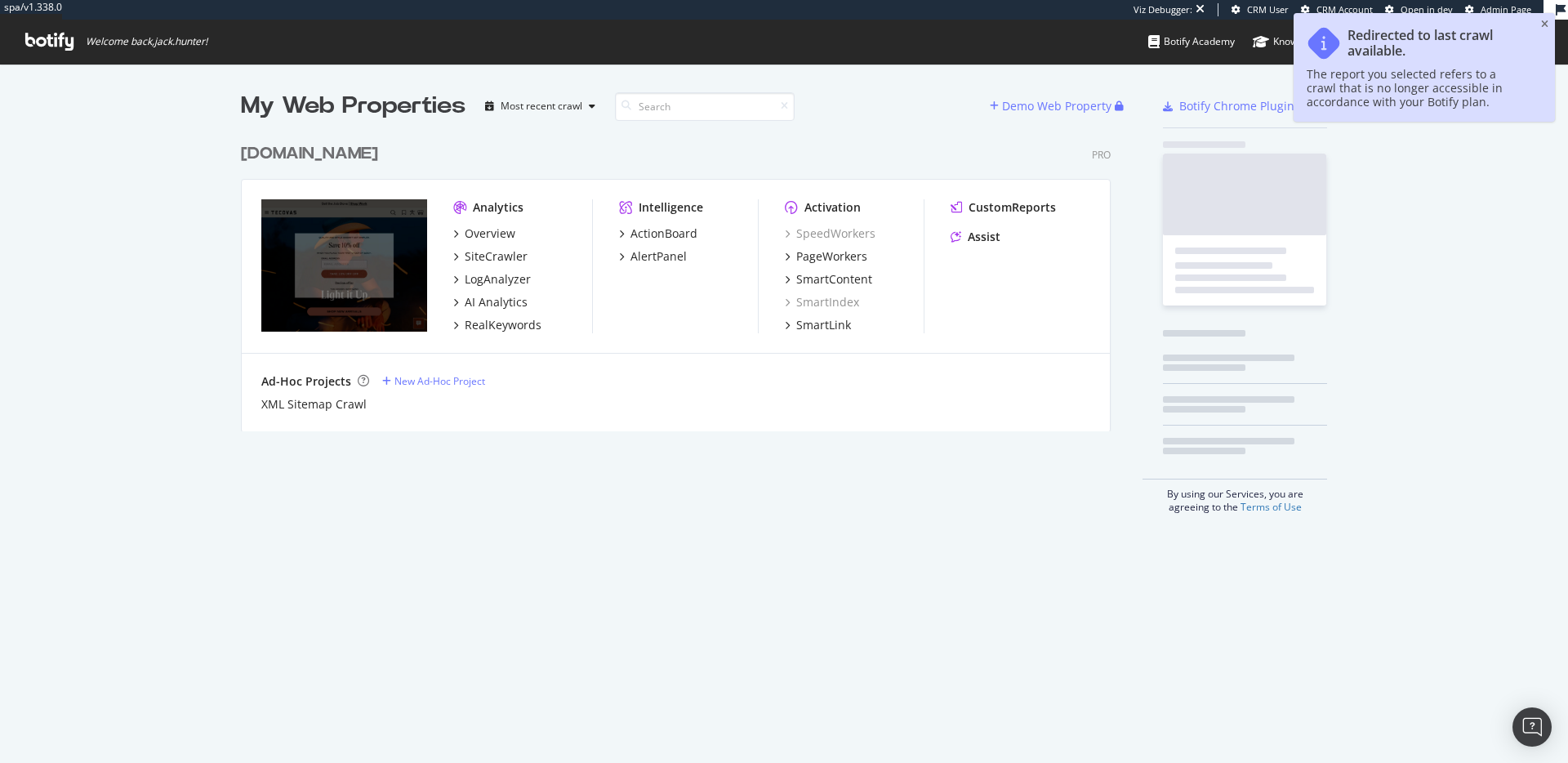
scroll to position [309, 883]
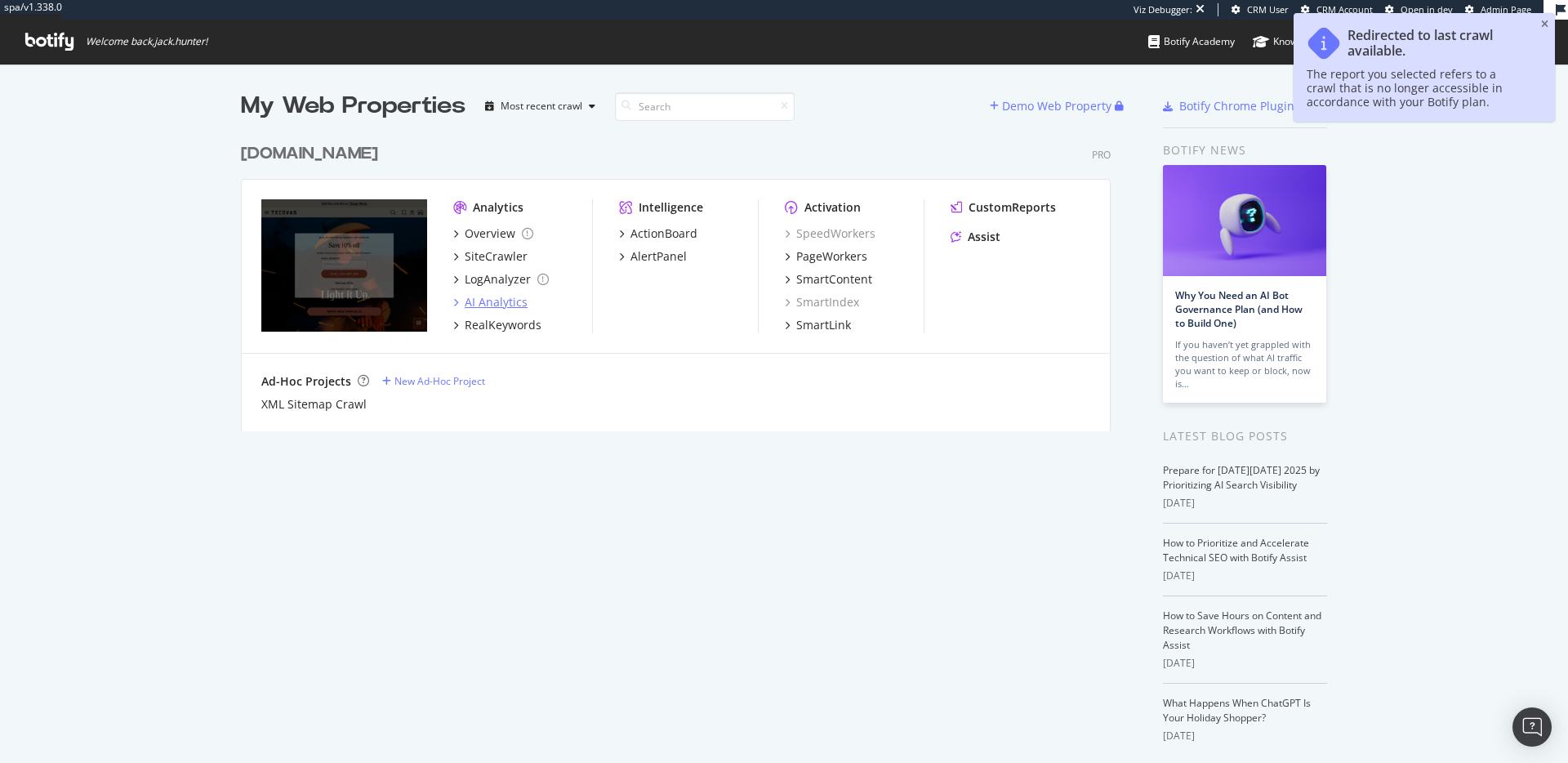
click at [501, 304] on div "AI Analytics" at bounding box center [497, 302] width 63 height 16
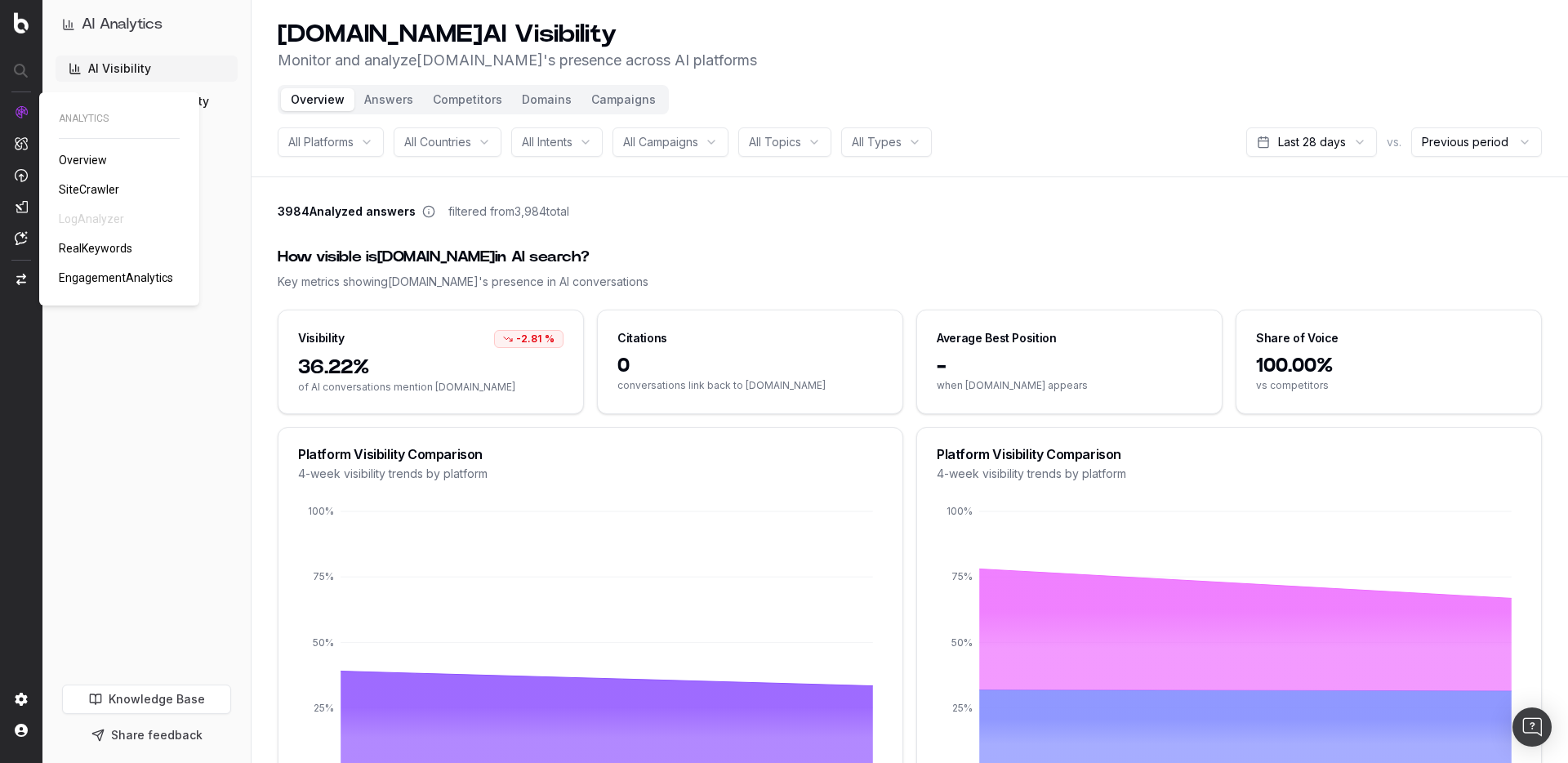
click at [101, 280] on span "EngagementAnalytics" at bounding box center [116, 277] width 114 height 13
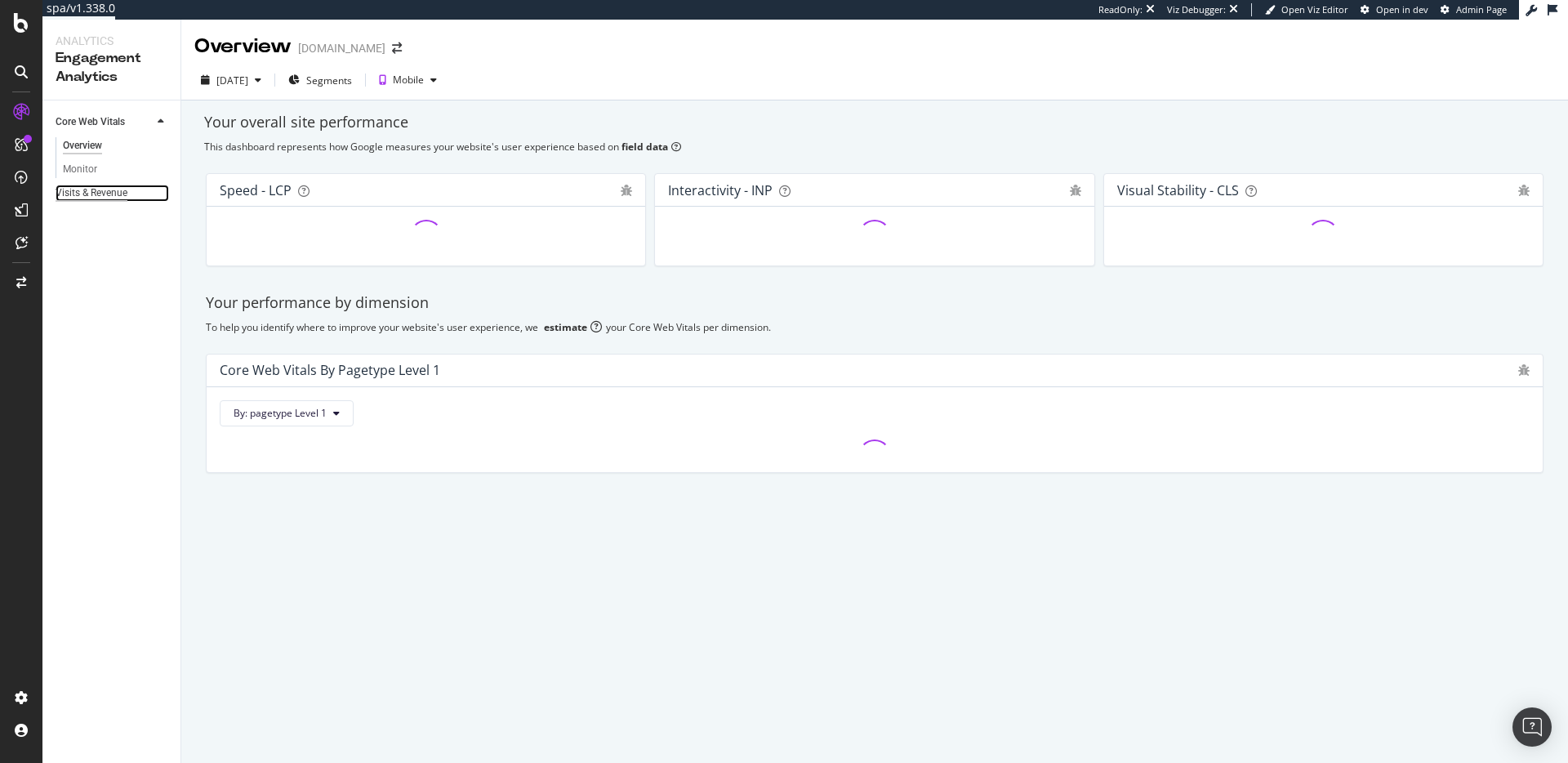
click at [90, 195] on div "Visits & Revenue" at bounding box center [91, 193] width 72 height 17
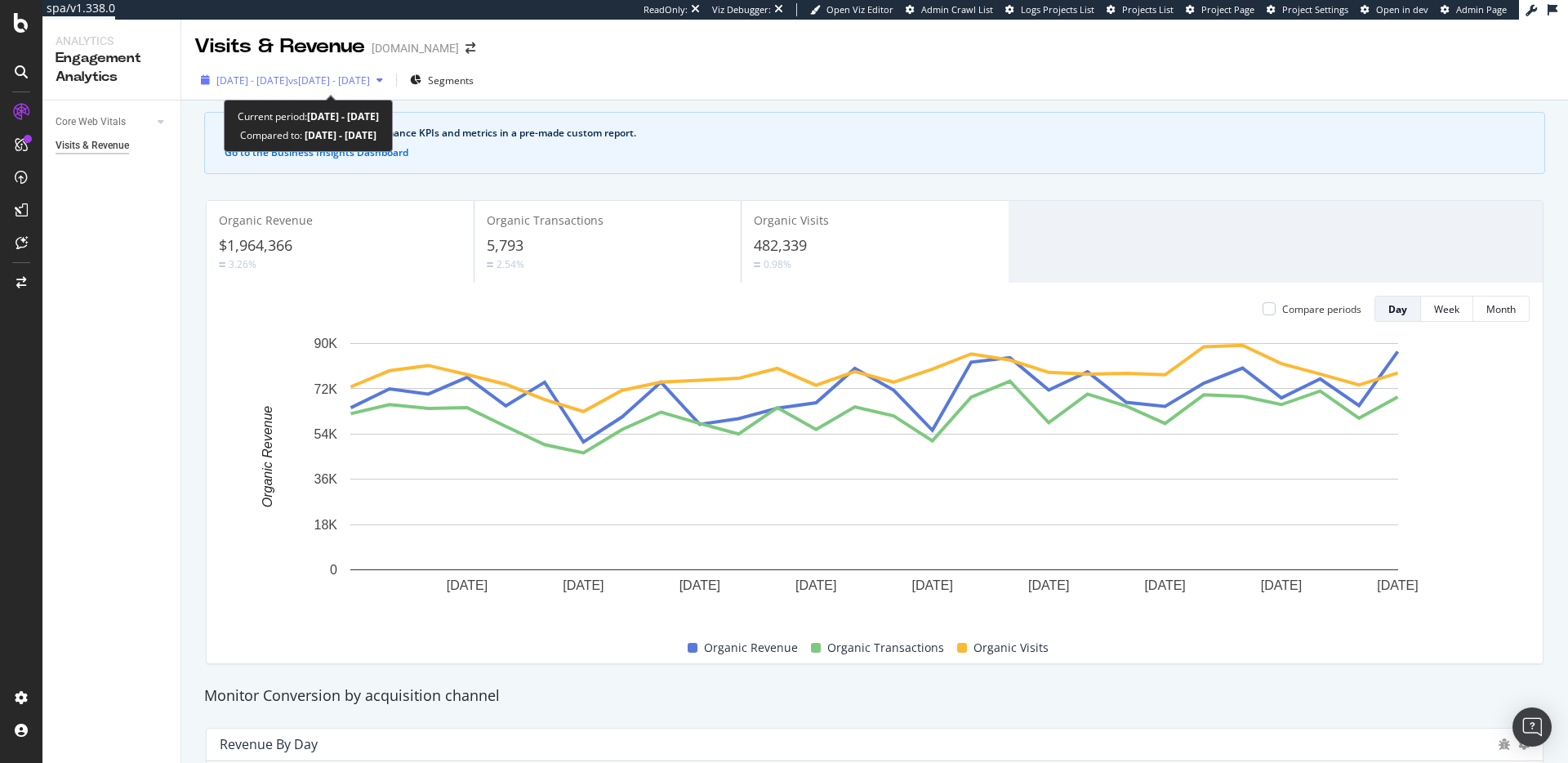
click at [285, 79] on span "[DATE] - [DATE]" at bounding box center [253, 80] width 72 height 14
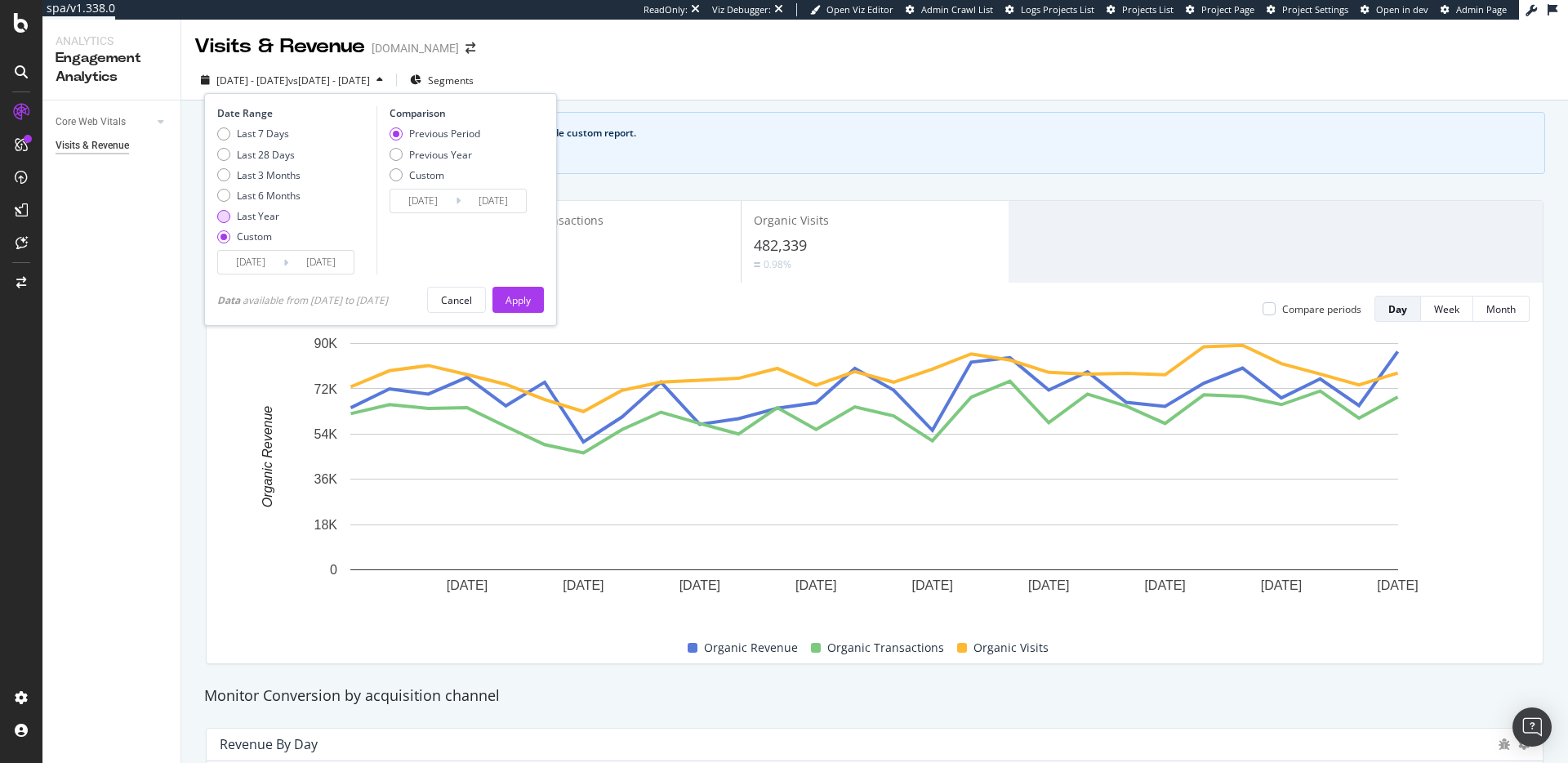
click at [265, 212] on div "Last Year" at bounding box center [258, 216] width 43 height 14
type input "[DATE]"
click at [531, 296] on div "Apply" at bounding box center [519, 300] width 26 height 14
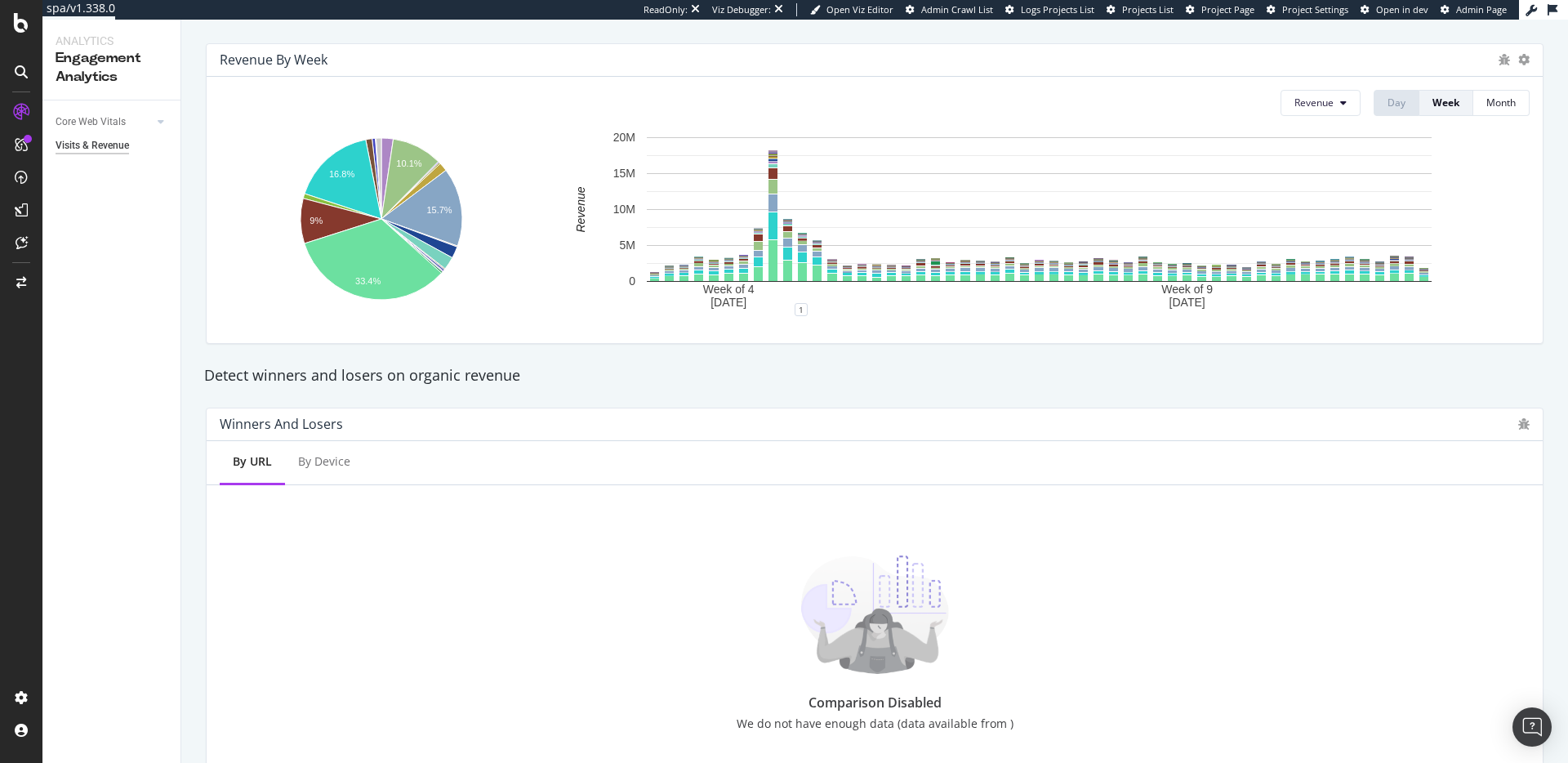
scroll to position [565, 0]
